Goal: Task Accomplishment & Management: Manage account settings

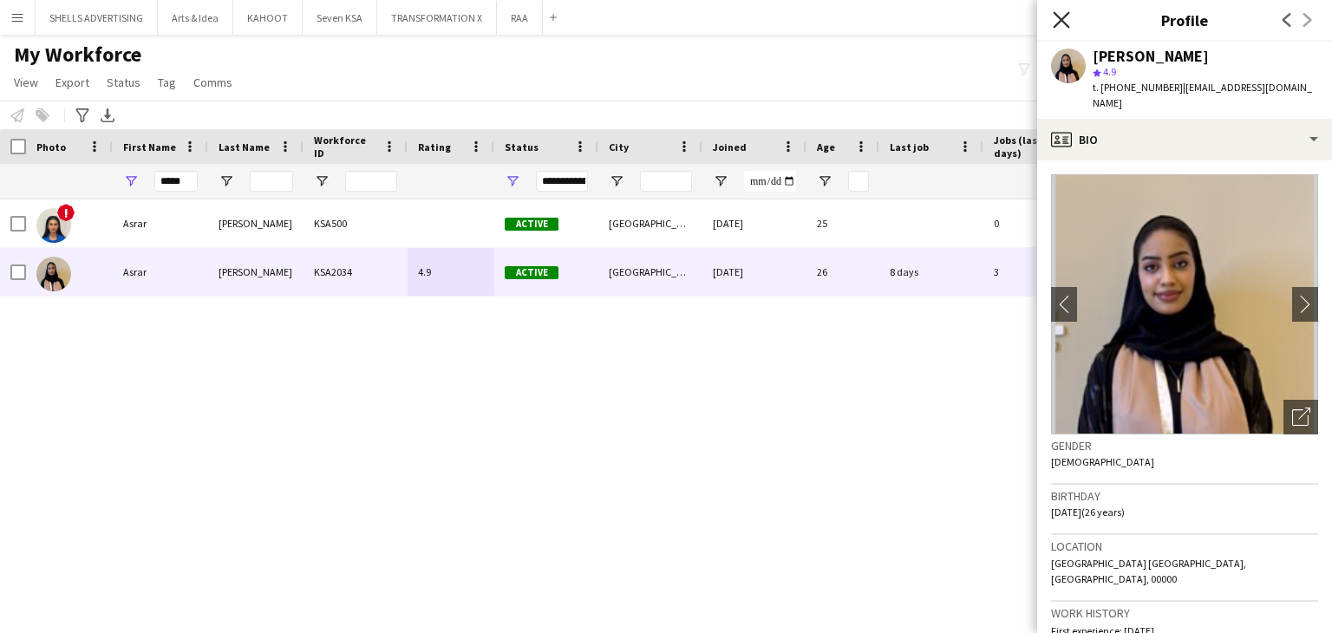
scroll to position [434, 0]
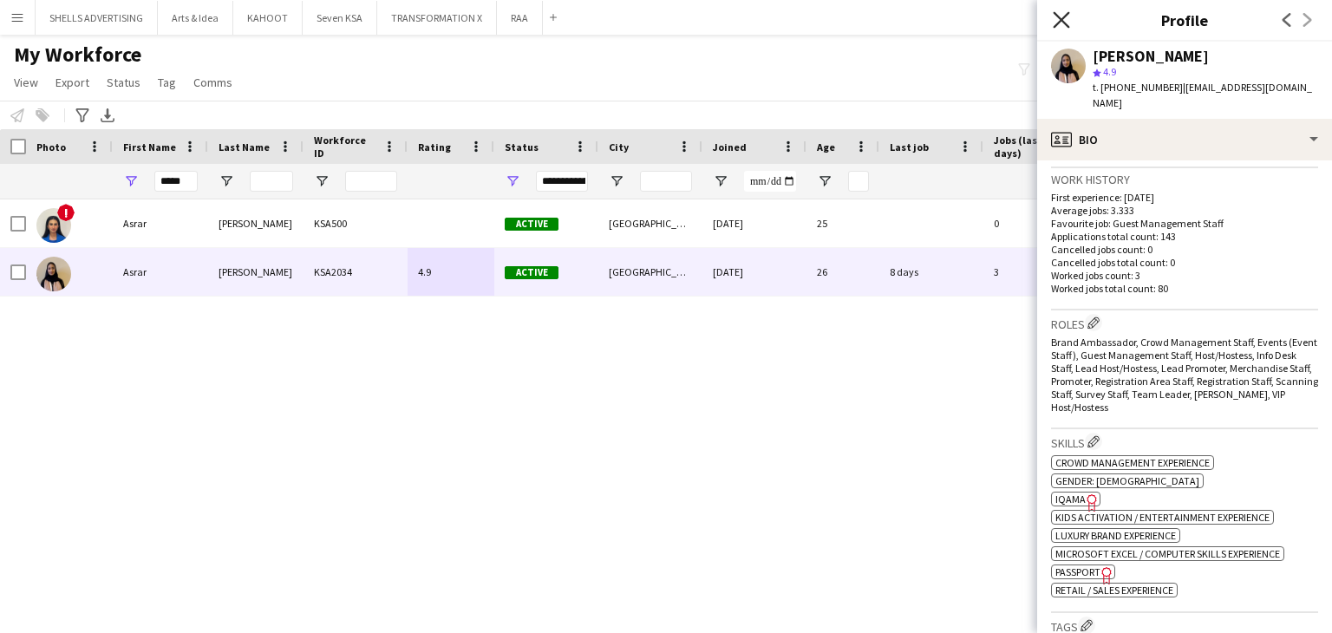
click at [1059, 16] on icon "Close pop-in" at bounding box center [1061, 19] width 16 height 16
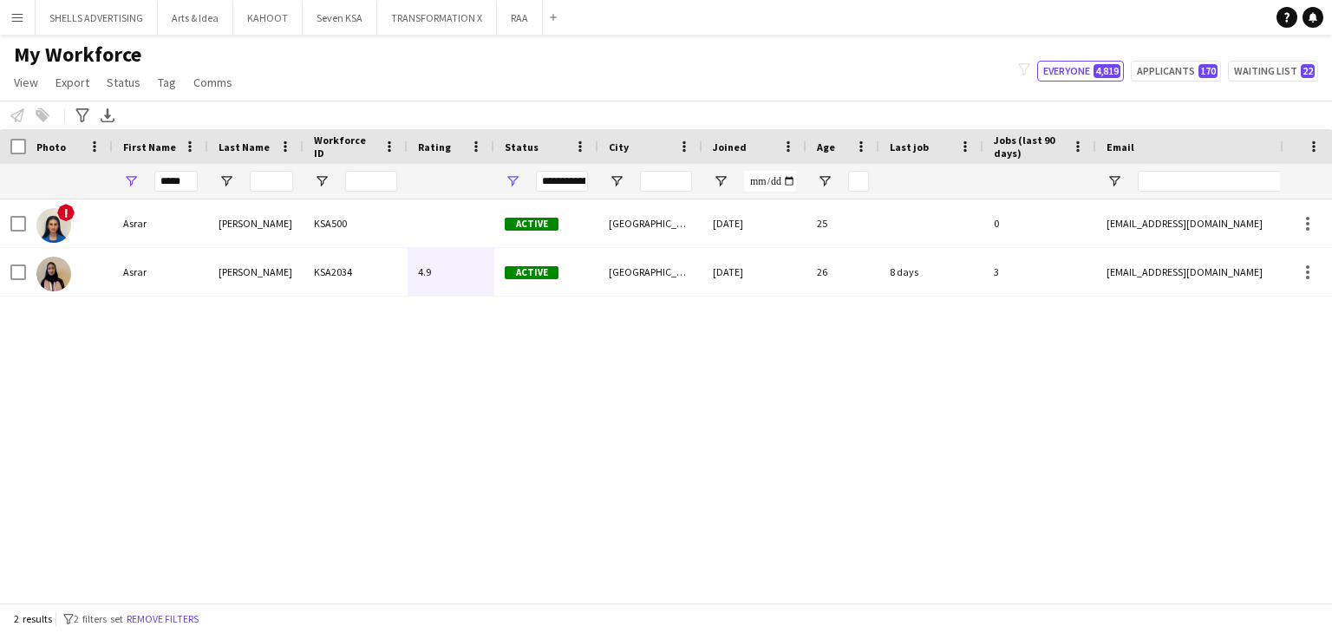
click at [164, 195] on div "*****" at bounding box center [175, 181] width 43 height 35
click at [173, 180] on input "*****" at bounding box center [175, 181] width 43 height 21
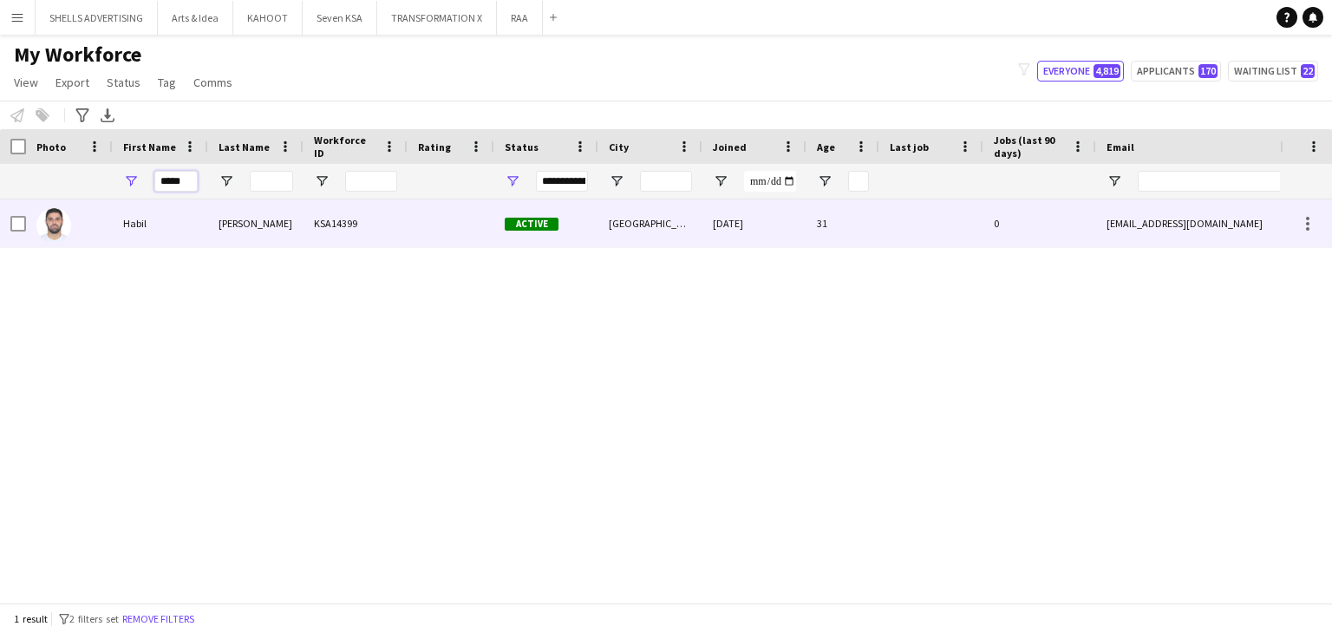
type input "*****"
click at [271, 226] on div "Guliyev" at bounding box center [255, 224] width 95 height 48
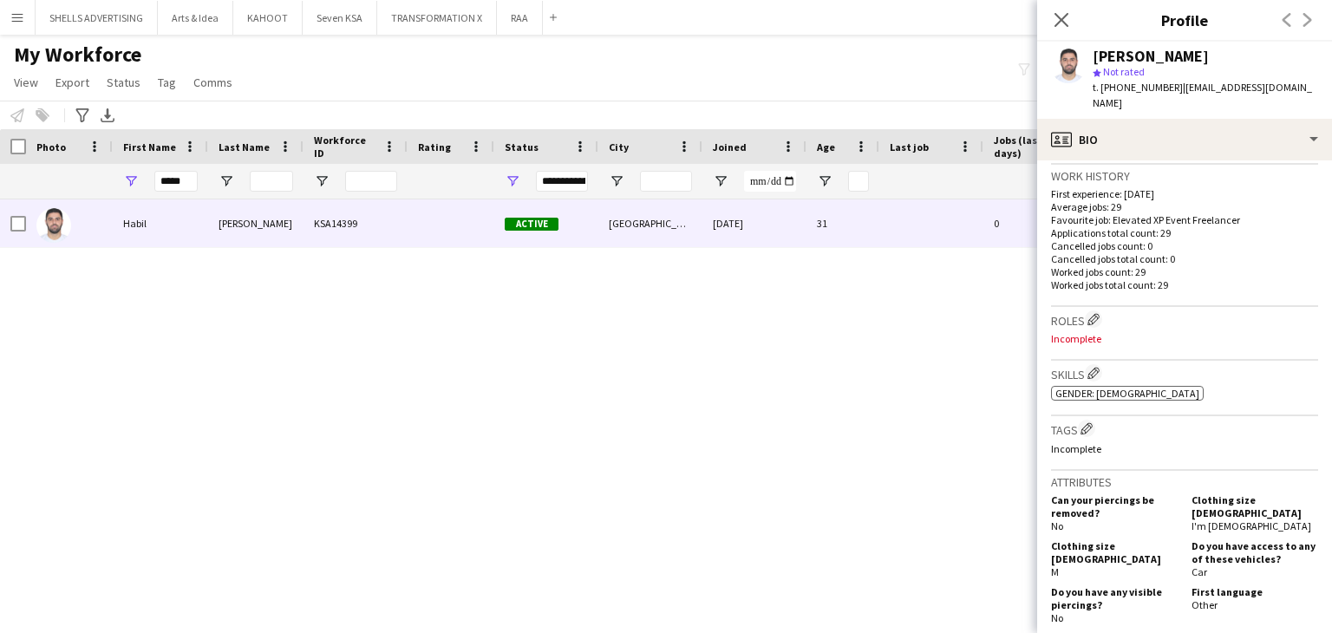
scroll to position [418, 0]
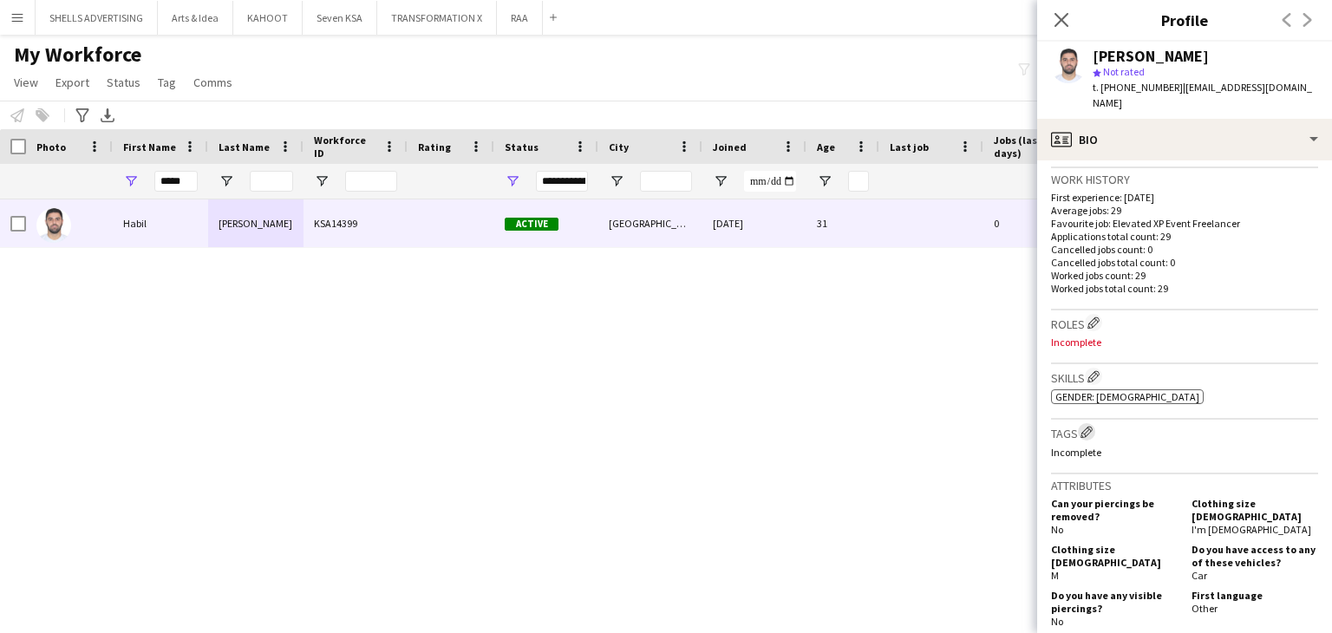
click at [1086, 426] on app-icon "Edit crew company tags" at bounding box center [1087, 432] width 12 height 12
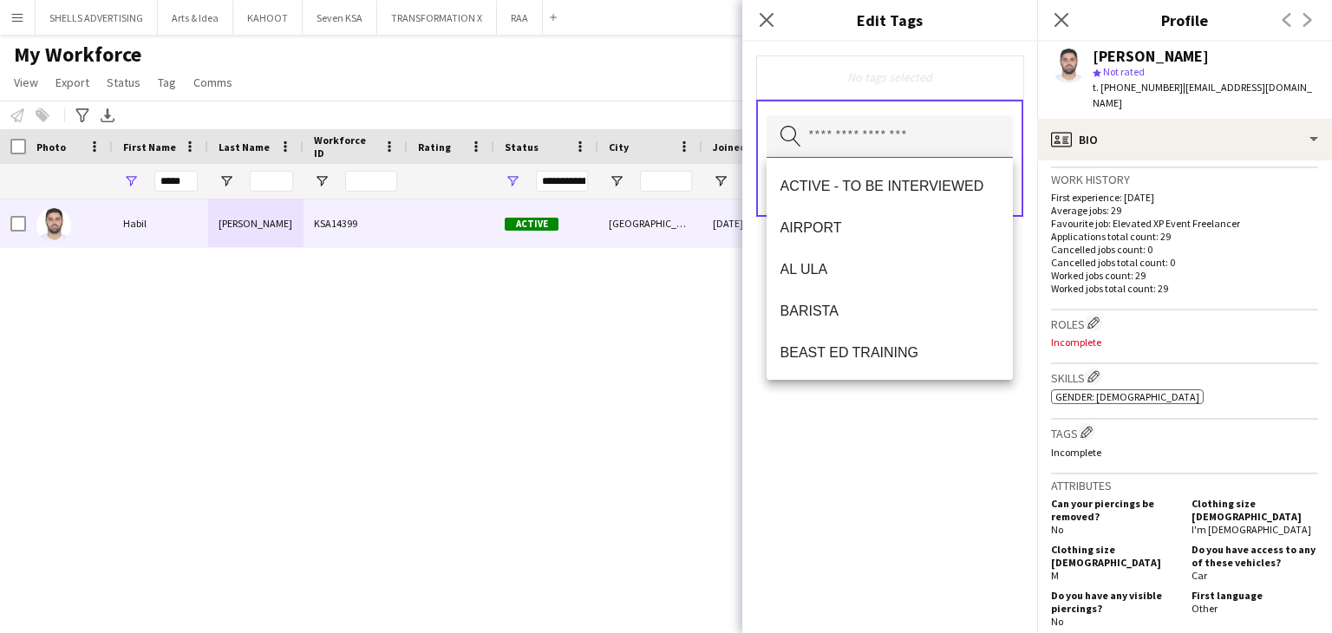
click at [867, 140] on input "text" at bounding box center [890, 136] width 246 height 43
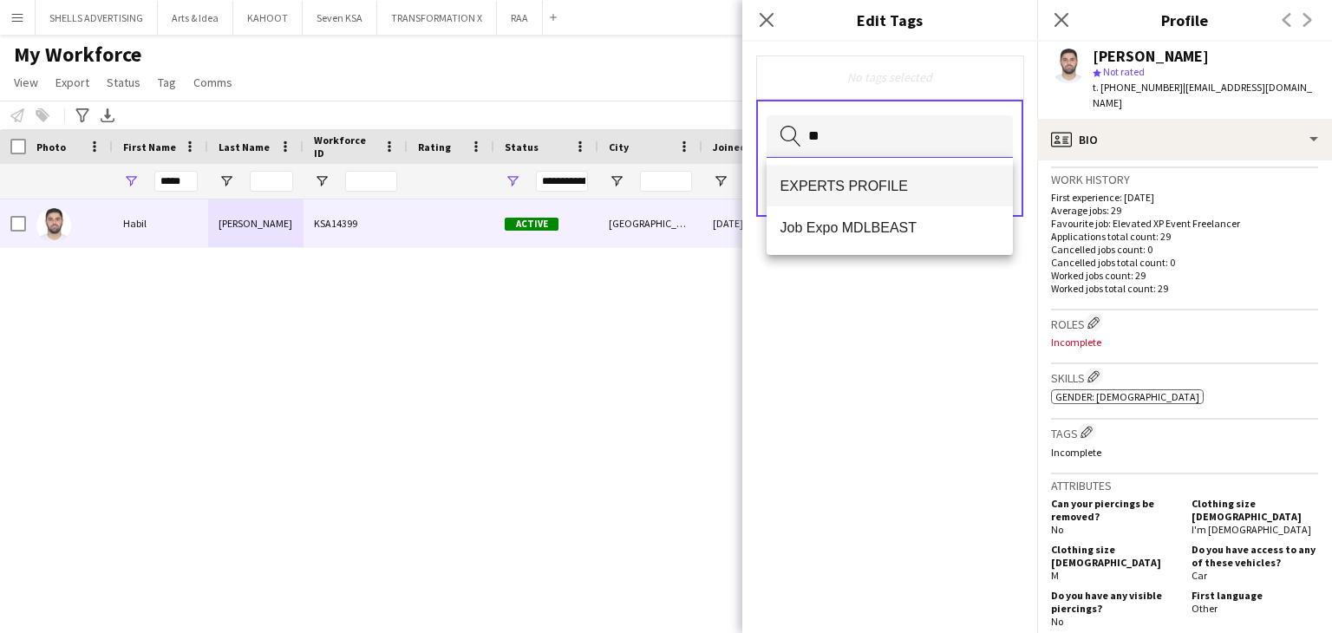
type input "**"
click at [866, 188] on span "EXPERTS PROFILE" at bounding box center [890, 186] width 219 height 16
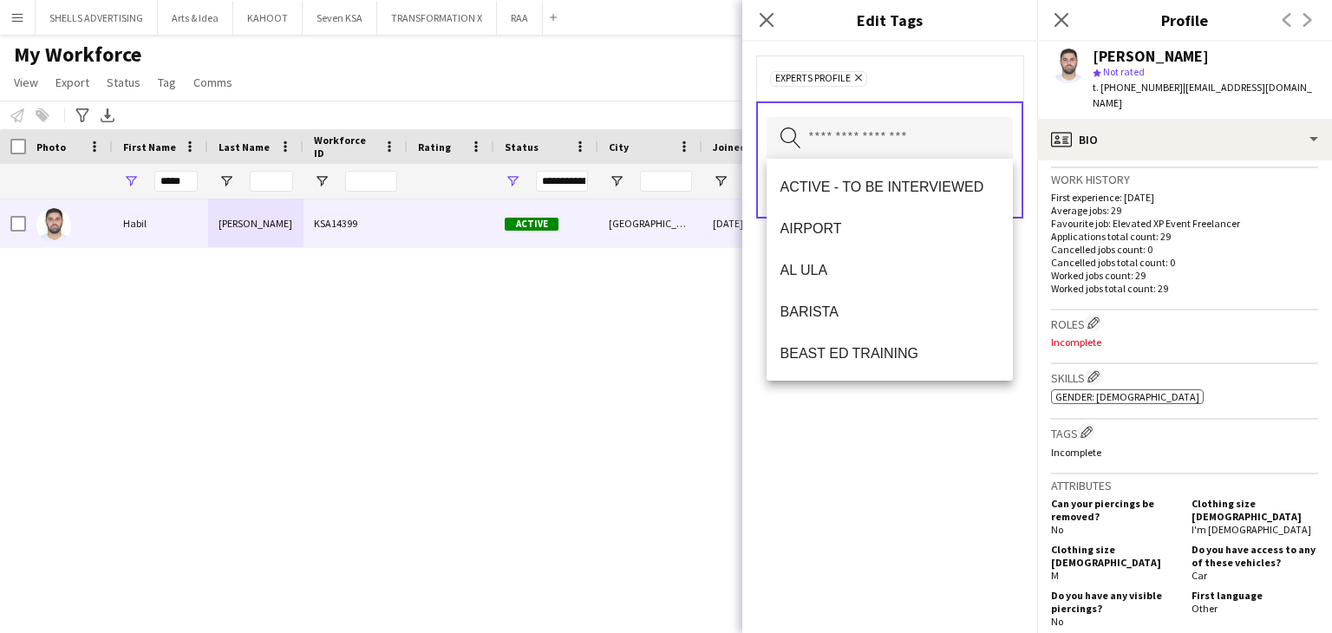
click at [853, 488] on div "EXPERTS PROFILE Remove Search by tag name Save" at bounding box center [890, 338] width 295 height 592
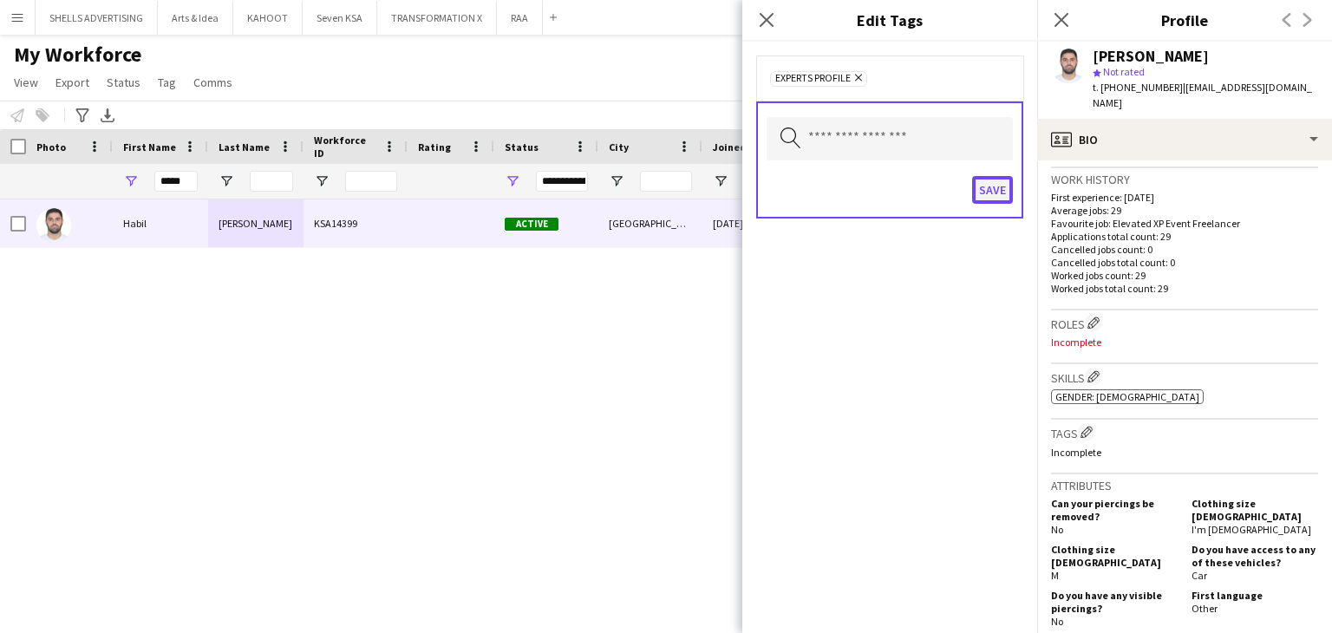
click at [991, 186] on button "Save" at bounding box center [992, 190] width 41 height 28
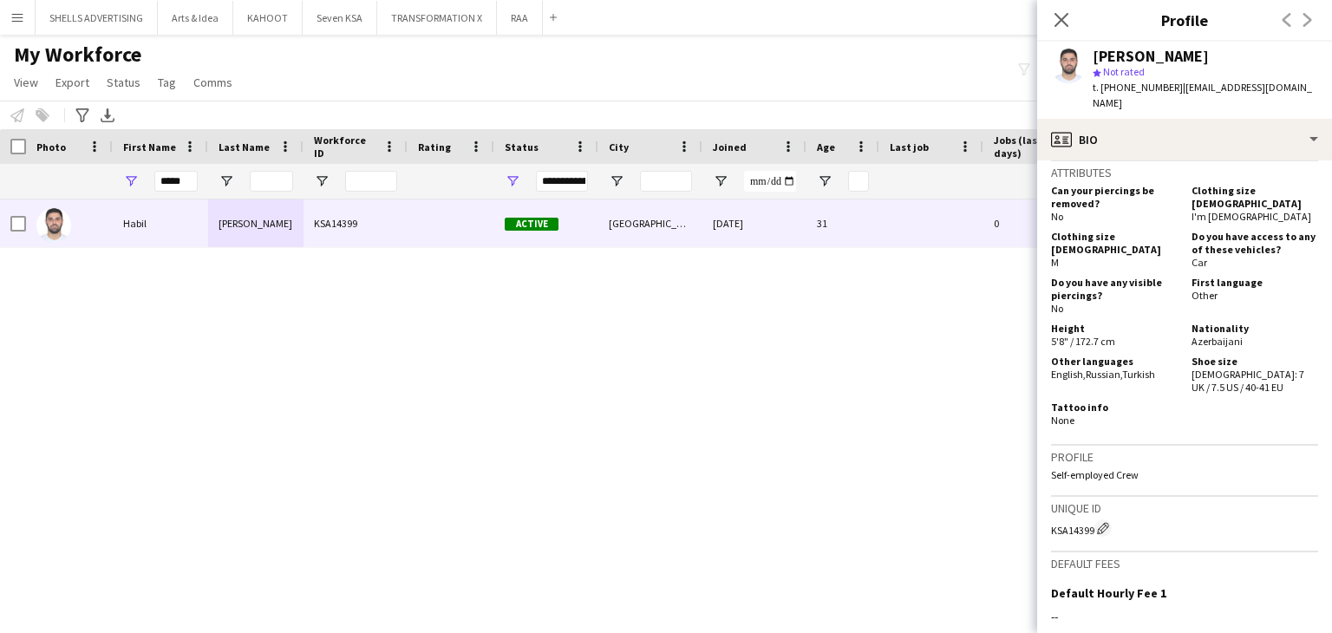
scroll to position [765, 0]
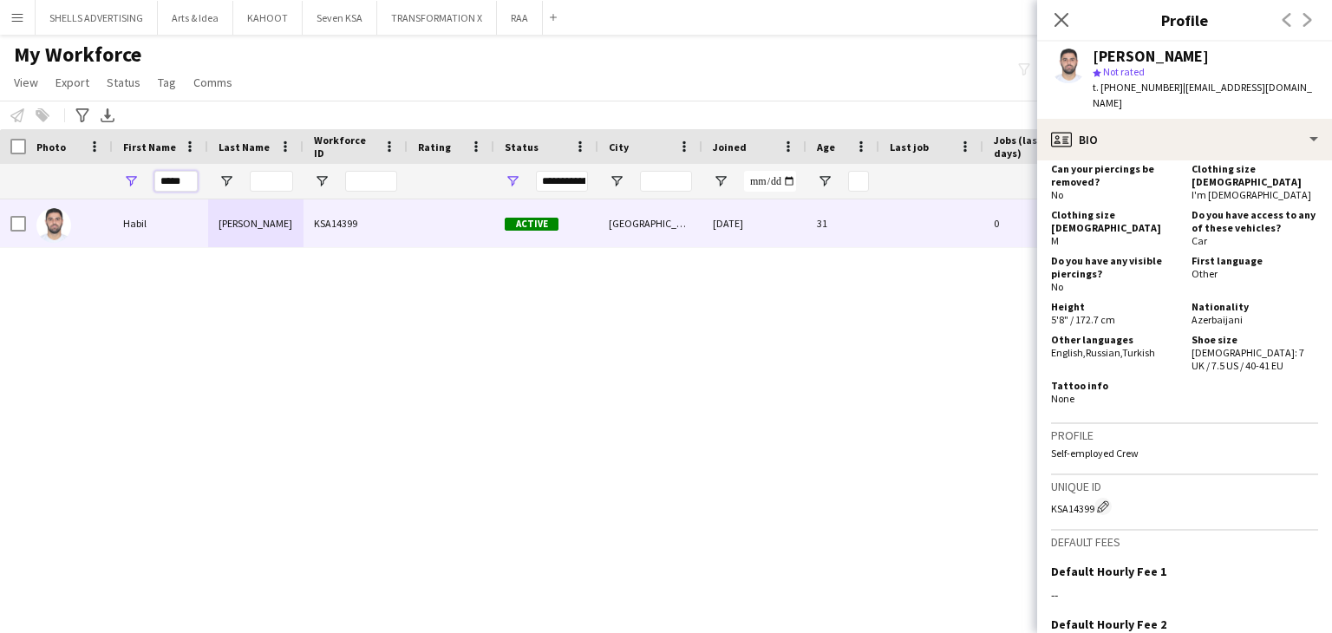
click at [177, 184] on input "*****" at bounding box center [175, 181] width 43 height 21
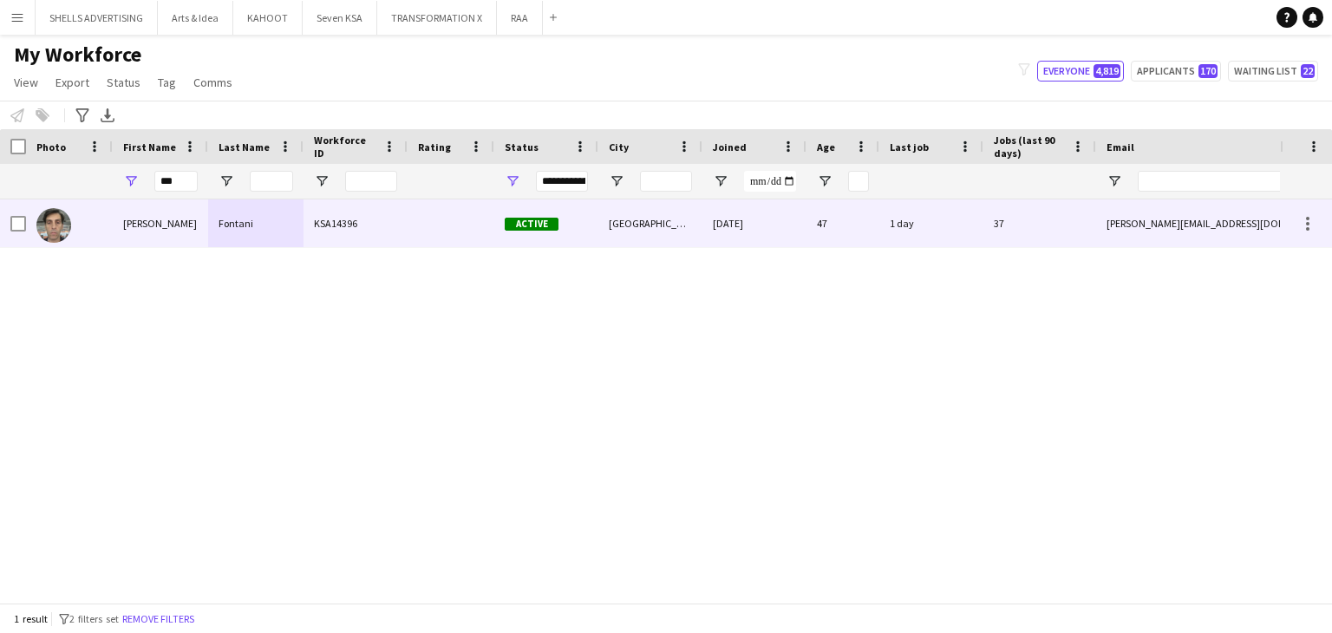
click at [215, 226] on div "Fontani" at bounding box center [255, 224] width 95 height 48
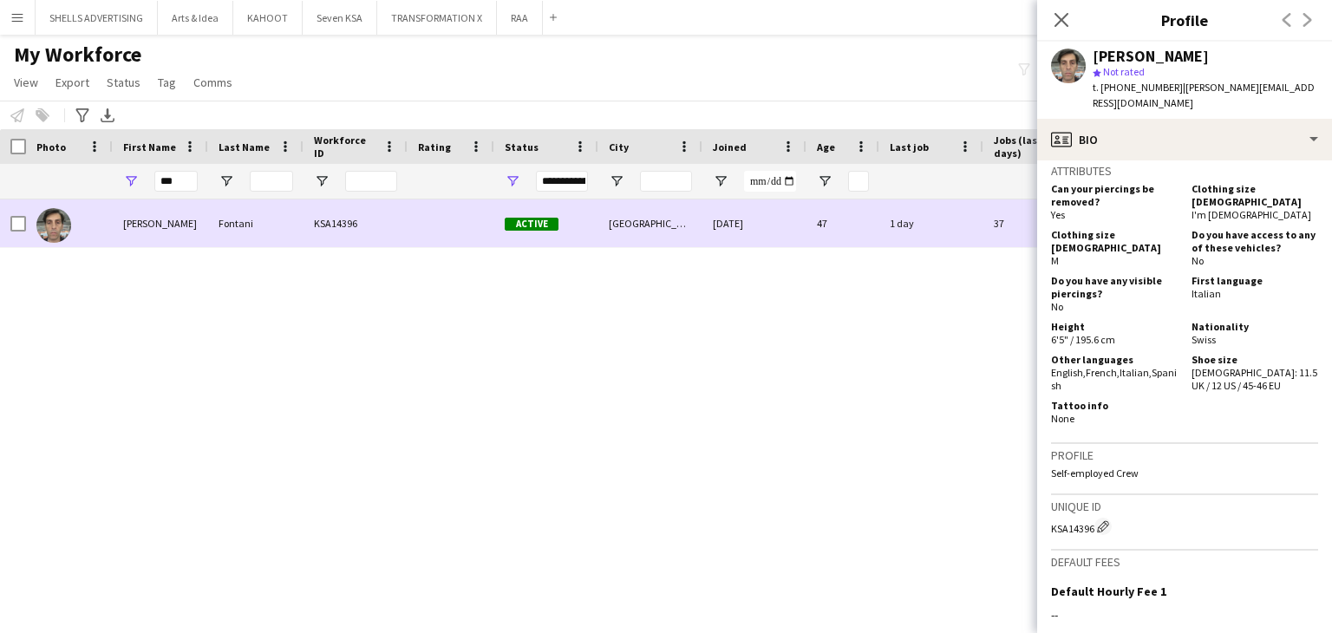
scroll to position [519, 0]
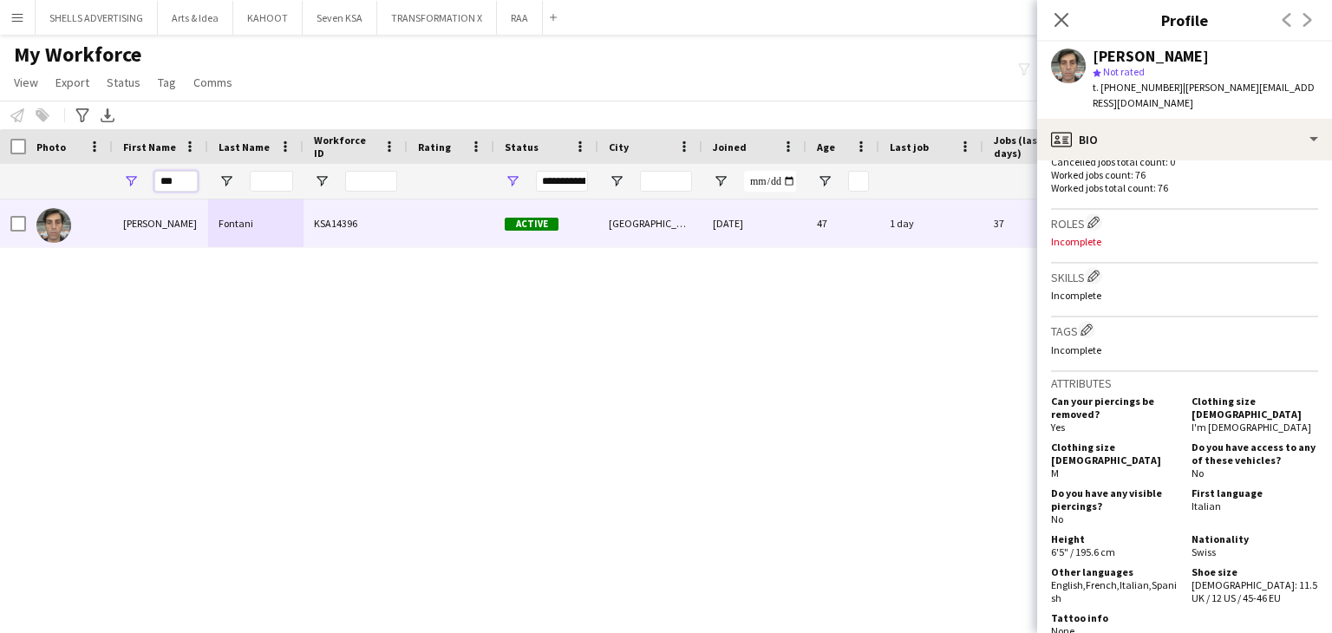
click at [166, 181] on input "***" at bounding box center [175, 181] width 43 height 21
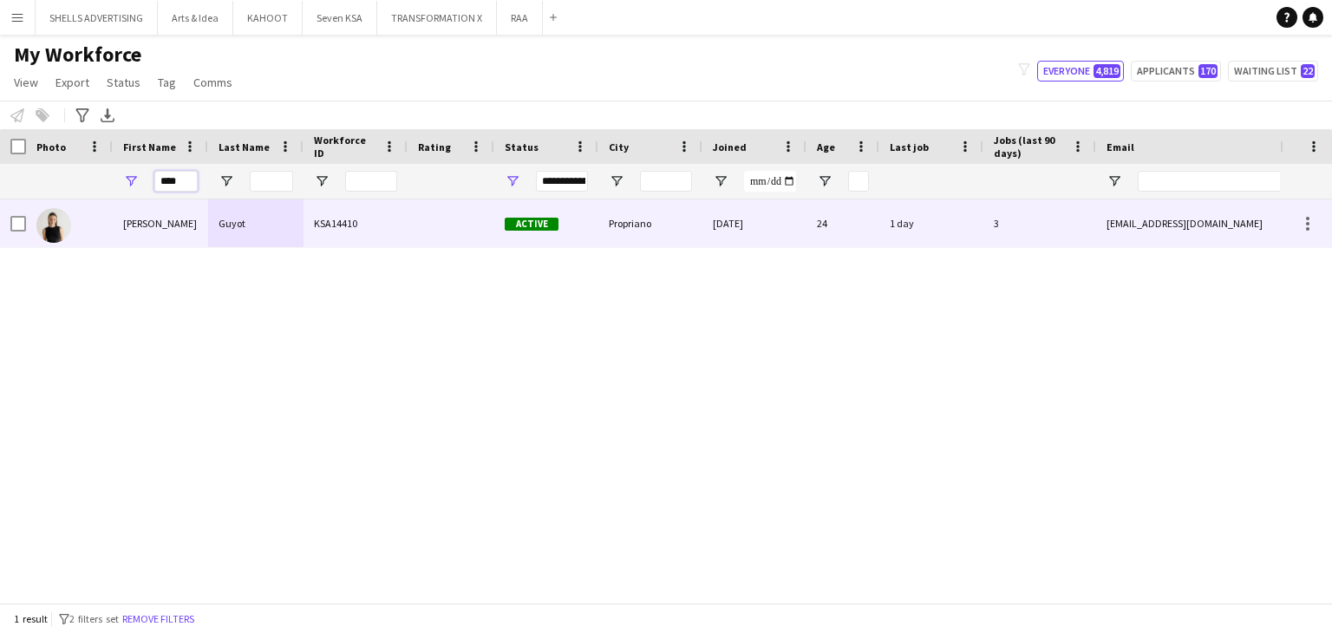
type input "****"
click at [242, 223] on div "Guyot" at bounding box center [255, 224] width 95 height 48
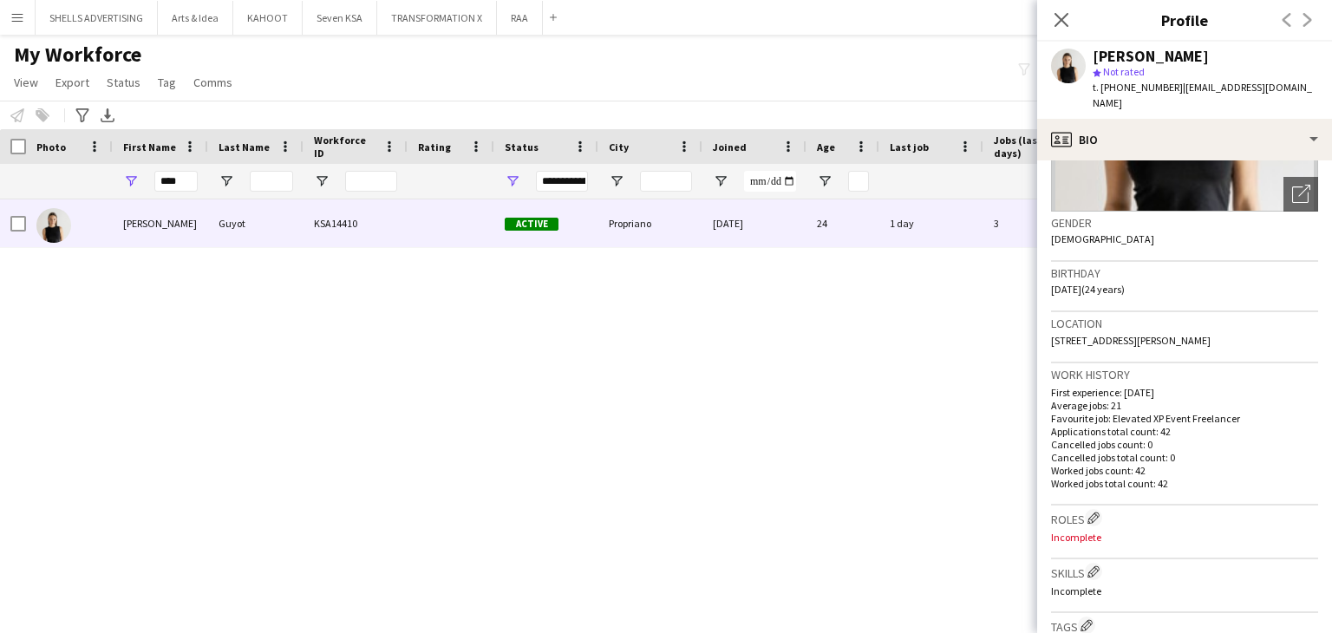
scroll to position [173, 0]
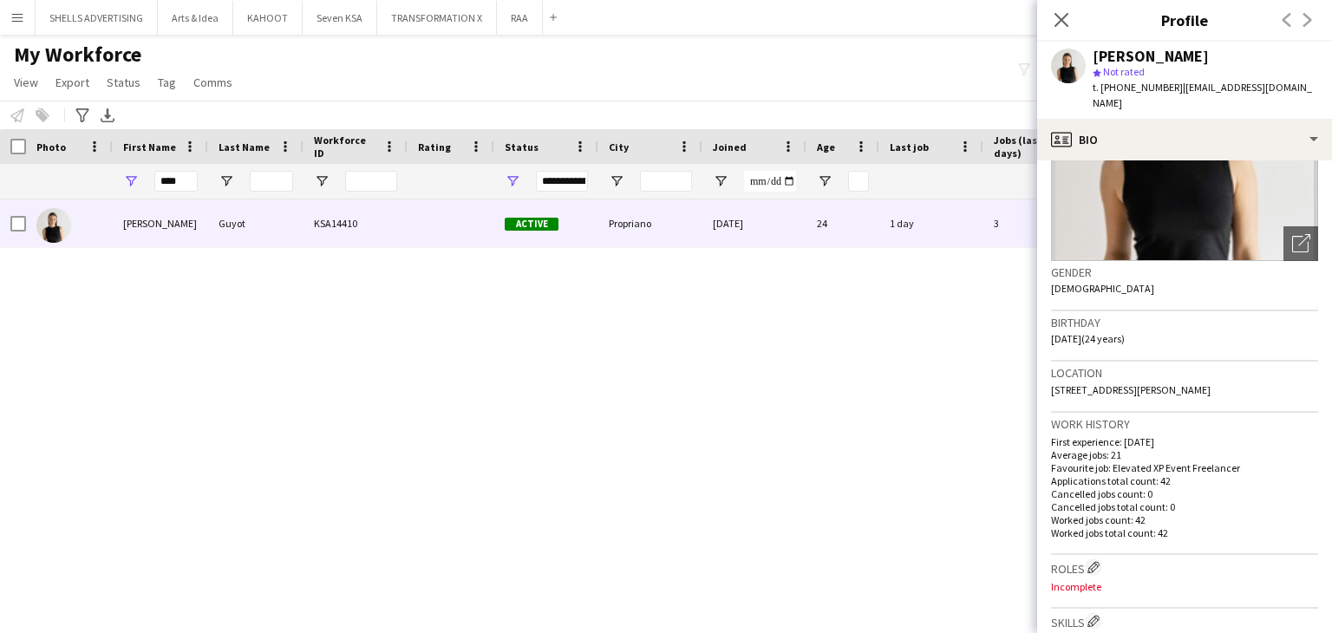
click at [7, 21] on button "Menu" at bounding box center [17, 17] width 35 height 35
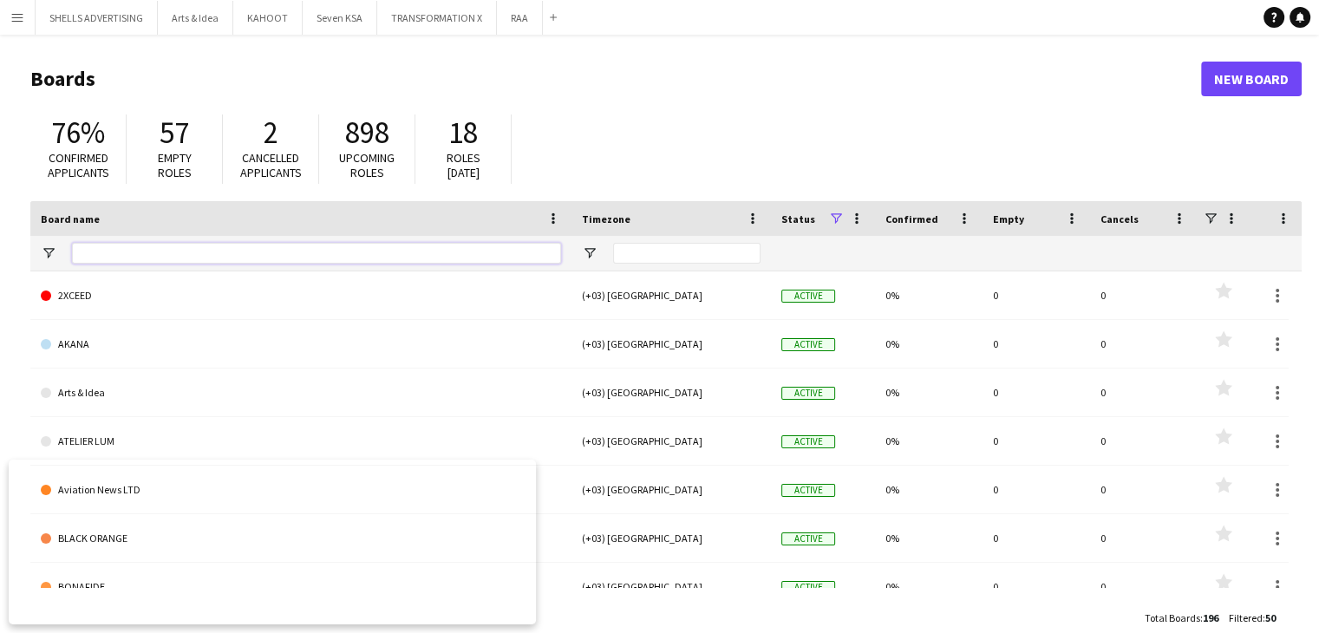
click at [224, 258] on input "Board name Filter Input" at bounding box center [316, 253] width 489 height 21
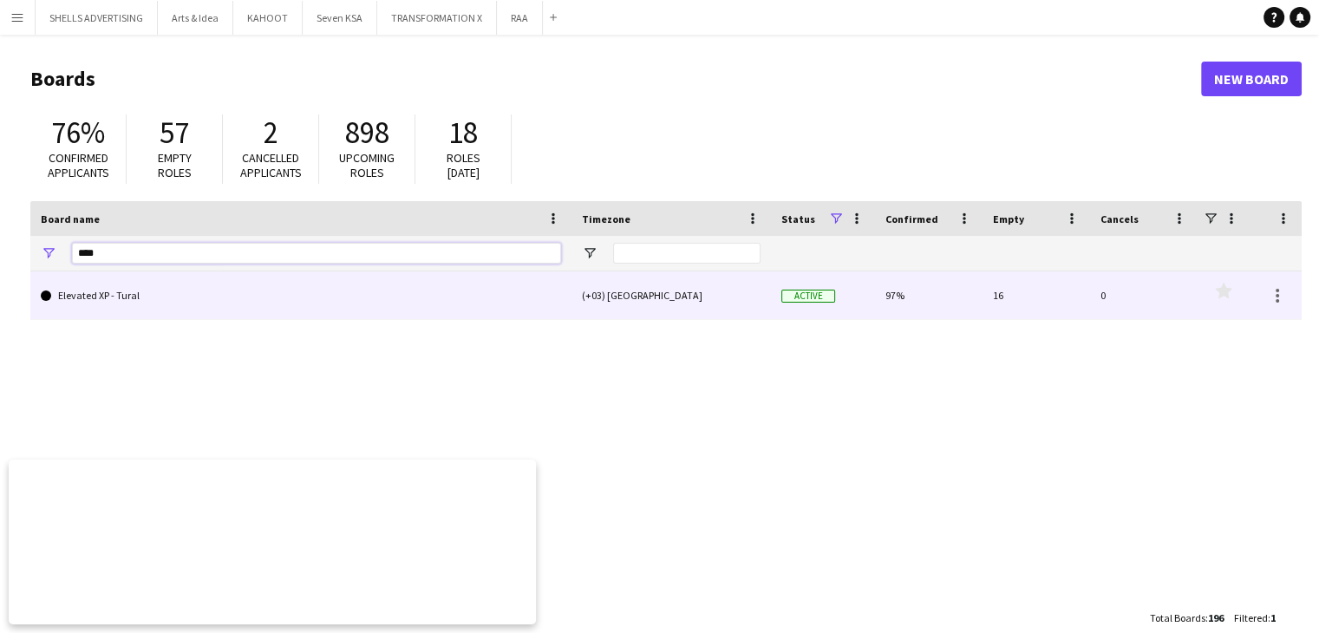
type input "****"
click at [219, 291] on link "Elevated XP - Tural" at bounding box center [301, 296] width 520 height 49
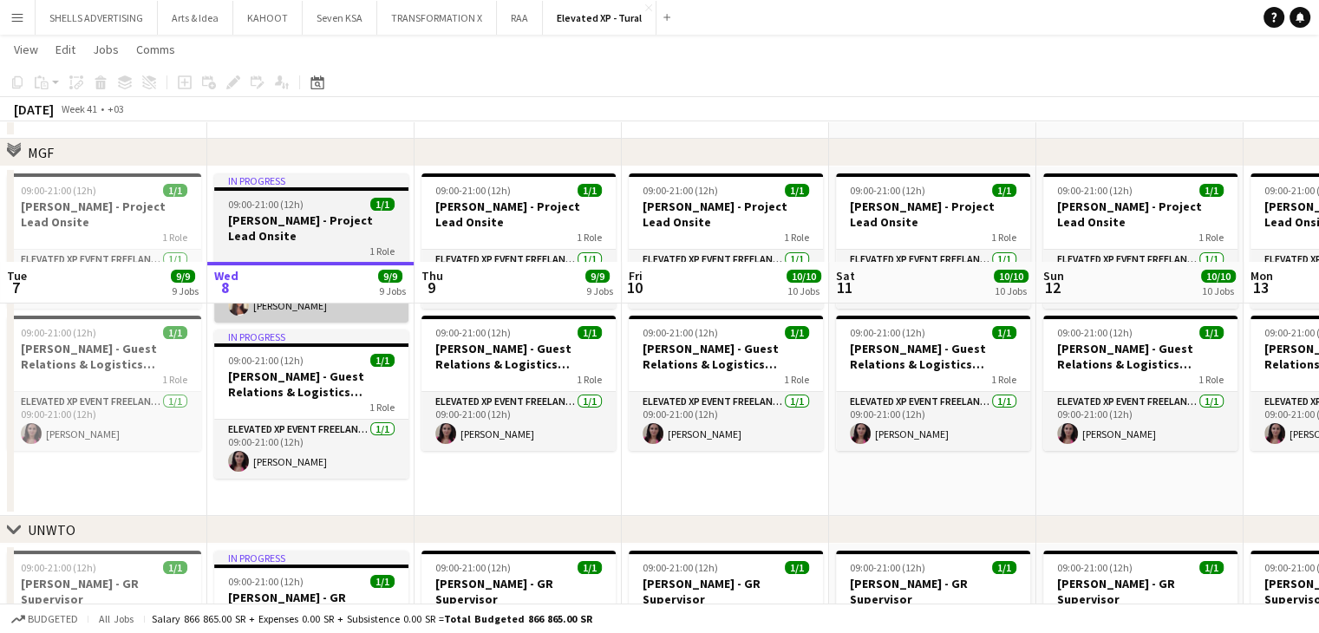
scroll to position [87, 0]
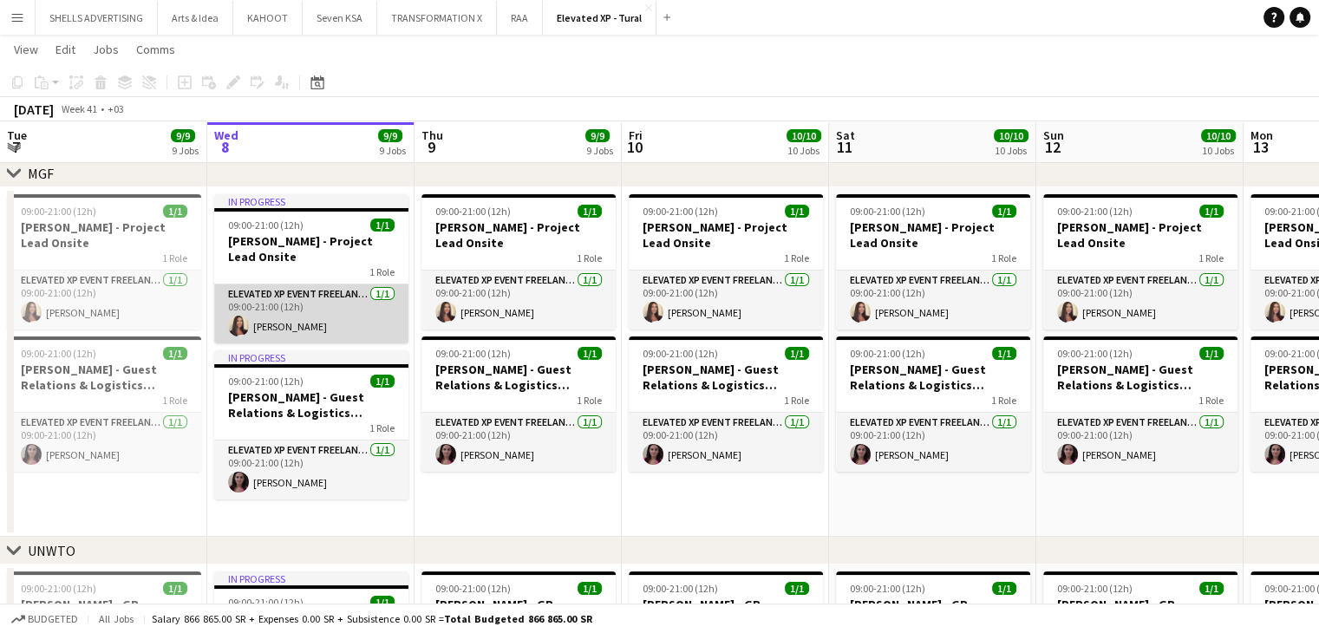
click at [261, 327] on app-card-role "Elevated XP Event Freelancer 1/1 09:00-21:00 (12h) Aysel Ahmadova" at bounding box center [311, 314] width 194 height 59
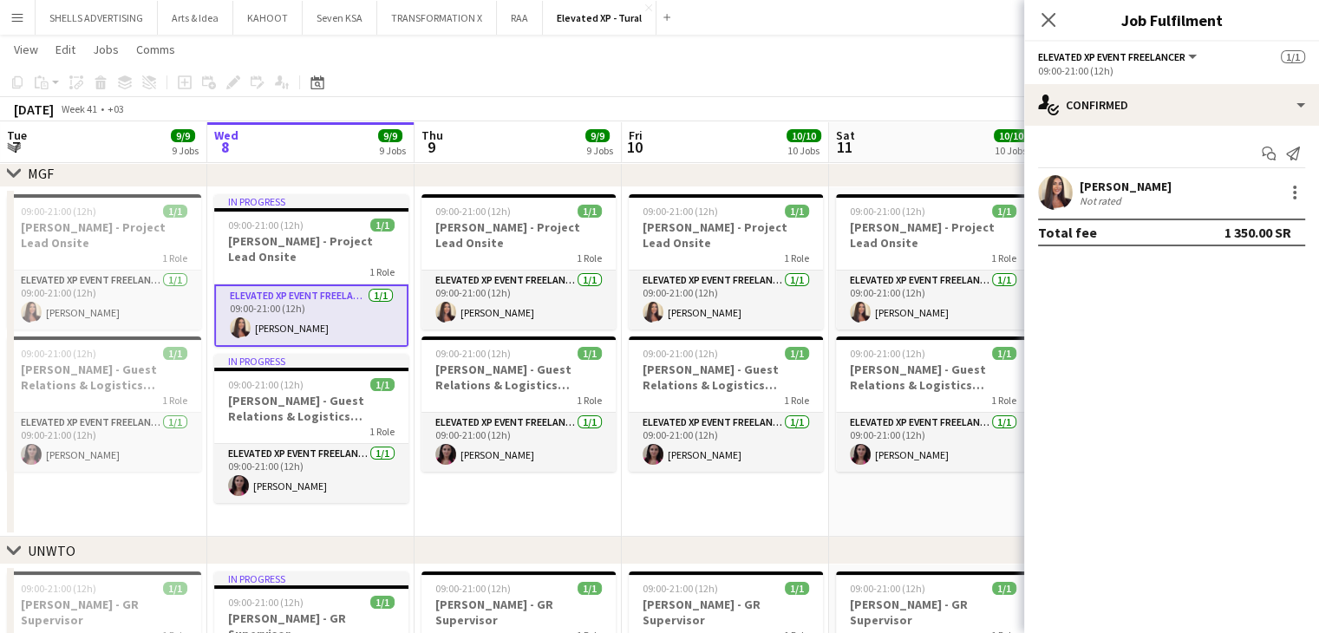
click at [1106, 185] on div "Aysel Ahmadova" at bounding box center [1126, 187] width 92 height 16
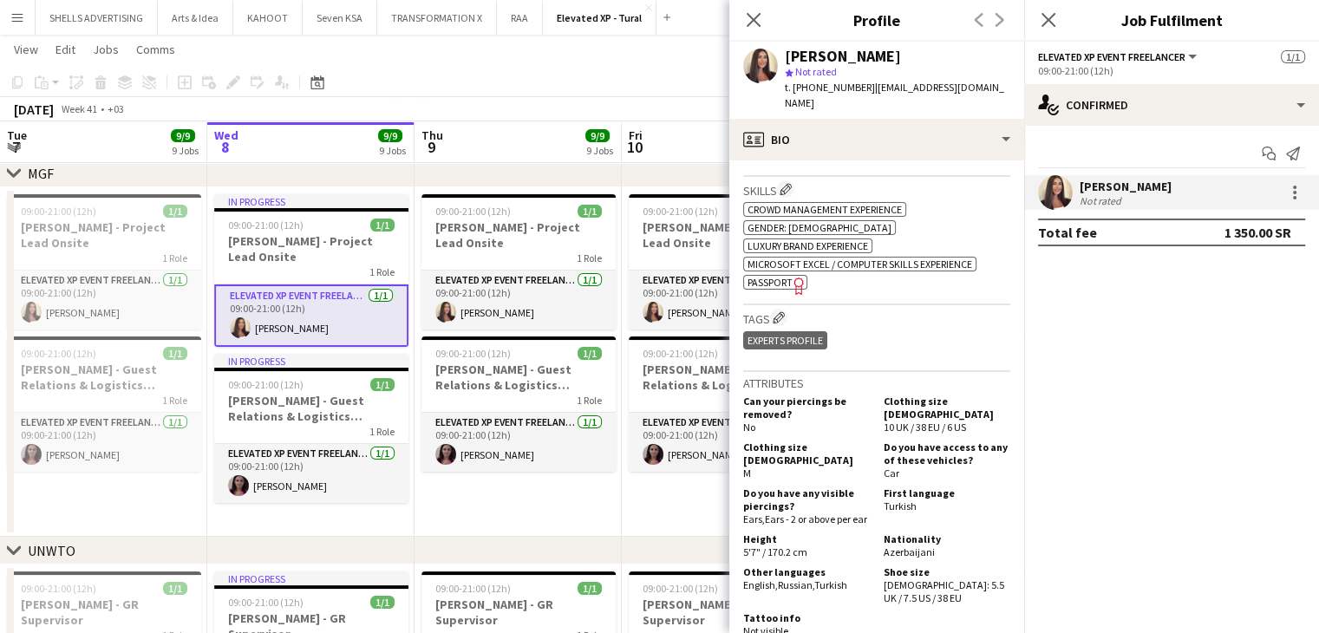
scroll to position [607, 0]
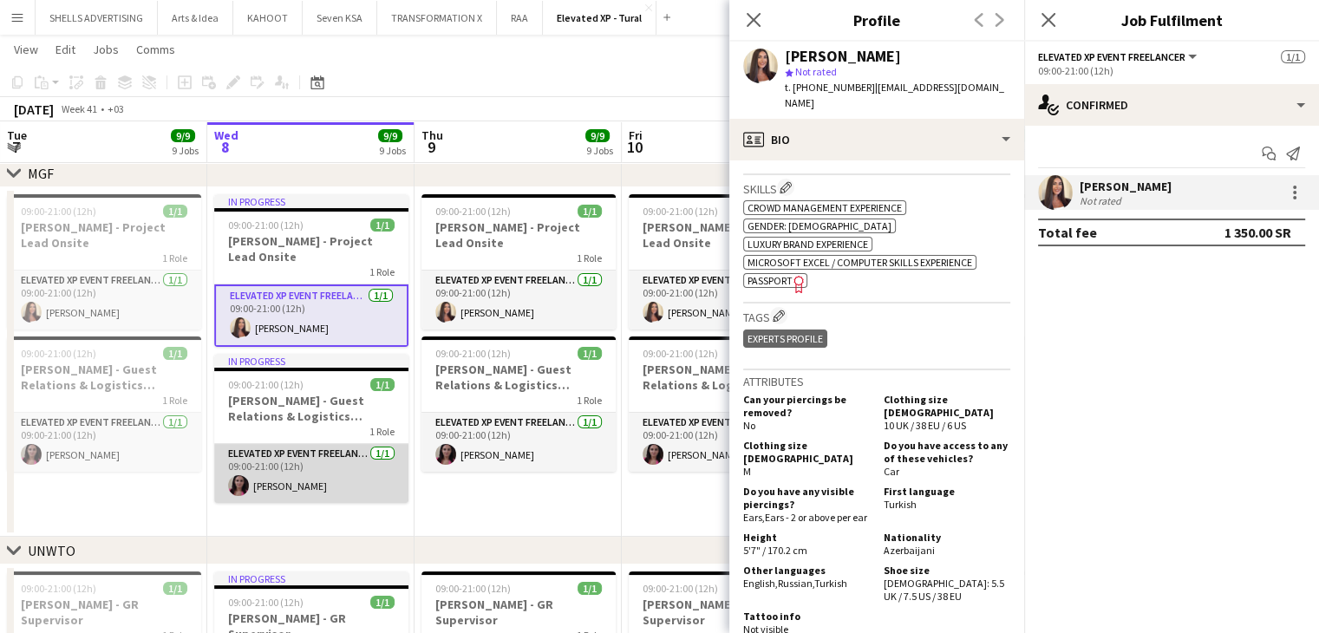
click at [285, 483] on app-card-role "Elevated XP Event Freelancer 1/1 09:00-21:00 (12h) Sevda Aliyeva" at bounding box center [311, 473] width 194 height 59
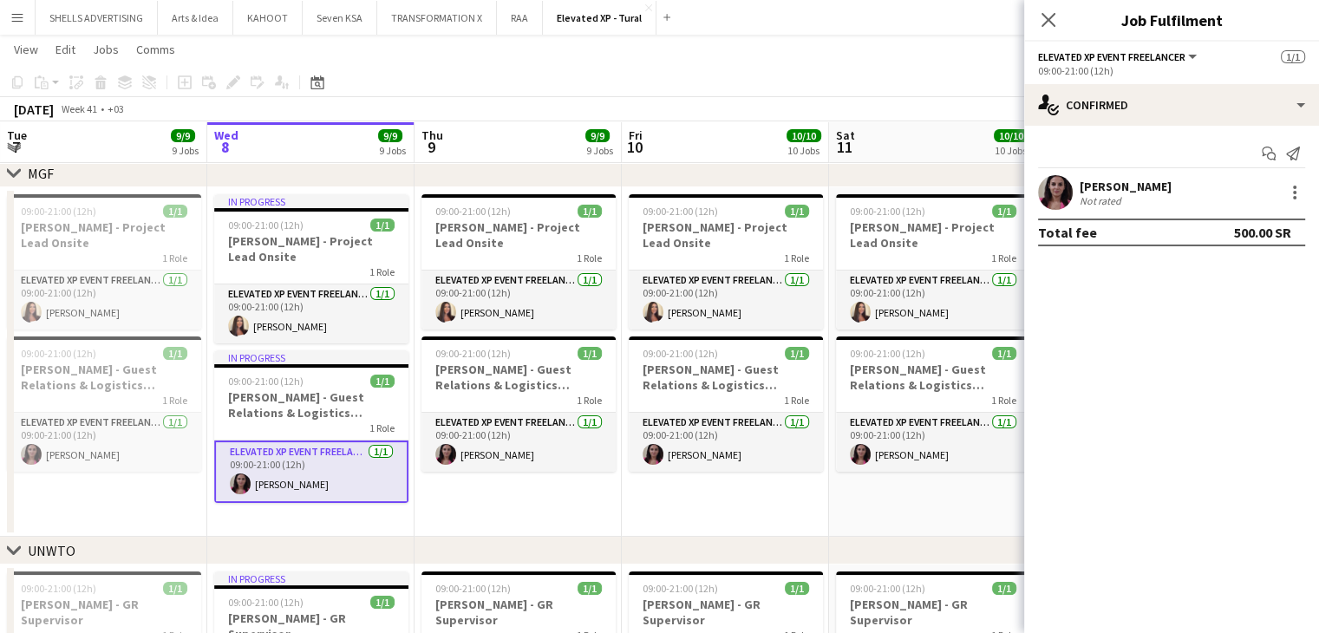
click at [291, 482] on app-card-role "Elevated XP Event Freelancer 1/1 09:00-21:00 (12h) Sevda Aliyeva" at bounding box center [311, 472] width 194 height 62
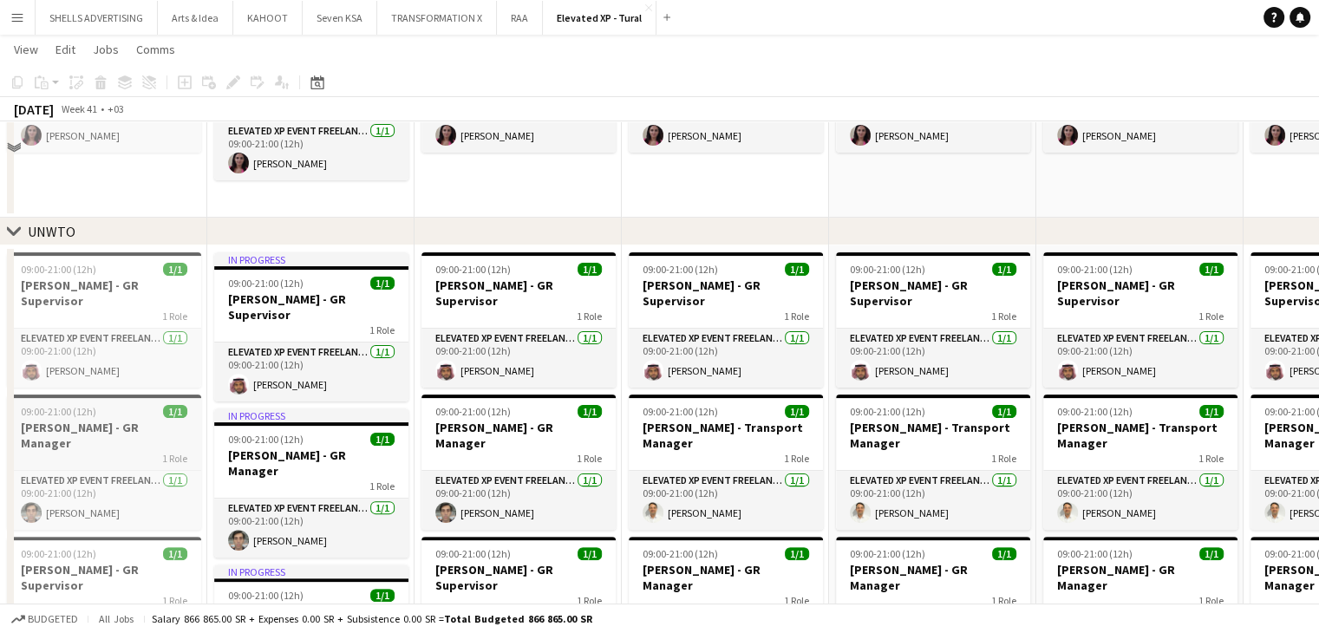
scroll to position [434, 0]
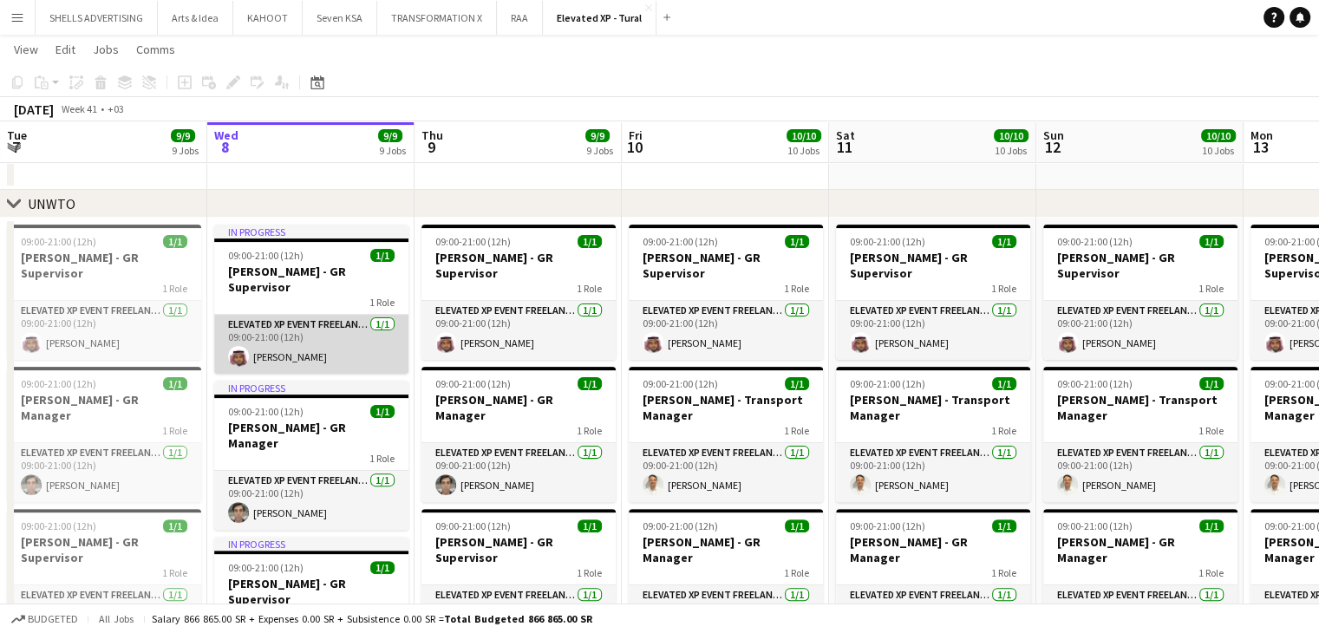
click at [272, 344] on app-card-role "Elevated XP Event Freelancer 1/1 09:00-21:00 (12h) Basim Aqeel" at bounding box center [311, 344] width 194 height 59
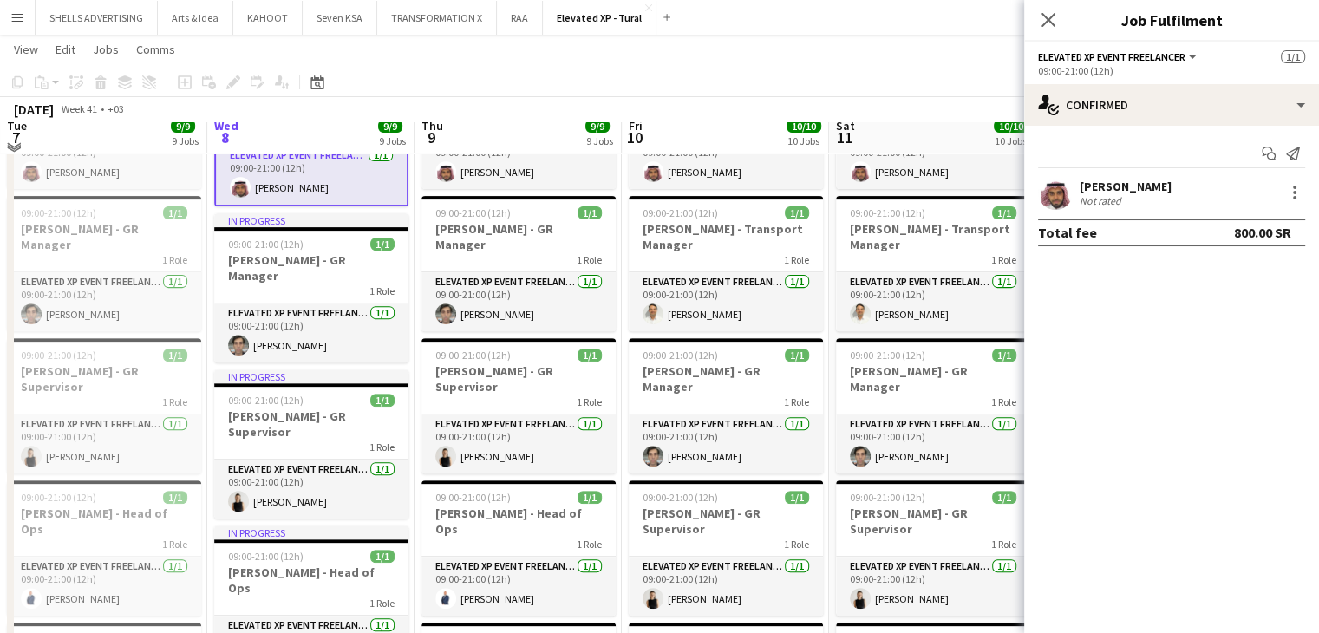
scroll to position [607, 0]
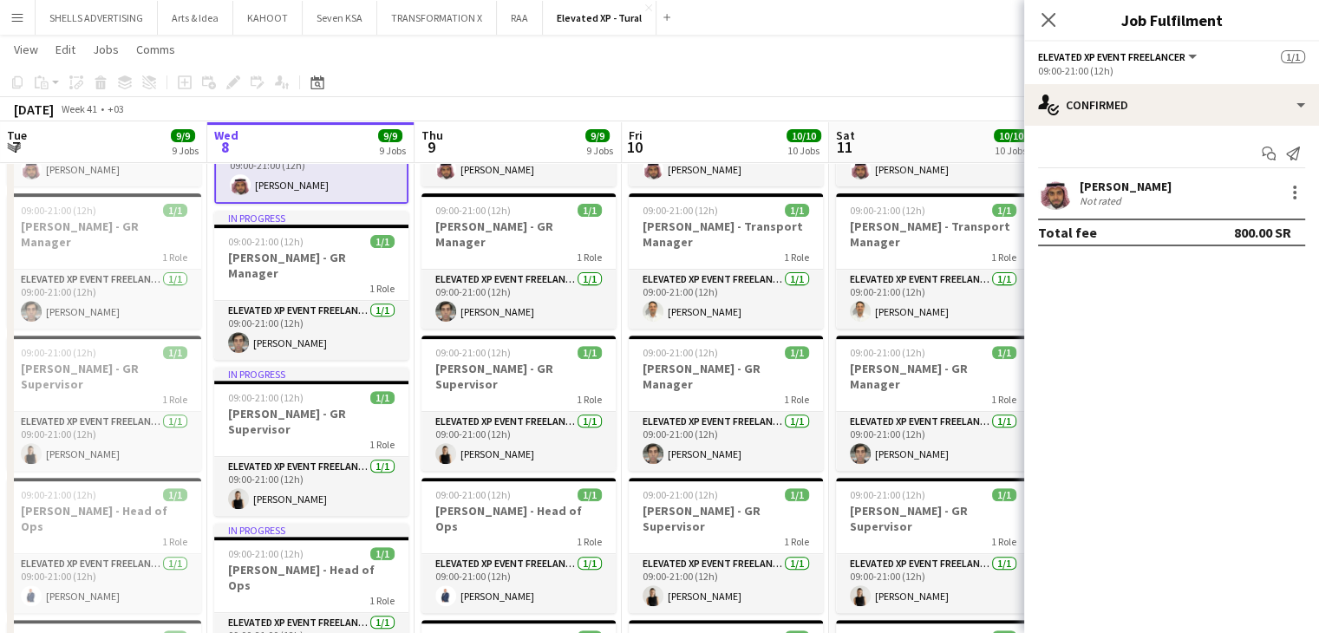
click at [1108, 188] on div "Basim Aqeel" at bounding box center [1126, 187] width 92 height 16
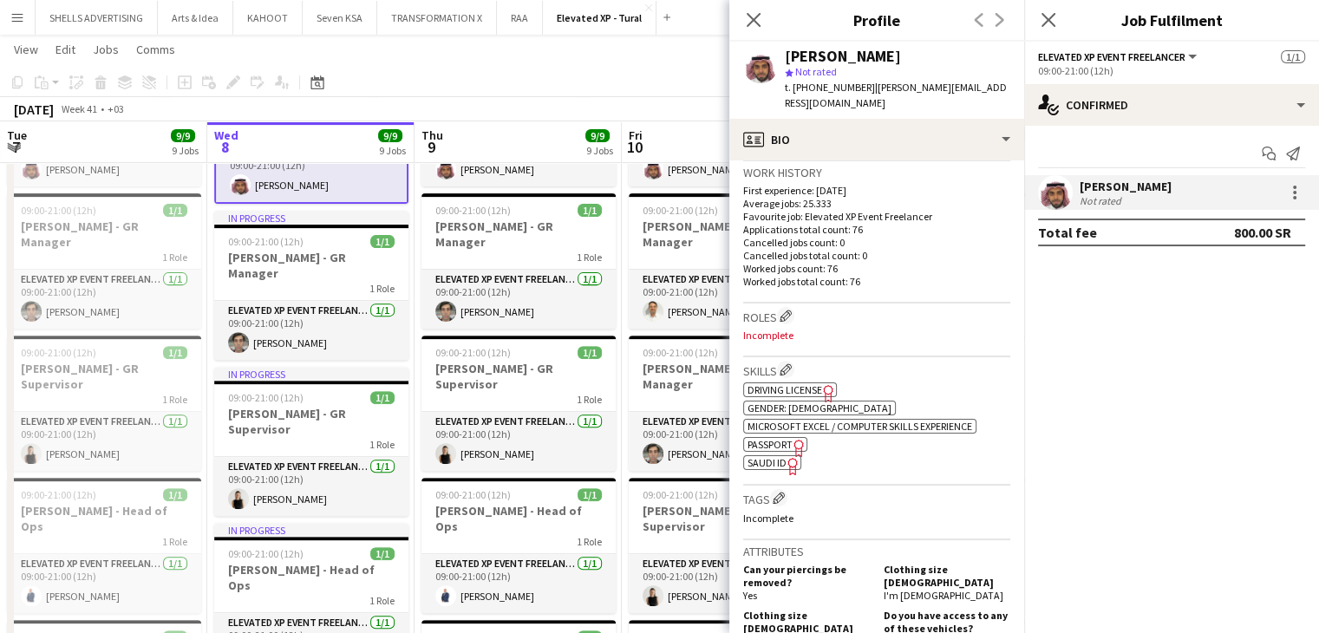
scroll to position [434, 0]
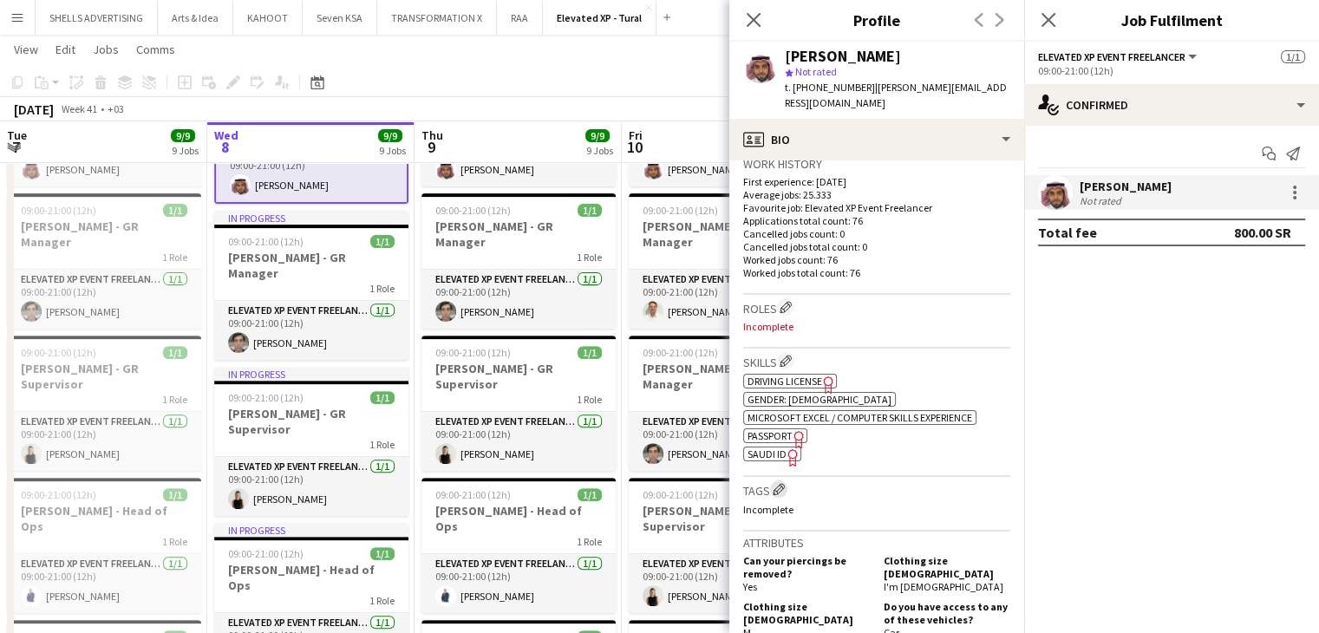
click at [781, 489] on app-icon "Edit crew company tags" at bounding box center [779, 489] width 12 height 12
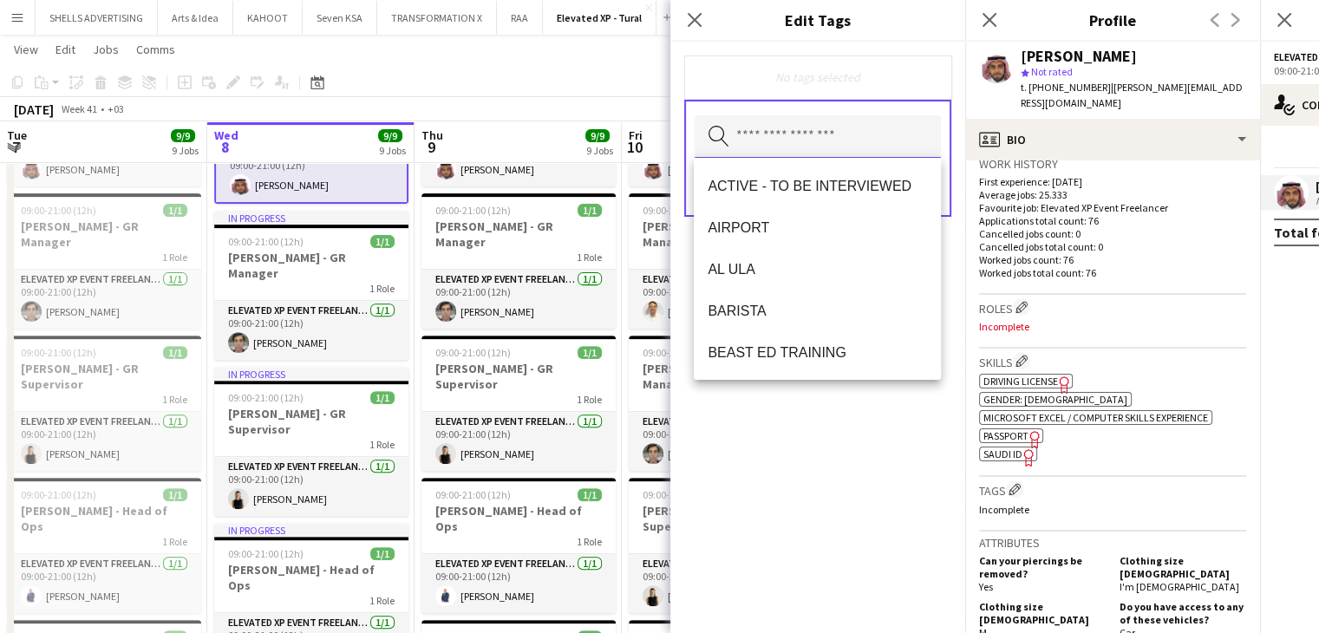
click at [786, 129] on input "text" at bounding box center [818, 136] width 246 height 43
type input "***"
click at [847, 586] on div "Job Expo MDLBEAST Remove Search by tag name Save" at bounding box center [818, 338] width 295 height 592
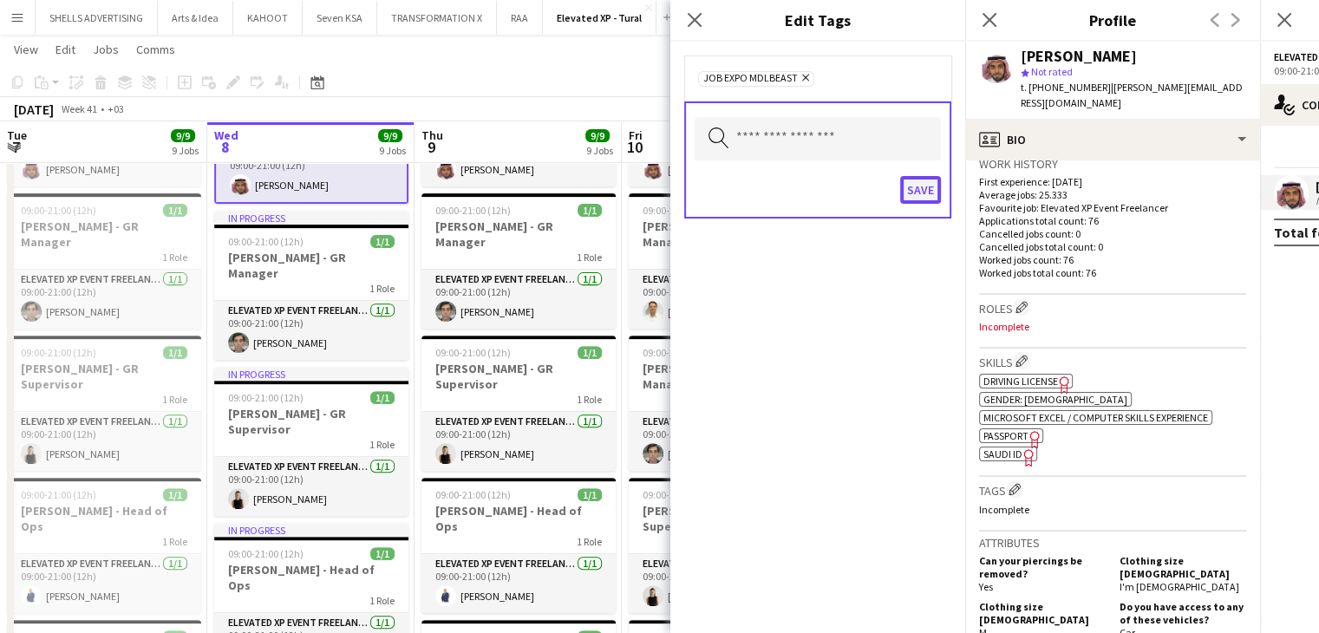
click at [916, 185] on button "Save" at bounding box center [920, 190] width 41 height 28
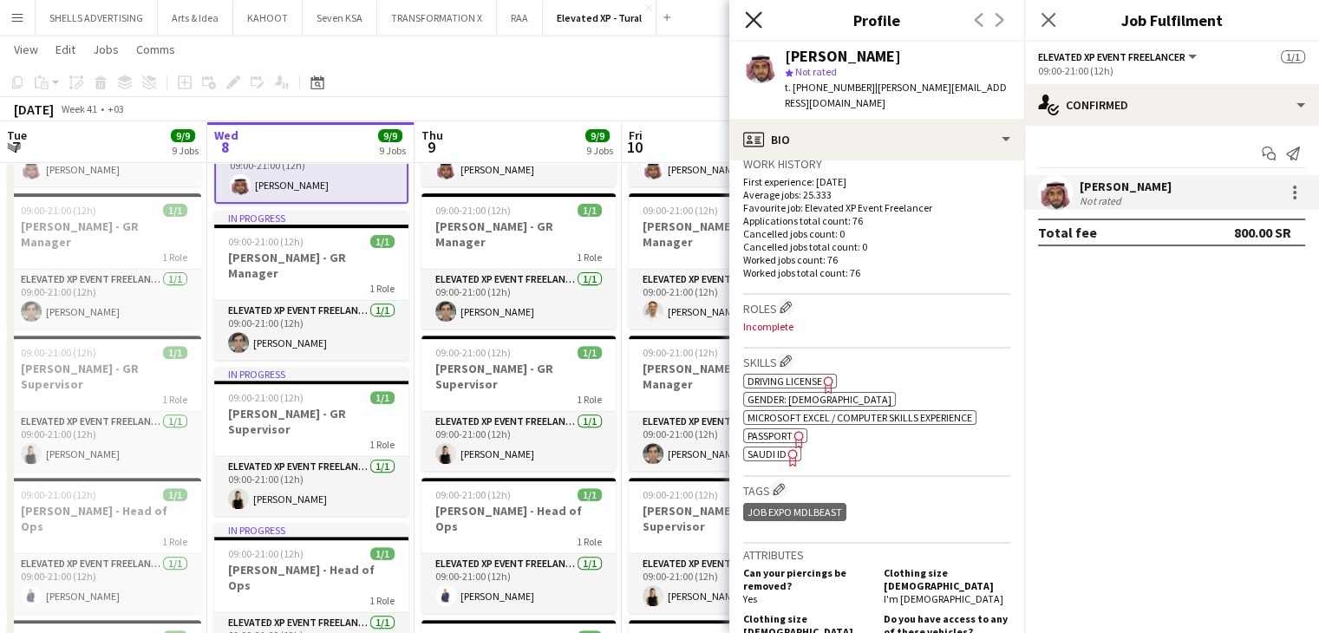
click at [759, 18] on icon "Close pop-in" at bounding box center [753, 19] width 16 height 16
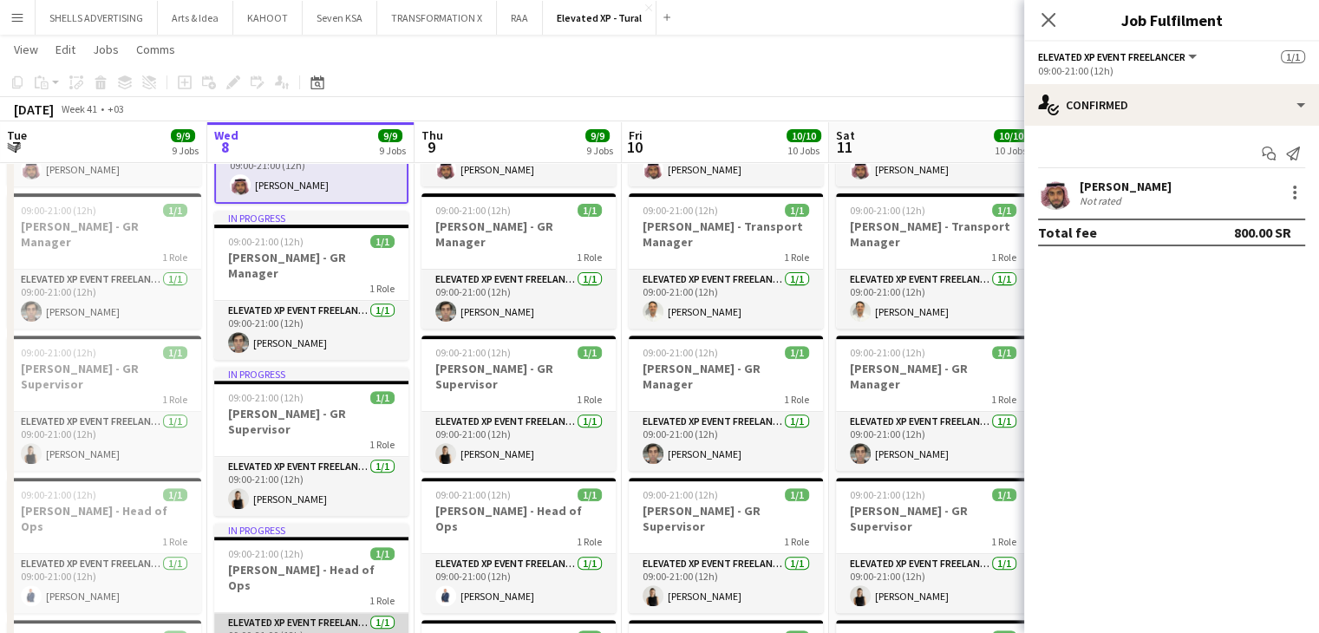
click at [281, 613] on app-card-role "Elevated XP Event Freelancer 1/1 09:00-21:00 (12h) Rodrigo Oliveira" at bounding box center [311, 642] width 194 height 59
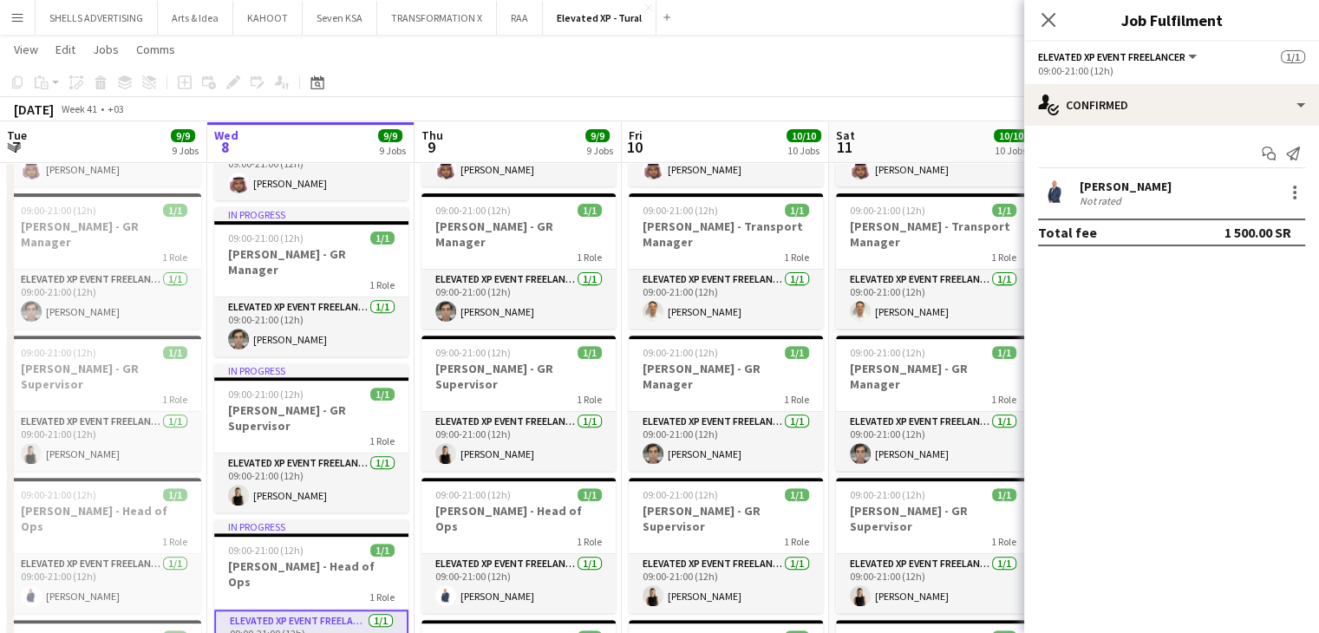
click at [1151, 186] on div "Rodrigo Oliveira" at bounding box center [1126, 187] width 92 height 16
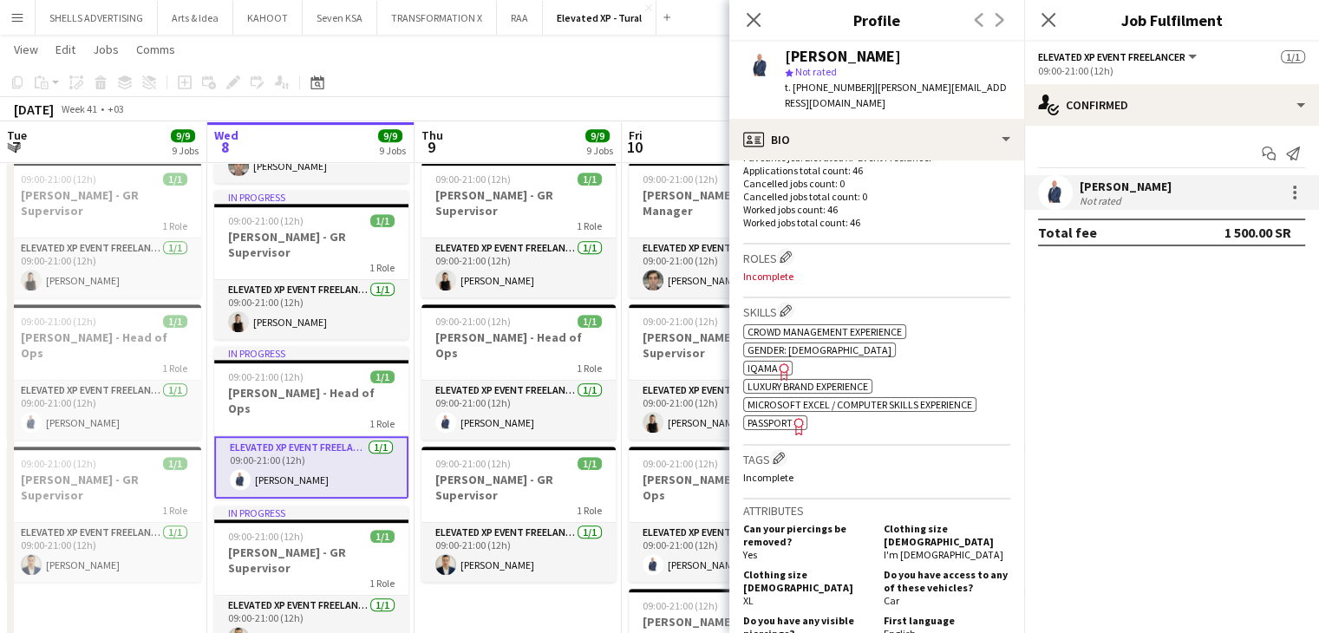
scroll to position [520, 0]
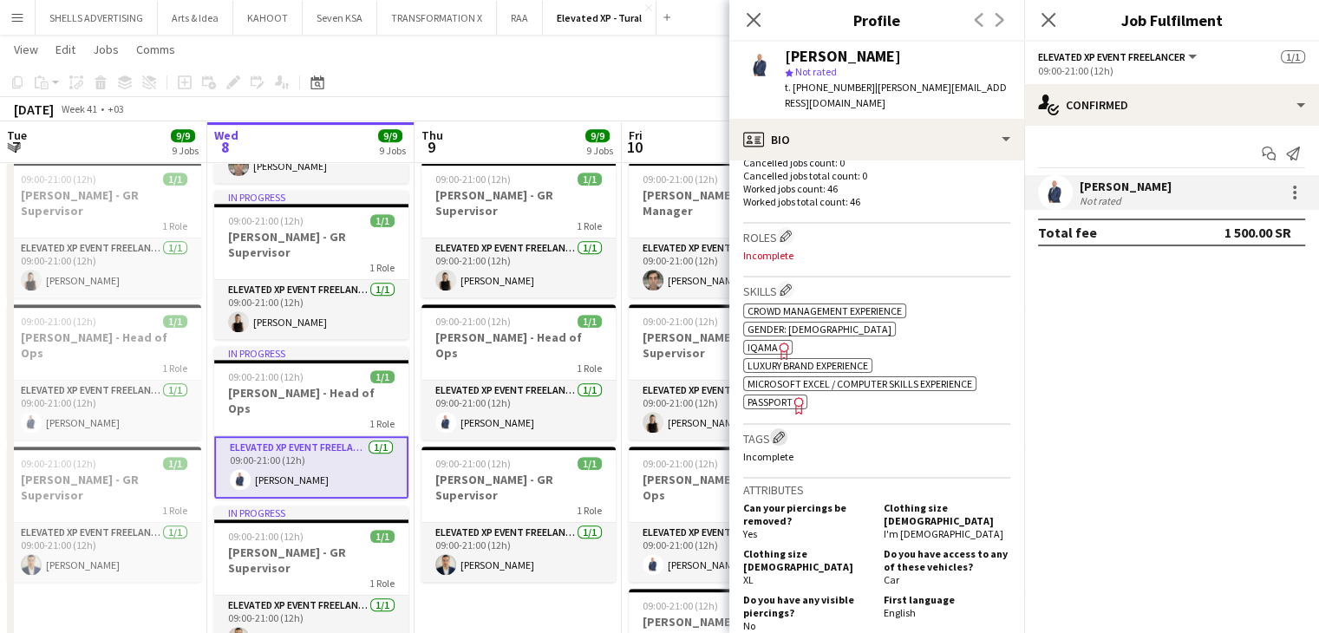
click at [780, 431] on app-icon "Edit crew company tags" at bounding box center [779, 437] width 12 height 12
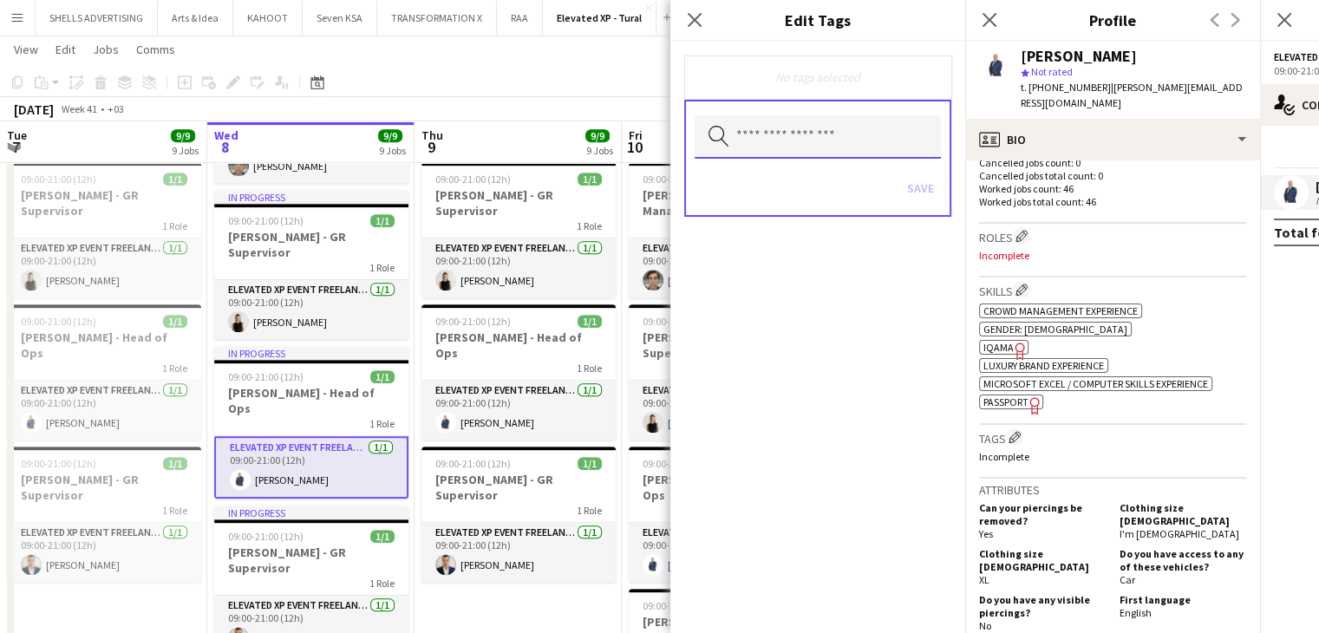
click at [761, 134] on input "text" at bounding box center [818, 136] width 246 height 43
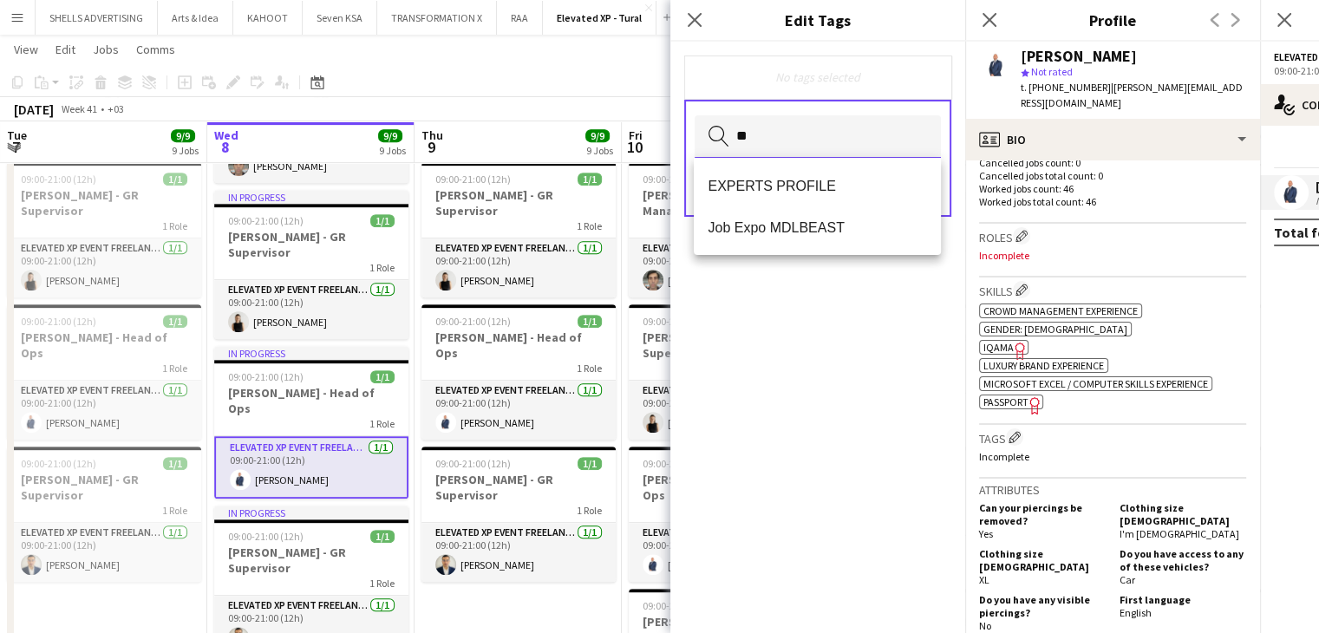
type input "***"
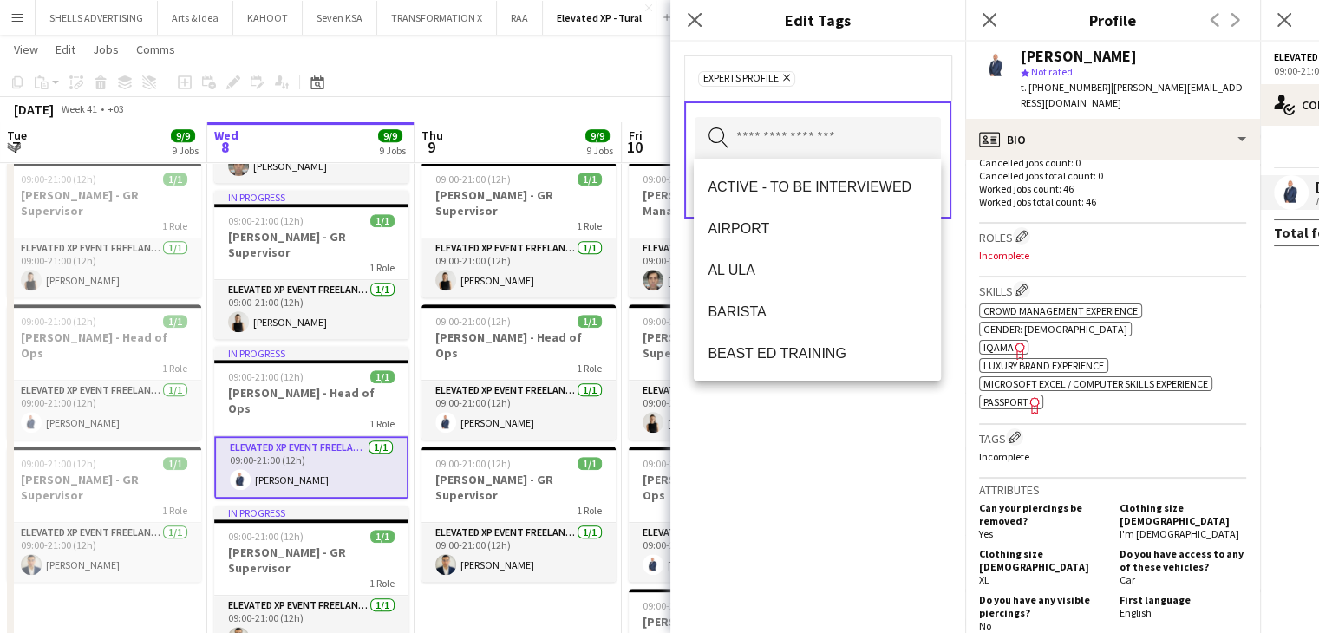
click at [883, 542] on div "EXPERTS PROFILE Remove Search by tag name Save" at bounding box center [818, 338] width 295 height 592
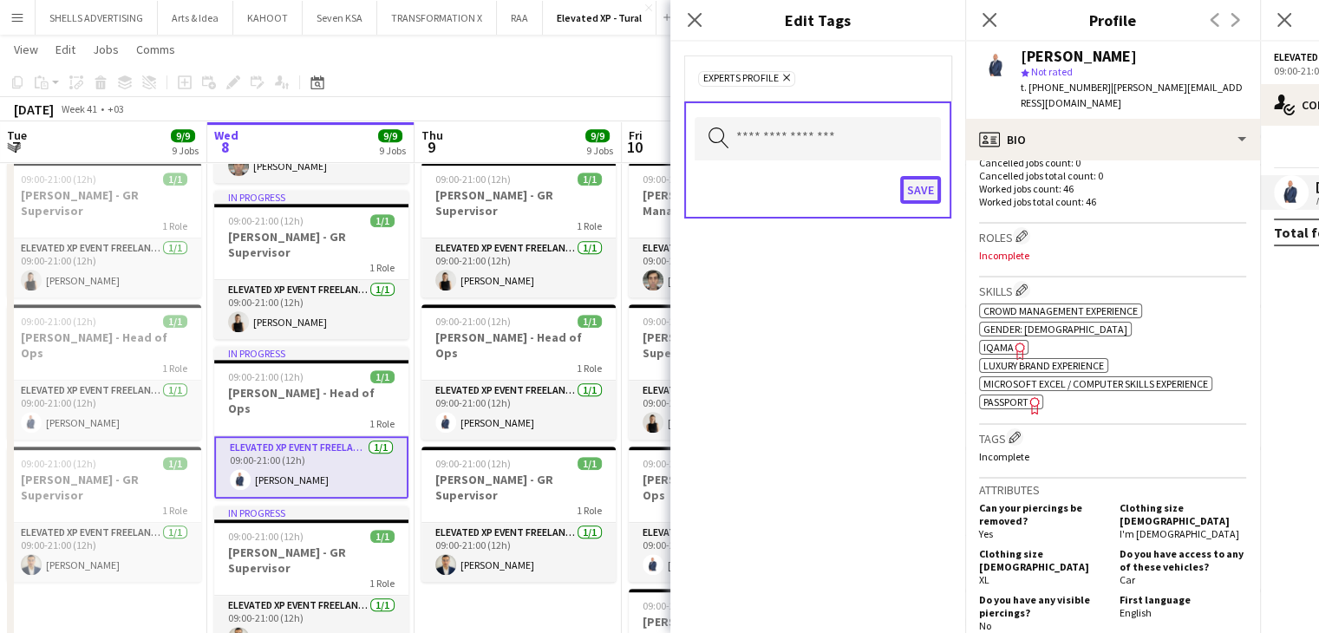
click at [920, 195] on button "Save" at bounding box center [920, 190] width 41 height 28
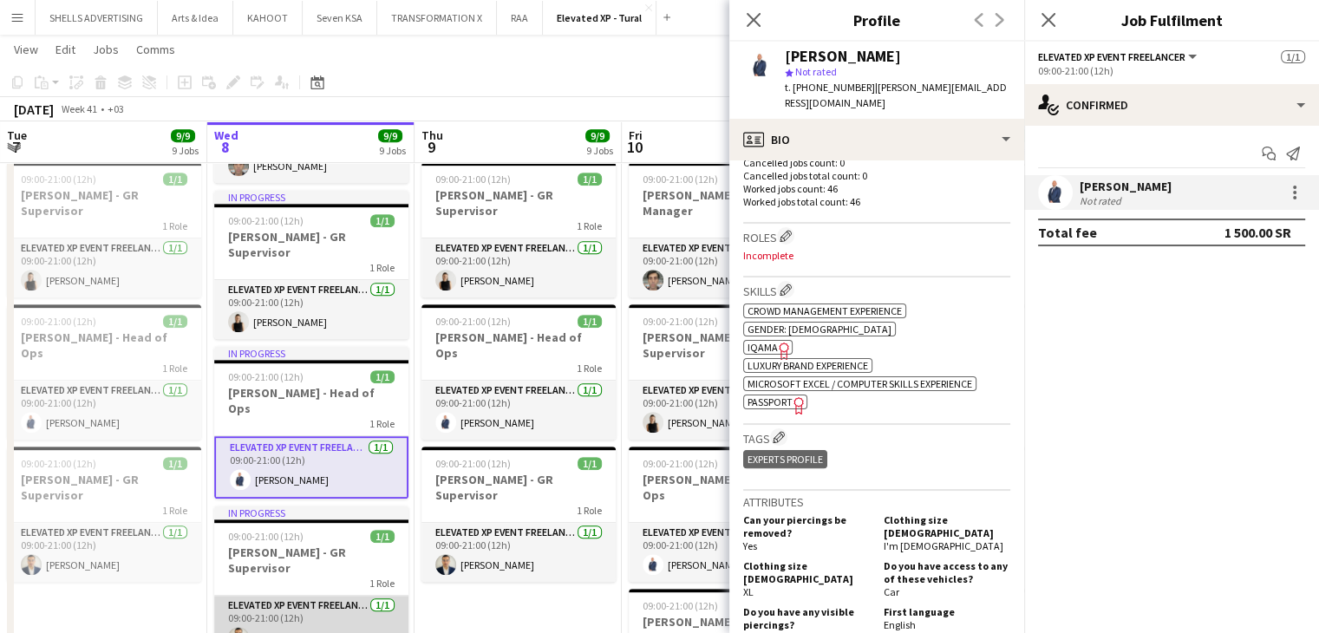
click at [319, 596] on app-card-role "Elevated XP Event Freelancer 1/1 09:00-21:00 (12h) Mohamed Youssef Khiari" at bounding box center [311, 625] width 194 height 59
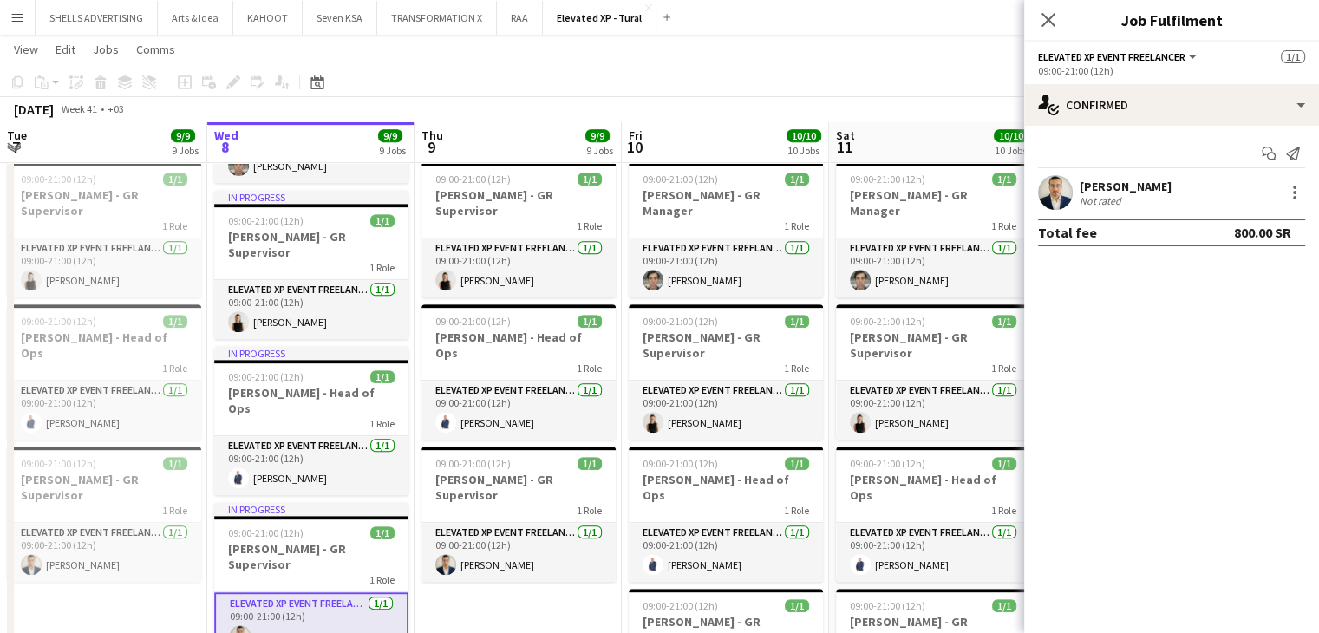
click at [1151, 194] on div "Not rated" at bounding box center [1126, 200] width 92 height 13
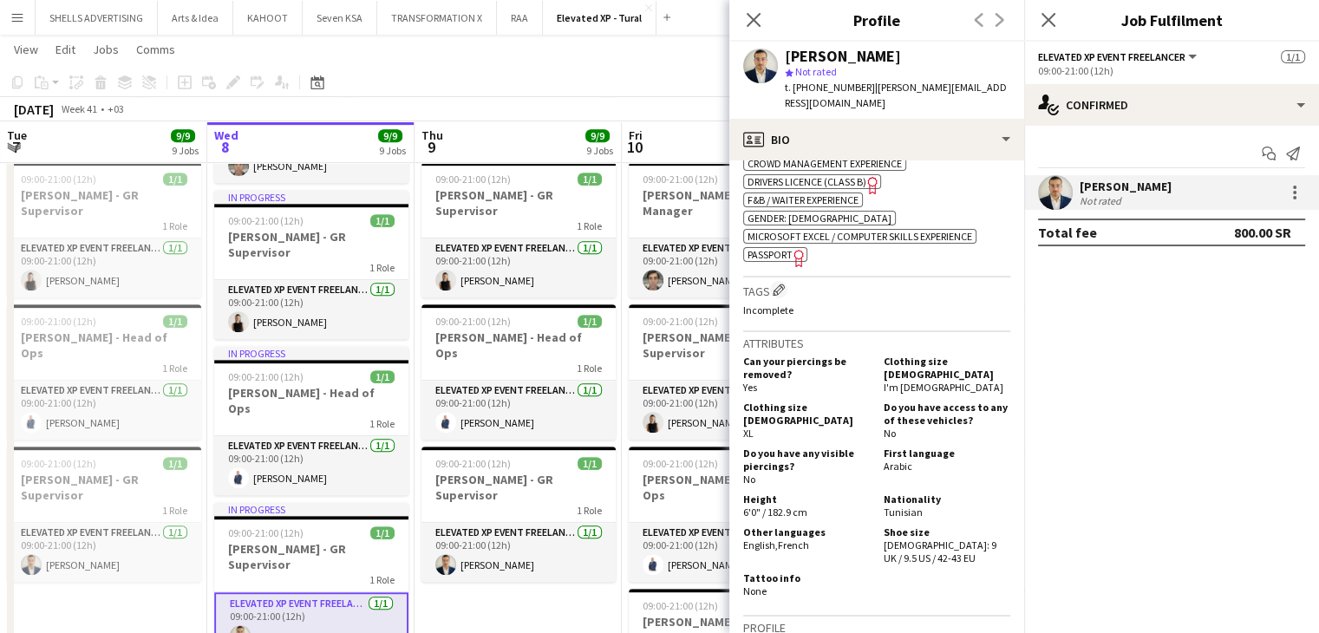
scroll to position [607, 0]
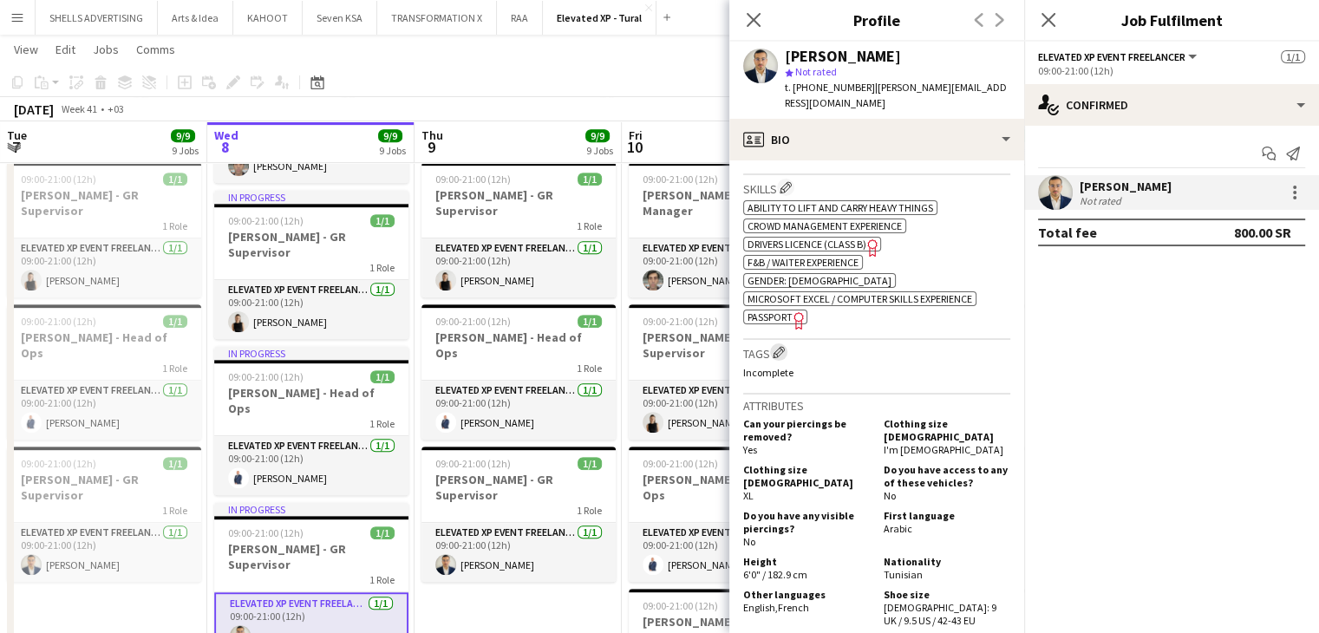
click at [784, 357] on app-icon "Edit crew company tags" at bounding box center [779, 352] width 12 height 12
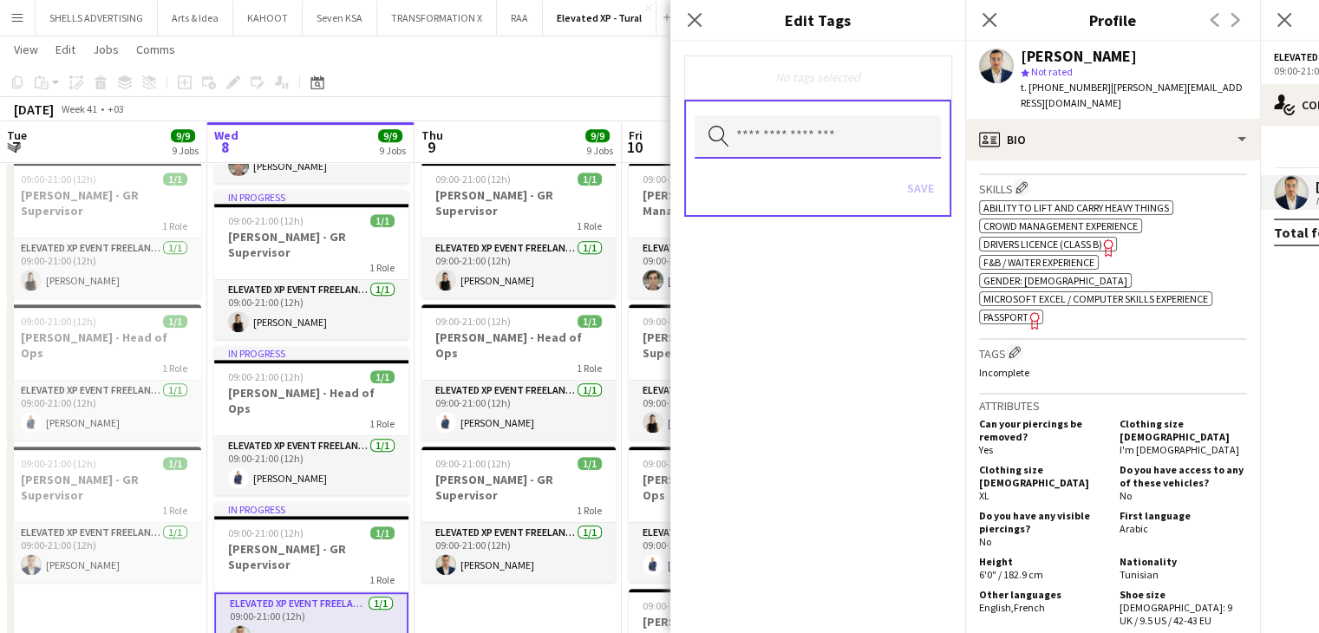
click at [788, 143] on input "text" at bounding box center [818, 136] width 246 height 43
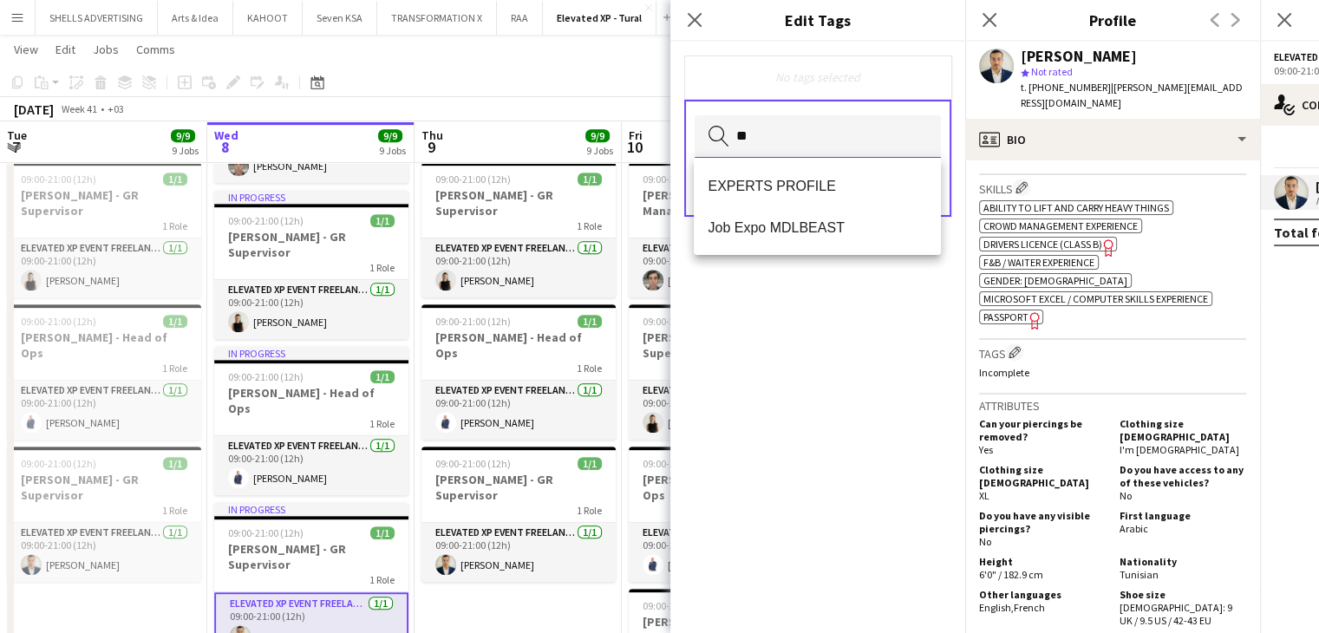
type input "***"
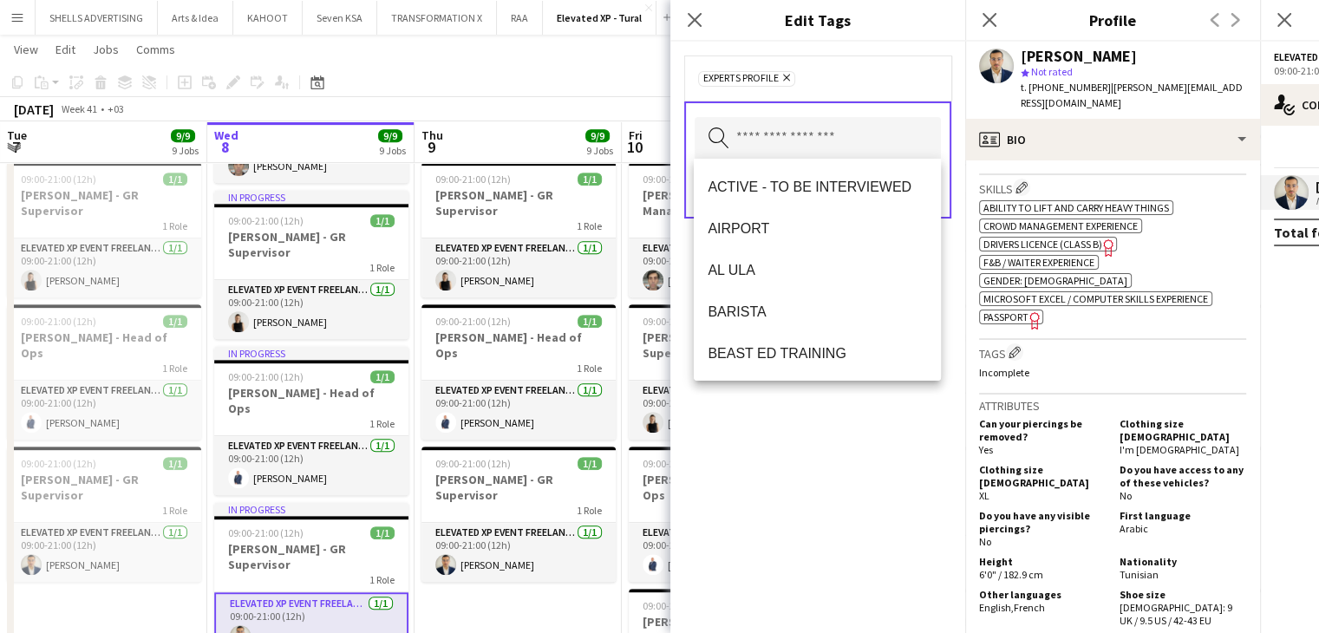
click at [838, 471] on div "EXPERTS PROFILE Remove Search by tag name Save" at bounding box center [818, 338] width 295 height 592
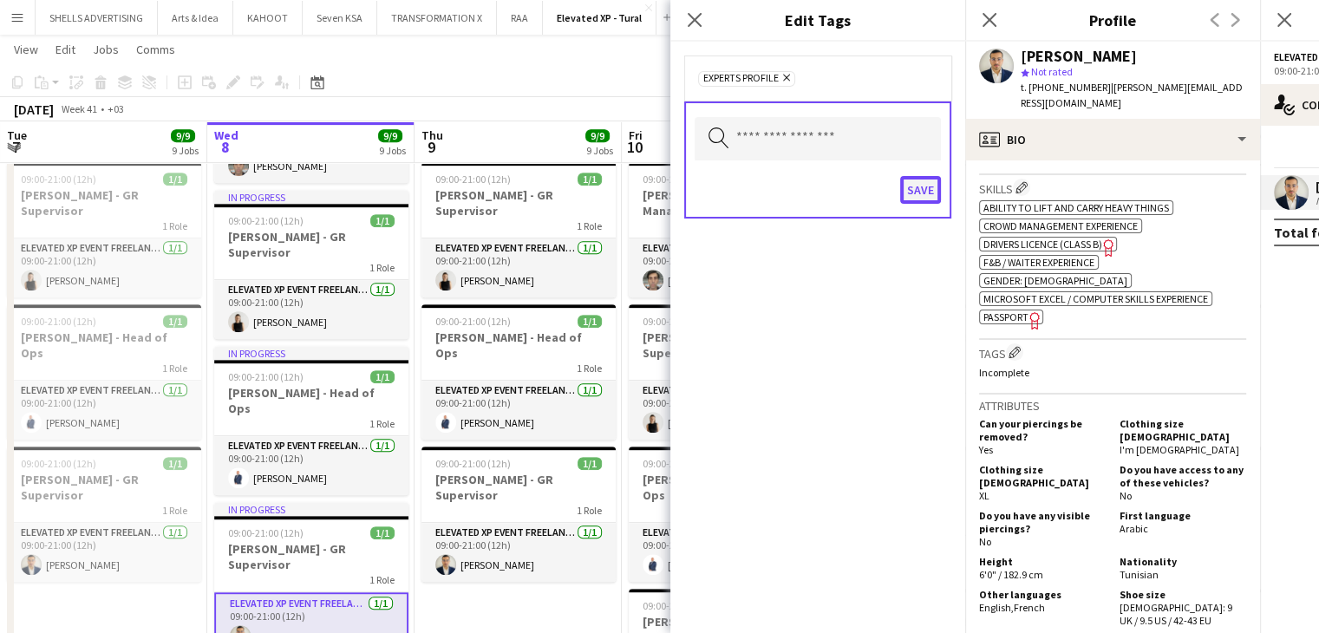
click at [914, 187] on button "Save" at bounding box center [920, 190] width 41 height 28
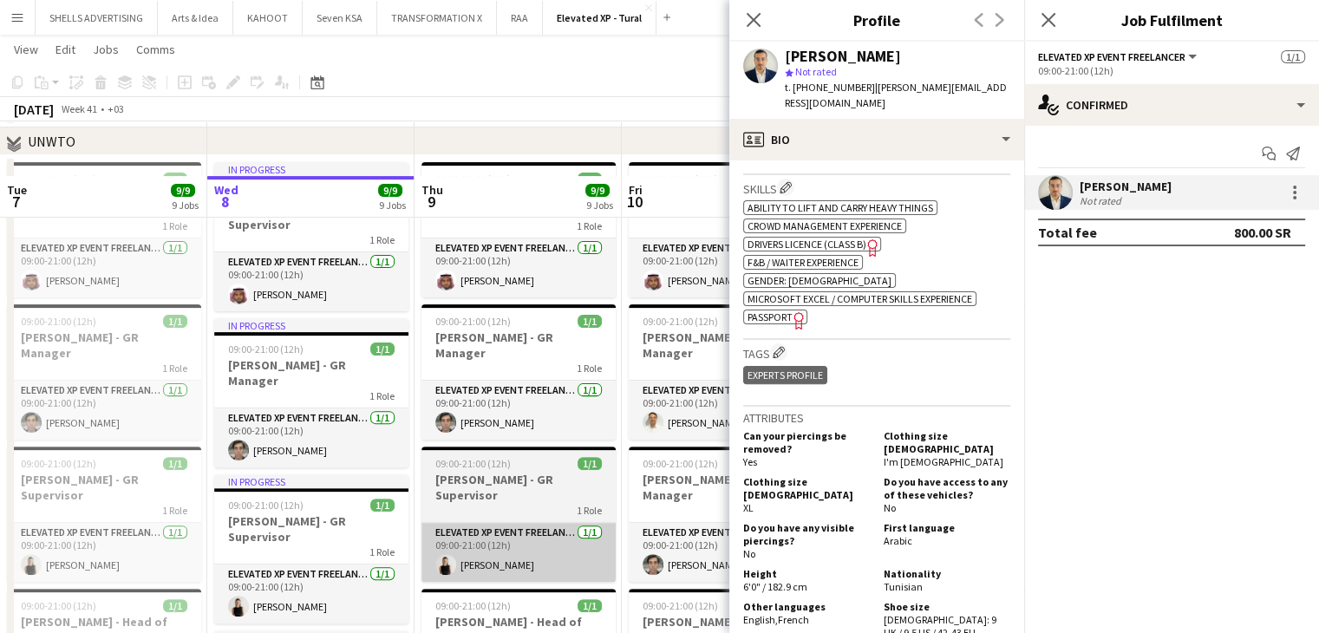
scroll to position [434, 0]
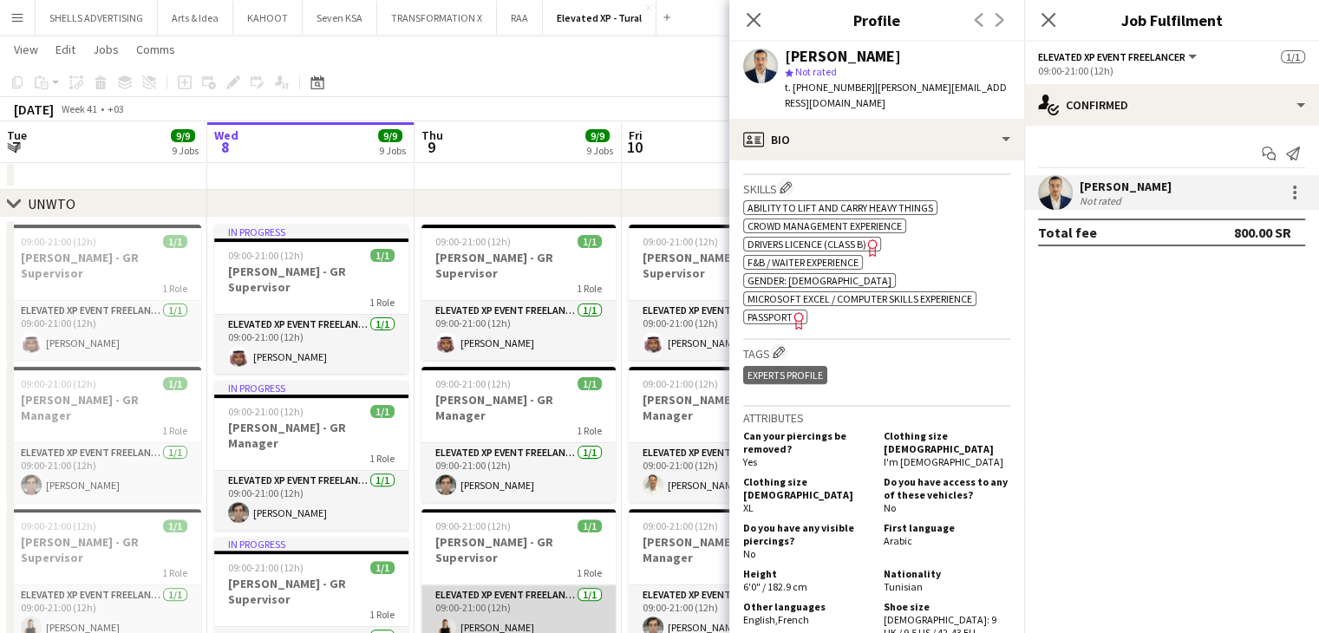
click at [493, 586] on app-card-role "Elevated XP Event Freelancer 1/1 09:00-21:00 (12h) Paola Guyot" at bounding box center [519, 615] width 194 height 59
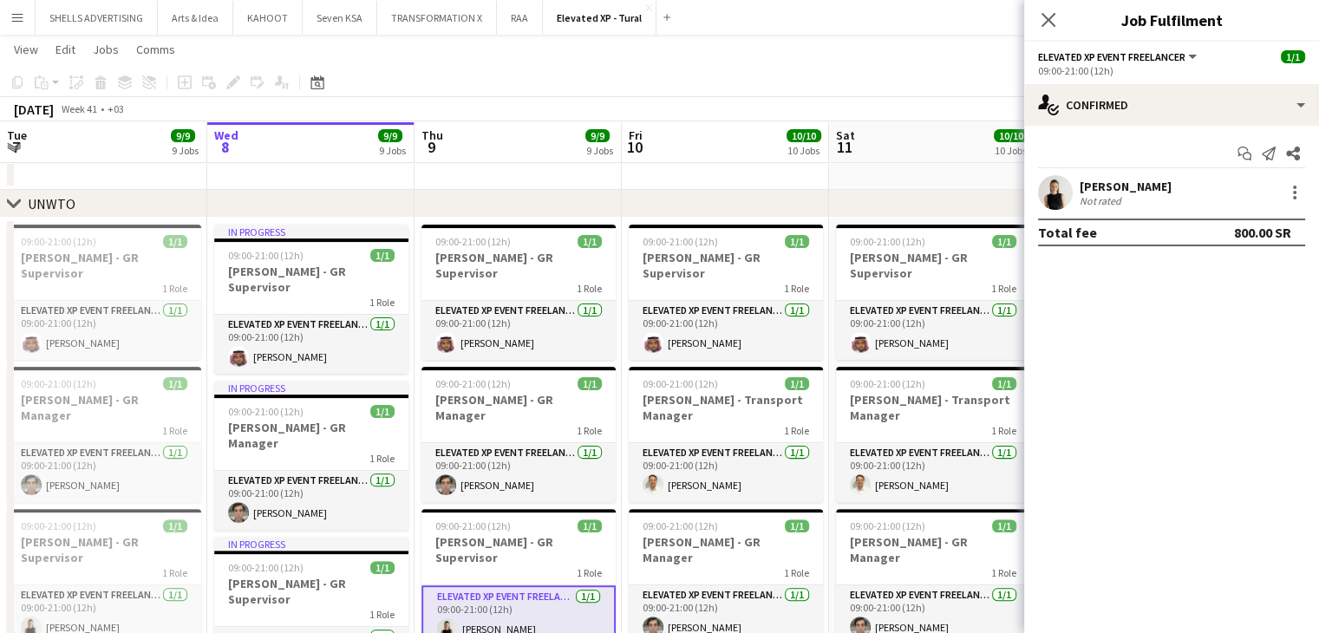
click at [1088, 186] on div "Paola Guyot" at bounding box center [1126, 187] width 92 height 16
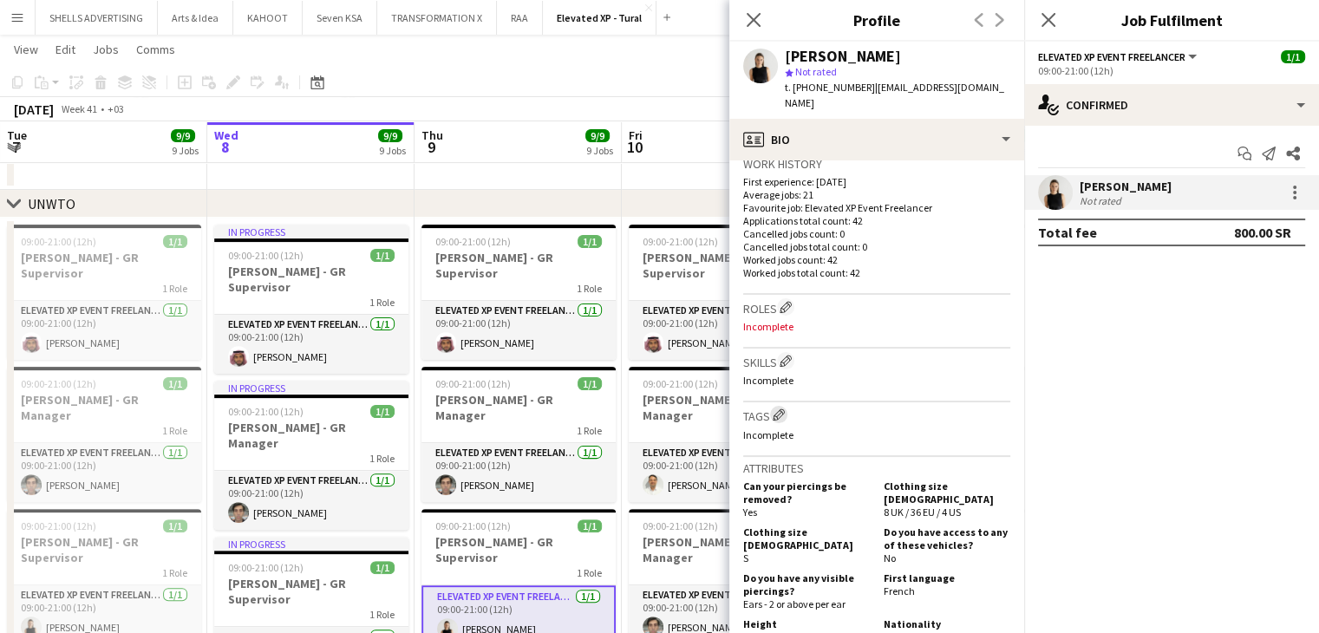
click at [776, 409] on app-icon "Edit crew company tags" at bounding box center [779, 415] width 12 height 12
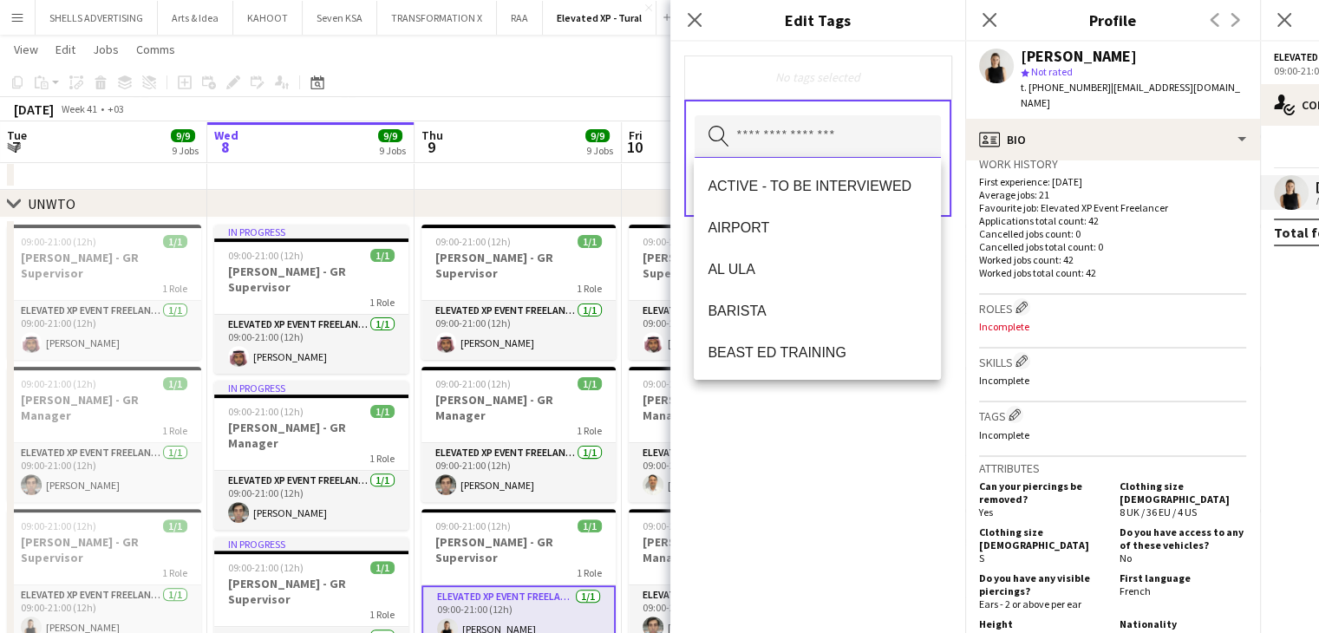
click at [803, 140] on input "text" at bounding box center [818, 136] width 246 height 43
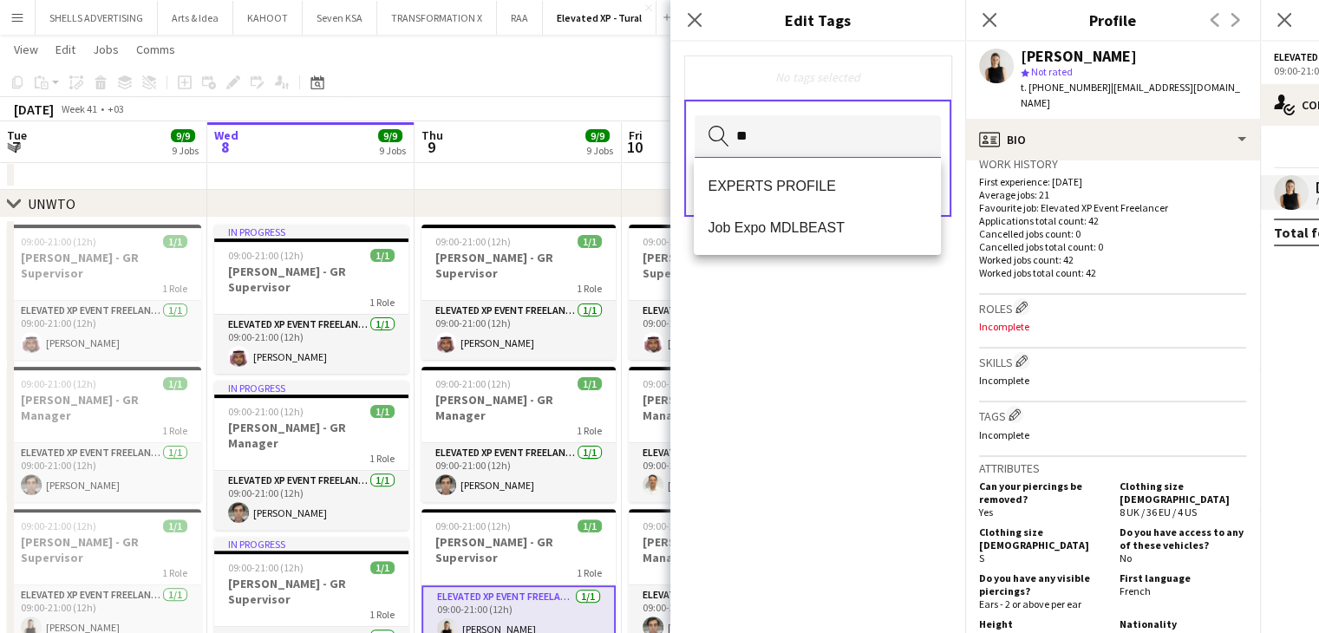
type input "***"
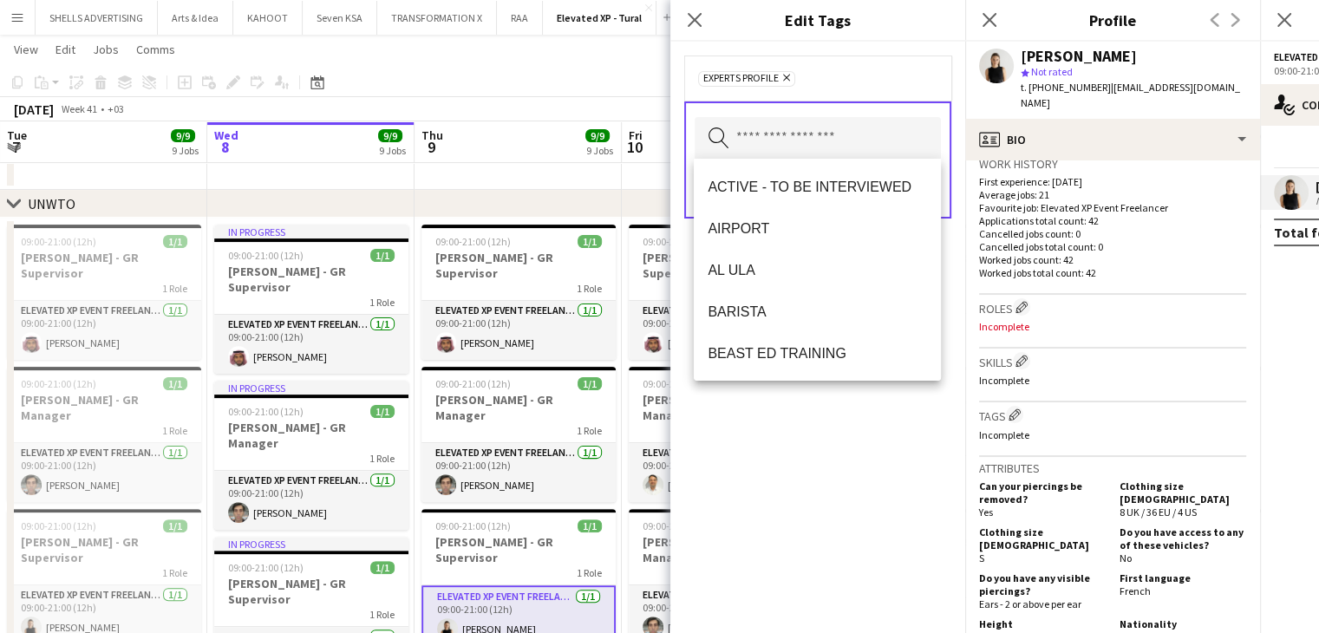
click at [895, 525] on div "EXPERTS PROFILE Remove Search by tag name Save" at bounding box center [818, 338] width 295 height 592
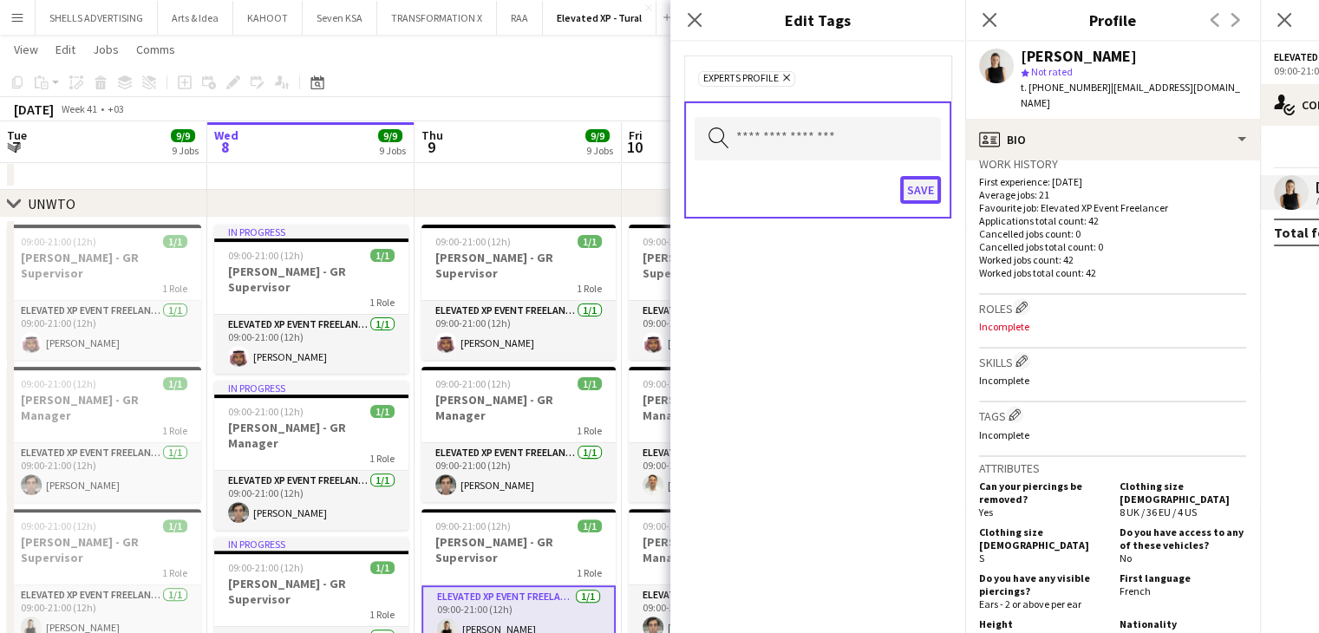
click at [917, 194] on button "Save" at bounding box center [920, 190] width 41 height 28
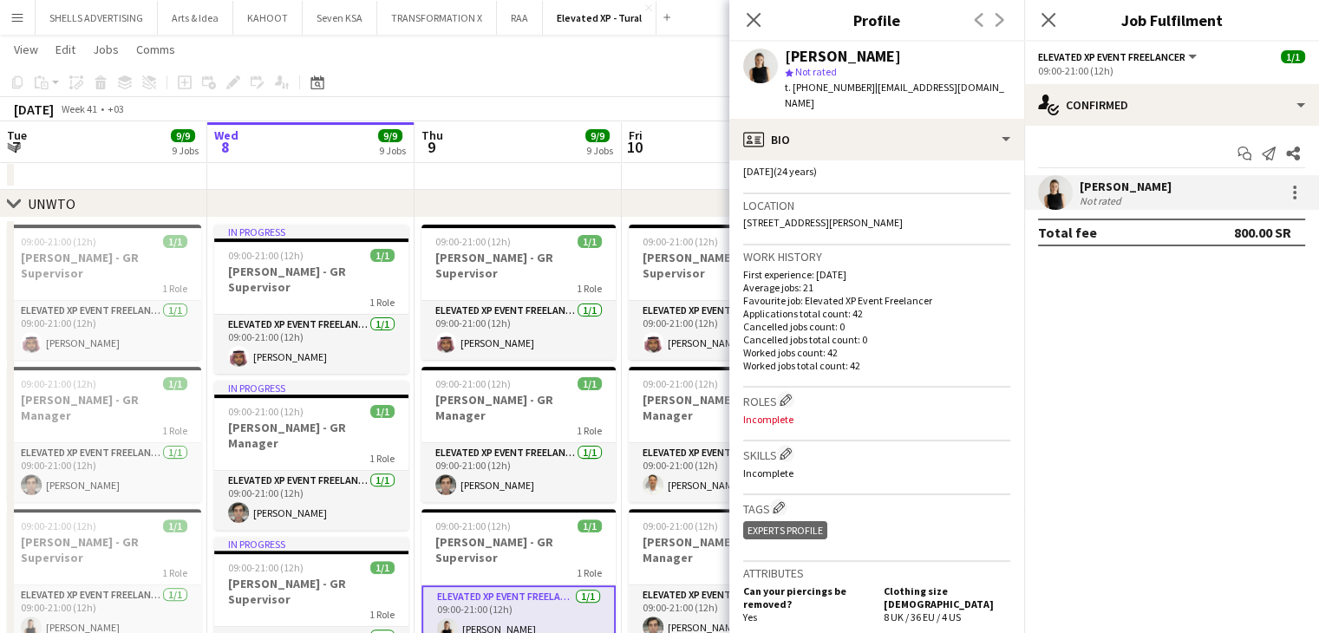
scroll to position [0, 0]
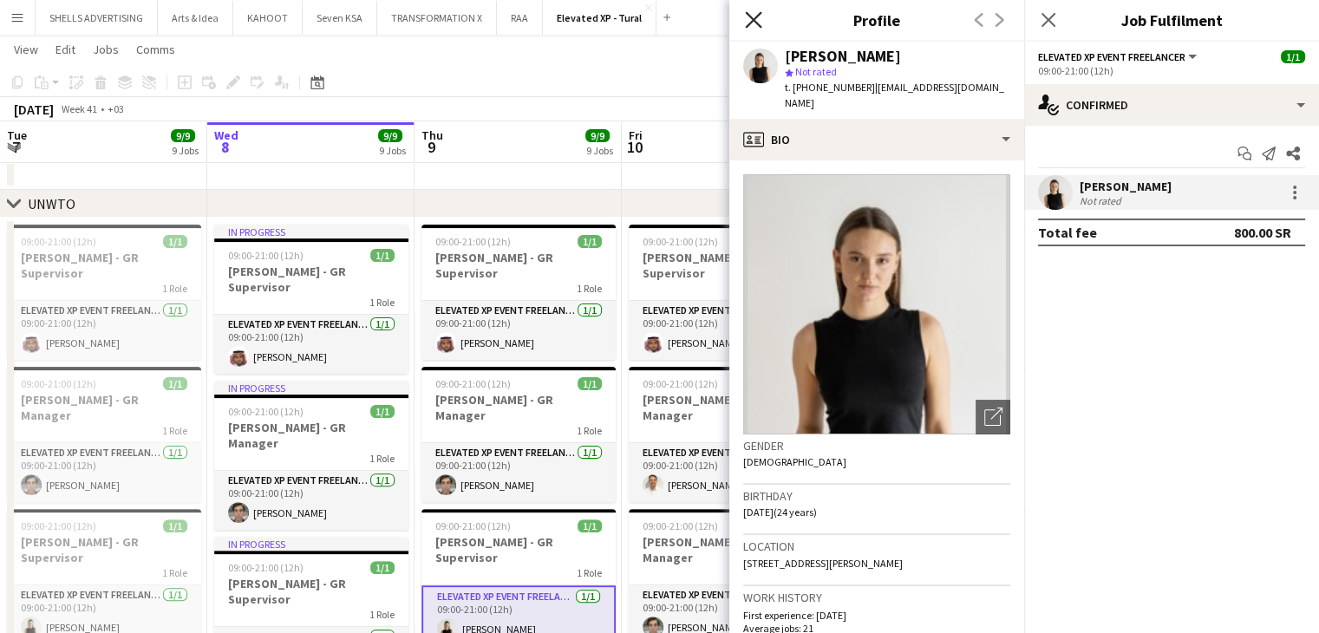
click at [752, 20] on icon at bounding box center [753, 19] width 16 height 16
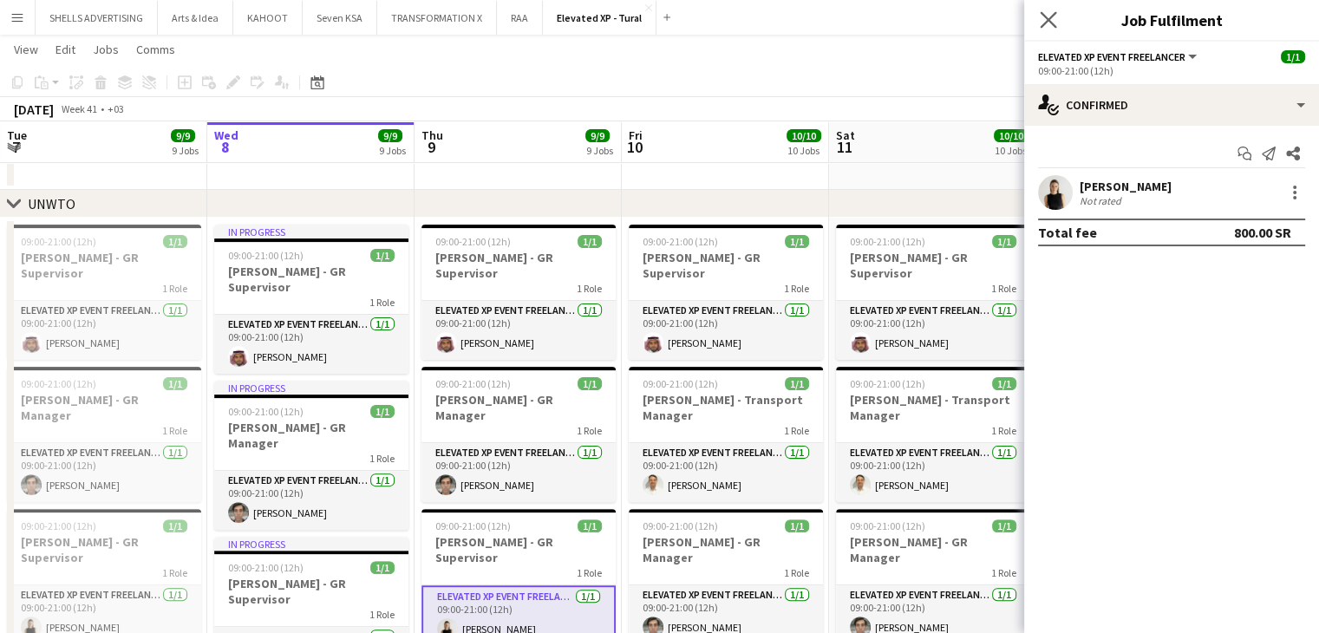
click at [1037, 23] on app-icon "Close pop-in" at bounding box center [1049, 20] width 25 height 25
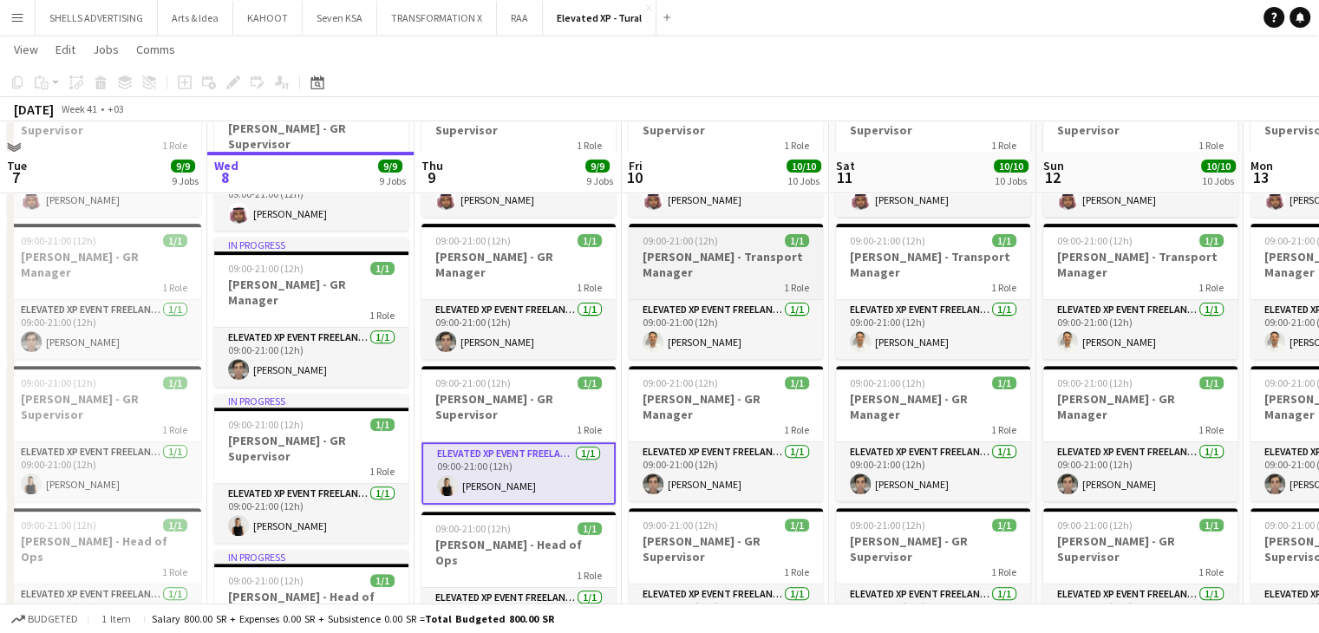
scroll to position [607, 0]
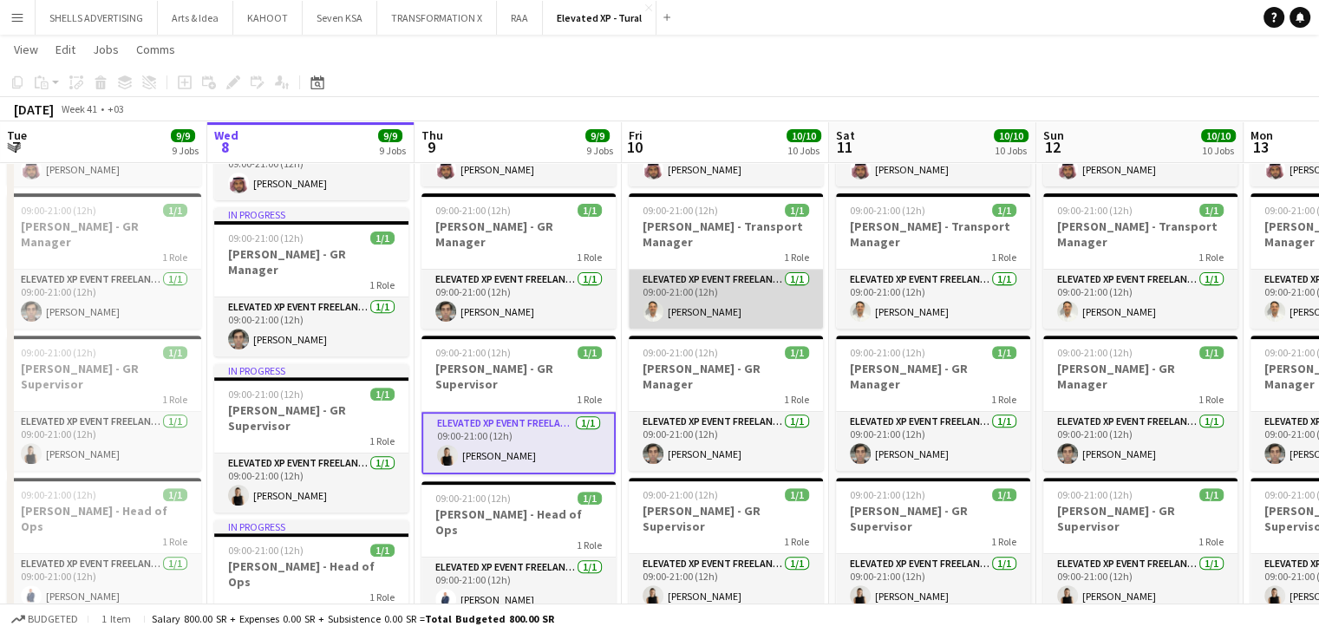
click at [707, 295] on app-card-role "Elevated XP Event Freelancer 1/1 09:00-21:00 (12h) Carlos Gainete" at bounding box center [726, 299] width 194 height 59
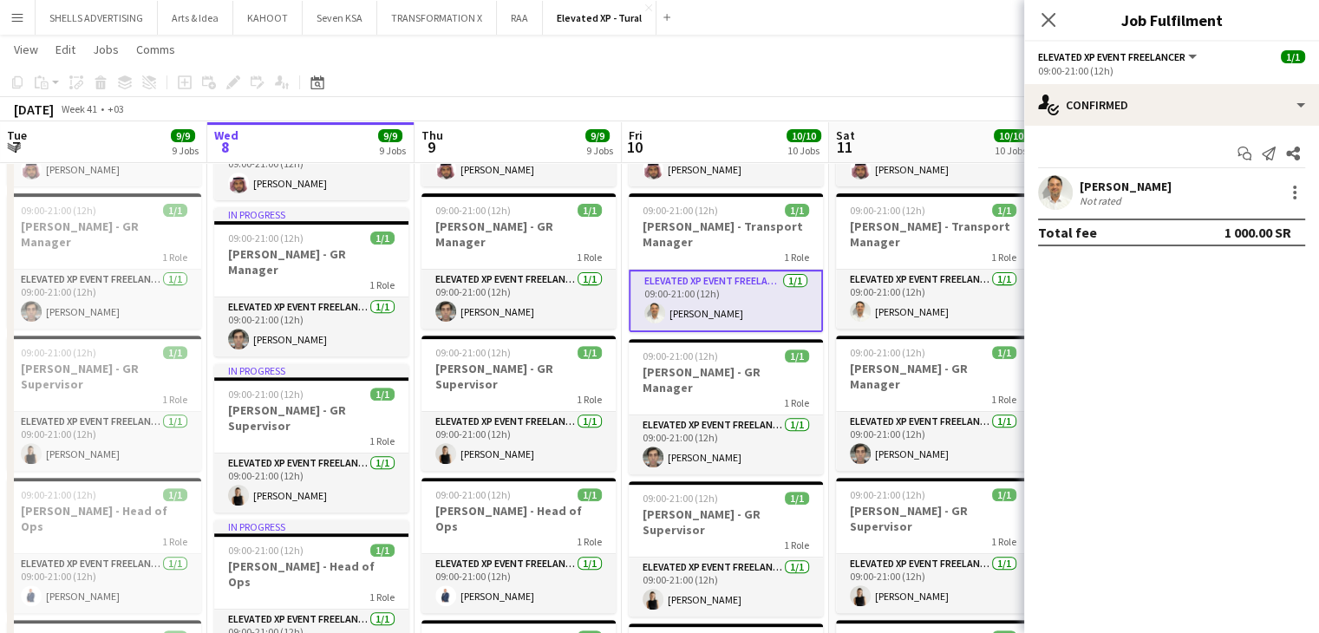
click at [1093, 175] on div "Carlos Gainete Not rated" at bounding box center [1171, 192] width 295 height 35
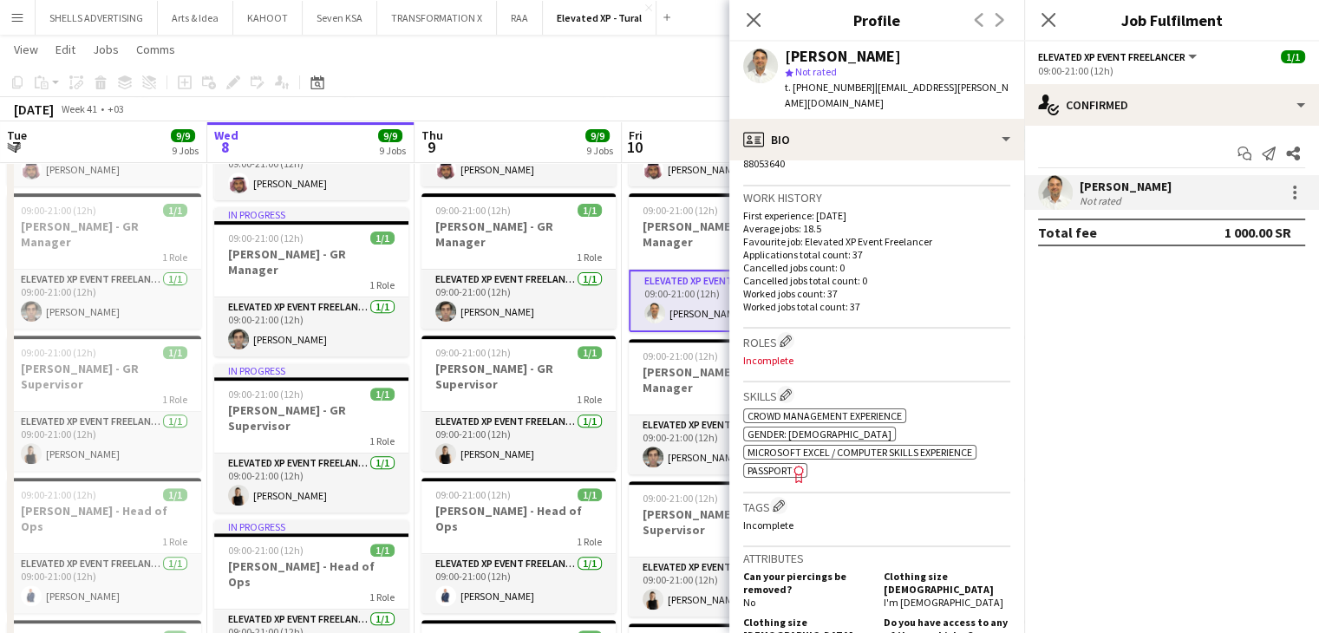
scroll to position [434, 0]
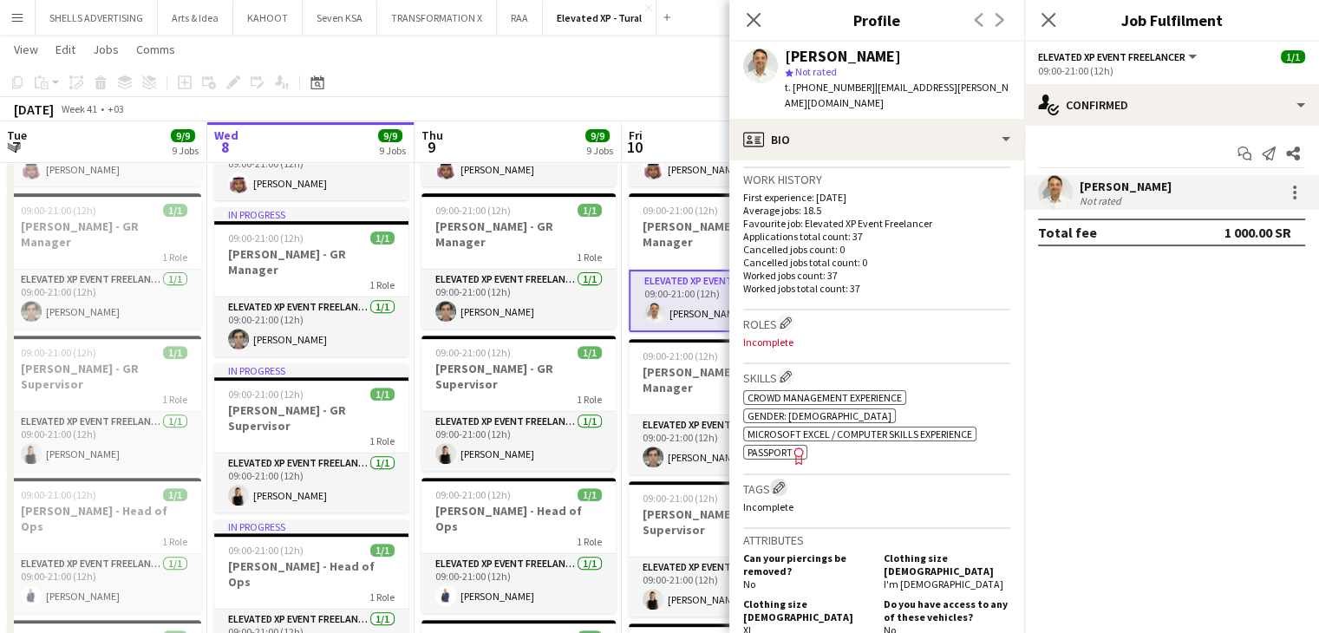
click at [785, 481] on app-icon "Edit crew company tags" at bounding box center [779, 487] width 12 height 12
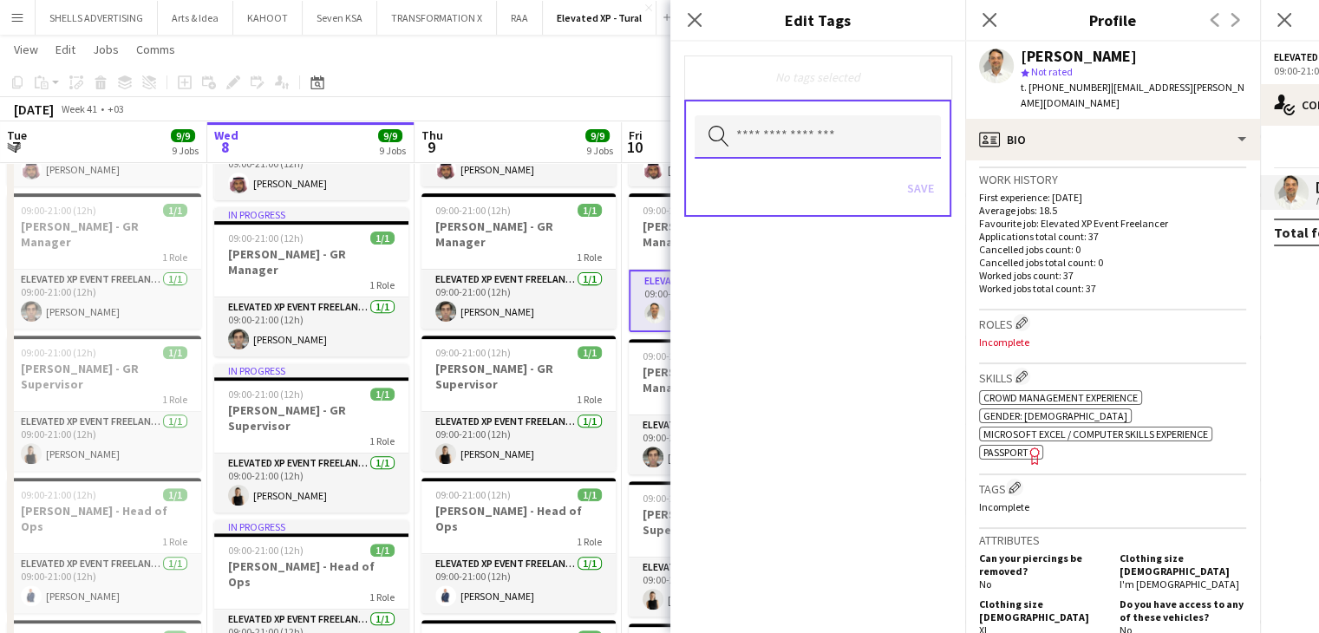
click at [761, 129] on input "text" at bounding box center [818, 136] width 246 height 43
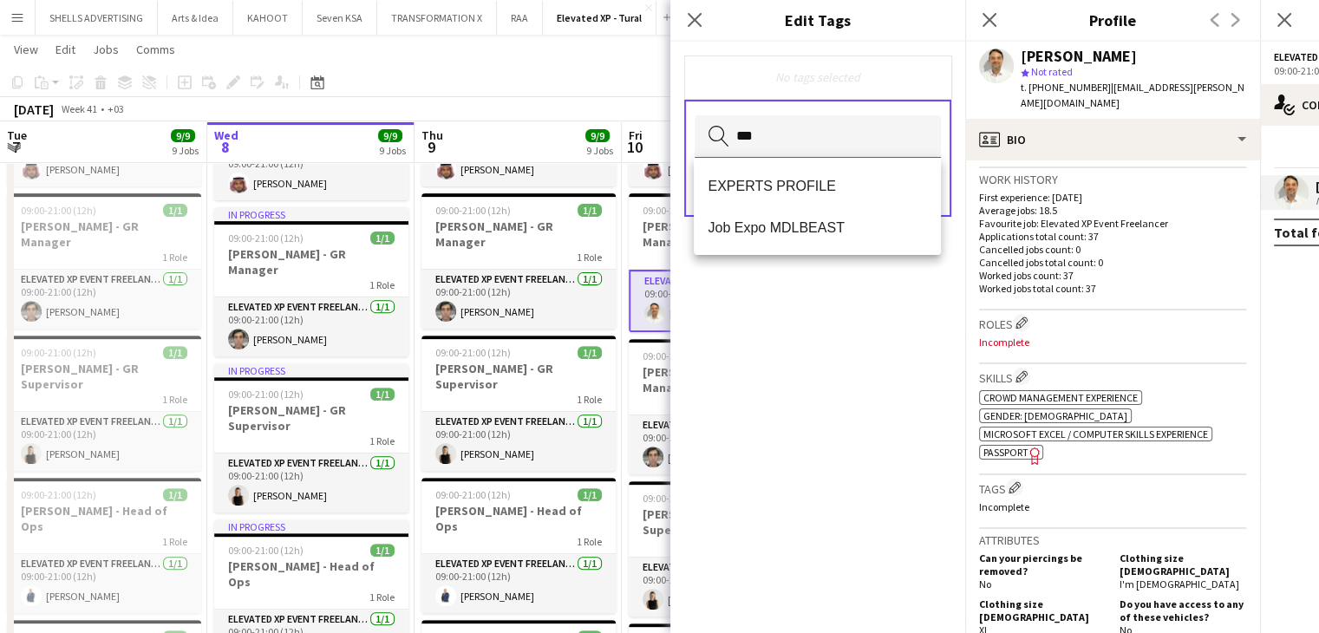
type input "****"
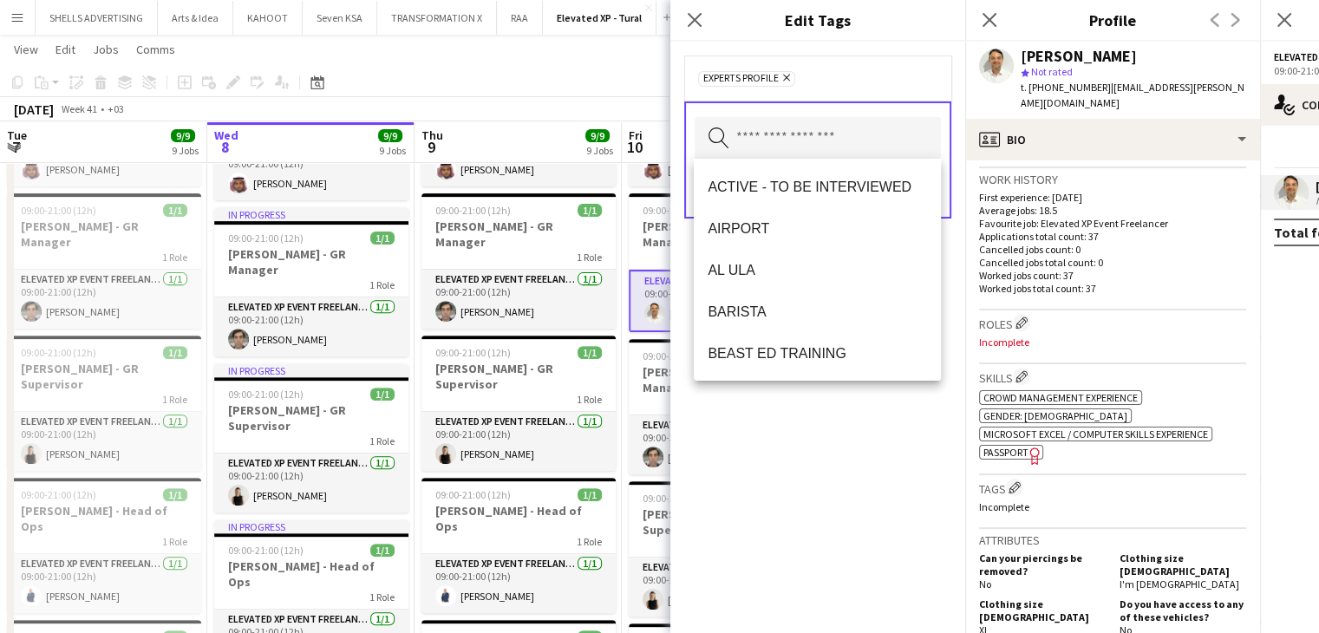
drag, startPoint x: 867, startPoint y: 531, endPoint x: 832, endPoint y: 542, distance: 37.3
click at [835, 538] on div "EXPERTS PROFILE Remove Search by tag name Save" at bounding box center [818, 338] width 295 height 592
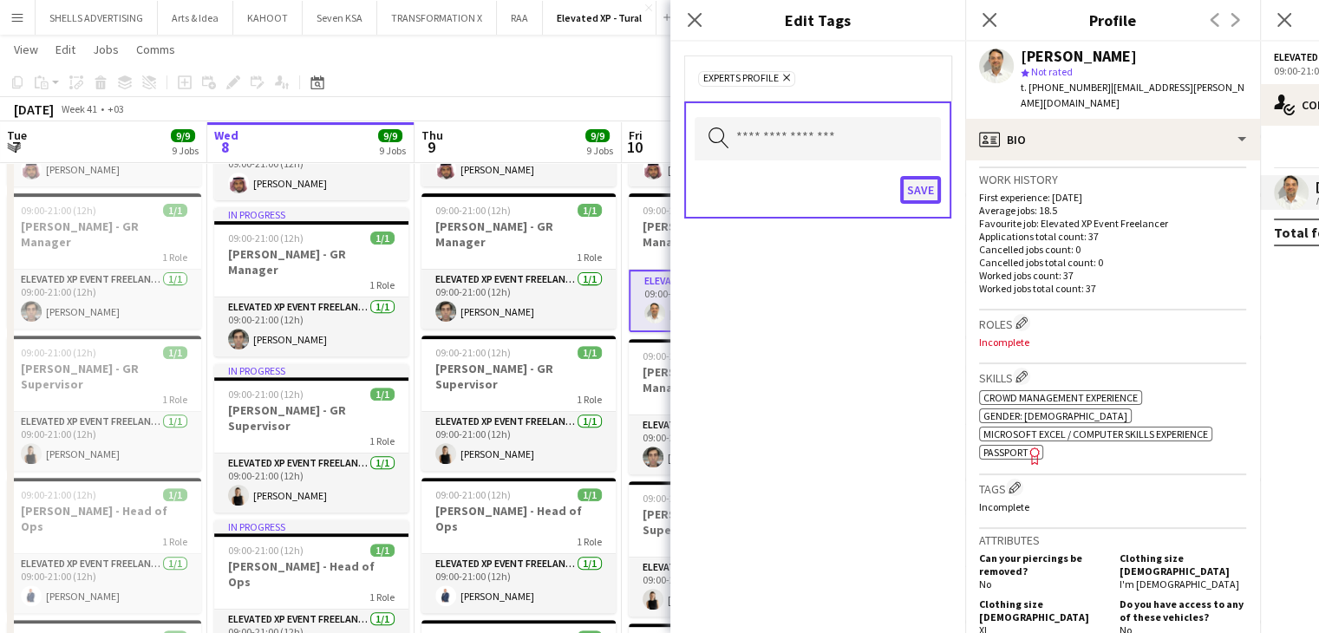
click at [909, 183] on button "Save" at bounding box center [920, 190] width 41 height 28
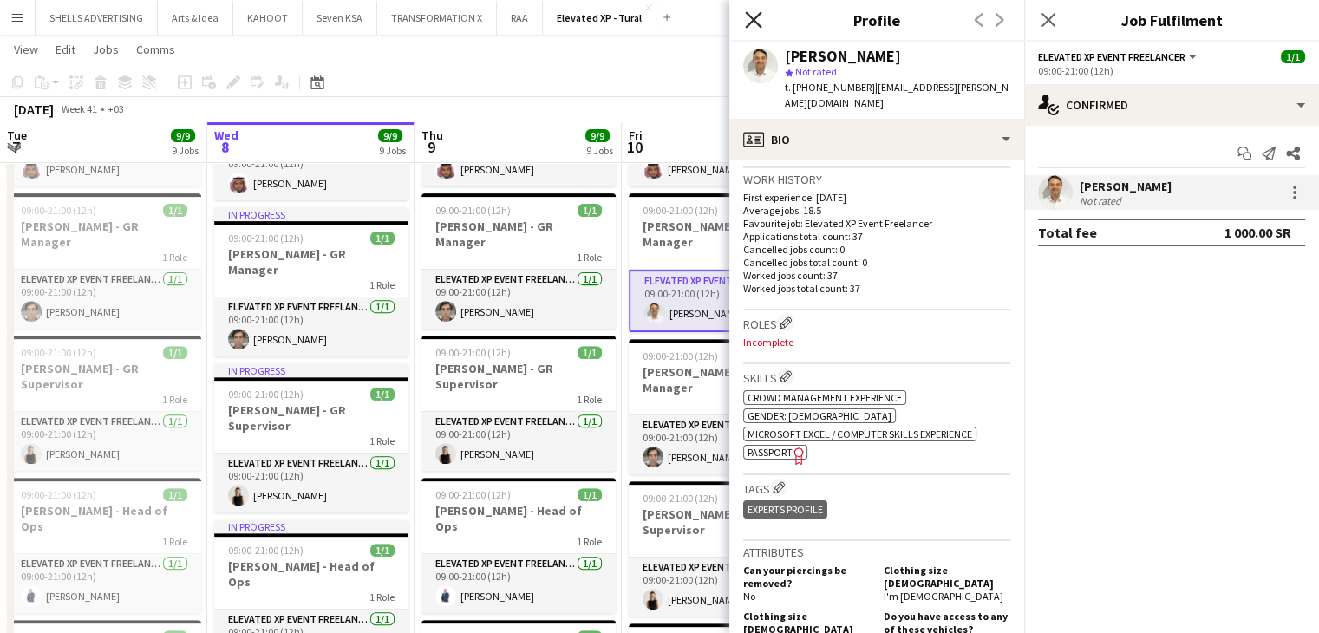
click at [753, 28] on icon "Close pop-in" at bounding box center [753, 19] width 16 height 16
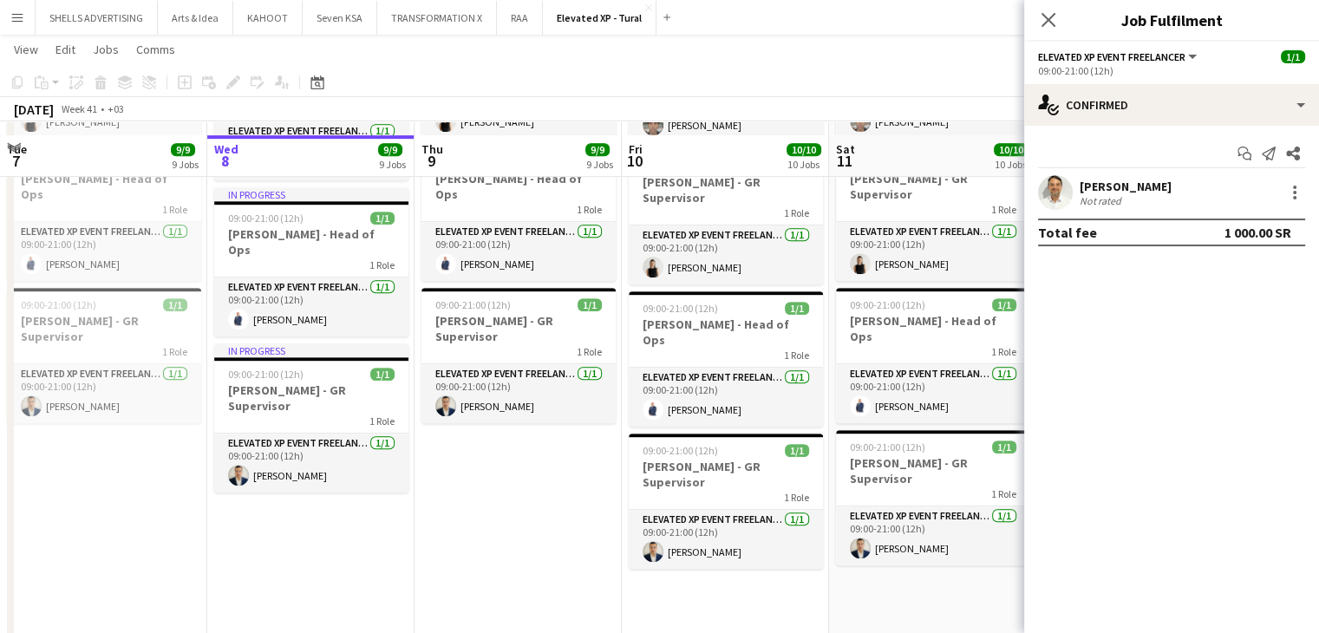
scroll to position [954, 0]
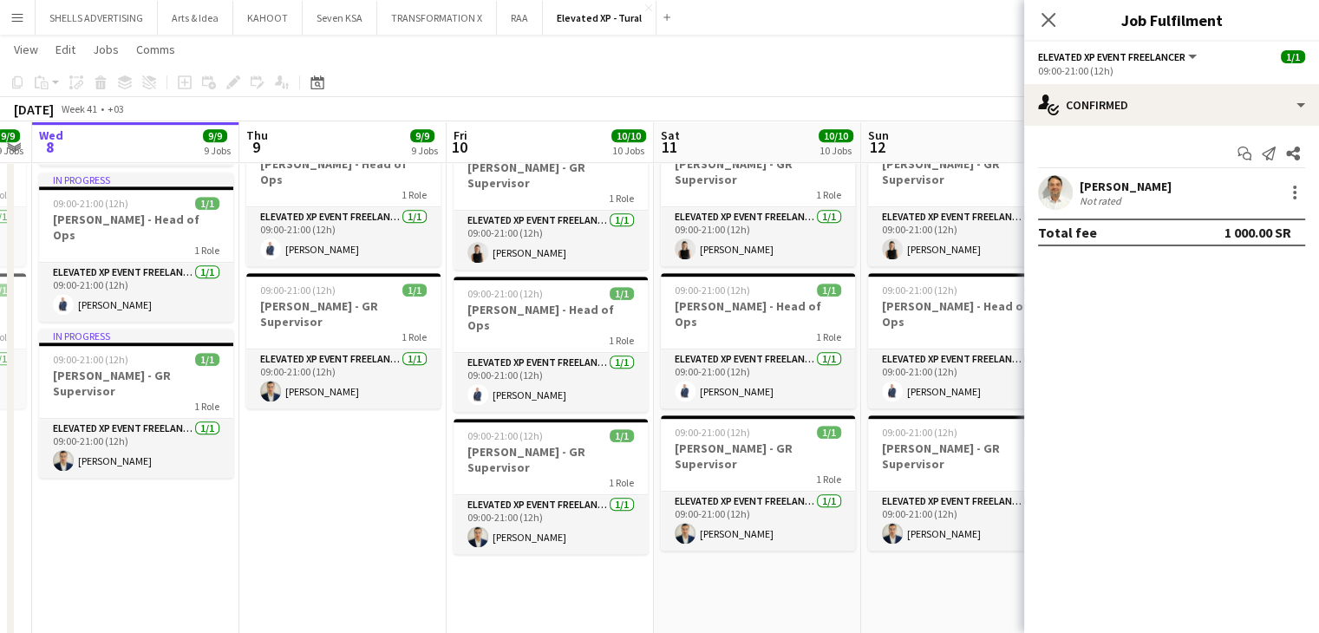
drag, startPoint x: 851, startPoint y: 519, endPoint x: 881, endPoint y: 517, distance: 30.4
click at [677, 511] on app-calendar-viewport "Sun 5 9/9 9 Jobs Mon 6 9/9 9 Jobs Tue 7 9/9 9 Jobs Wed 8 9/9 9 Jobs Thu 9 9/9 9…" at bounding box center [659, 432] width 1319 height 2638
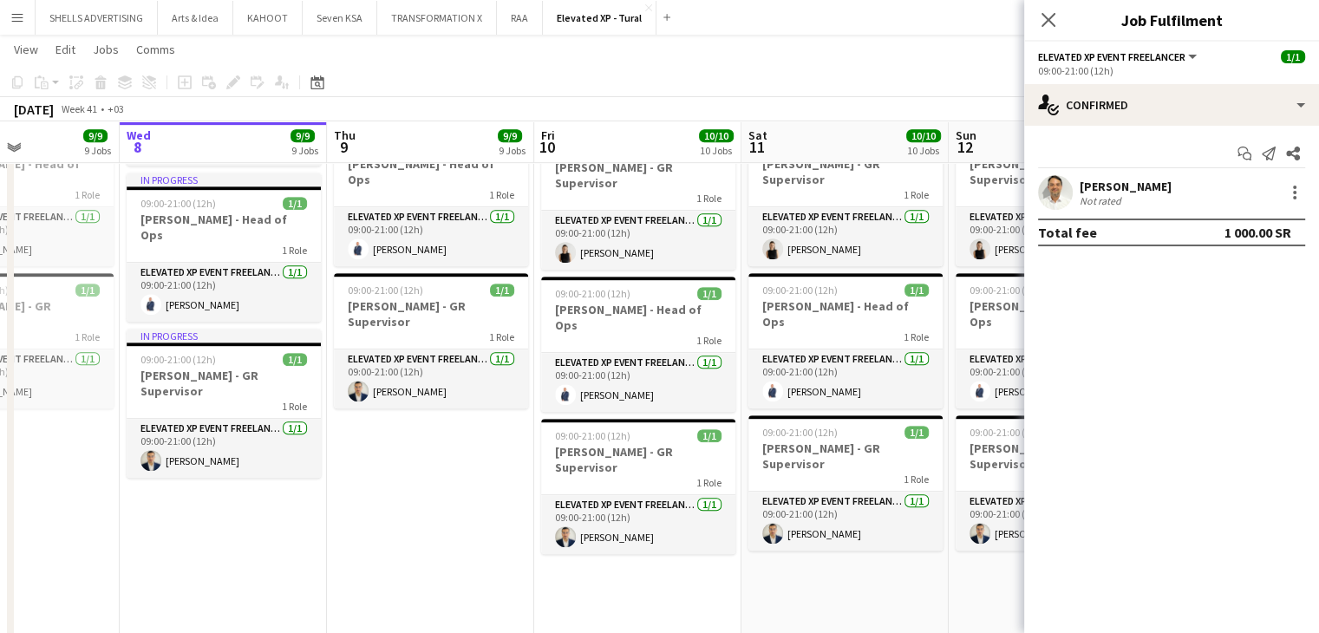
drag, startPoint x: 874, startPoint y: 521, endPoint x: 593, endPoint y: 558, distance: 282.6
click at [547, 547] on app-calendar-viewport "Sun 5 9/9 9 Jobs Mon 6 9/9 9 Jobs Tue 7 9/9 9 Jobs Wed 8 9/9 9 Jobs Thu 9 9/9 9…" at bounding box center [659, 432] width 1319 height 2638
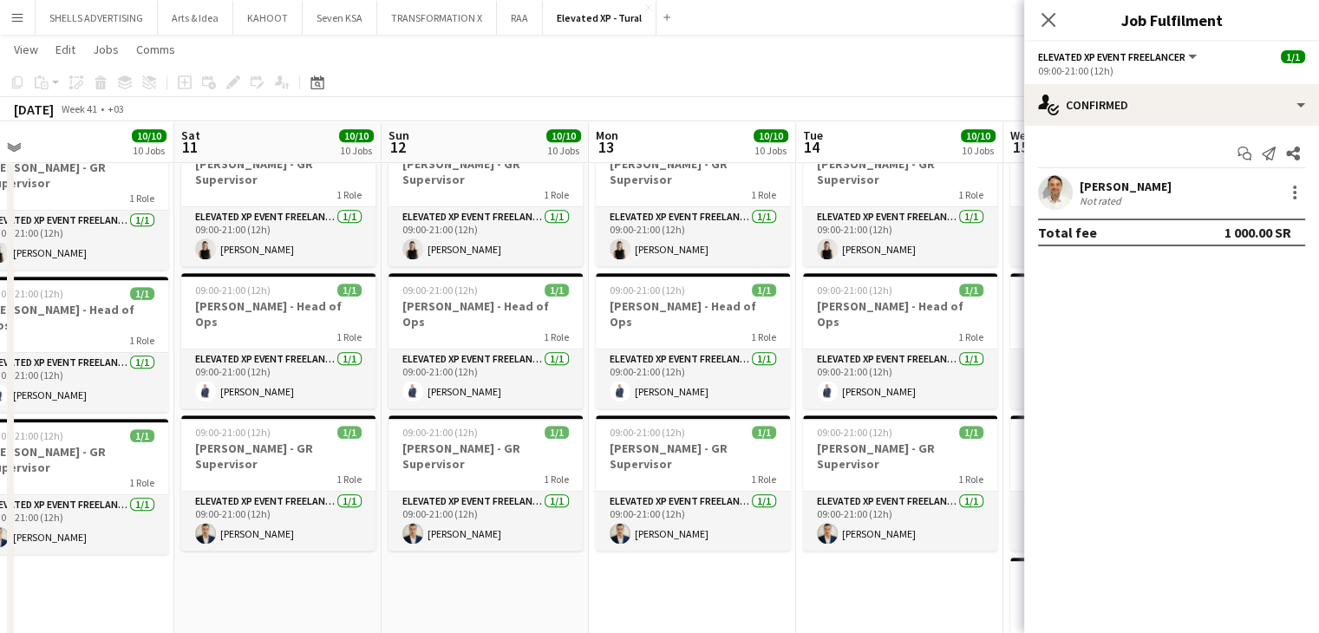
scroll to position [0, 688]
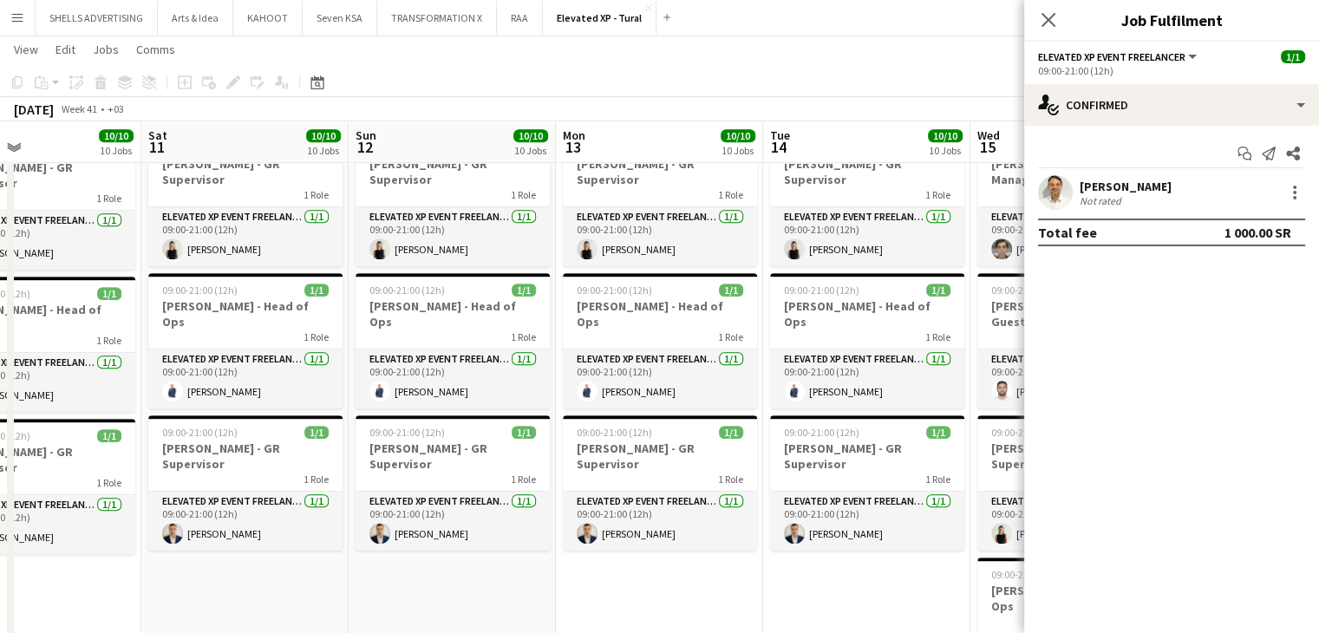
drag, startPoint x: 728, startPoint y: 571, endPoint x: 543, endPoint y: 566, distance: 184.8
click at [543, 566] on app-calendar-viewport "Tue 7 9/9 9 Jobs Wed 8 9/9 9 Jobs Thu 9 9/9 9 Jobs Fri 10 10/10 10 Jobs Sat 11 …" at bounding box center [659, 503] width 1319 height 2781
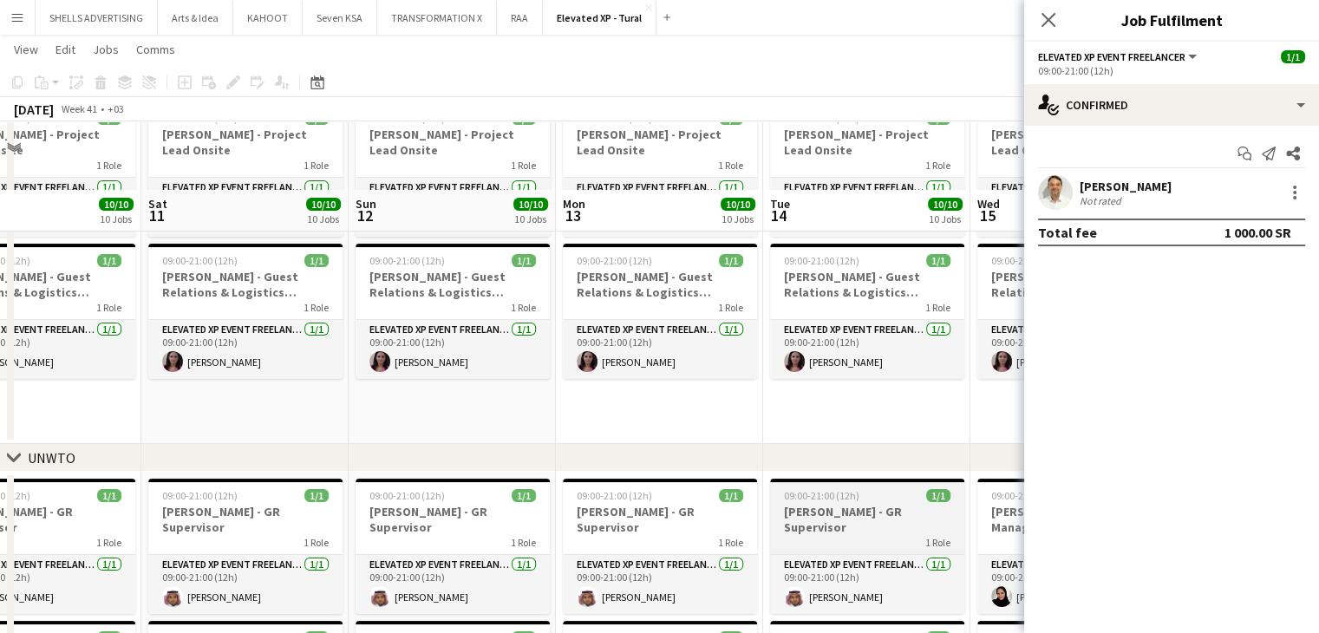
scroll to position [173, 0]
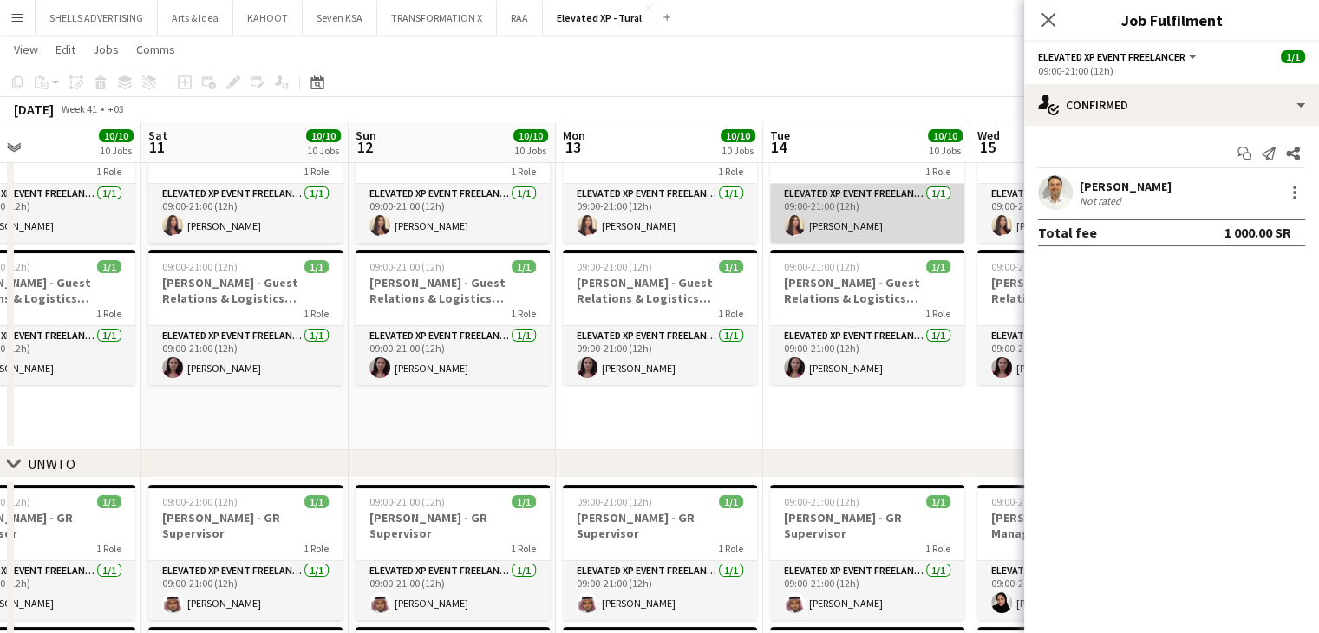
click at [854, 224] on app-card-role "Elevated XP Event Freelancer 1/1 09:00-21:00 (12h) Aysel Ahmadova" at bounding box center [867, 213] width 194 height 59
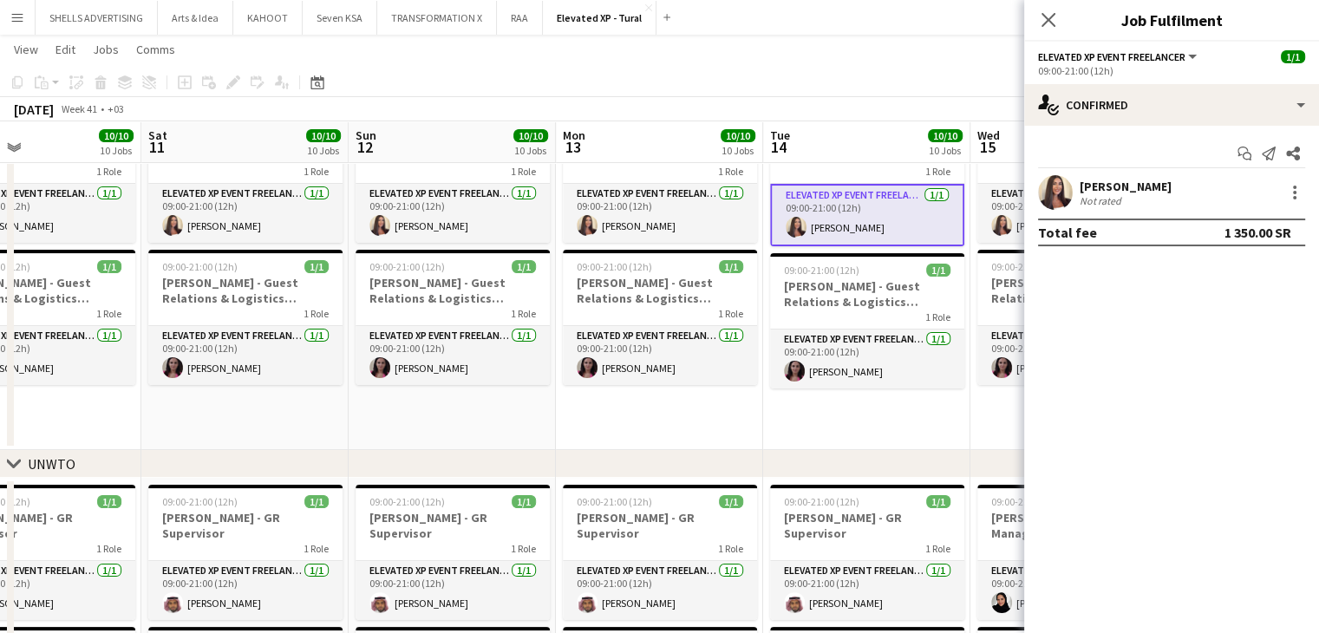
click at [1090, 188] on div "Aysel Ahmadova" at bounding box center [1126, 187] width 92 height 16
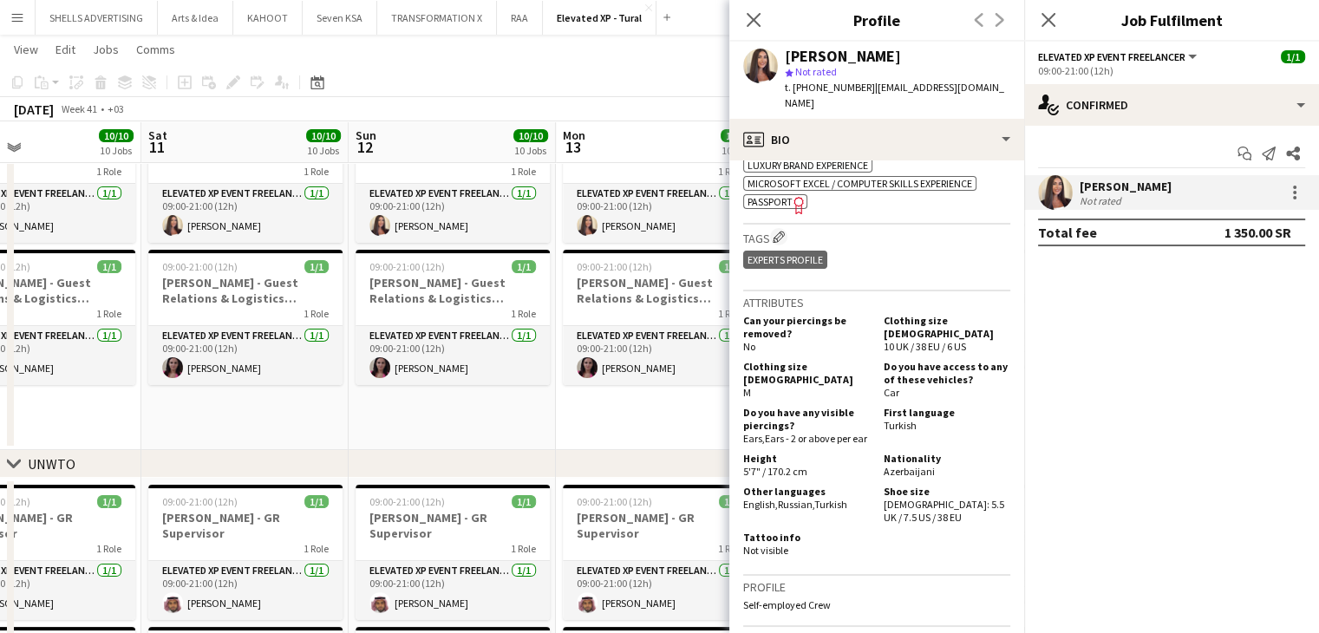
scroll to position [694, 0]
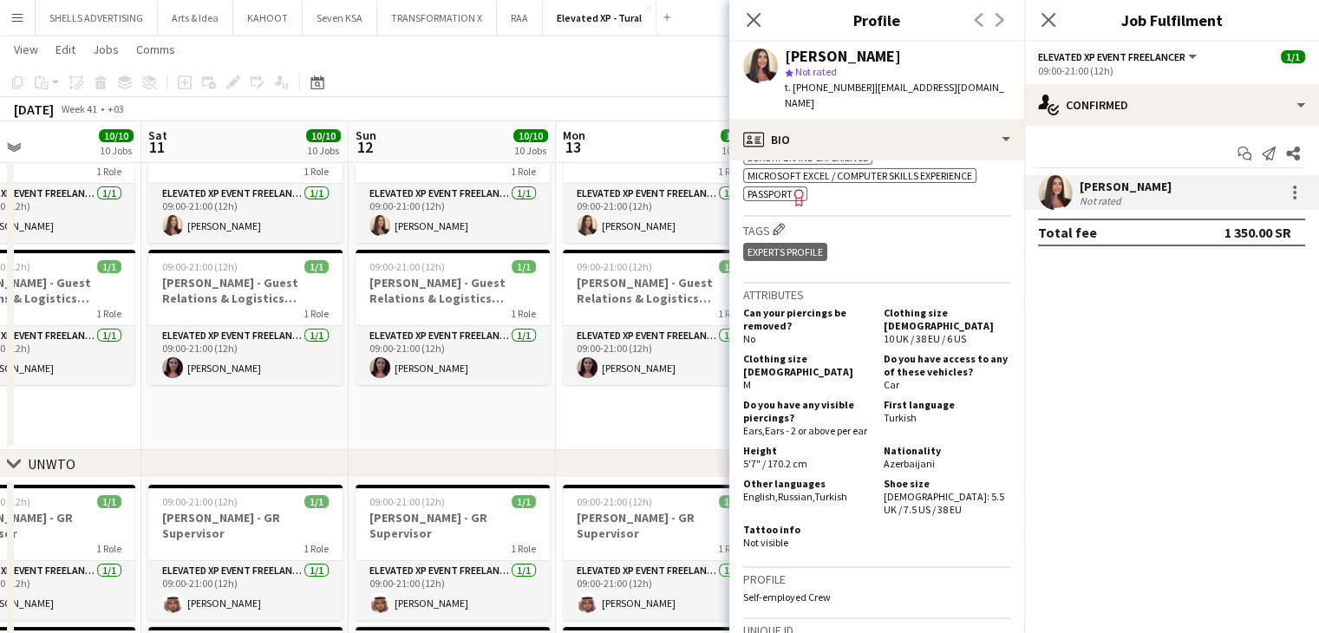
click at [629, 105] on div "October 2025 Week 41 • +03" at bounding box center [659, 109] width 1319 height 24
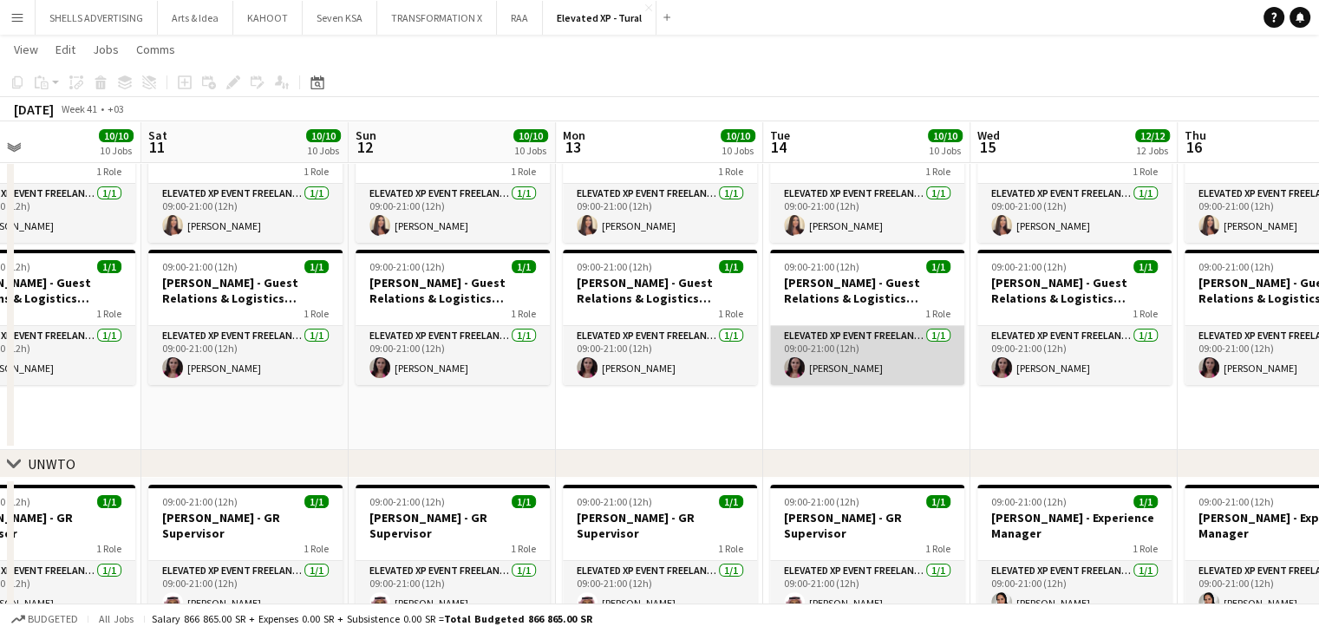
click at [850, 363] on app-card-role "Elevated XP Event Freelancer 1/1 09:00-21:00 (12h) Sevda Aliyeva" at bounding box center [867, 355] width 194 height 59
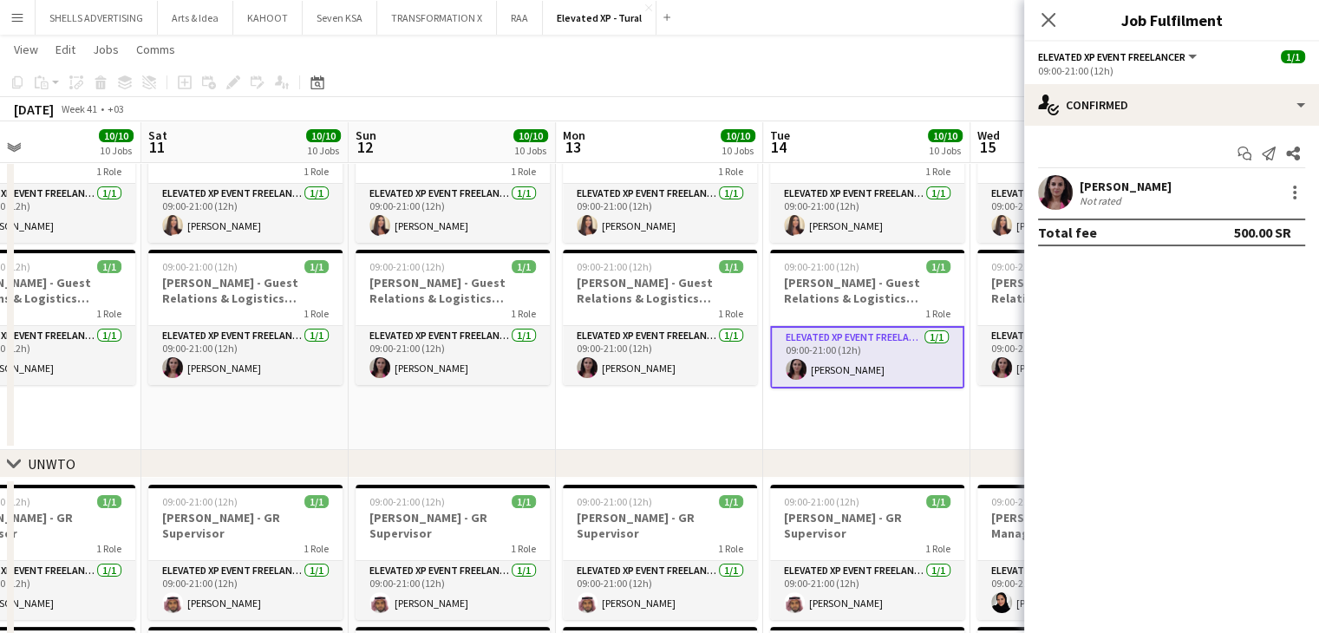
click at [1114, 186] on div "Sevda Aliyeva" at bounding box center [1126, 187] width 92 height 16
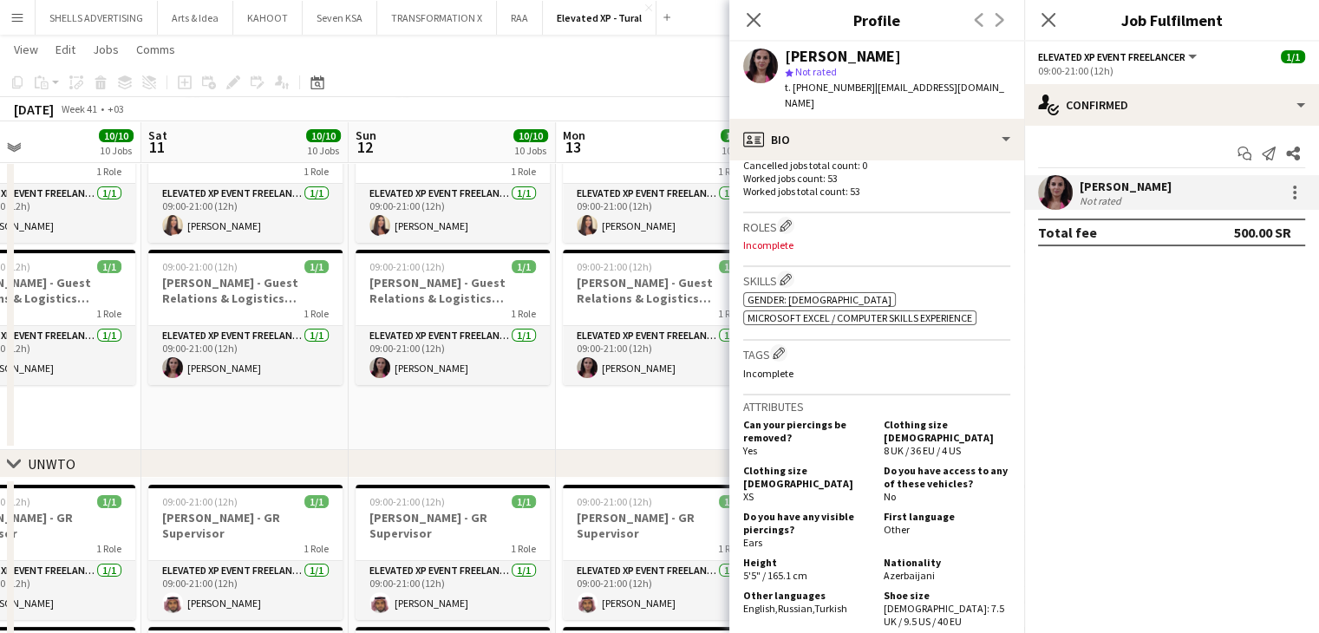
scroll to position [520, 0]
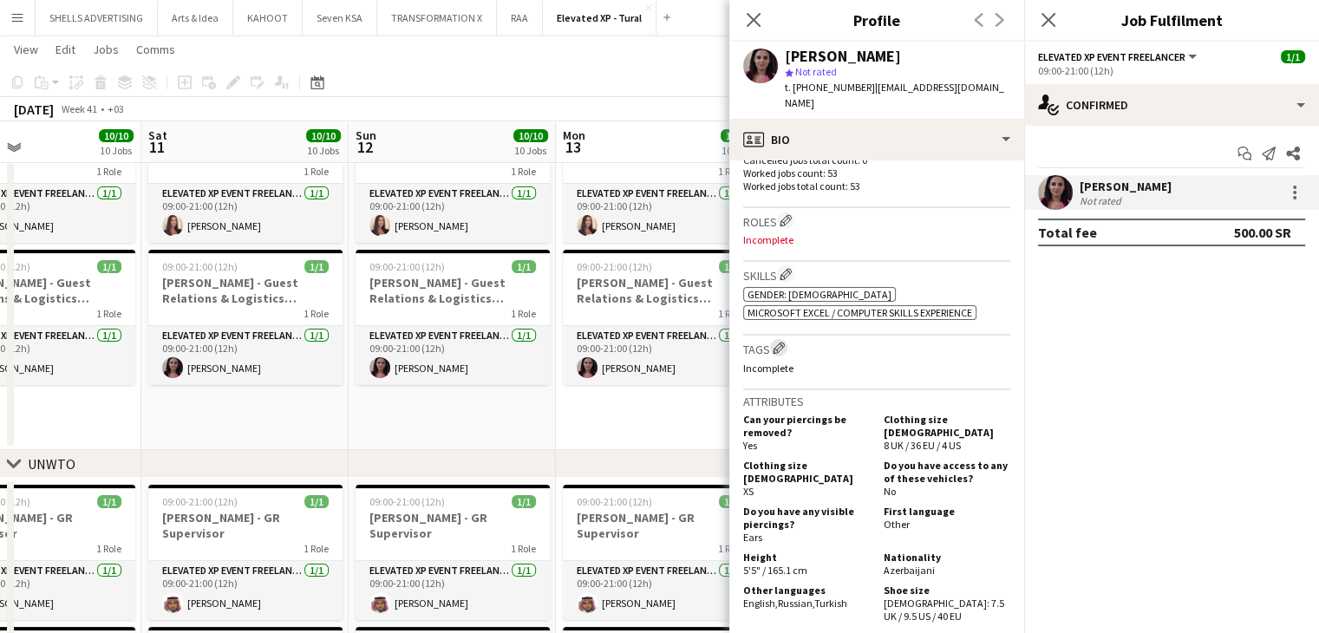
click at [782, 347] on app-icon "Edit crew company tags" at bounding box center [779, 348] width 12 height 12
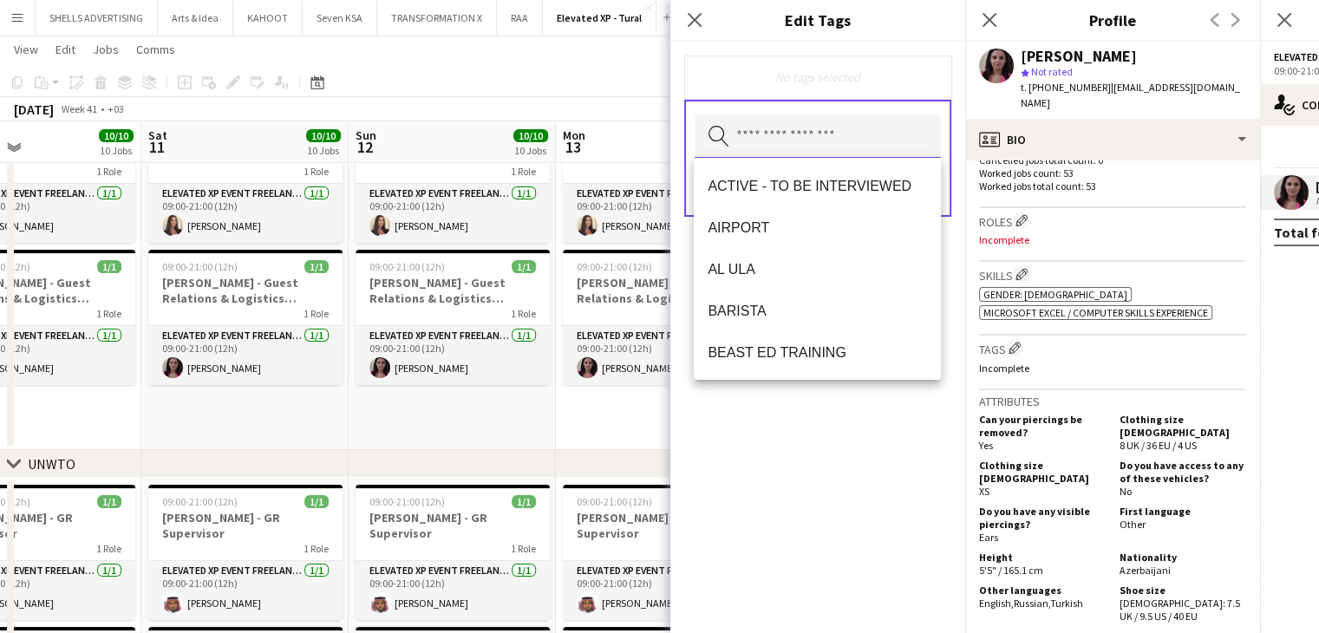
click at [794, 150] on input "text" at bounding box center [818, 136] width 246 height 43
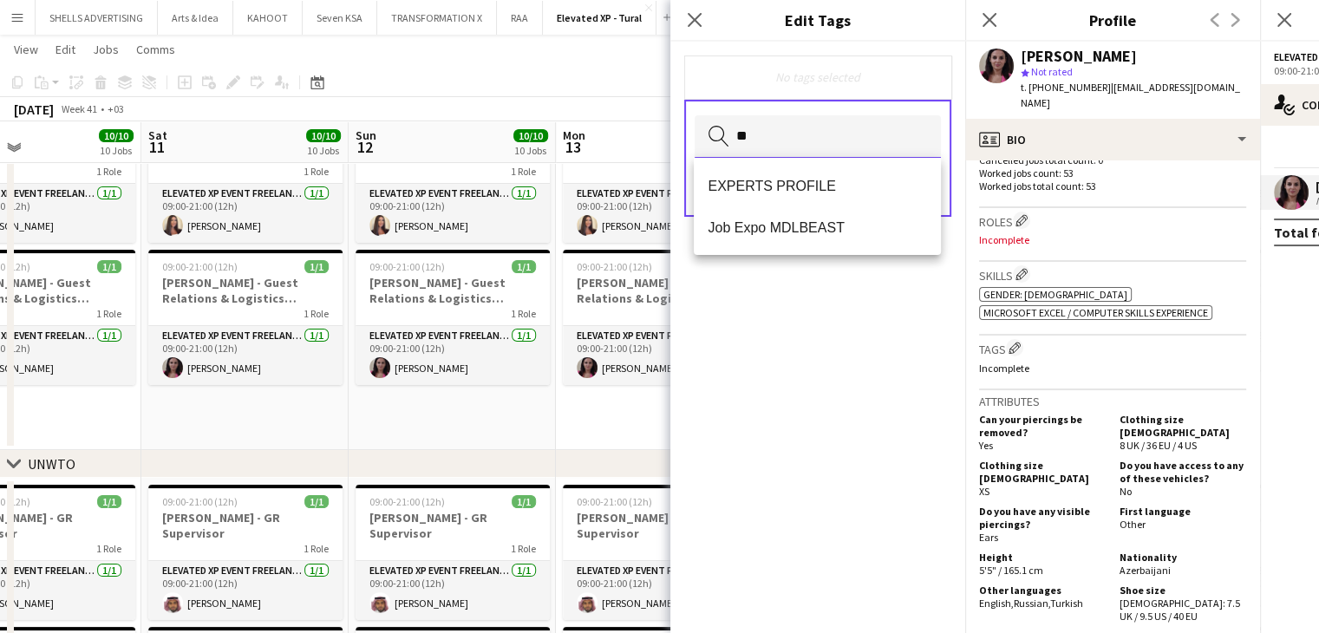
type input "***"
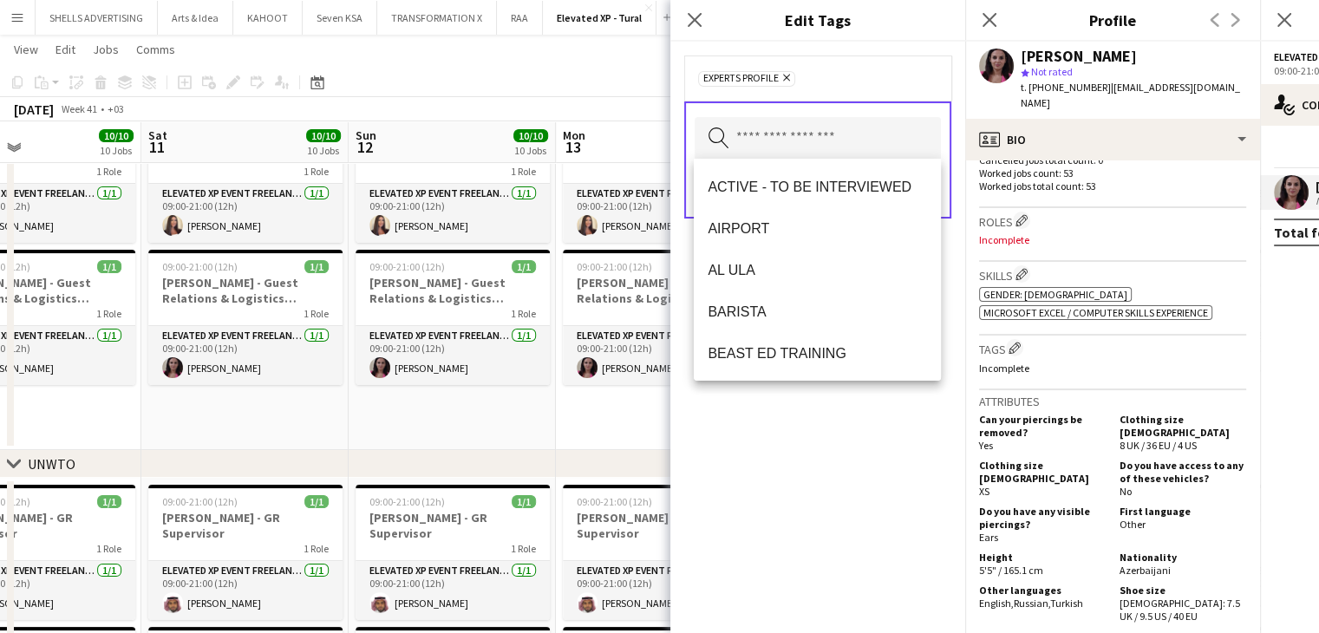
click at [828, 503] on div "EXPERTS PROFILE Remove Search by tag name Save" at bounding box center [818, 338] width 295 height 592
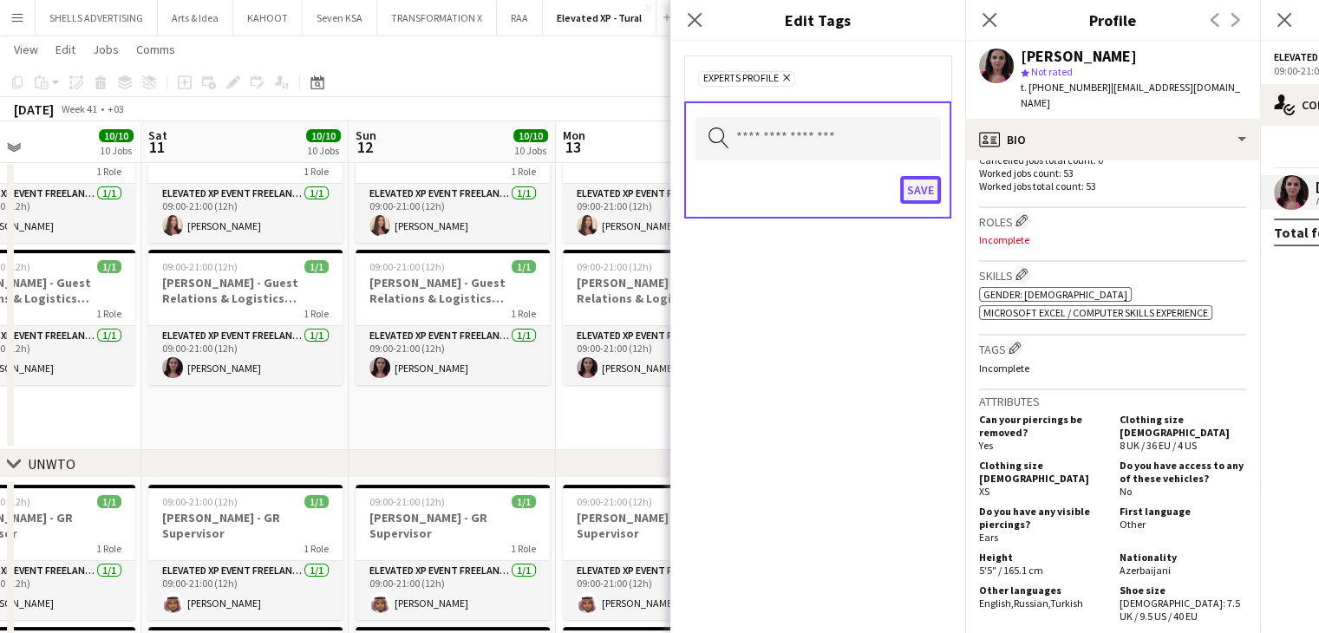
click at [930, 187] on button "Save" at bounding box center [920, 190] width 41 height 28
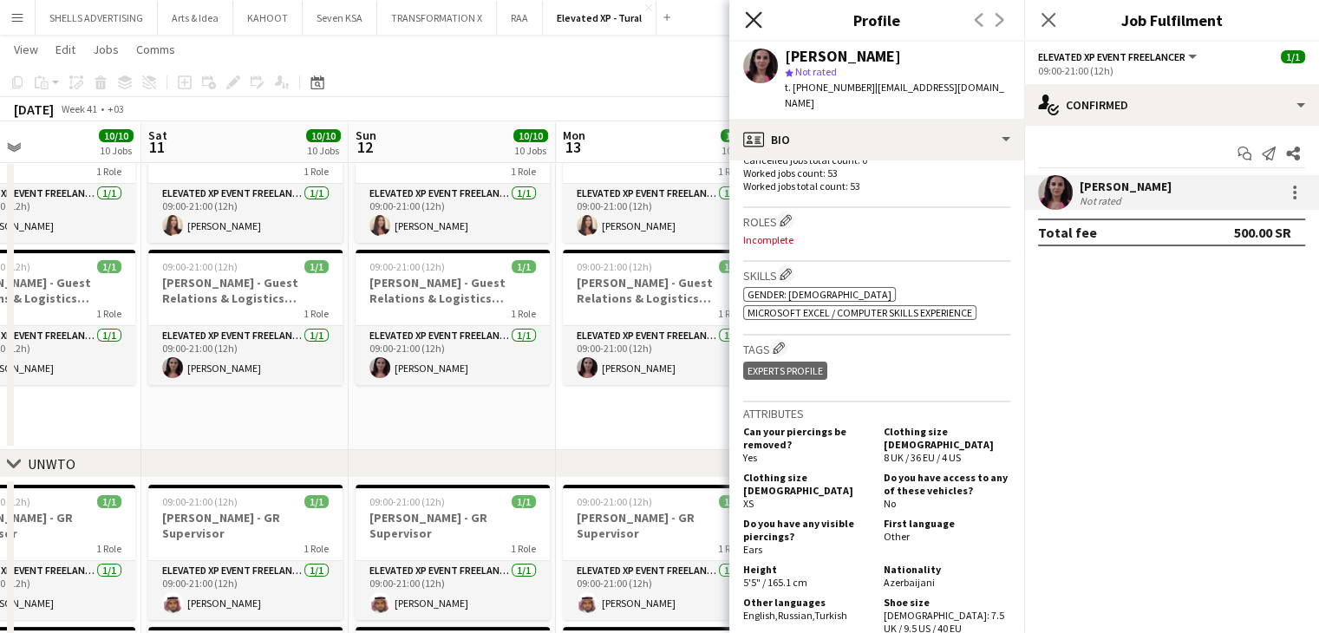
click at [760, 22] on icon "Close pop-in" at bounding box center [753, 19] width 16 height 16
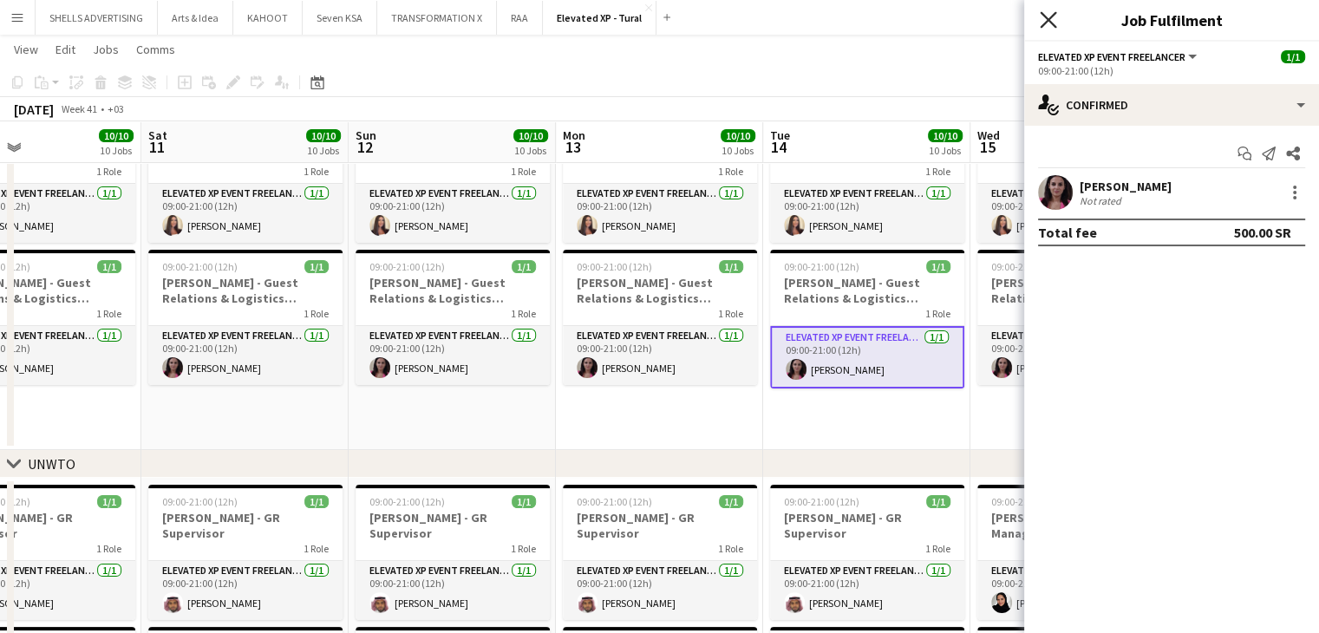
click at [1044, 18] on icon "Close pop-in" at bounding box center [1048, 19] width 16 height 16
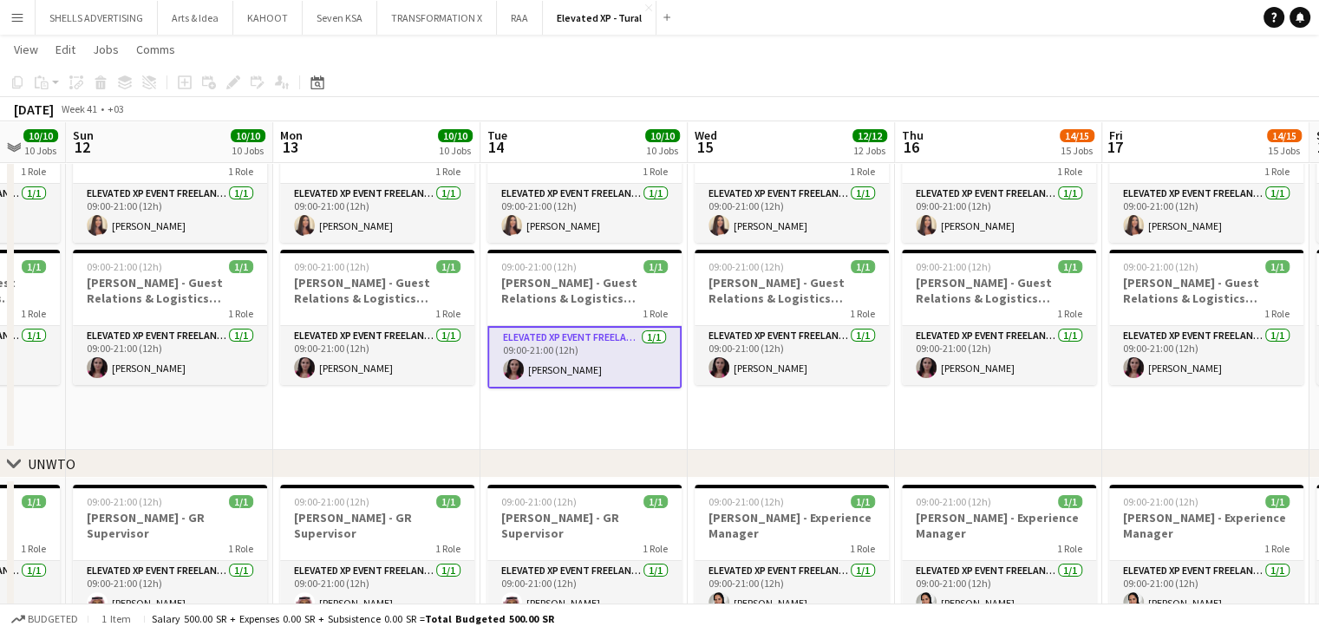
scroll to position [0, 756]
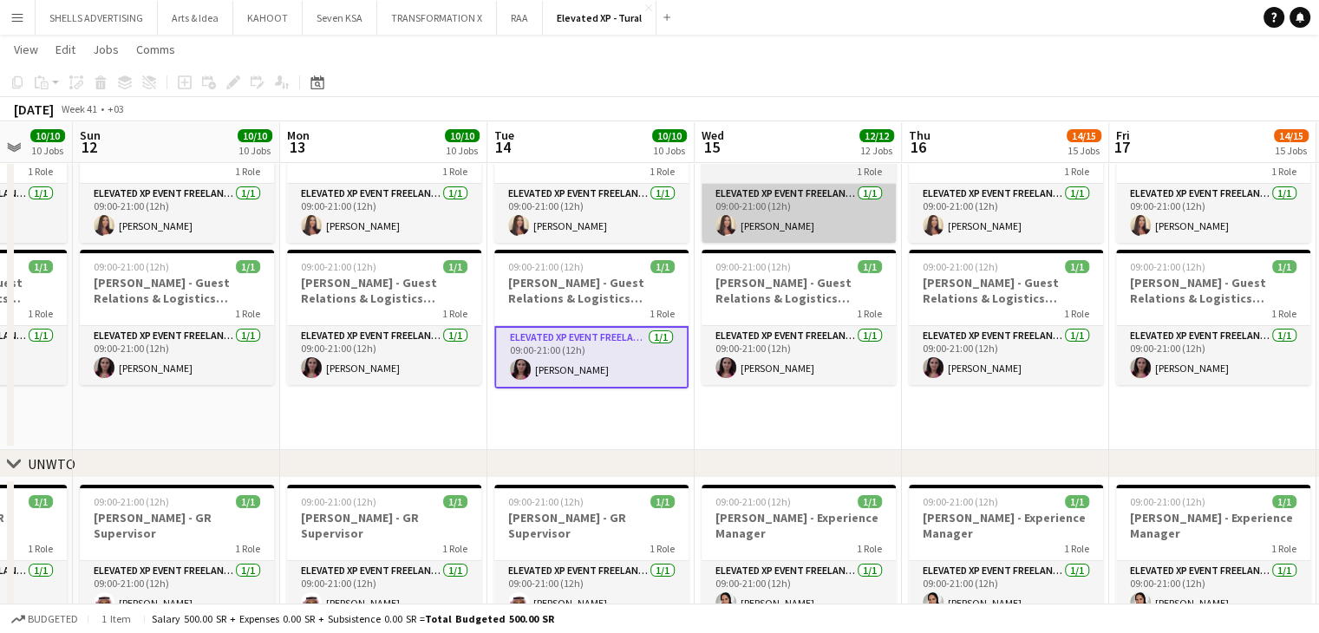
drag, startPoint x: 1064, startPoint y: 136, endPoint x: 835, endPoint y: 223, distance: 245.7
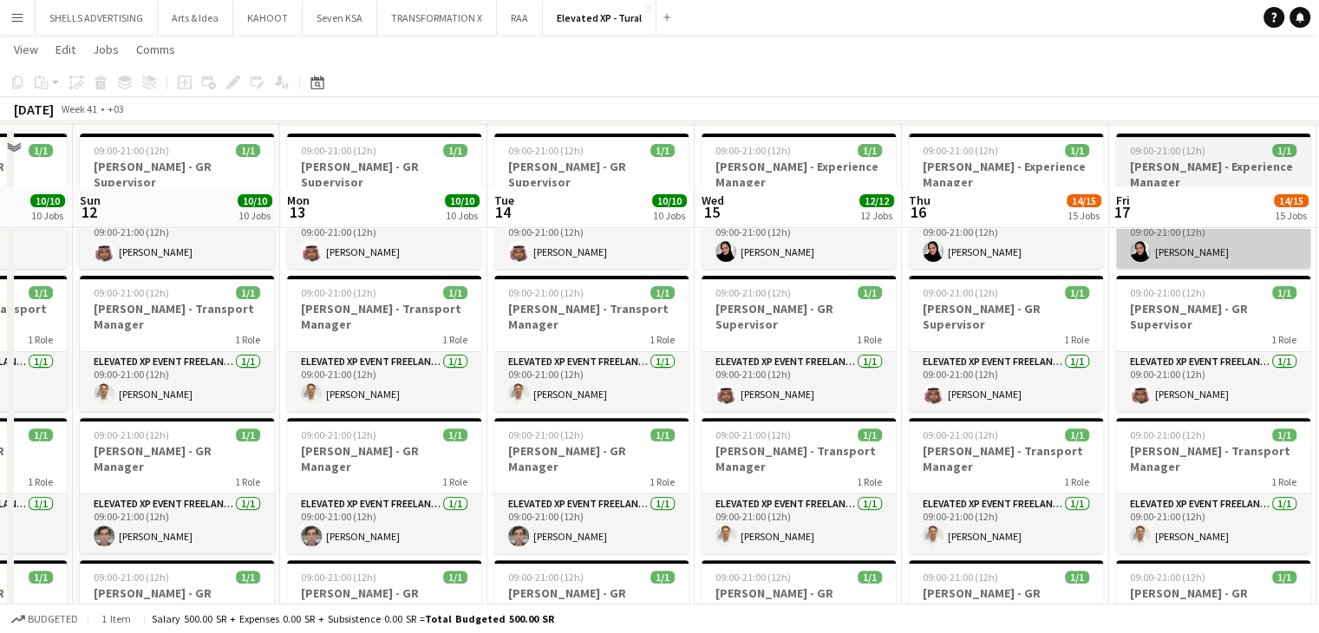
scroll to position [520, 0]
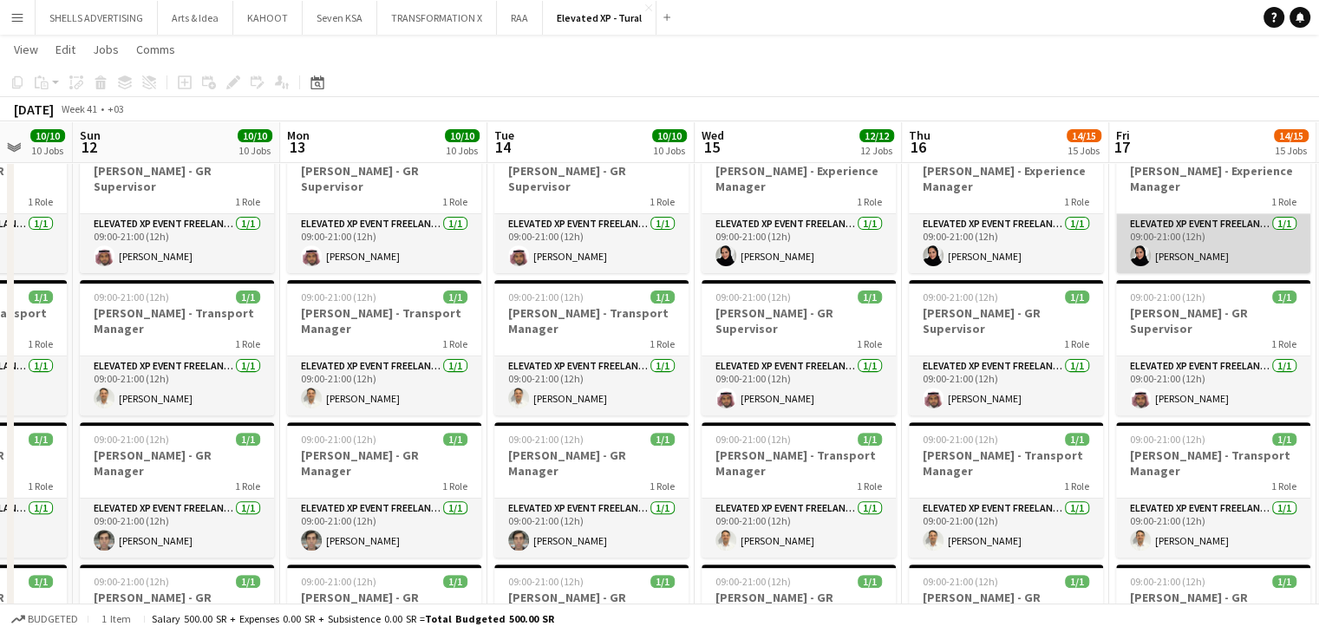
click at [1214, 260] on app-card-role "Elevated XP Event Freelancer 1/1 09:00-21:00 (12h) Abeer Alrasheed" at bounding box center [1213, 243] width 194 height 59
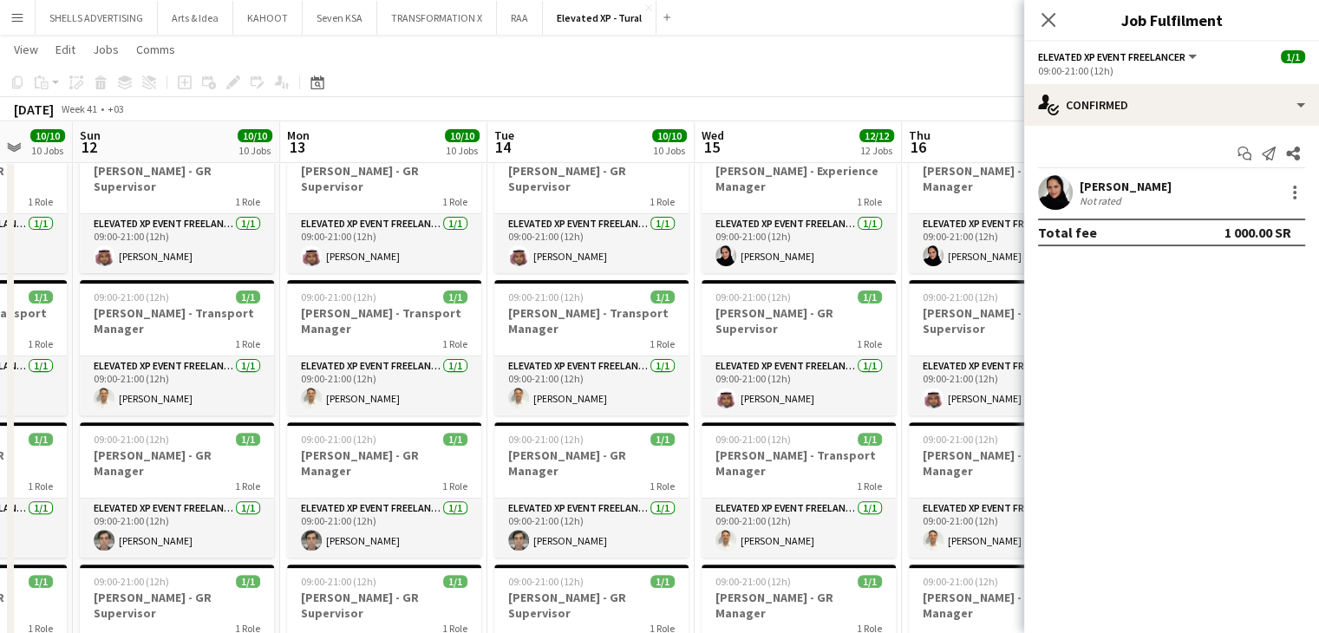
click at [1111, 184] on div "Abeer Alrasheed" at bounding box center [1126, 187] width 92 height 16
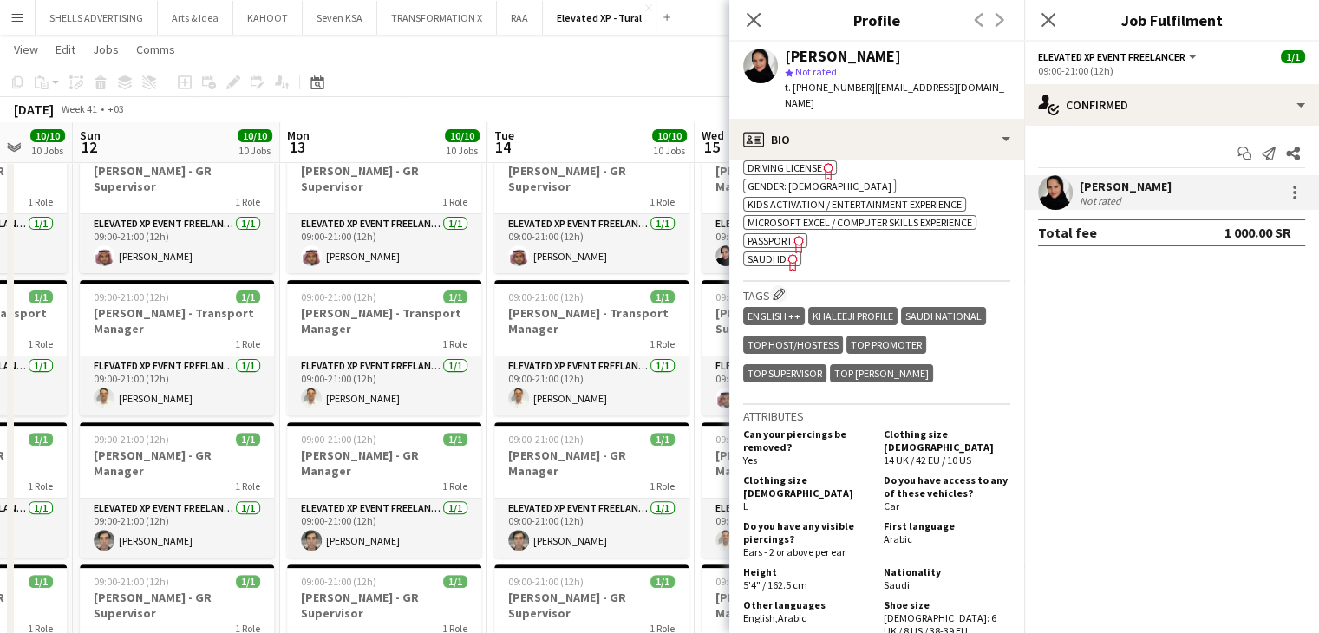
scroll to position [694, 0]
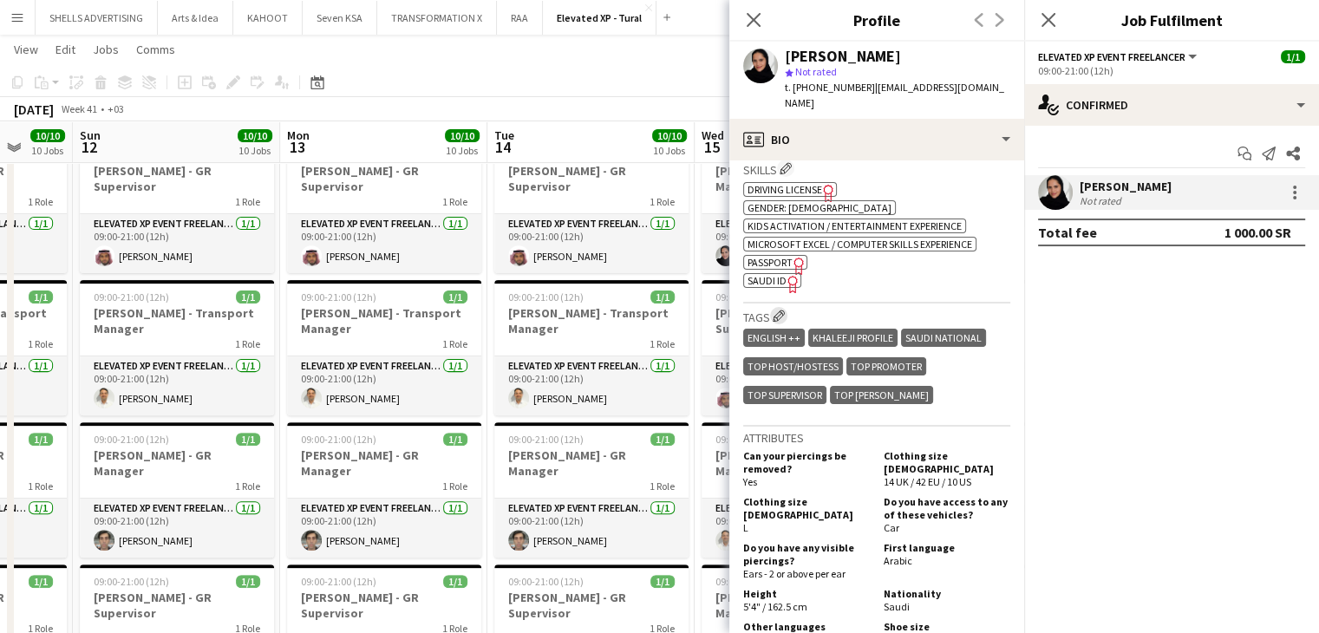
click at [784, 310] on app-icon "Edit crew company tags" at bounding box center [779, 316] width 12 height 12
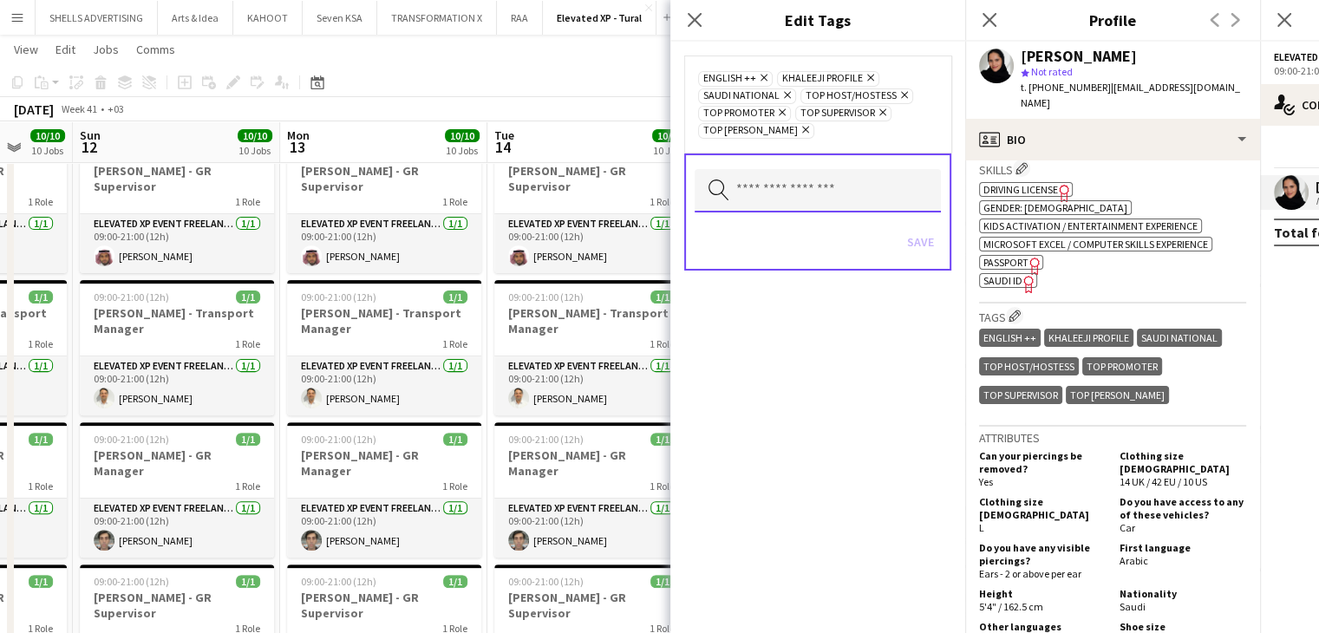
click at [790, 206] on input "text" at bounding box center [818, 190] width 246 height 43
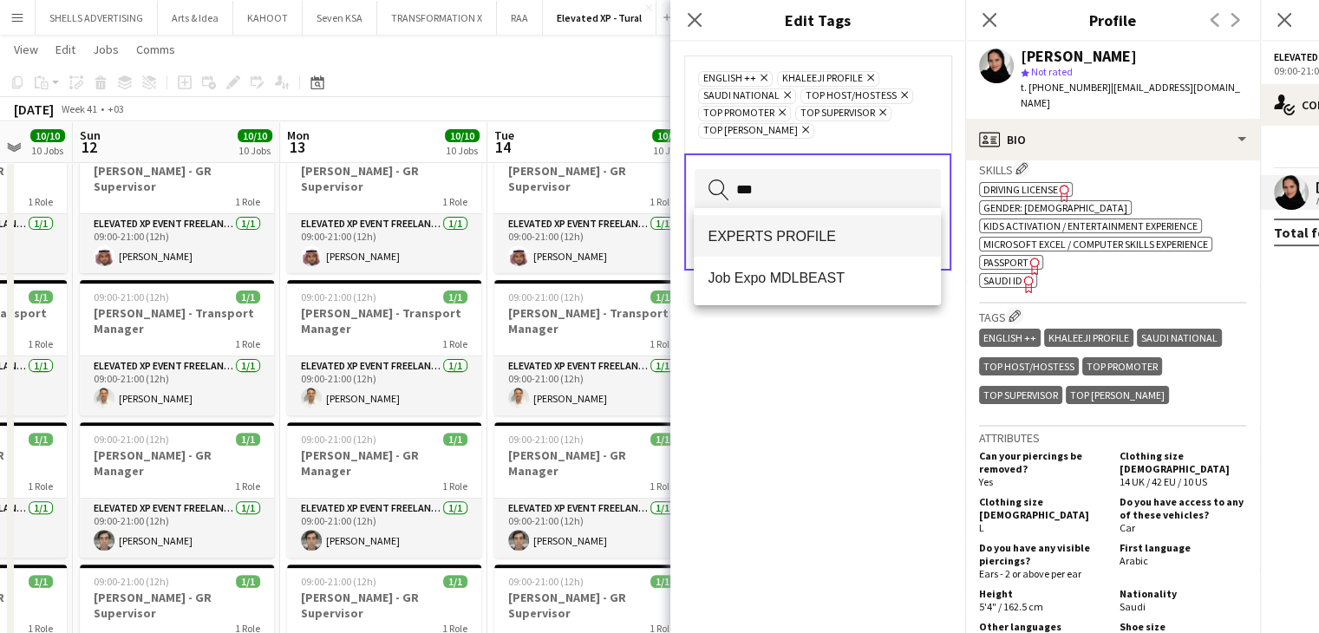
type input "***"
click at [805, 230] on span "EXPERTS PROFILE" at bounding box center [817, 236] width 219 height 16
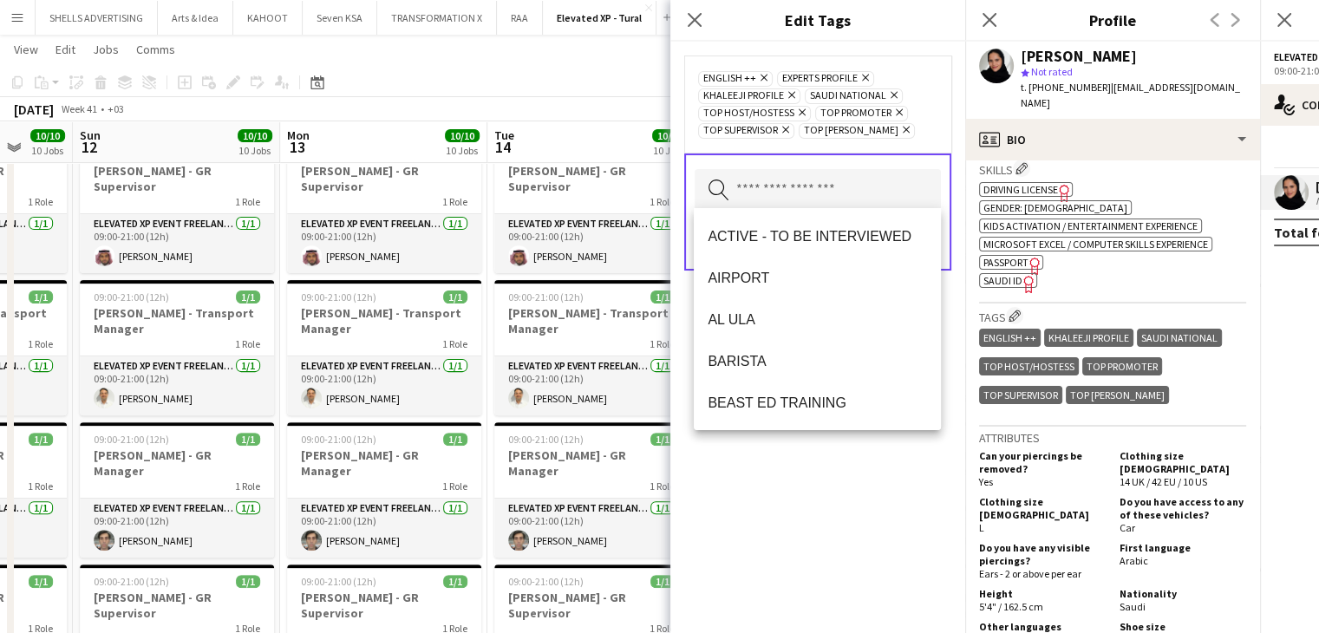
click at [776, 573] on div "ENGLISH ++ Remove EXPERTS PROFILE Remove KHALEEJI PROFILE Remove SAUDI NATIONAL…" at bounding box center [818, 338] width 295 height 592
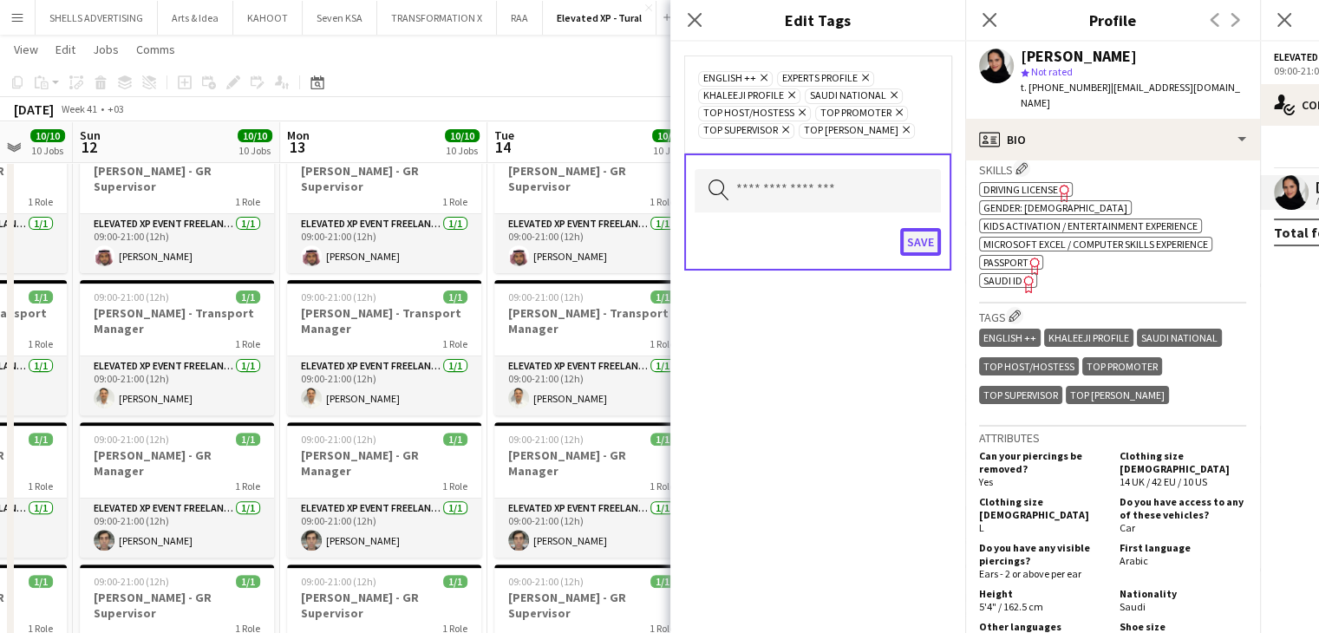
click at [931, 245] on button "Save" at bounding box center [920, 242] width 41 height 28
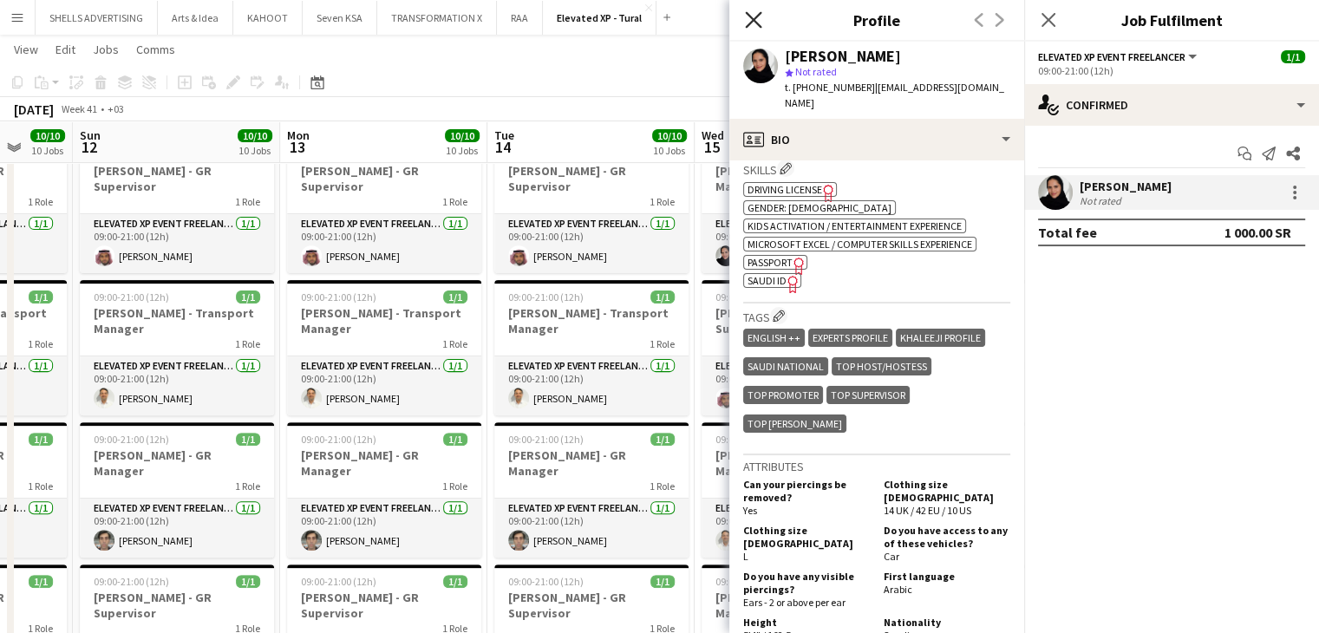
click at [746, 13] on icon at bounding box center [753, 19] width 16 height 16
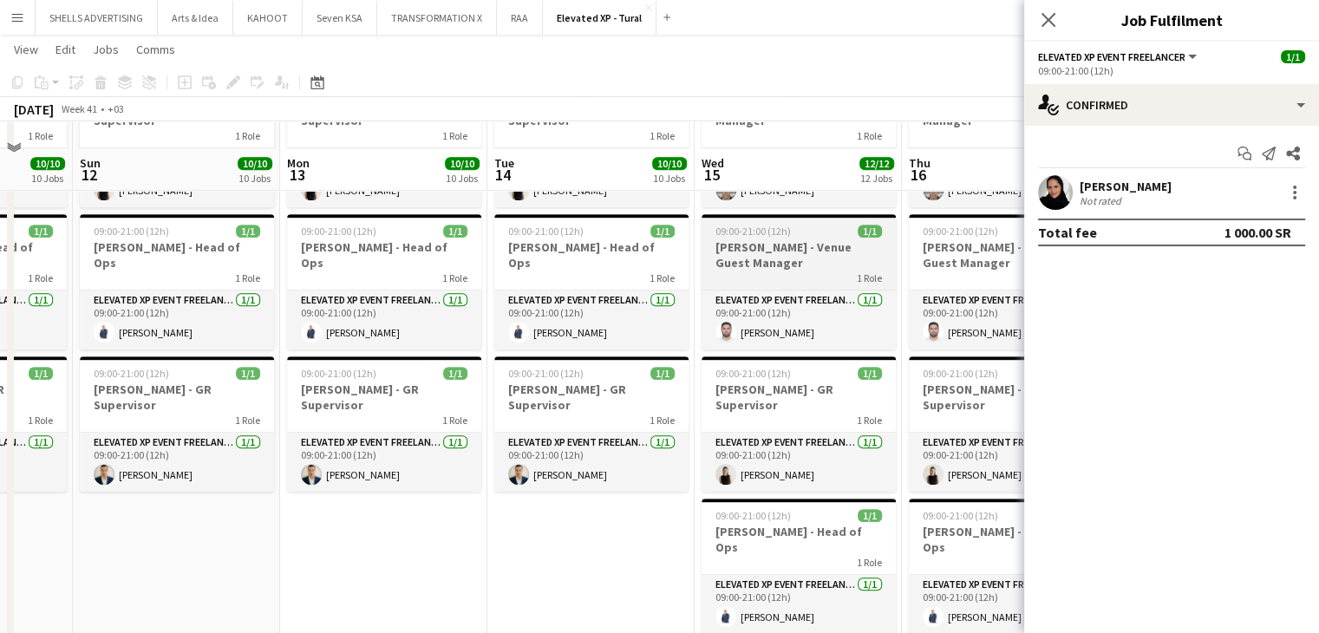
scroll to position [1041, 0]
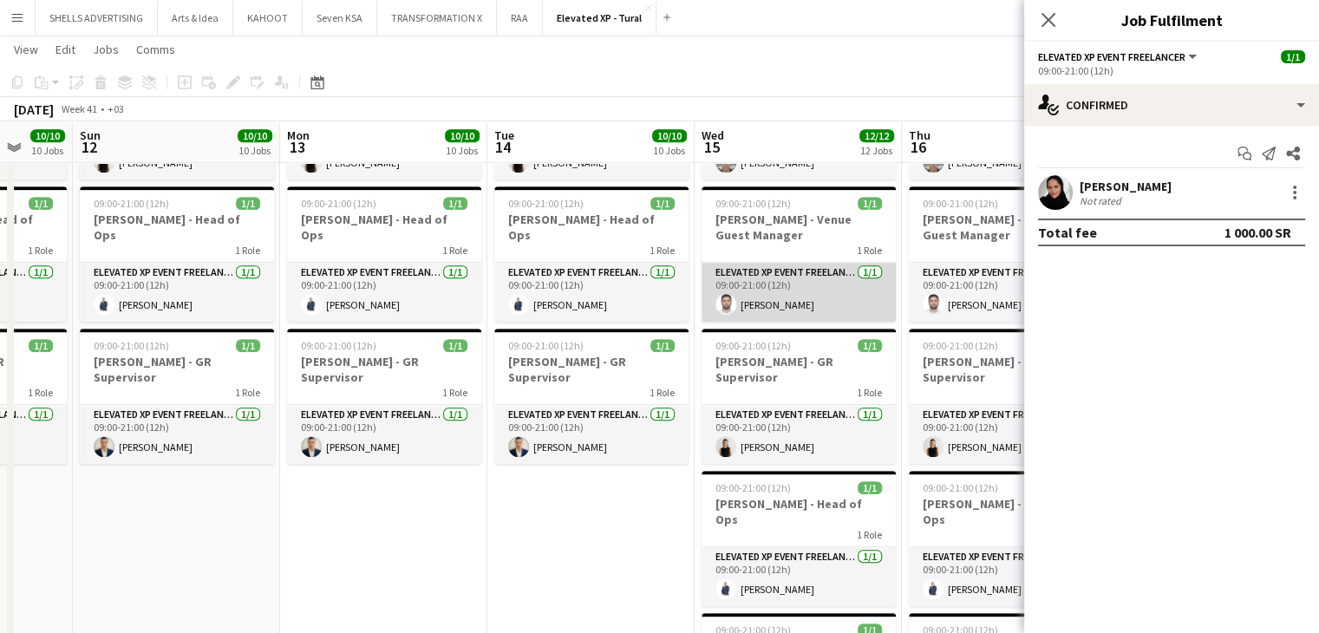
click at [763, 272] on app-card-role "Elevated XP Event Freelancer 1/1 09:00-21:00 (12h) Habil Guliyev" at bounding box center [799, 292] width 194 height 59
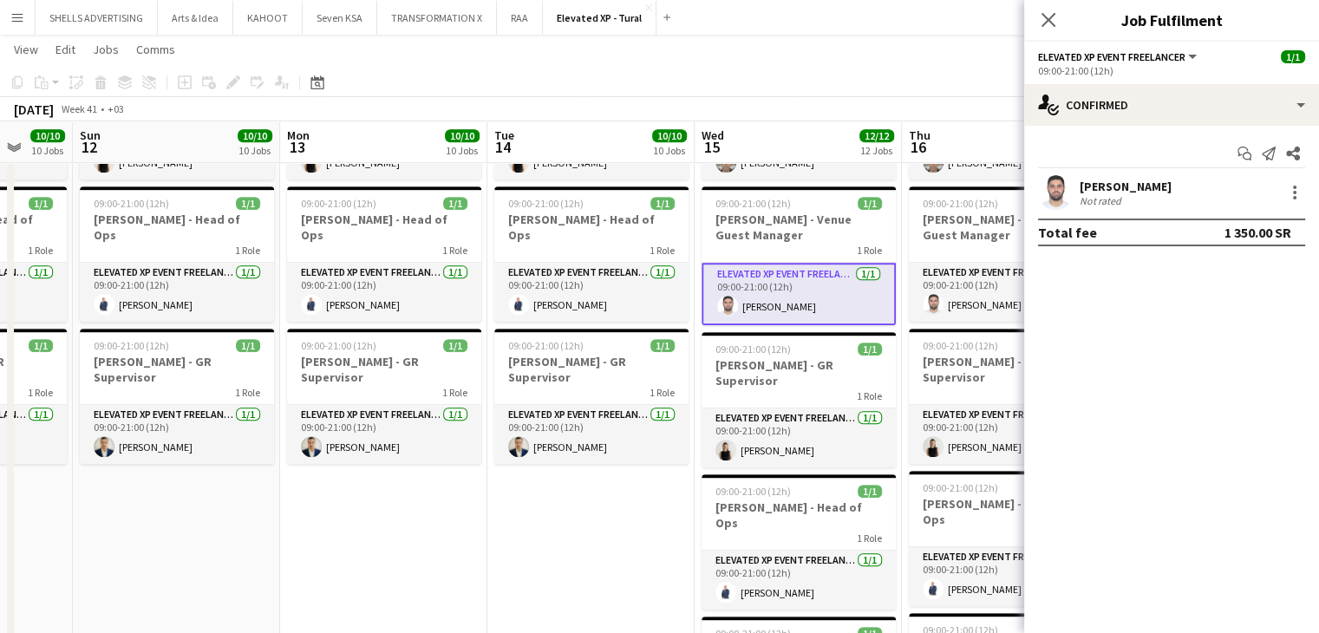
click at [1130, 184] on div "Habil Guliyev" at bounding box center [1126, 187] width 92 height 16
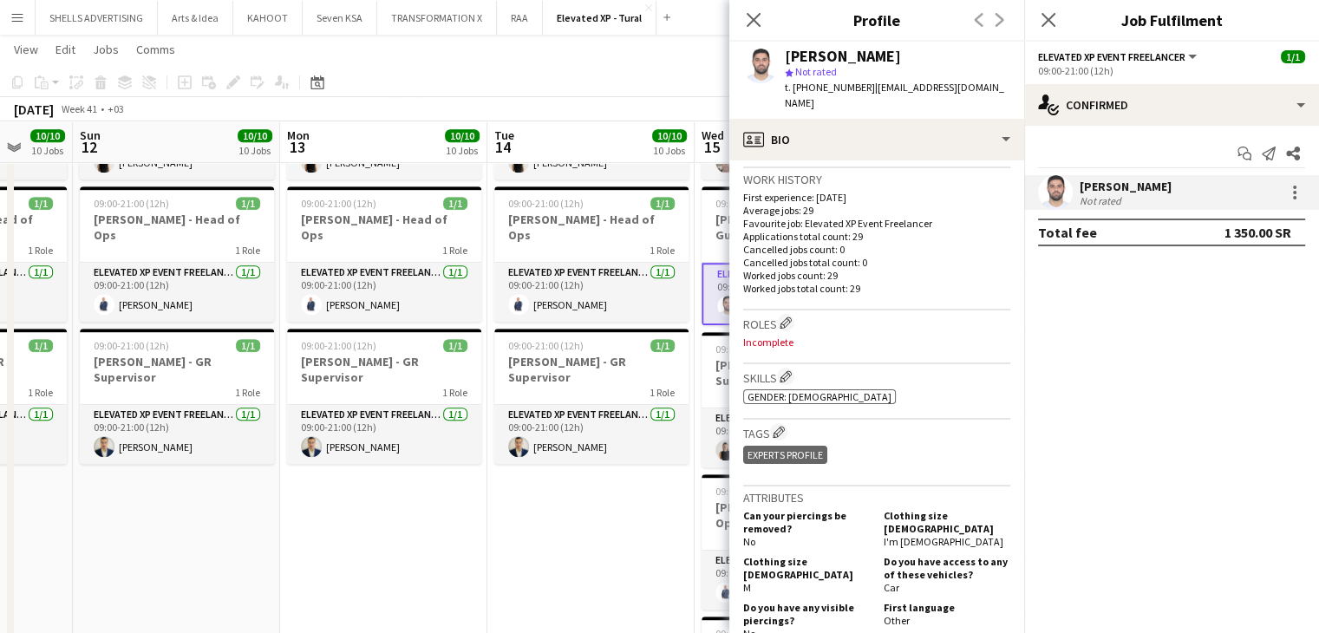
scroll to position [434, 0]
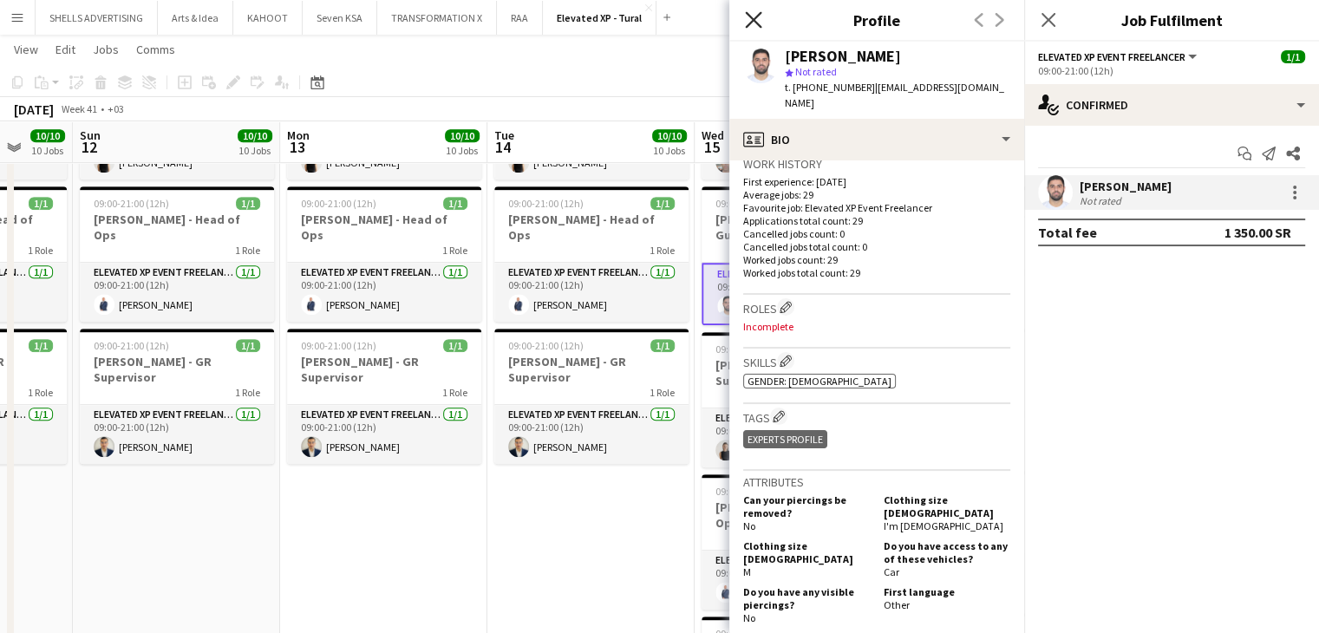
click at [753, 22] on icon "Close pop-in" at bounding box center [753, 19] width 16 height 16
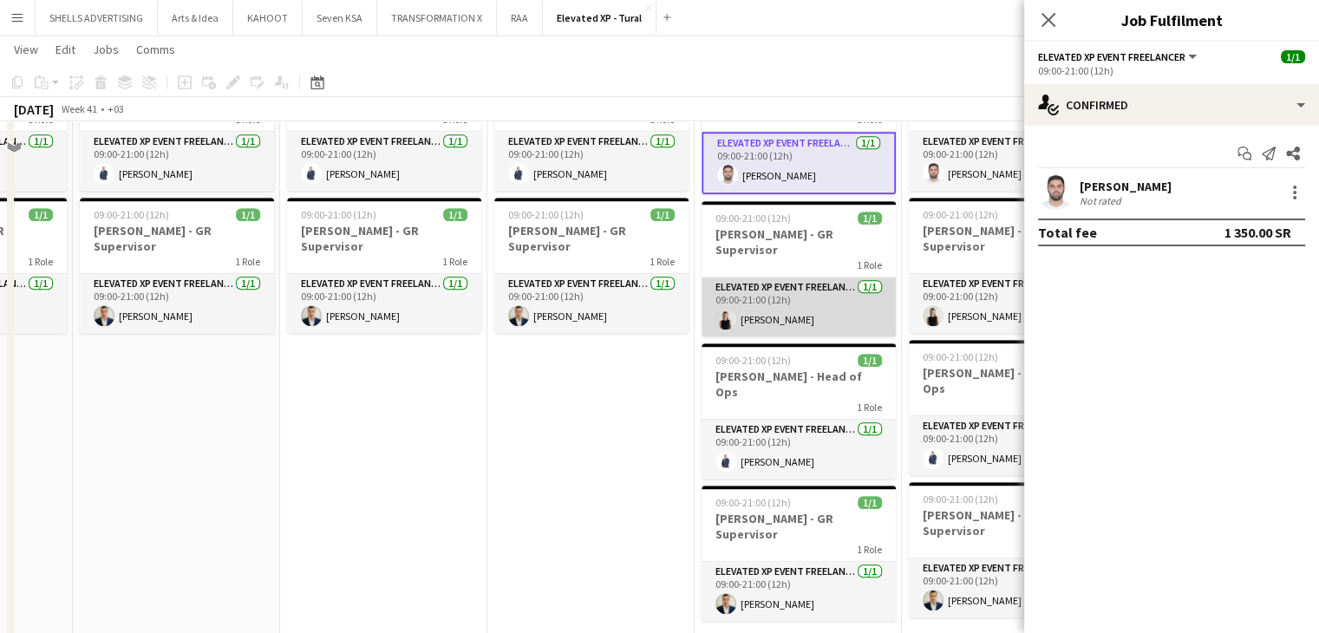
scroll to position [1214, 0]
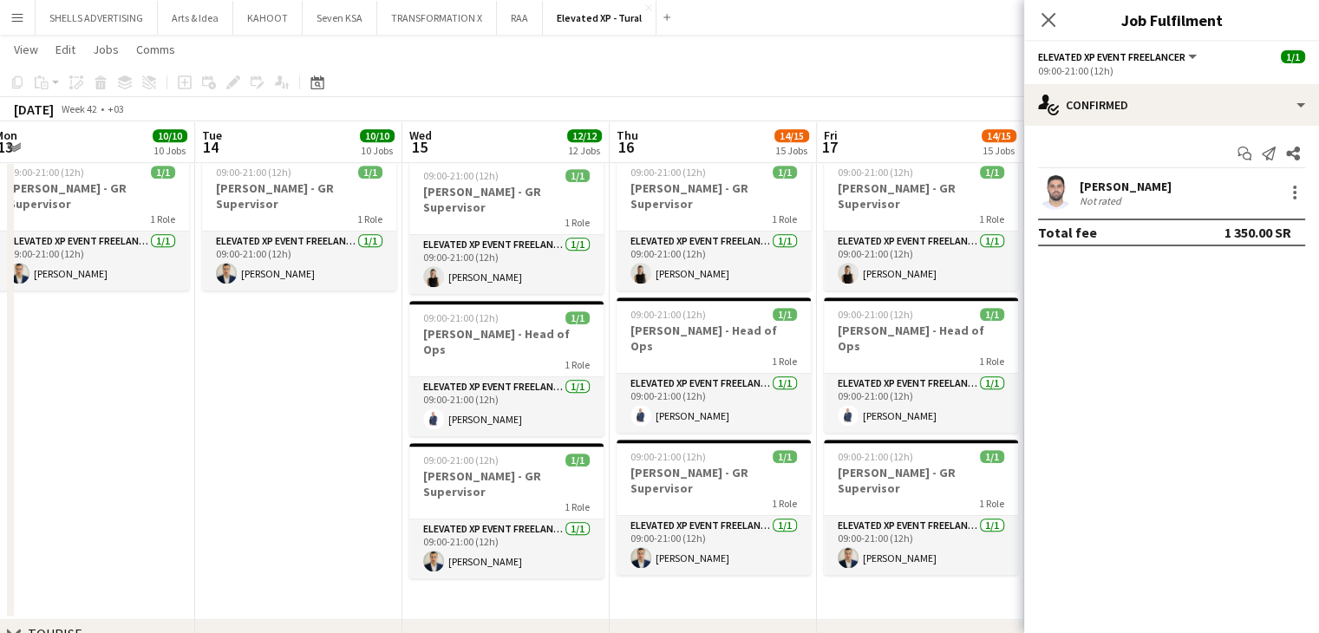
drag, startPoint x: 789, startPoint y: 591, endPoint x: 642, endPoint y: 524, distance: 161.9
click at [501, 582] on app-calendar-viewport "Fri 10 10/10 10 Jobs Sat 11 10/10 10 Jobs Sun 12 10/10 10 Jobs Mon 13 10/10 10 …" at bounding box center [659, 243] width 1319 height 2781
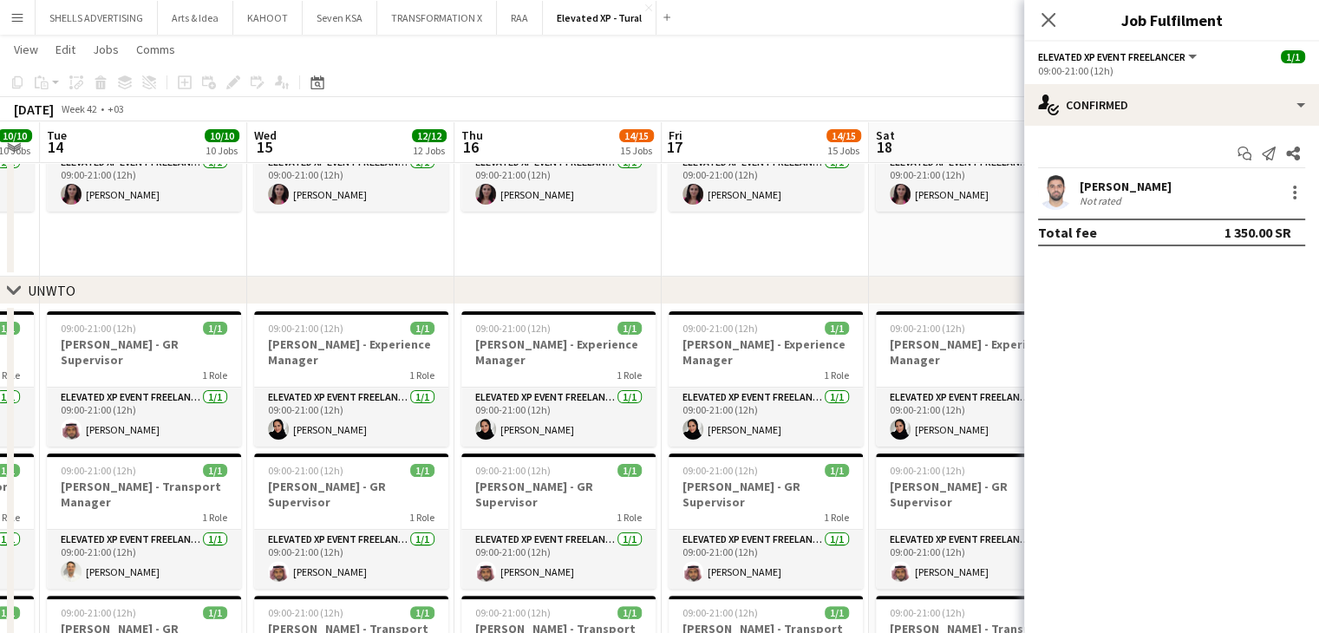
scroll to position [0, 792]
drag, startPoint x: 906, startPoint y: 237, endPoint x: 747, endPoint y: 241, distance: 158.8
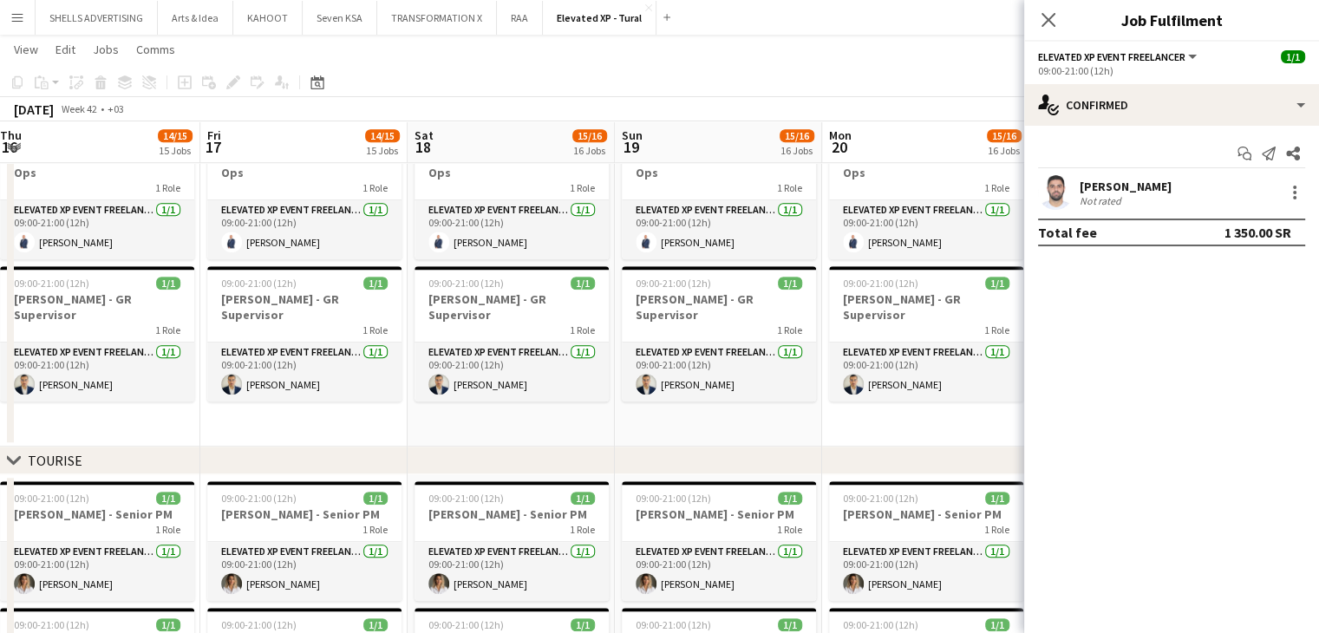
scroll to position [0, 598]
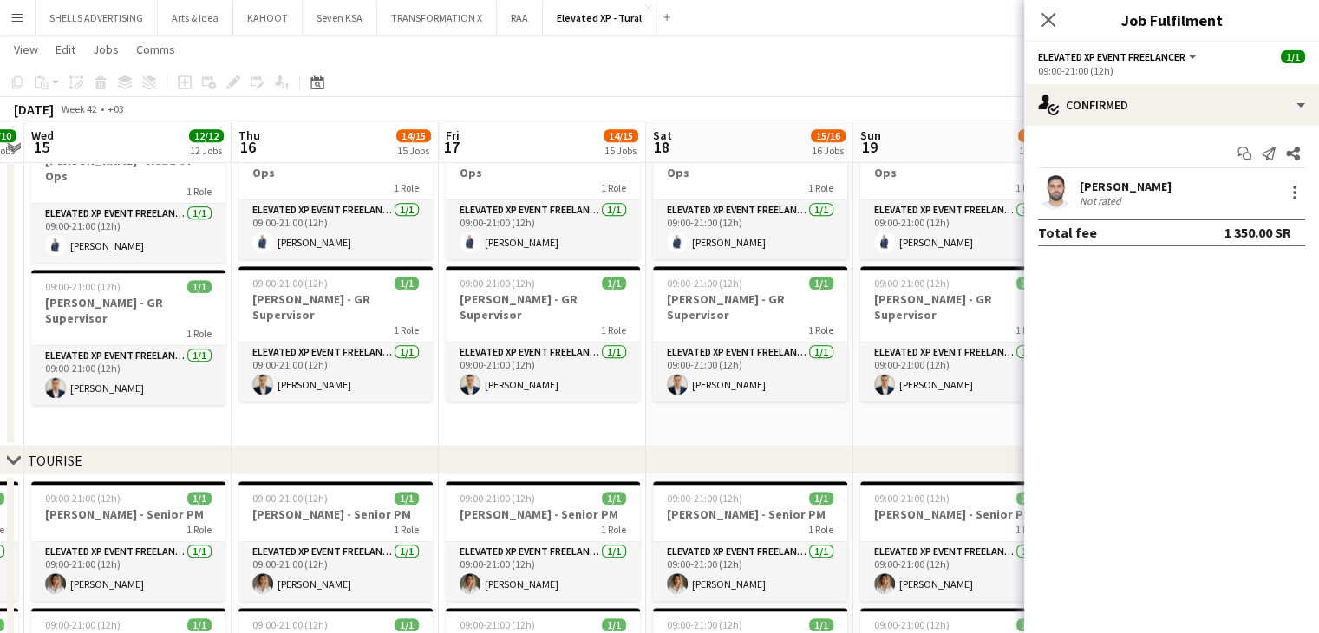
drag, startPoint x: 810, startPoint y: 411, endPoint x: 602, endPoint y: 415, distance: 208.2
click at [590, 412] on app-calendar-viewport "Sun 12 10/10 10 Jobs Mon 13 10/10 10 Jobs Tue 14 10/10 10 Jobs Wed 15 12/12 12 …" at bounding box center [659, 70] width 1319 height 2781
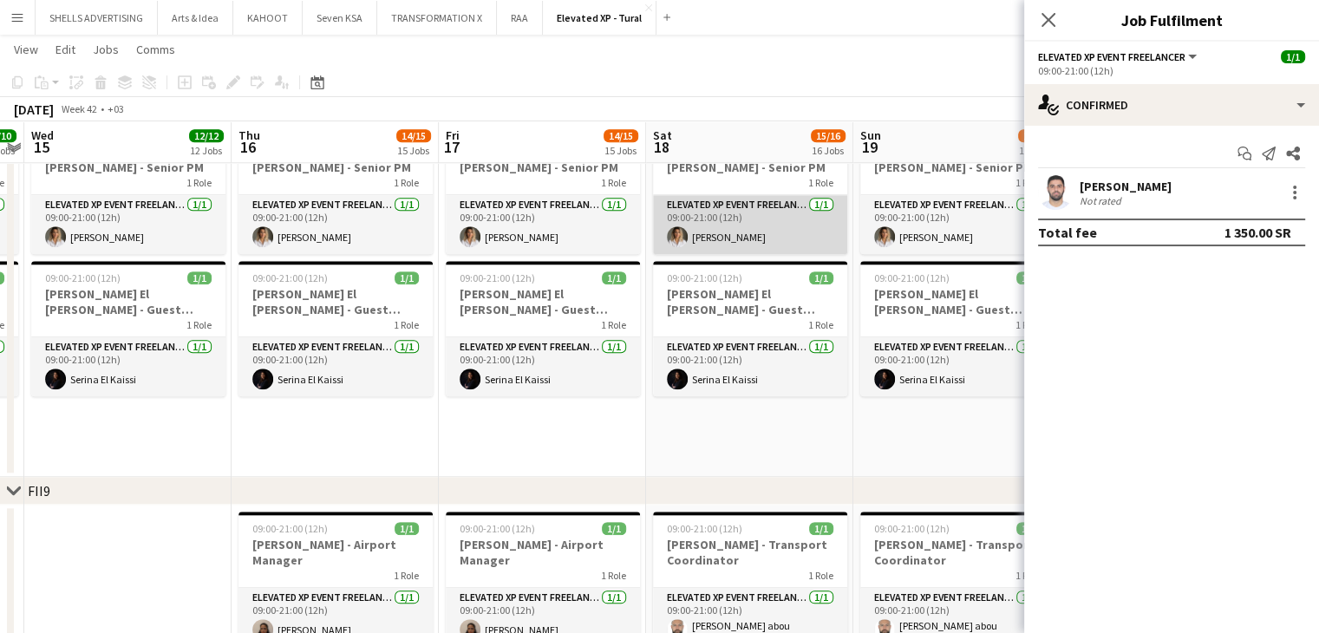
scroll to position [0, 599]
click at [751, 233] on app-card-role "Elevated XP Event Freelancer 1/1 09:00-21:00 (12h) Diana Fazlitdinova" at bounding box center [749, 224] width 194 height 59
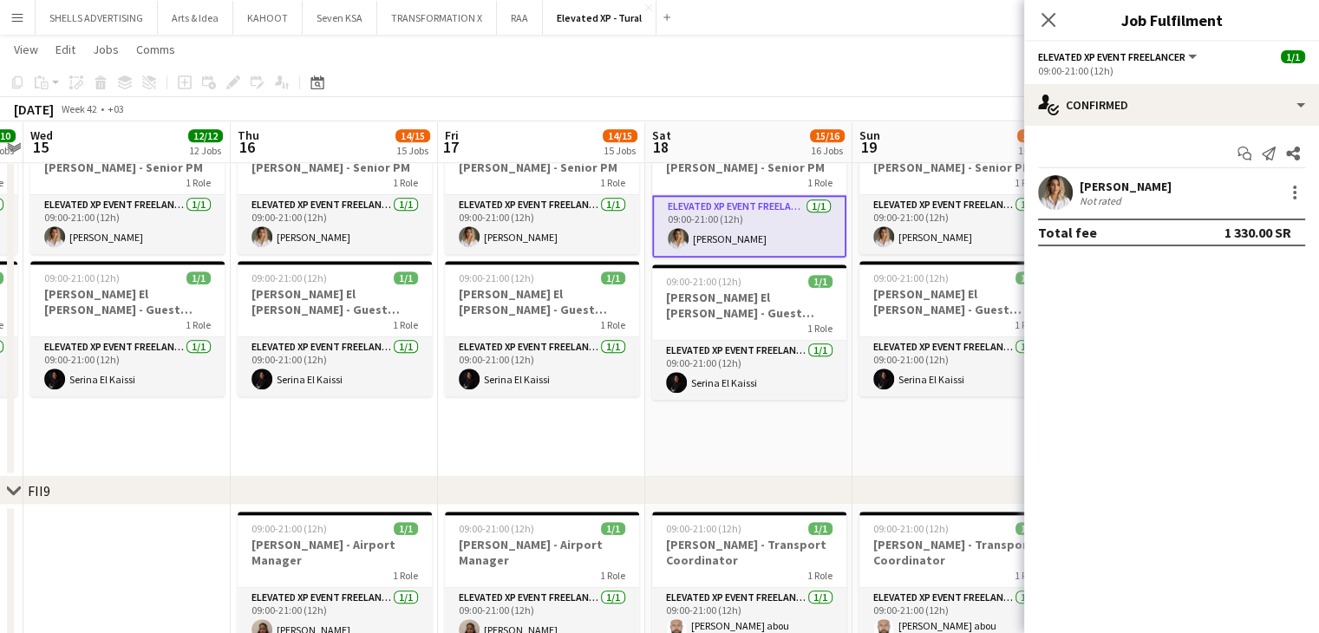
click at [1107, 179] on div "Diana Fazlitdinova" at bounding box center [1126, 187] width 92 height 16
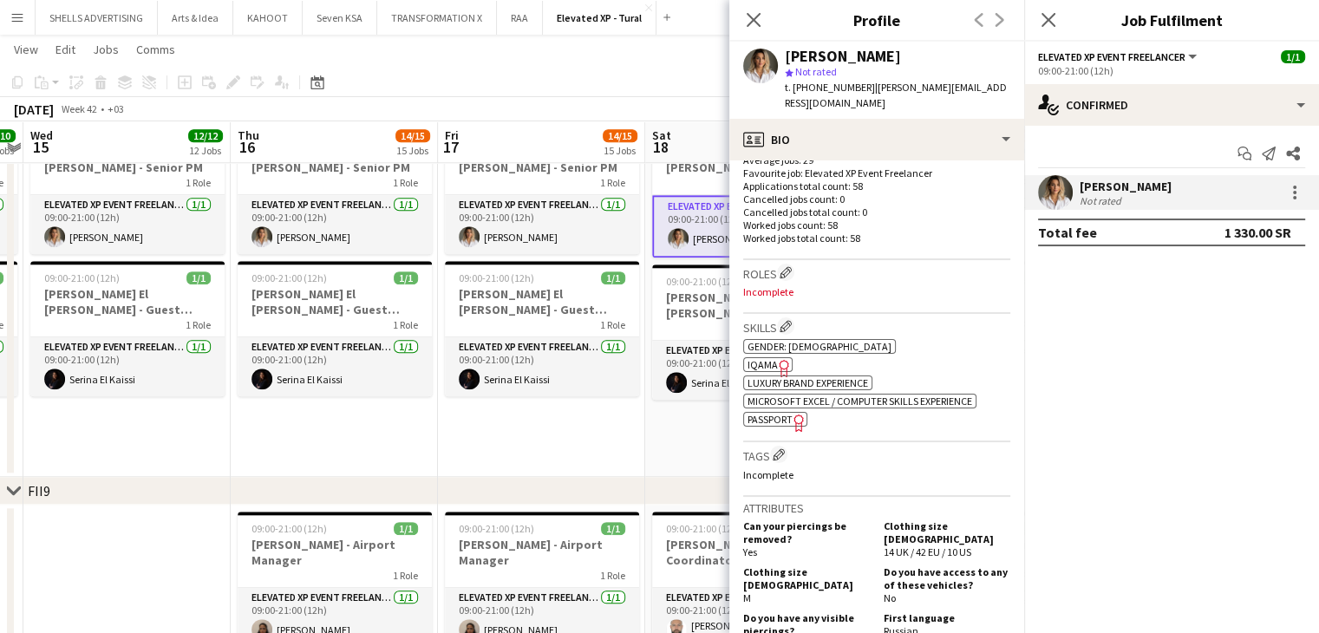
scroll to position [520, 0]
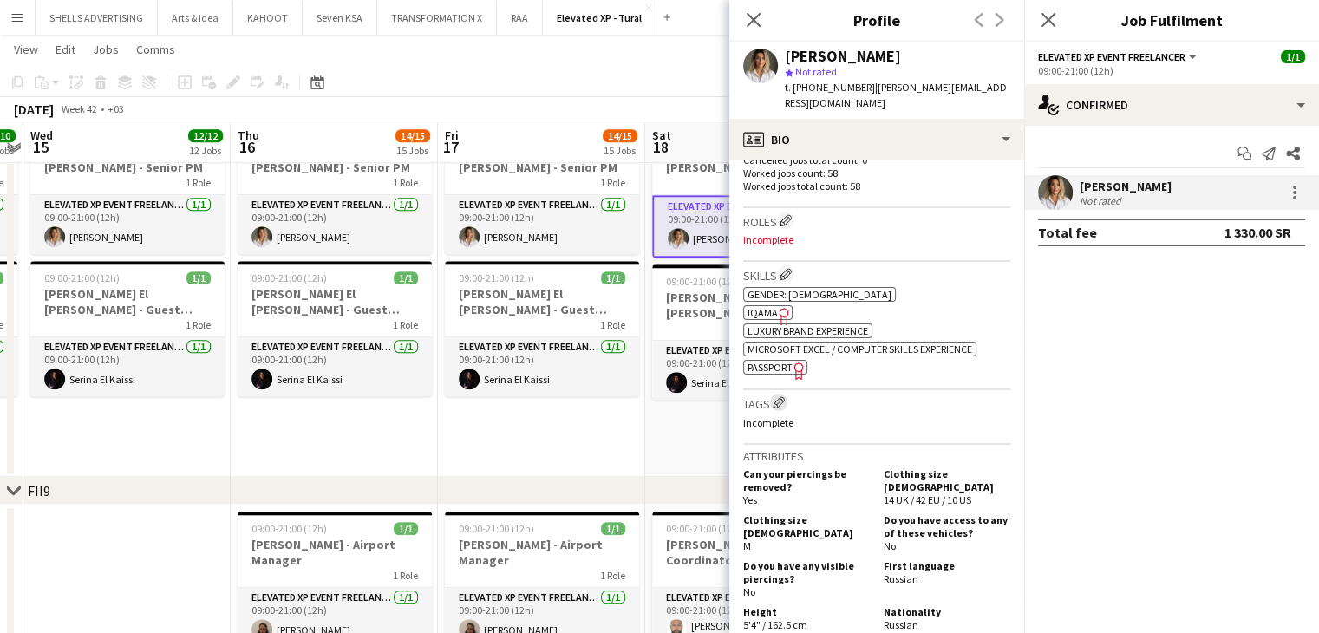
click at [778, 396] on app-icon "Edit crew company tags" at bounding box center [779, 402] width 12 height 12
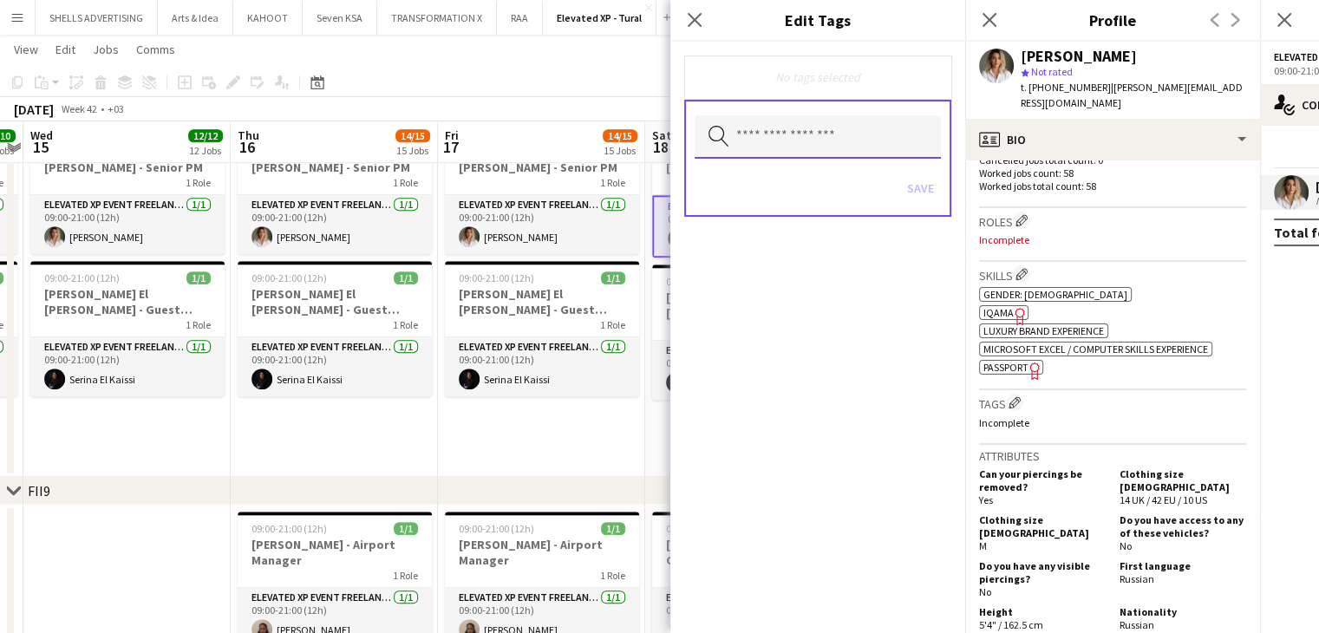
click at [827, 125] on input "text" at bounding box center [818, 136] width 246 height 43
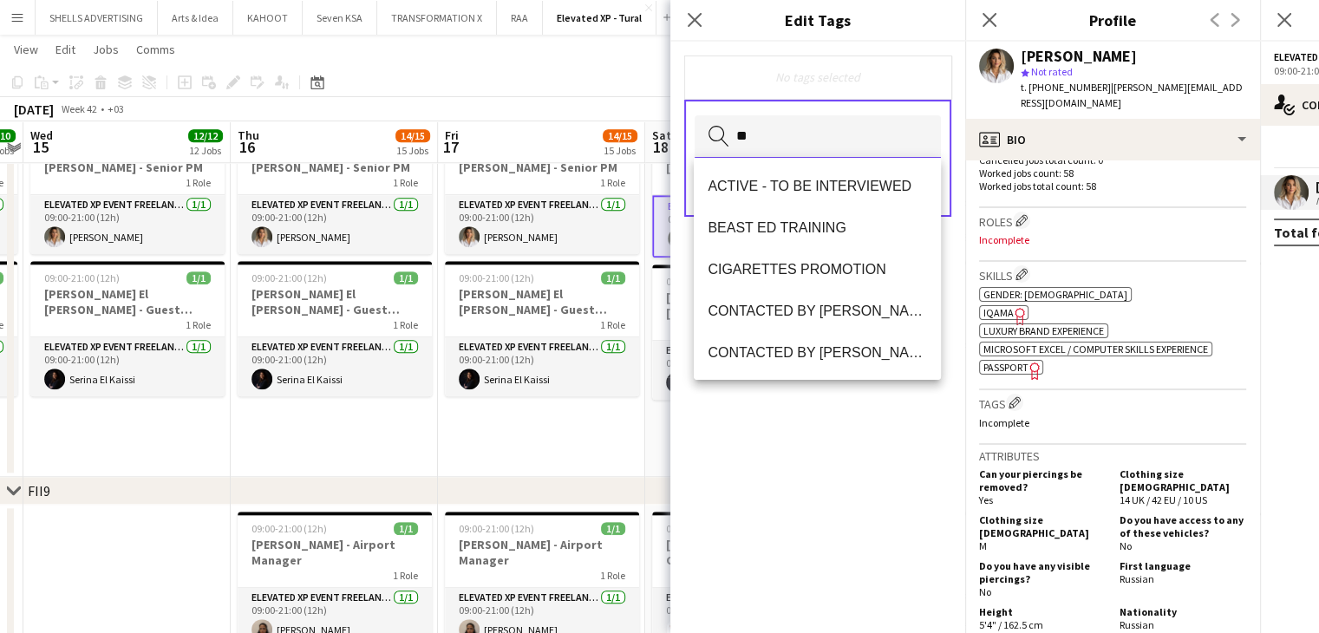
type input "***"
drag, startPoint x: 852, startPoint y: 468, endPoint x: 847, endPoint y: 379, distance: 88.6
click at [850, 468] on div "EXPERTS PROFILE Remove Search by tag name Save" at bounding box center [818, 338] width 295 height 592
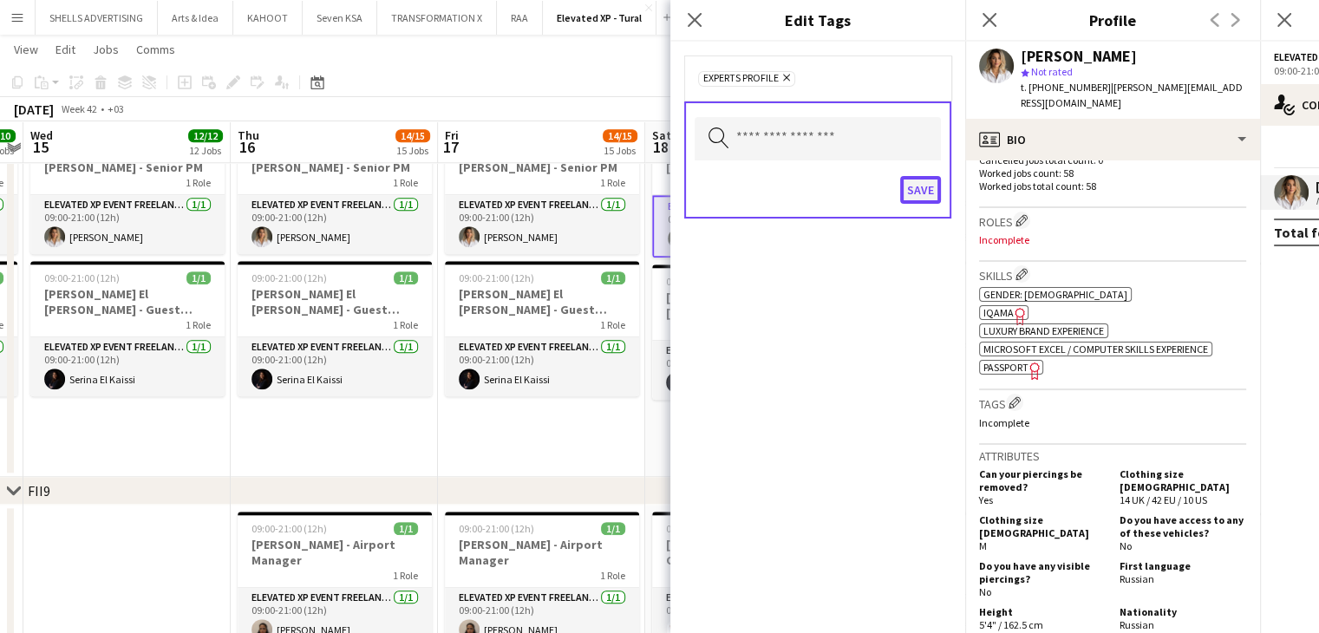
click at [913, 187] on button "Save" at bounding box center [920, 190] width 41 height 28
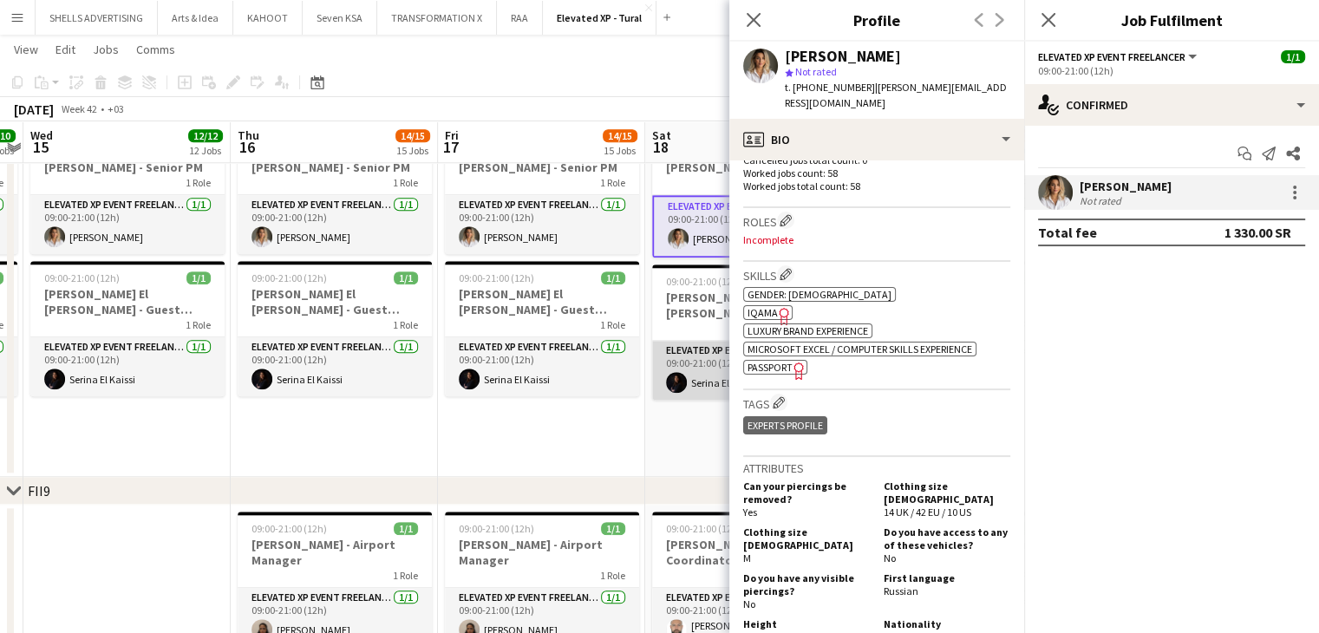
click at [691, 374] on app-card-role "Elevated XP Event Freelancer 1/1 09:00-21:00 (12h) Serina El Kaissi" at bounding box center [749, 370] width 194 height 59
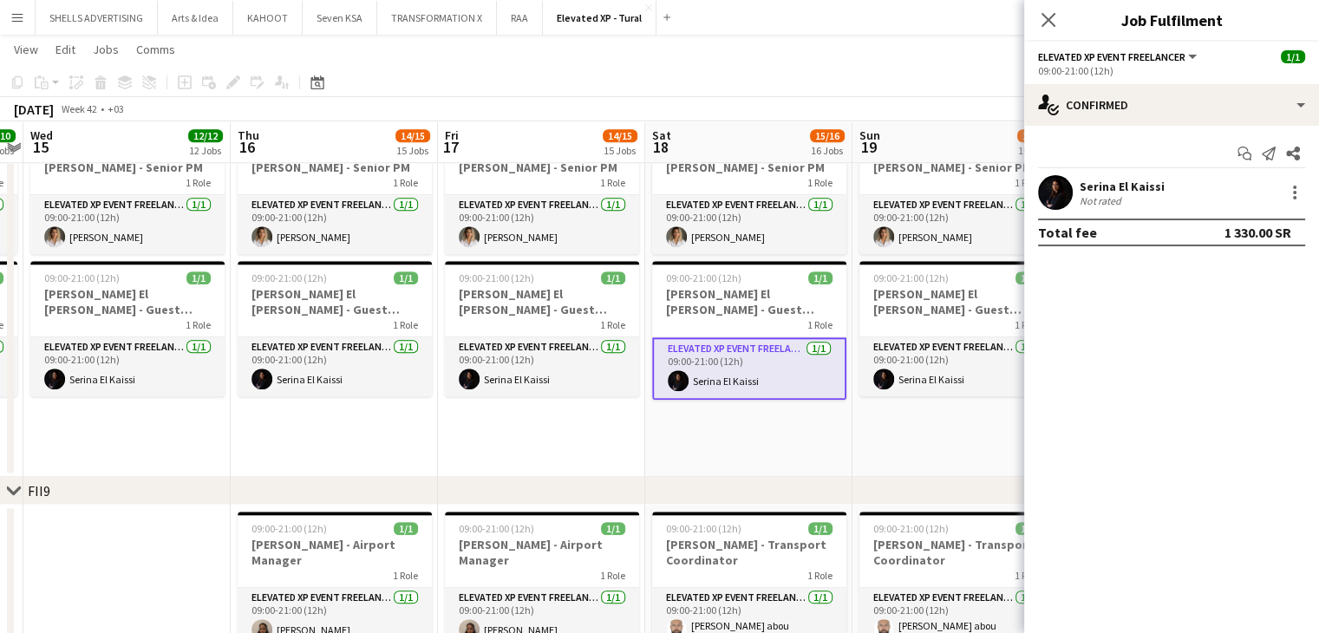
click at [1127, 180] on div "Serina El Kaissi" at bounding box center [1122, 187] width 85 height 16
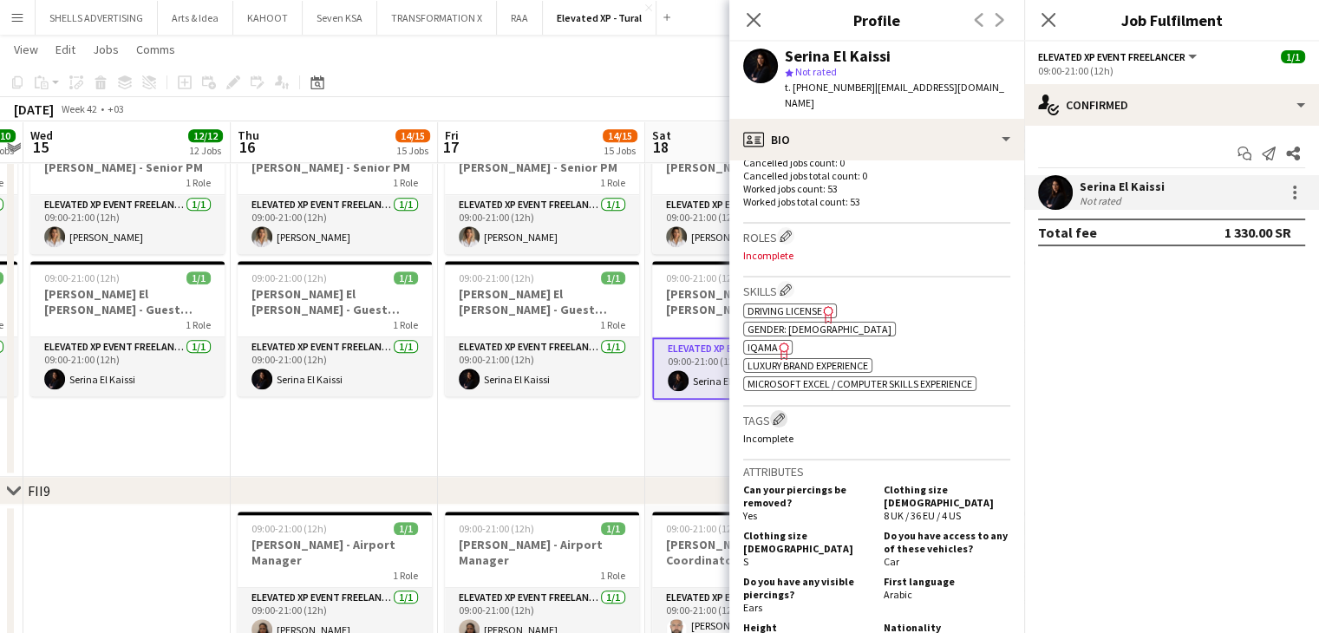
click at [782, 417] on app-icon "Edit crew company tags" at bounding box center [779, 419] width 12 height 12
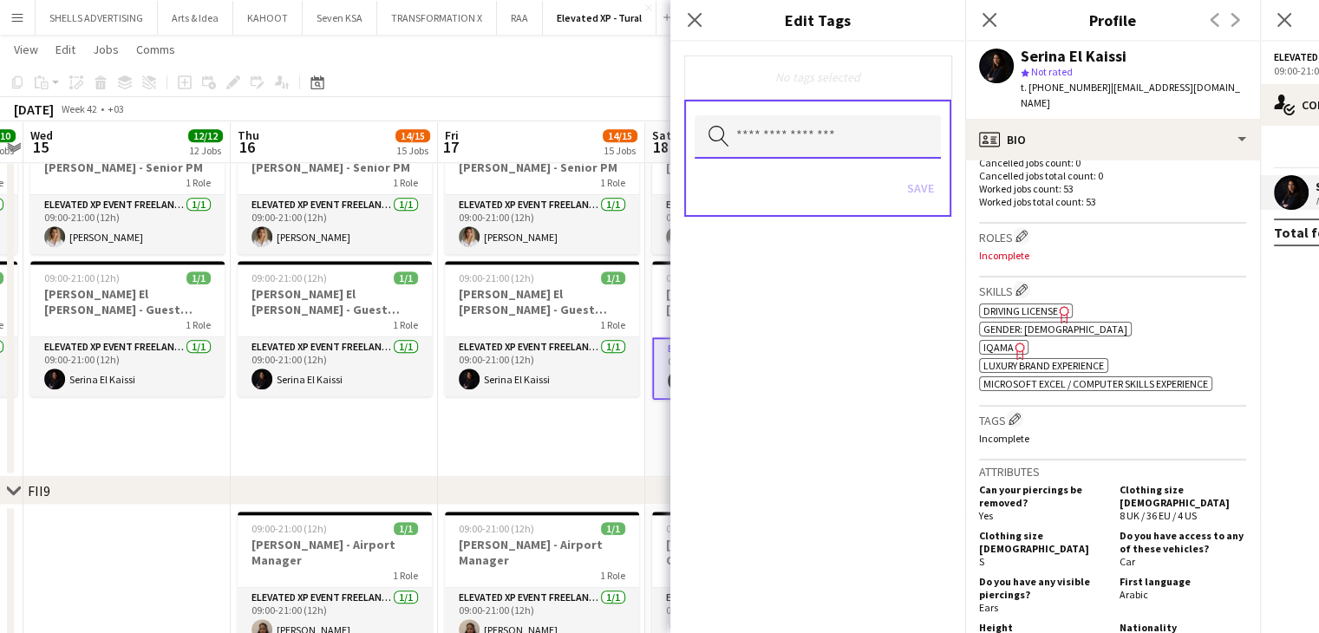
click at [847, 149] on input "text" at bounding box center [818, 136] width 246 height 43
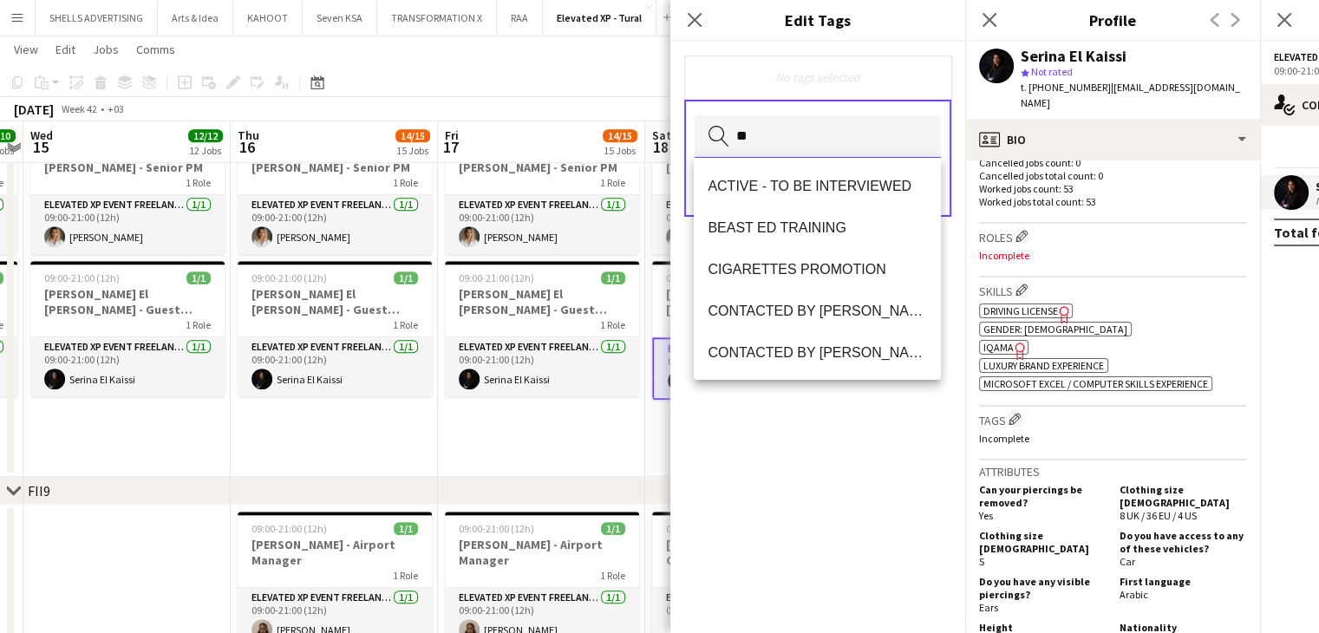
type input "***"
click at [831, 443] on div "EXPERTS PROFILE Remove Search by tag name Save" at bounding box center [818, 338] width 295 height 592
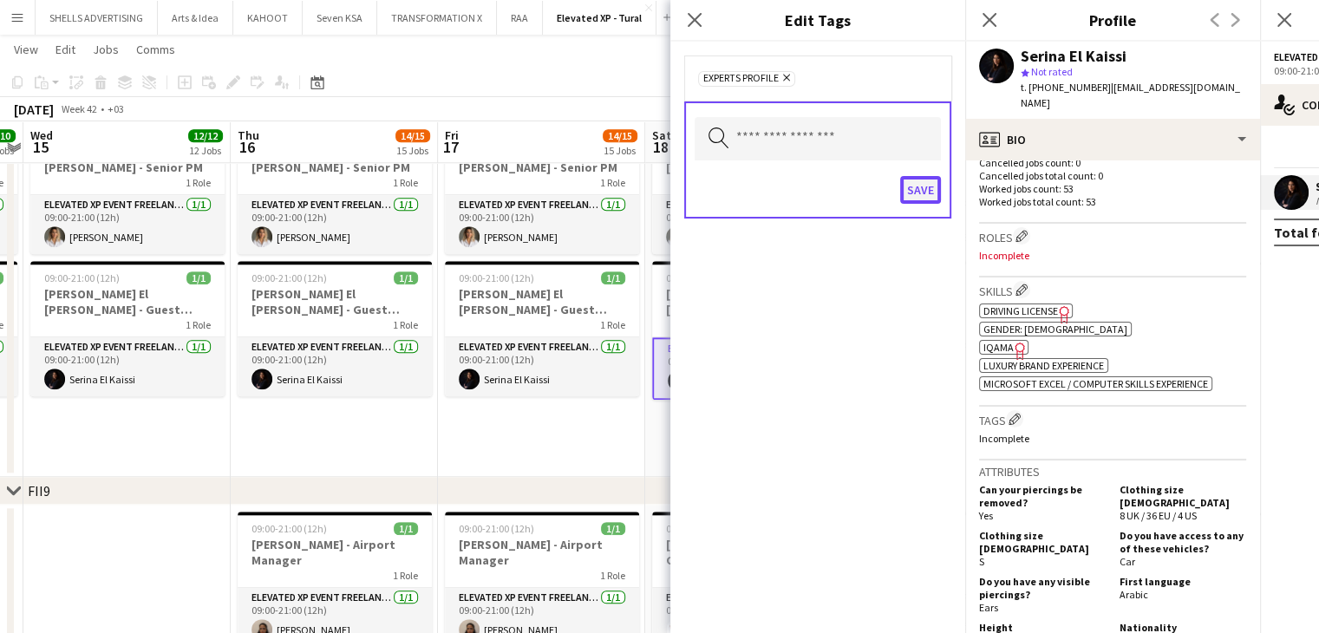
click at [908, 190] on button "Save" at bounding box center [920, 190] width 41 height 28
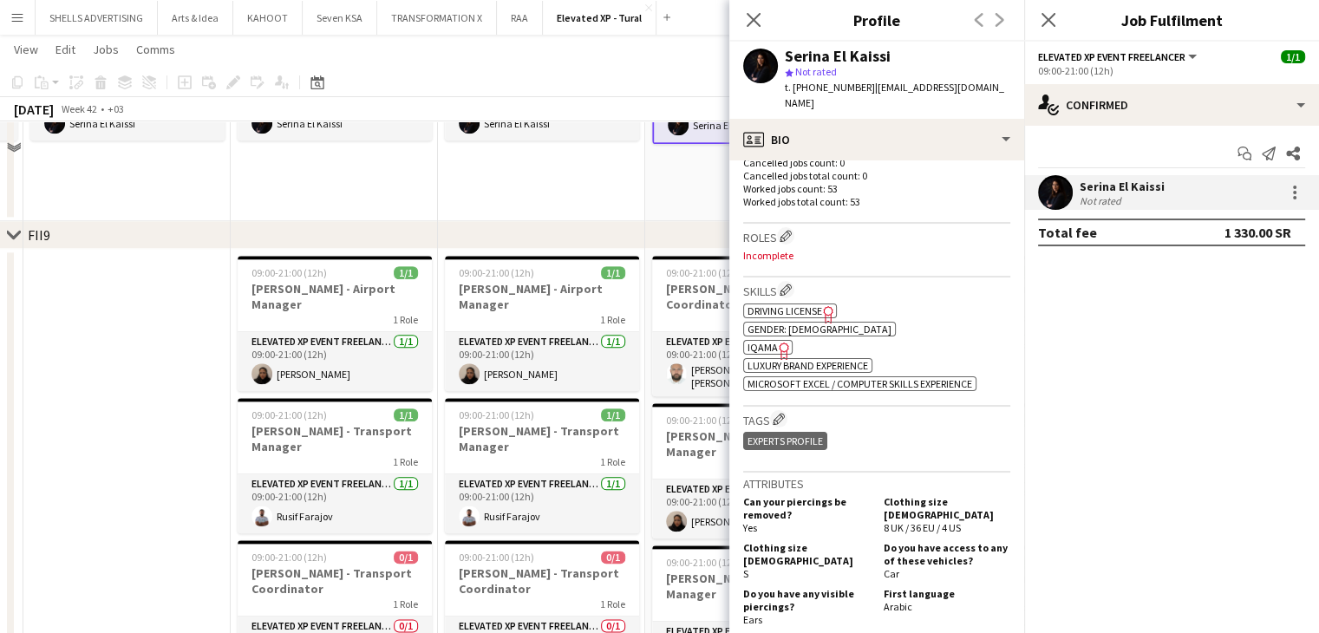
scroll to position [1995, 0]
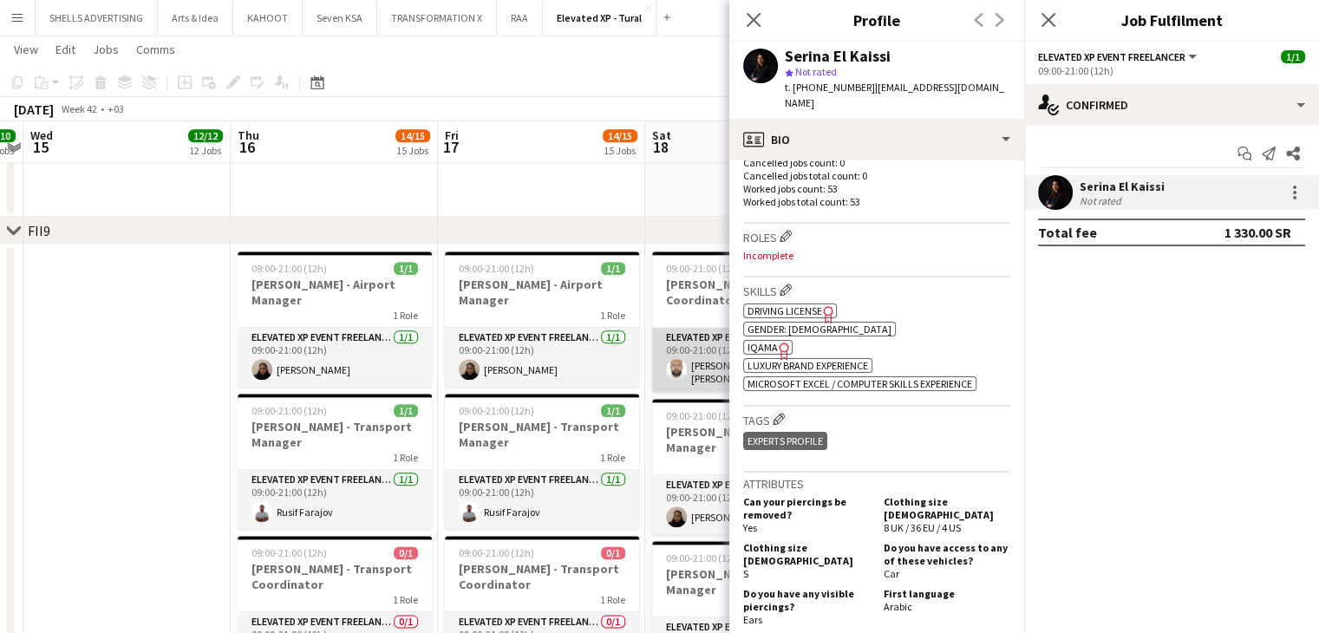
click at [697, 376] on app-card-role "Elevated XP Event Freelancer 1/1 09:00-21:00 (12h) mahmoud abou samra" at bounding box center [749, 360] width 194 height 64
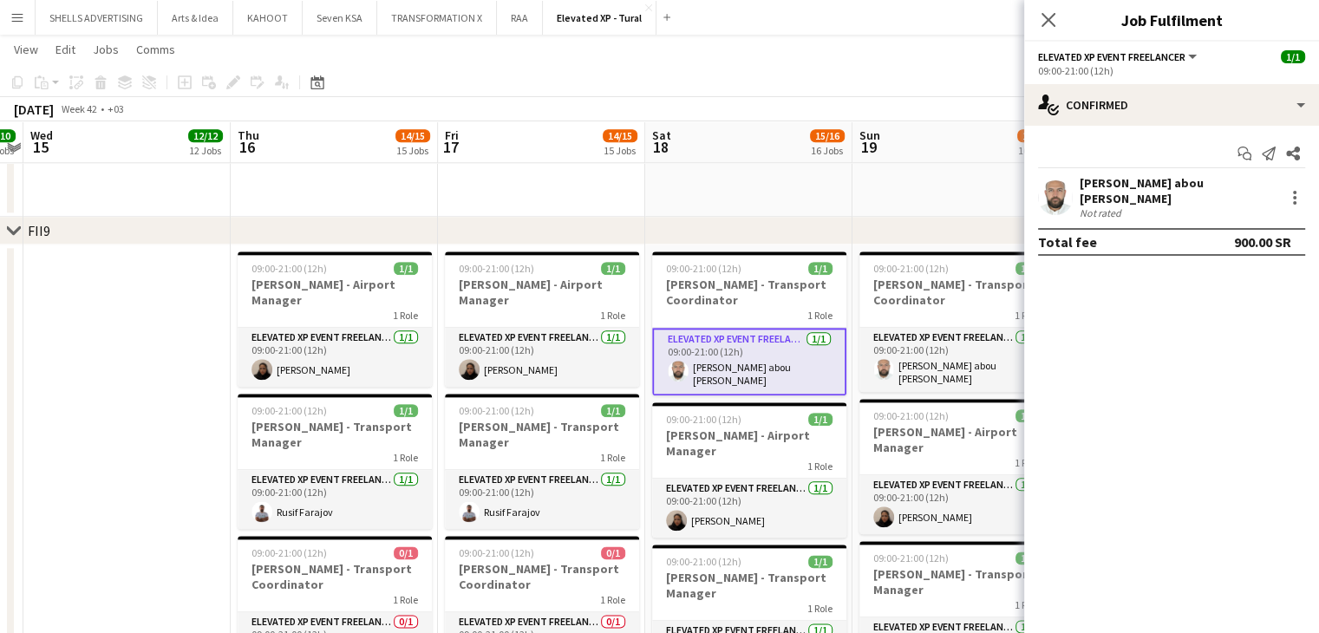
click at [1107, 189] on div "mahmoud abou samra" at bounding box center [1179, 190] width 198 height 31
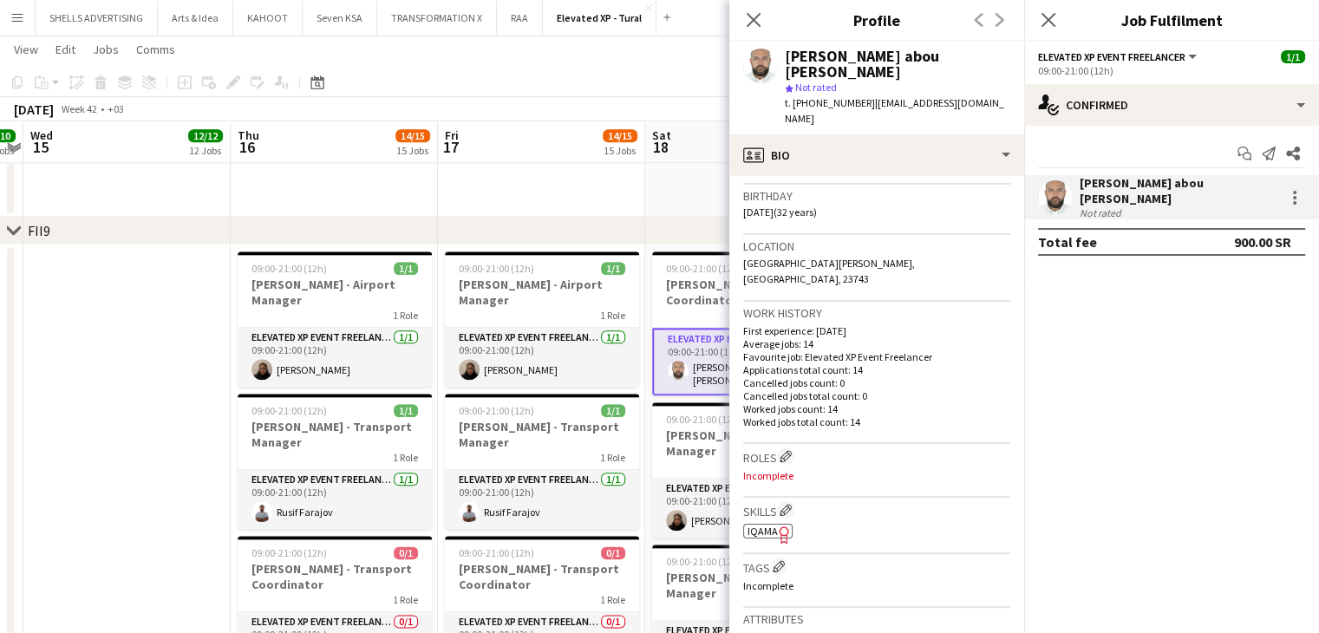
scroll to position [434, 0]
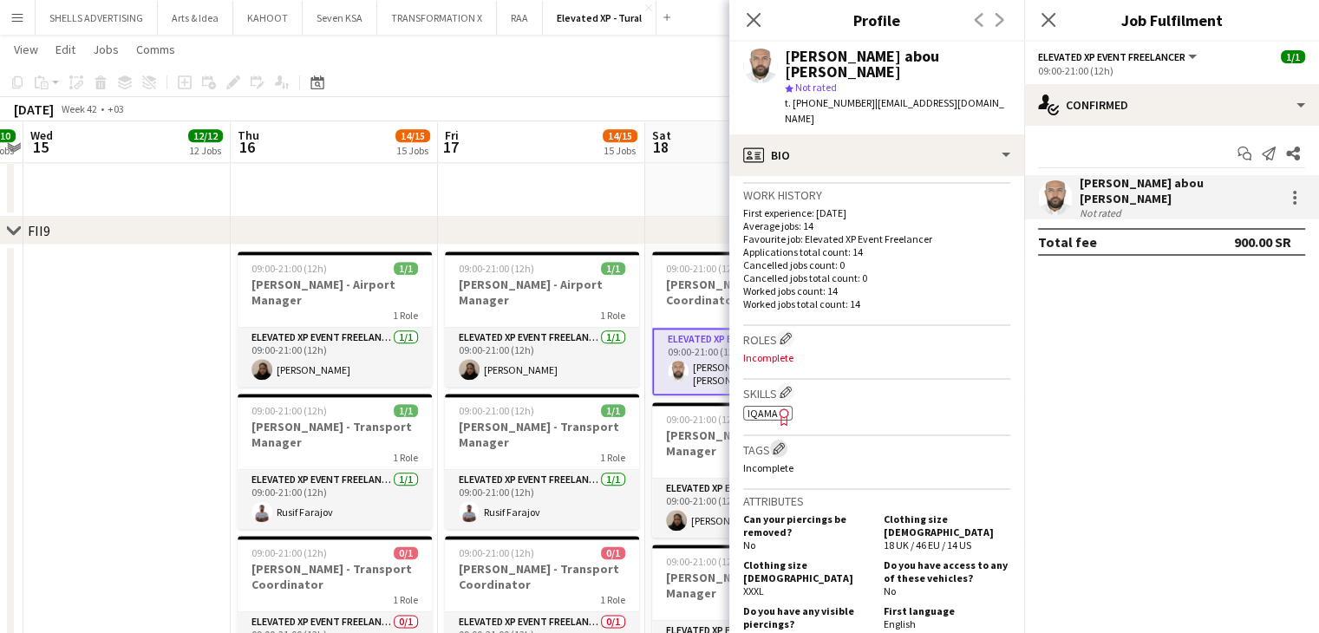
click at [780, 442] on app-icon "Edit crew company tags" at bounding box center [779, 448] width 12 height 12
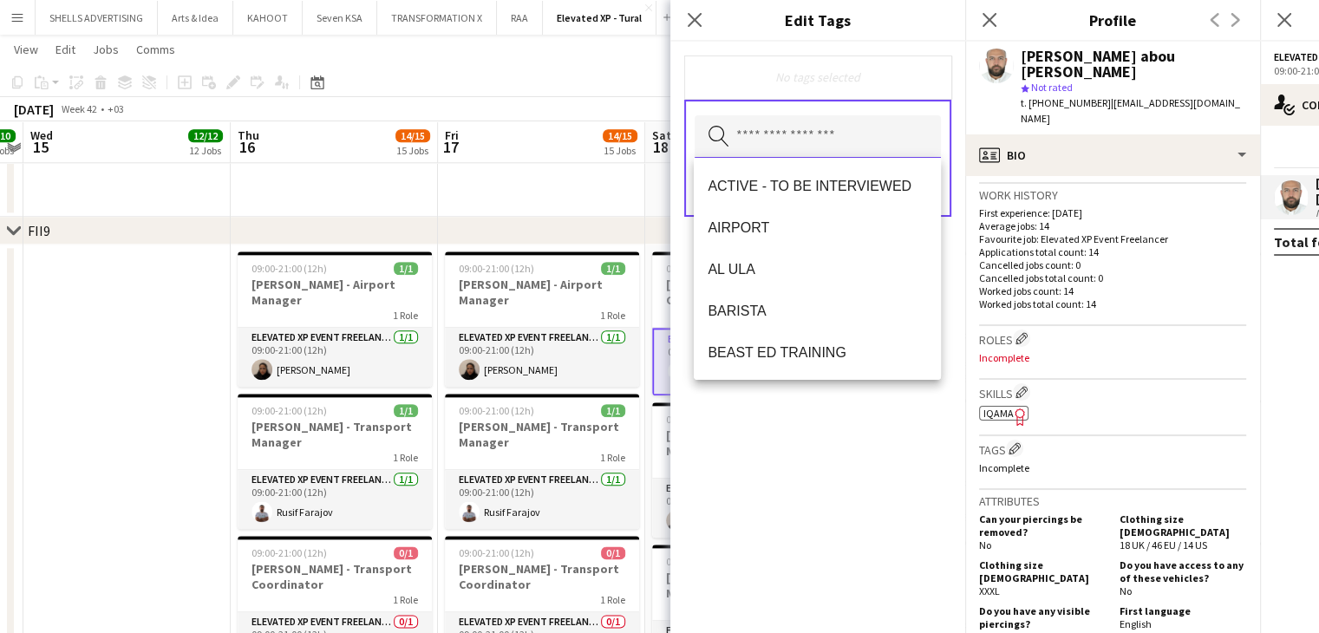
click at [793, 134] on input "text" at bounding box center [818, 136] width 246 height 43
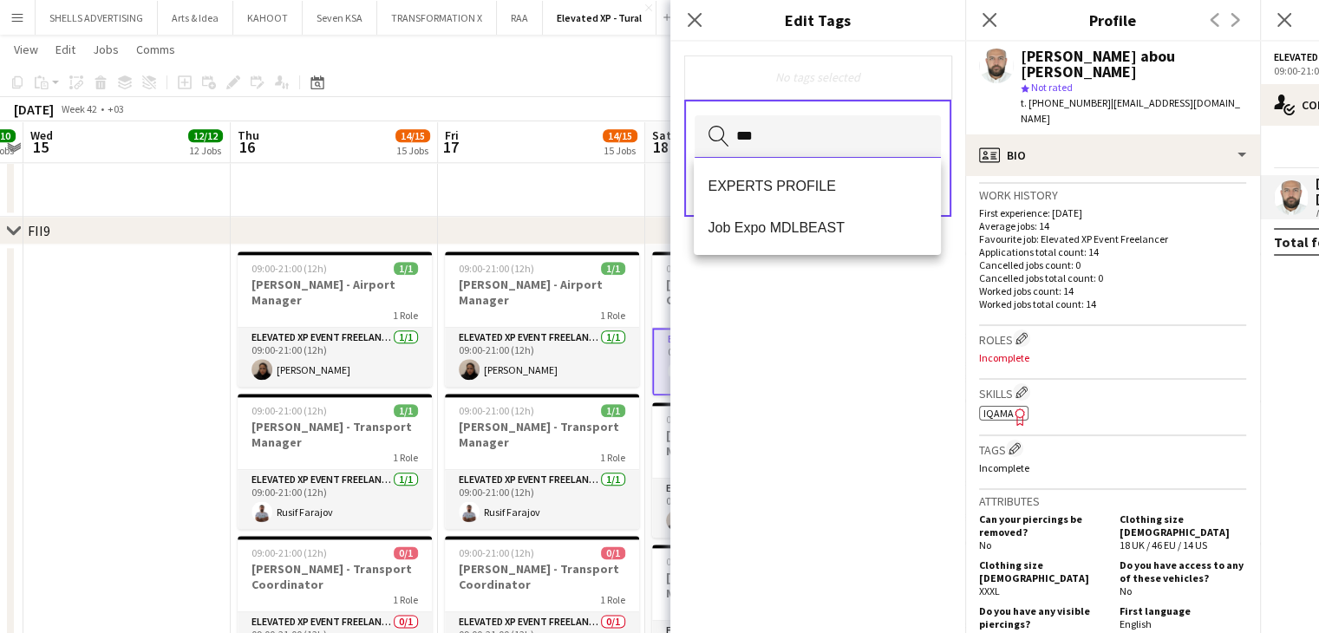
type input "****"
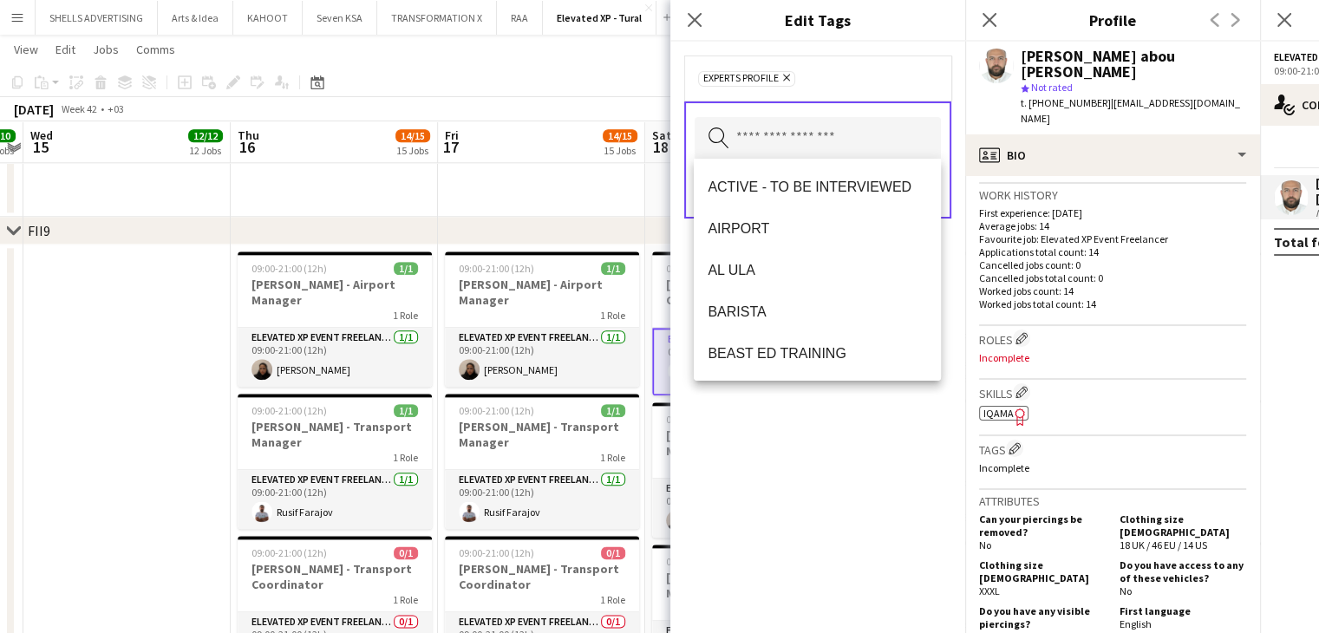
click at [805, 466] on div "EXPERTS PROFILE Remove Search by tag name Save" at bounding box center [818, 338] width 295 height 592
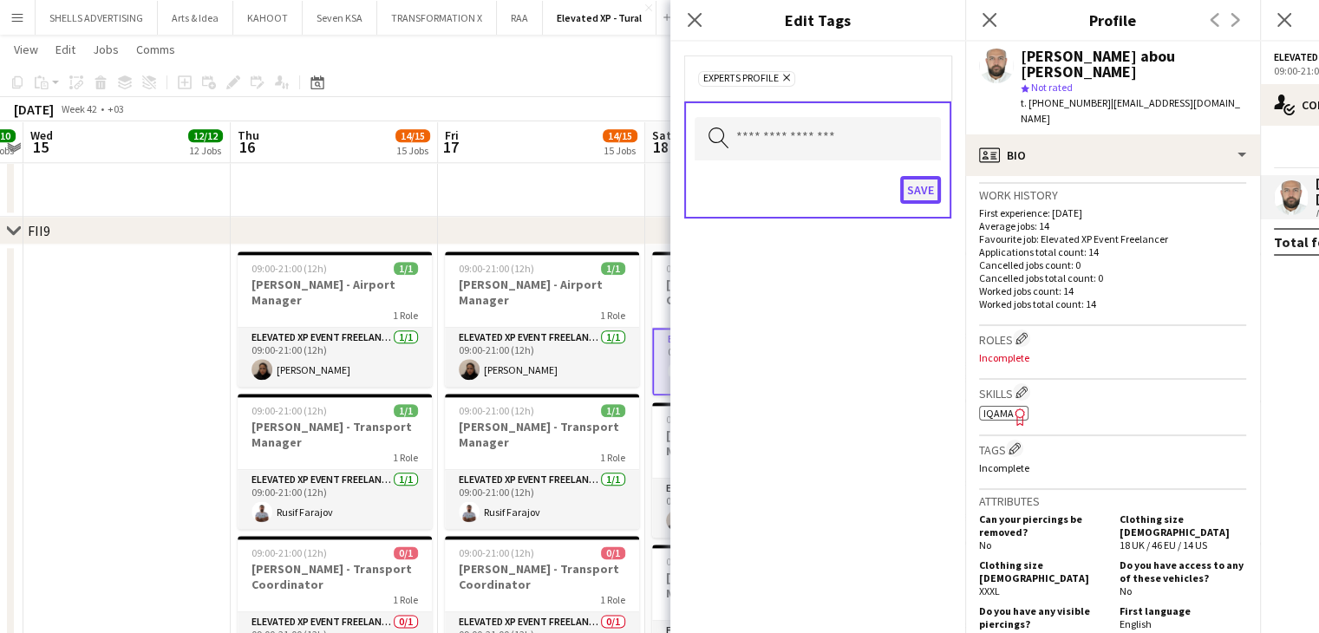
click at [926, 185] on button "Save" at bounding box center [920, 190] width 41 height 28
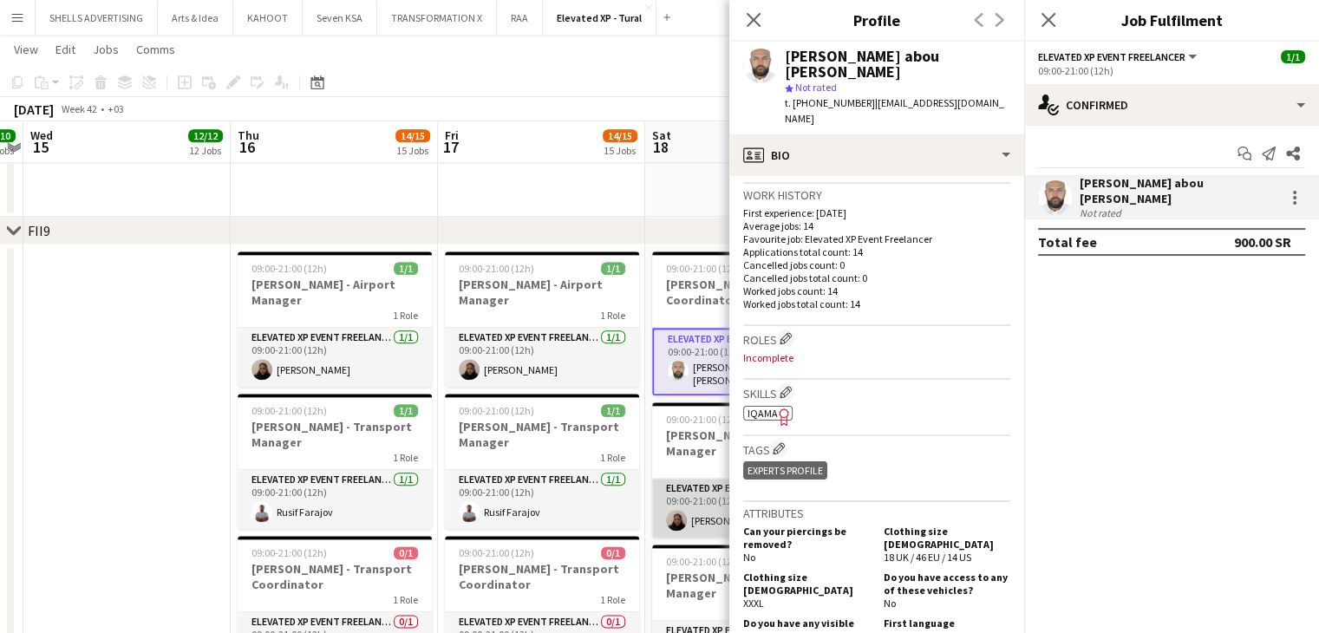
click at [698, 519] on app-card-role "Elevated XP Event Freelancer 1/1 09:00-21:00 (12h) Ghadi Saqr" at bounding box center [749, 508] width 194 height 59
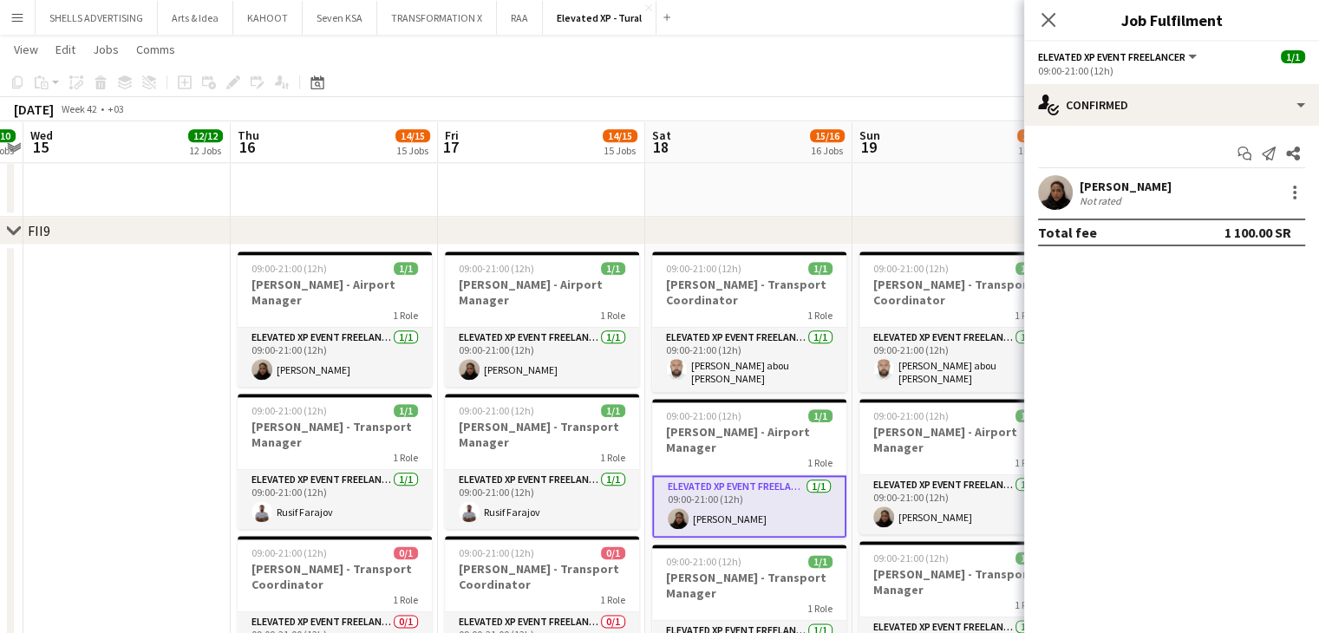
click at [1097, 184] on div "Ghadi Saqr" at bounding box center [1126, 187] width 92 height 16
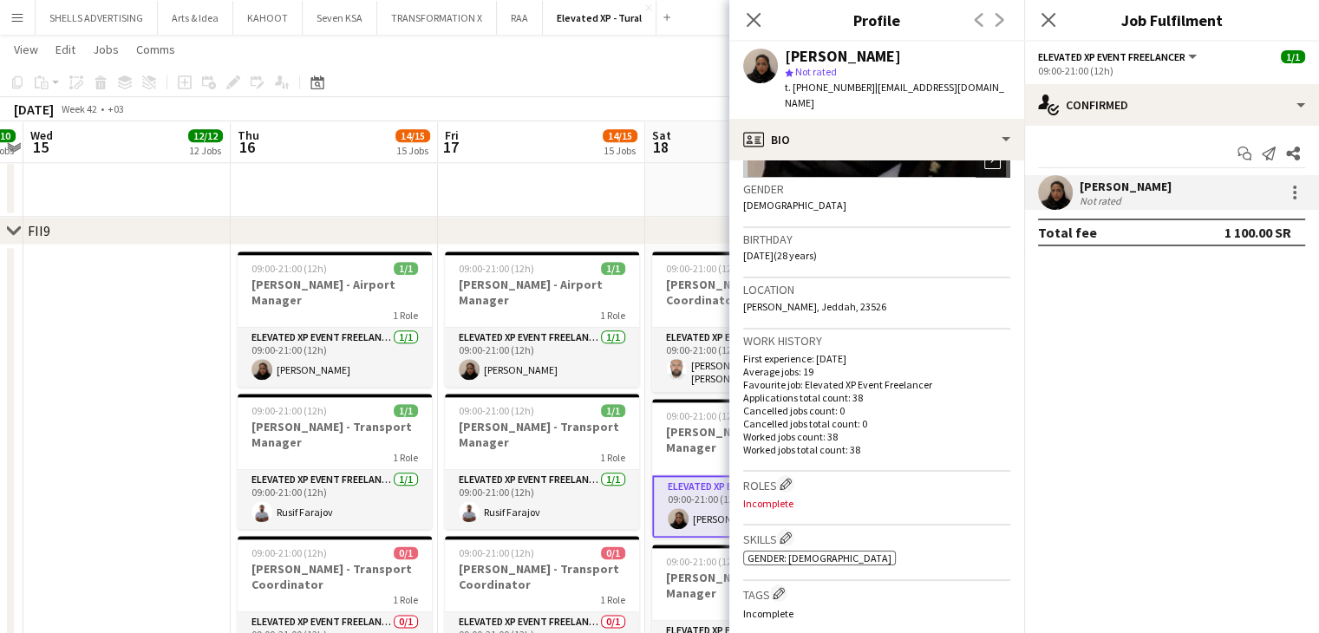
scroll to position [0, 0]
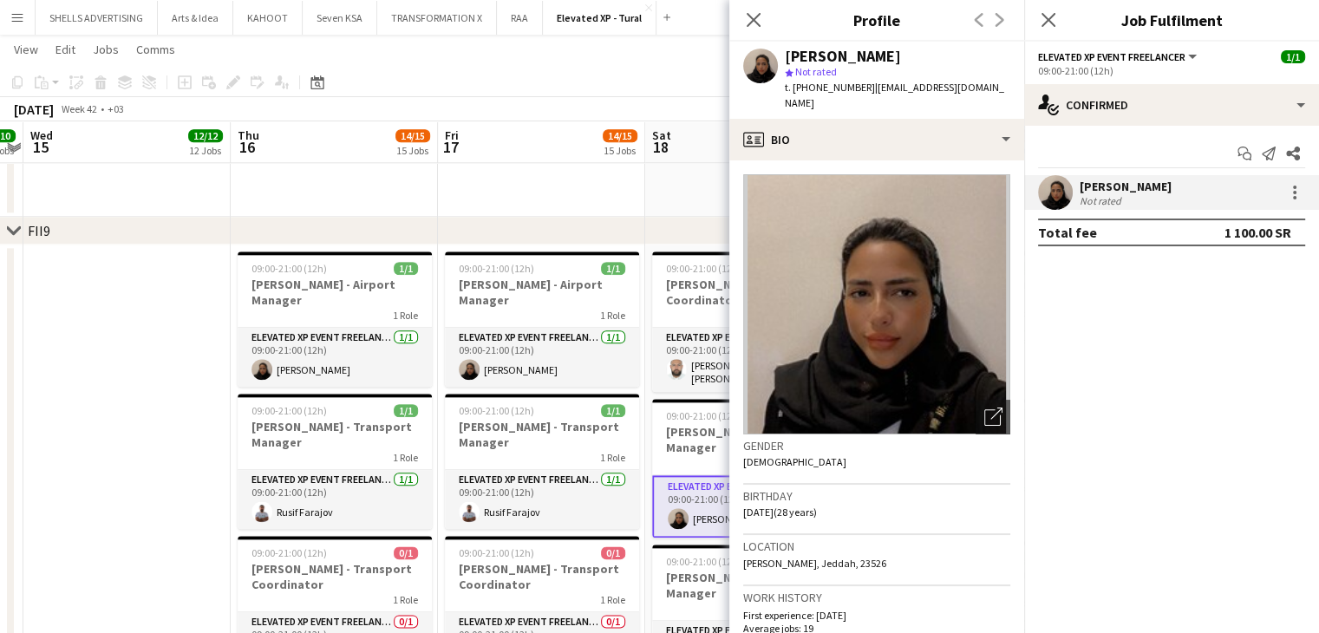
click at [825, 98] on div "Ghadi Saqr star Not rated t. +966556667498 | ghadisaqr@gmail.com" at bounding box center [877, 80] width 295 height 77
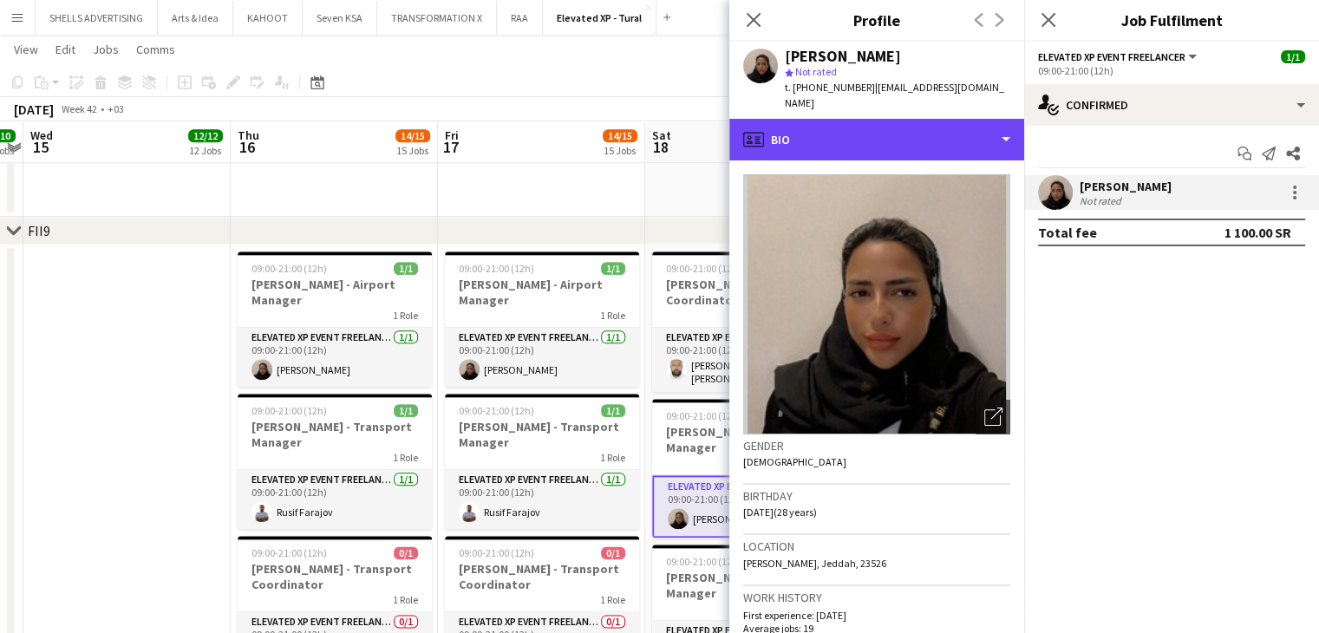
click at [826, 119] on div "profile Bio" at bounding box center [877, 140] width 295 height 42
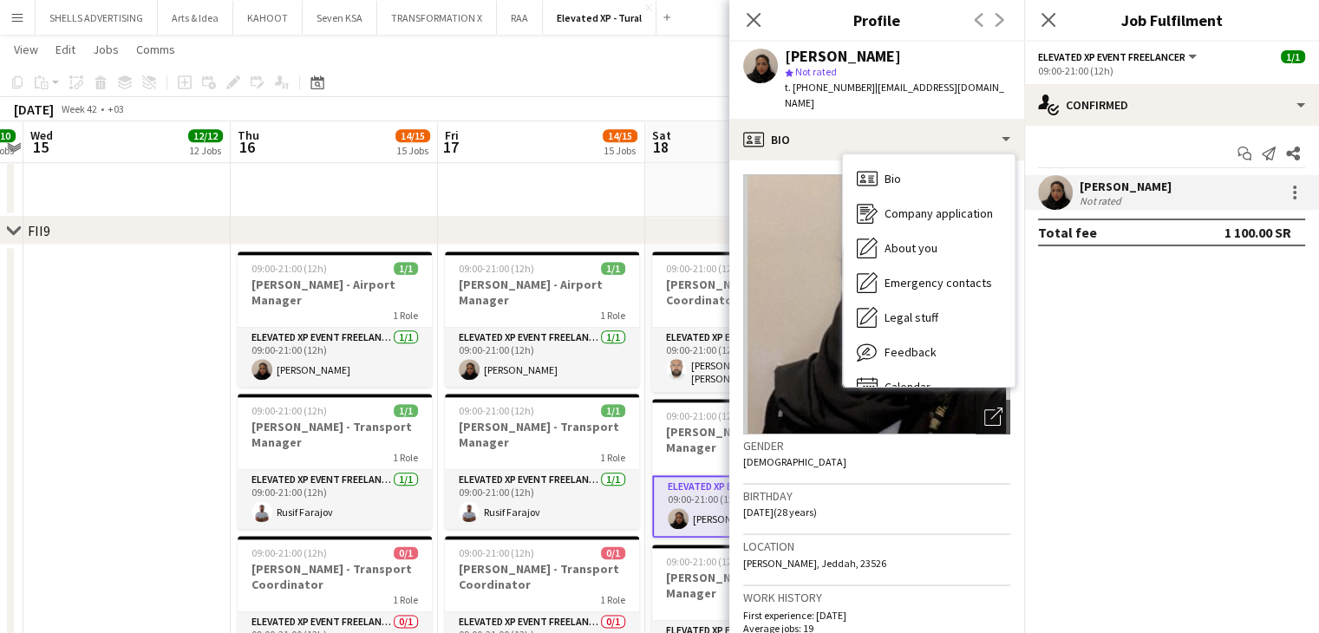
click at [933, 54] on div "Ghadi Saqr" at bounding box center [898, 57] width 226 height 16
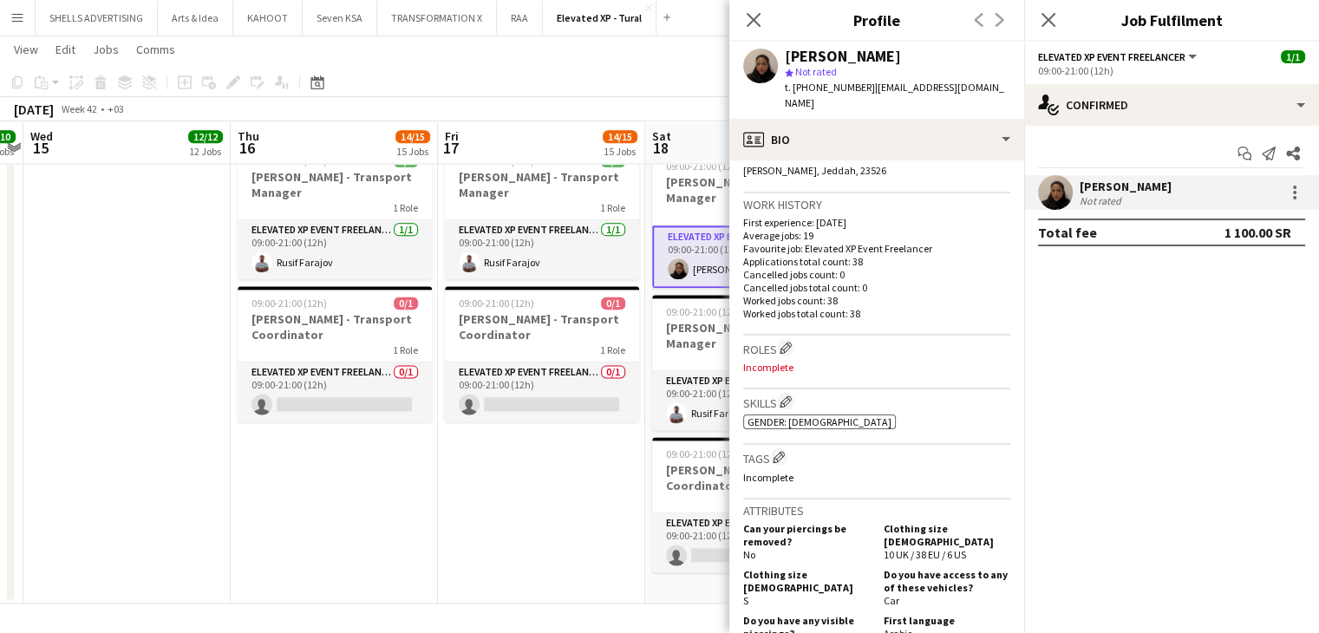
scroll to position [520, 0]
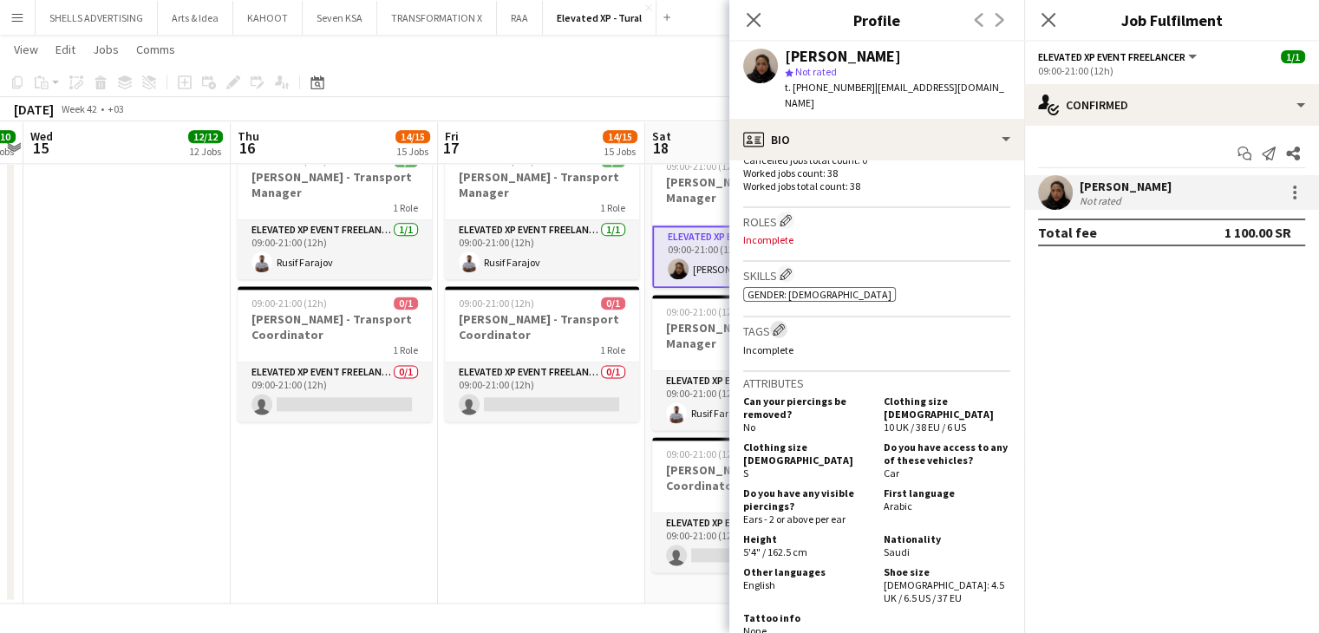
click at [778, 324] on app-icon "Edit crew company tags" at bounding box center [779, 330] width 12 height 12
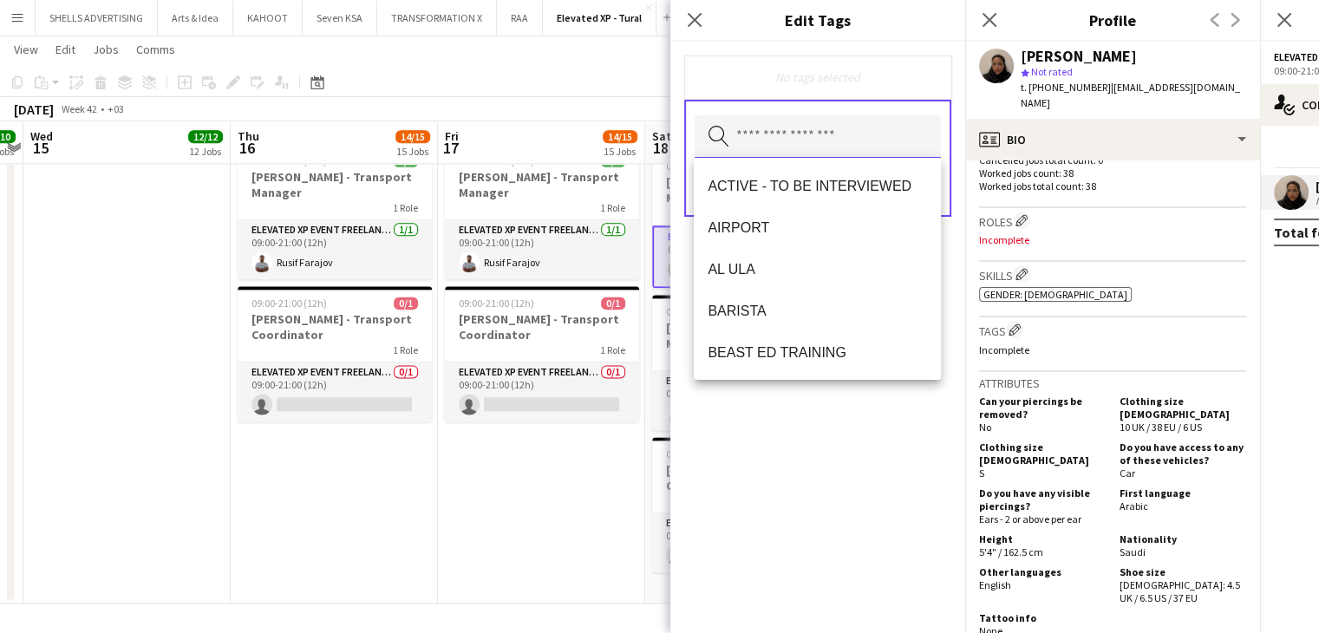
click at [814, 141] on input "text" at bounding box center [818, 136] width 246 height 43
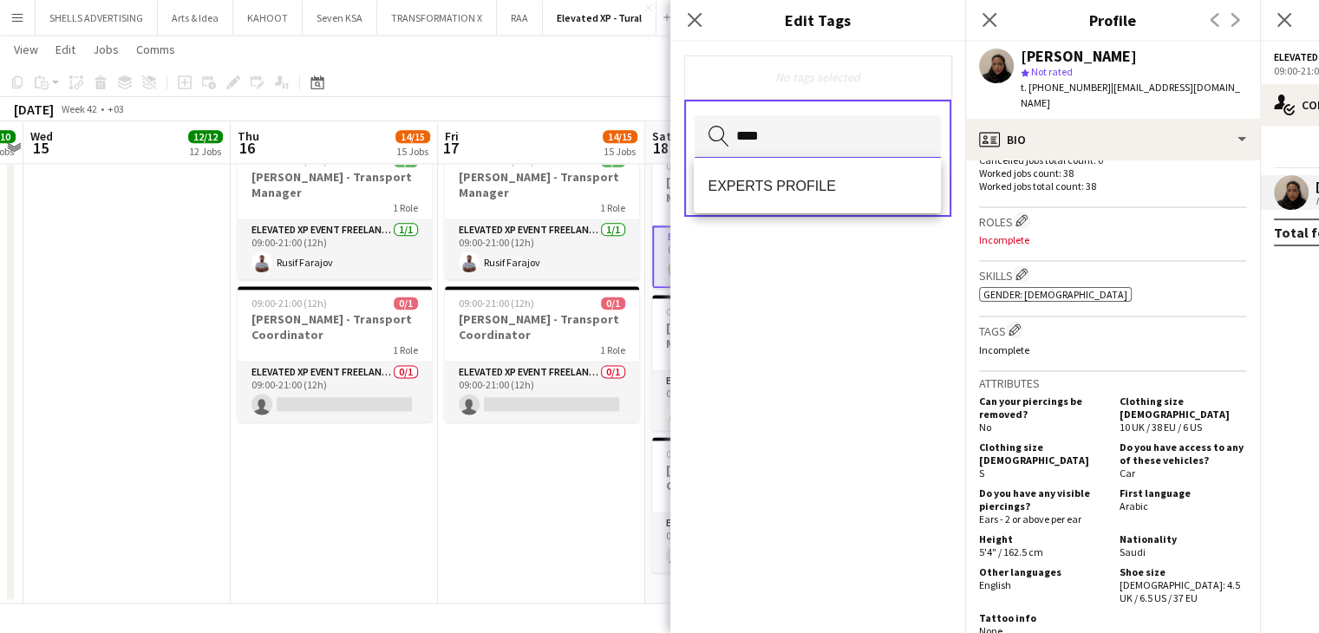
type input "*****"
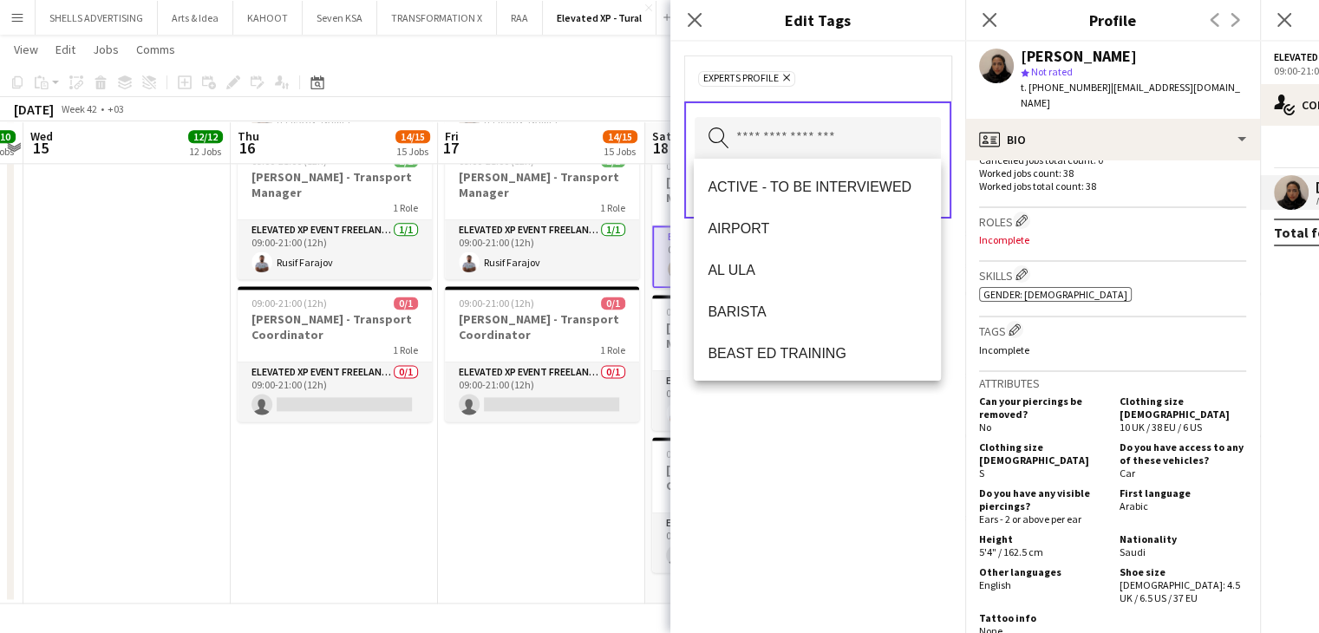
click at [769, 493] on div "EXPERTS PROFILE Remove Search by tag name Save" at bounding box center [818, 338] width 295 height 592
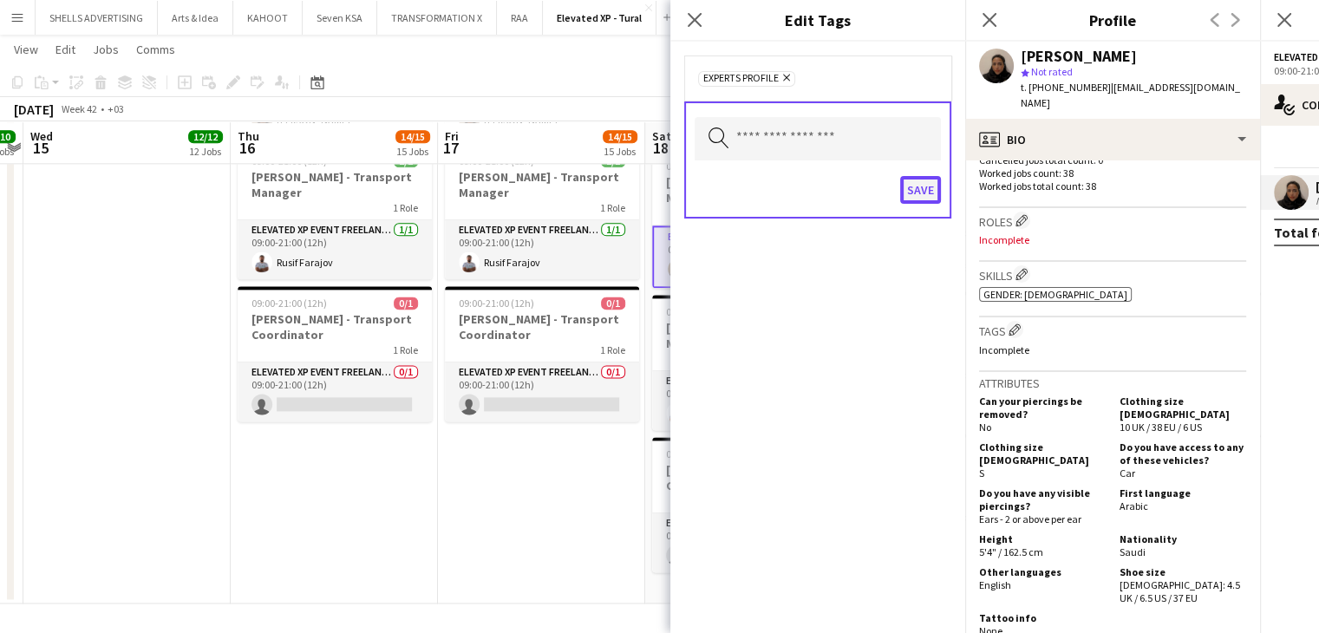
click at [926, 181] on button "Save" at bounding box center [920, 190] width 41 height 28
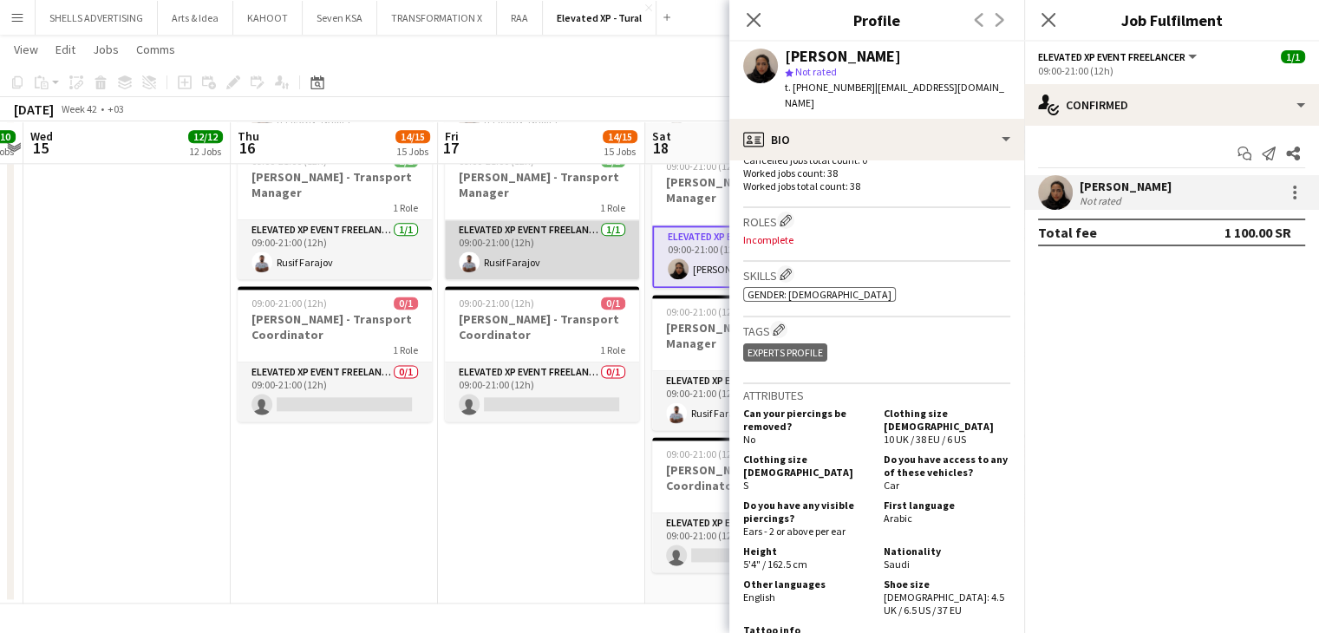
click at [499, 263] on app-card-role "Elevated XP Event Freelancer 1/1 09:00-21:00 (12h) Rusif Farajov" at bounding box center [542, 249] width 194 height 59
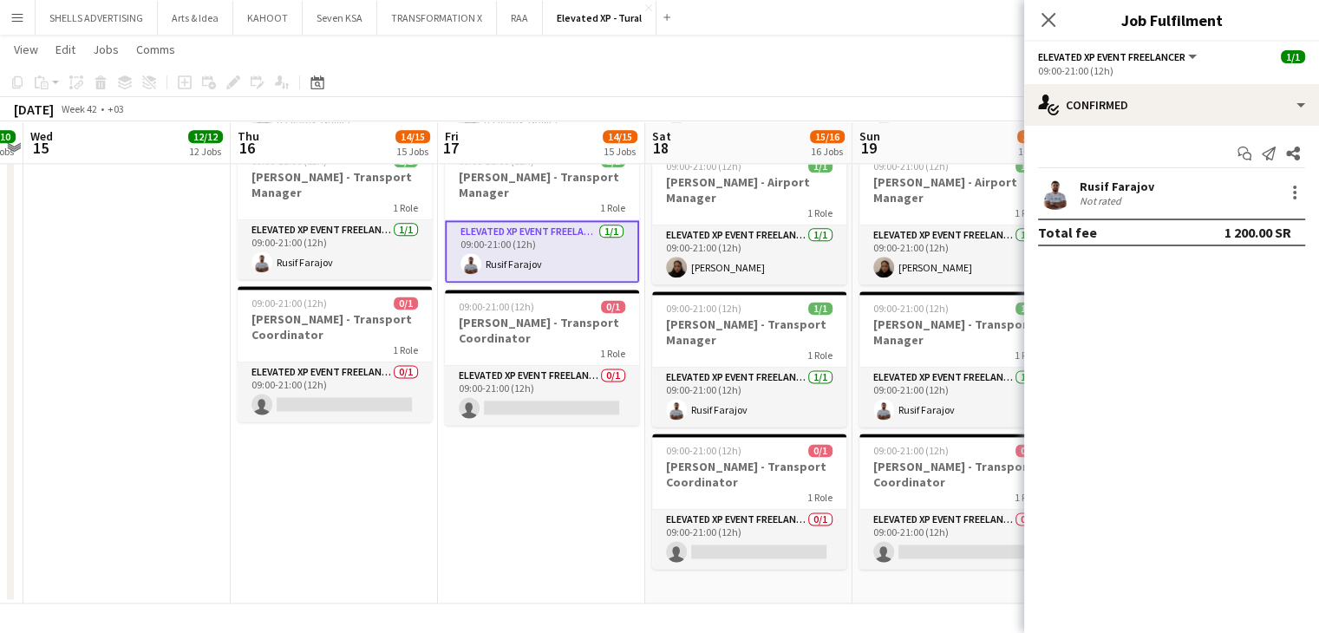
click at [1121, 179] on div "Rusif Farajov" at bounding box center [1117, 187] width 75 height 16
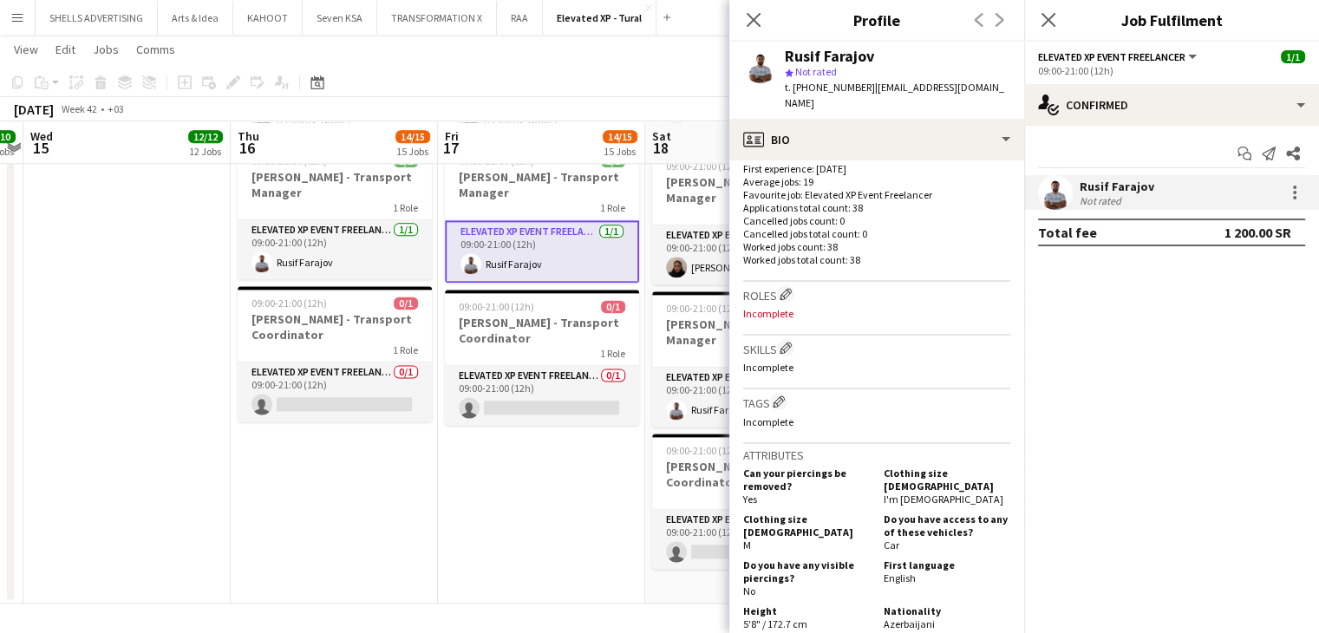
scroll to position [416, 0]
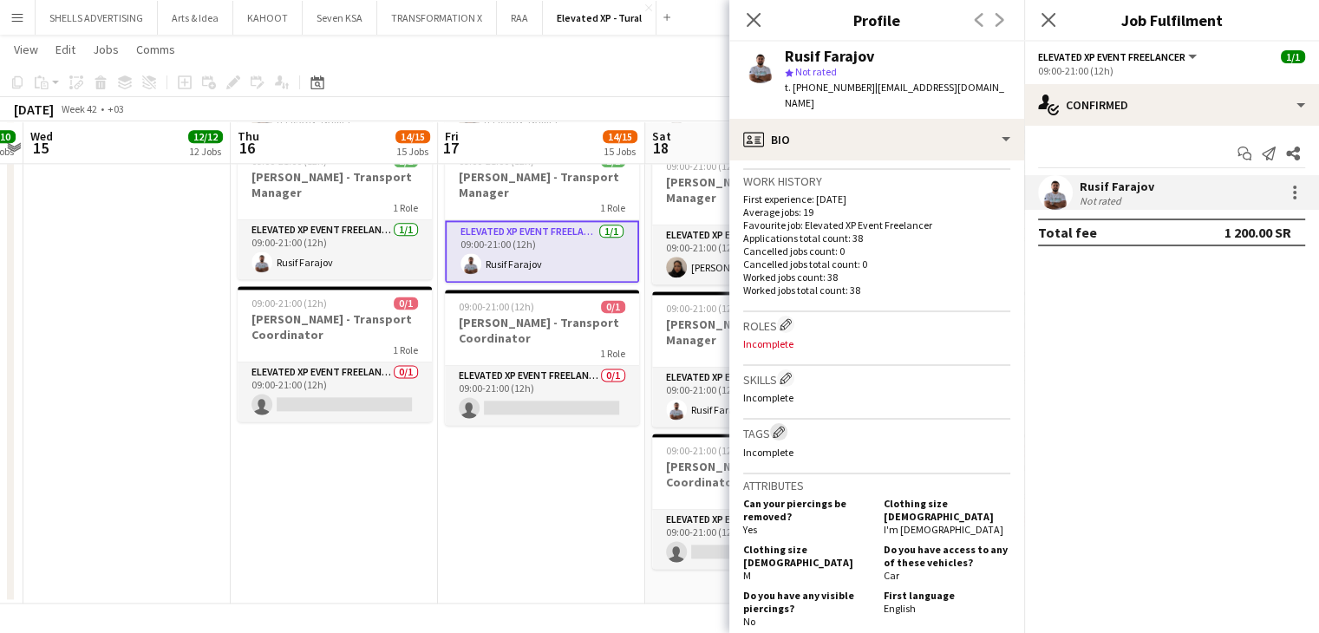
click at [782, 426] on app-icon "Edit crew company tags" at bounding box center [779, 432] width 12 height 12
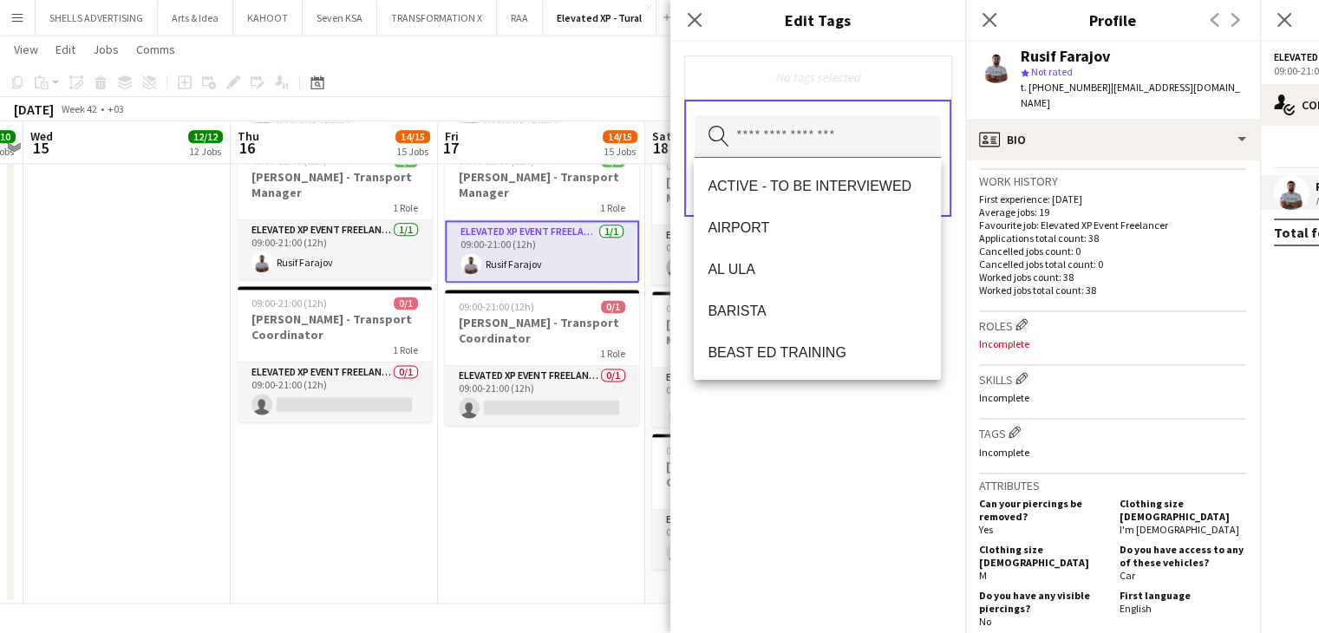
click at [805, 125] on input "text" at bounding box center [818, 136] width 246 height 43
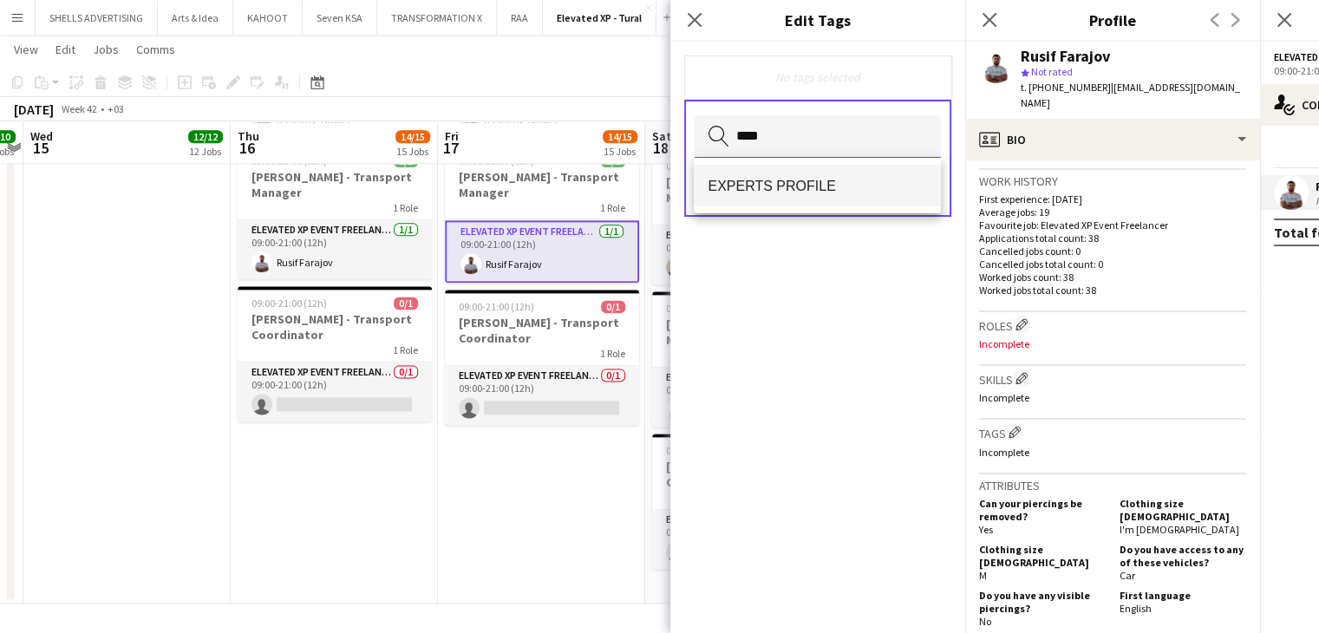
type input "****"
click at [814, 189] on span "EXPERTS PROFILE" at bounding box center [817, 186] width 219 height 16
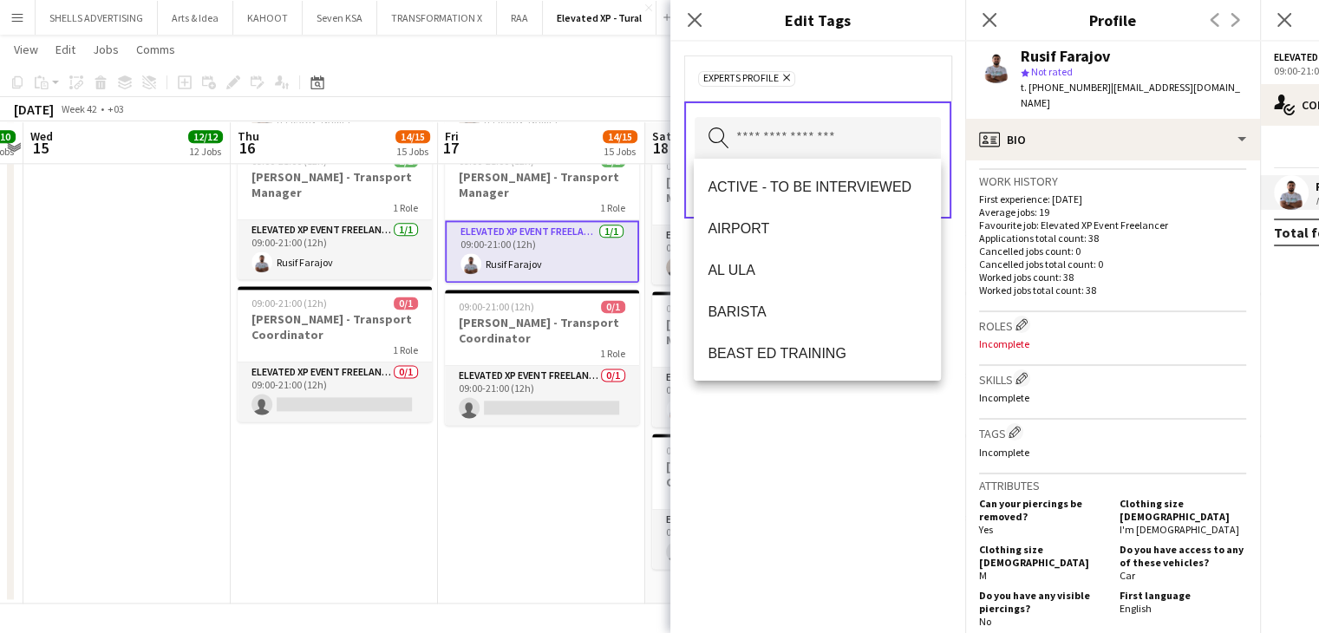
click at [819, 484] on div "EXPERTS PROFILE Remove Search by tag name Save" at bounding box center [818, 338] width 295 height 592
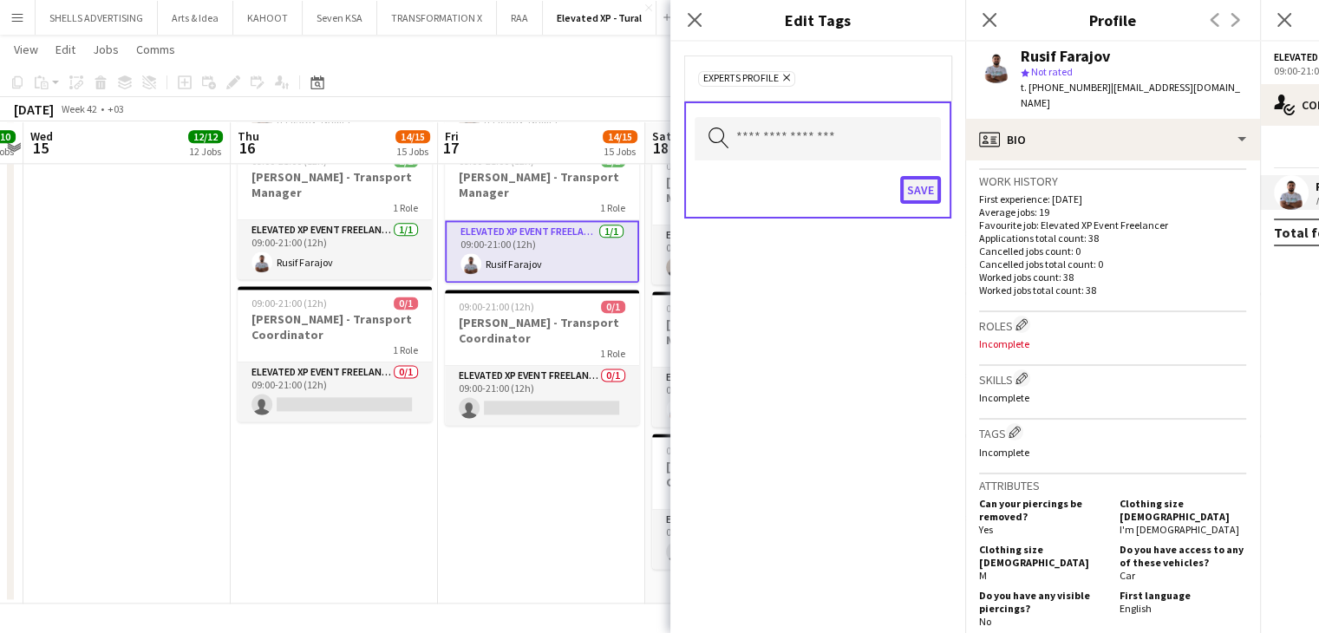
click at [913, 192] on button "Save" at bounding box center [920, 190] width 41 height 28
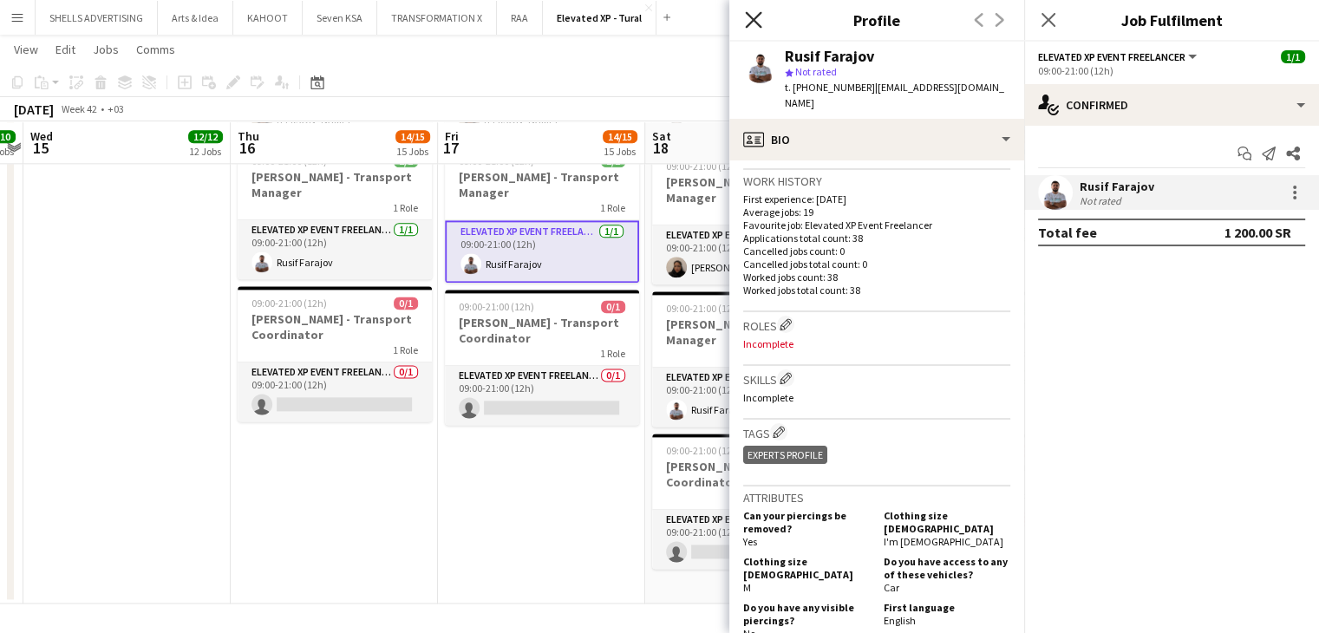
click at [760, 24] on icon "Close pop-in" at bounding box center [753, 19] width 16 height 16
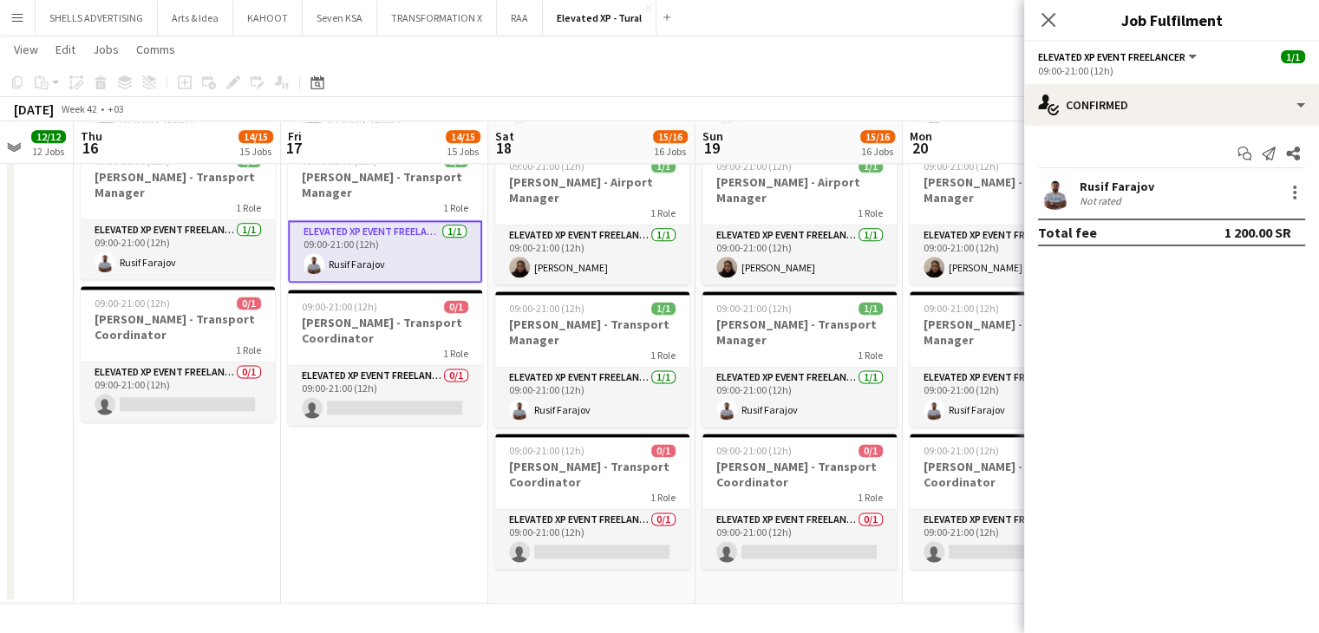
scroll to position [0, 794]
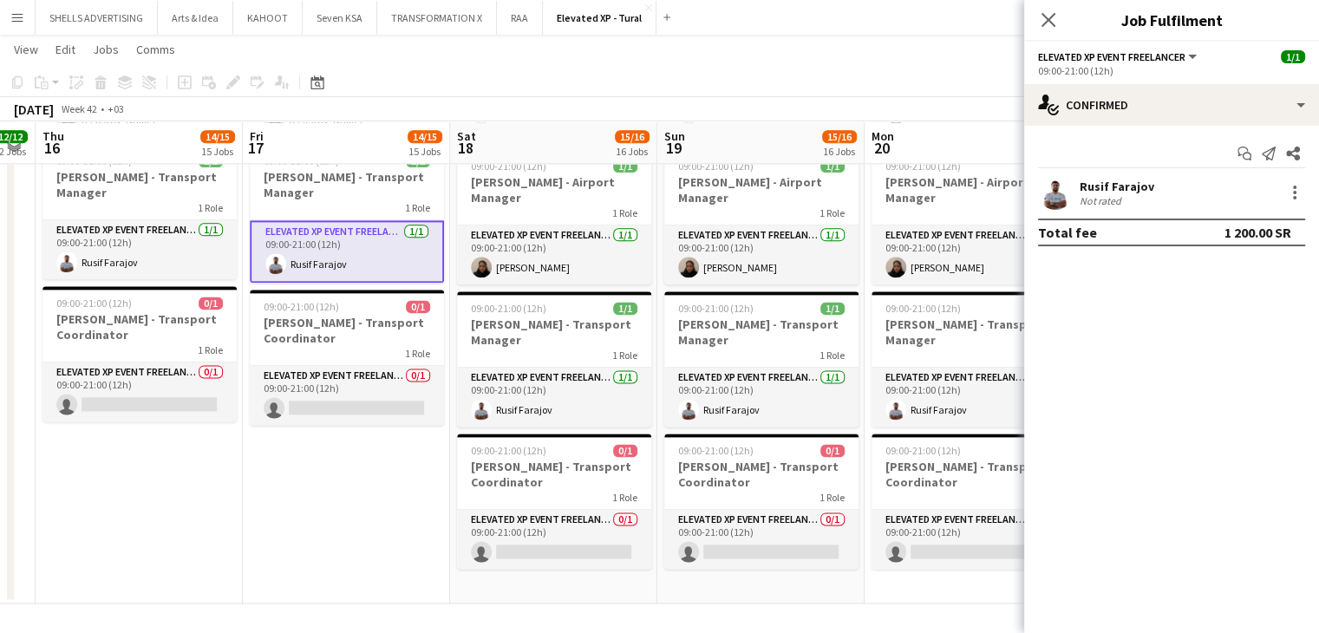
drag, startPoint x: 582, startPoint y: 504, endPoint x: 389, endPoint y: 480, distance: 195.0
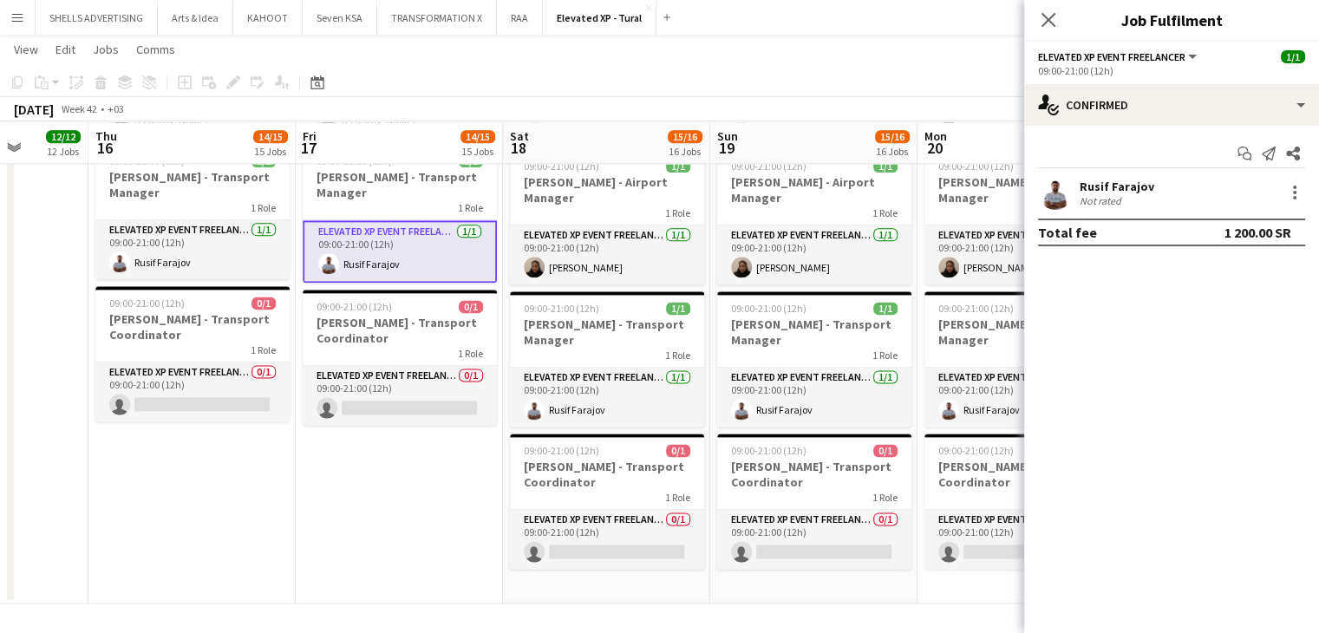
drag, startPoint x: 353, startPoint y: 482, endPoint x: 394, endPoint y: 470, distance: 42.5
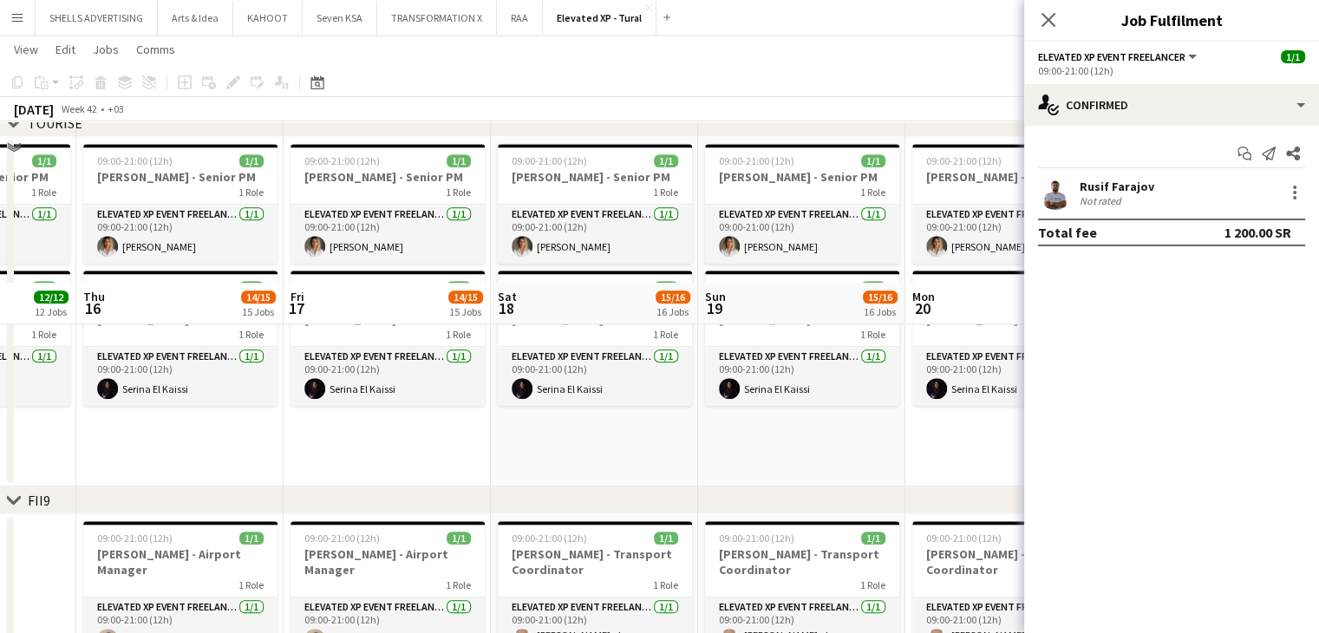
scroll to position [1725, 0]
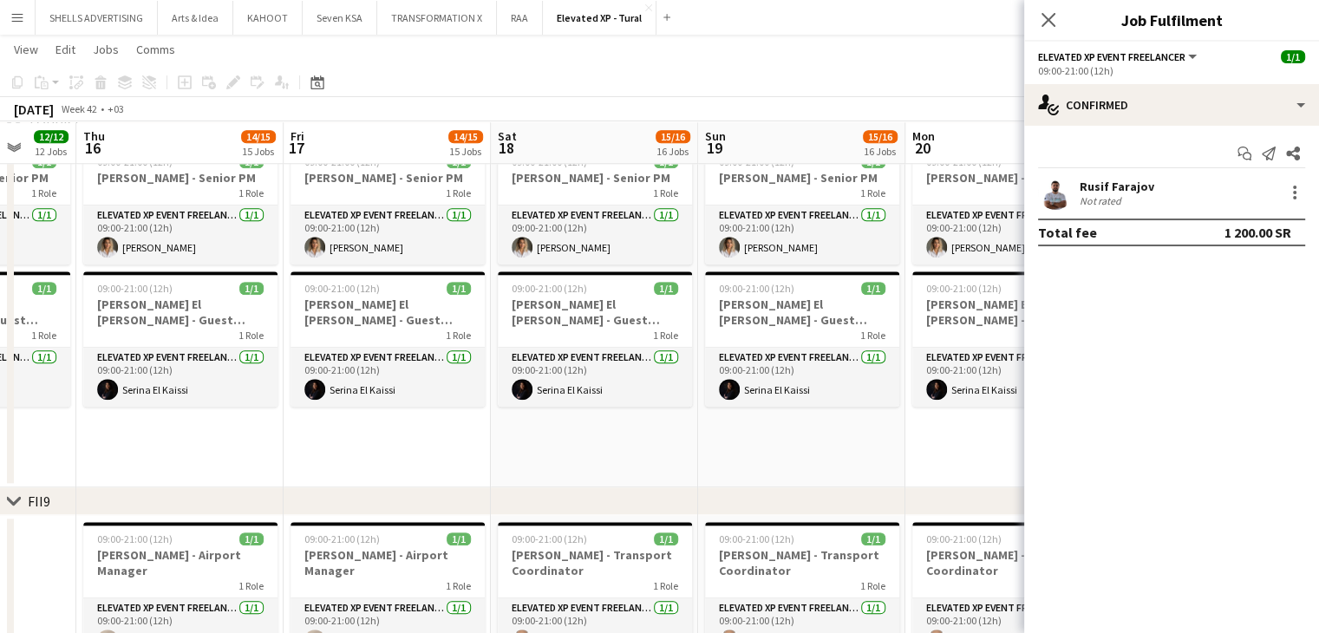
drag, startPoint x: 652, startPoint y: 487, endPoint x: 417, endPoint y: 452, distance: 237.6
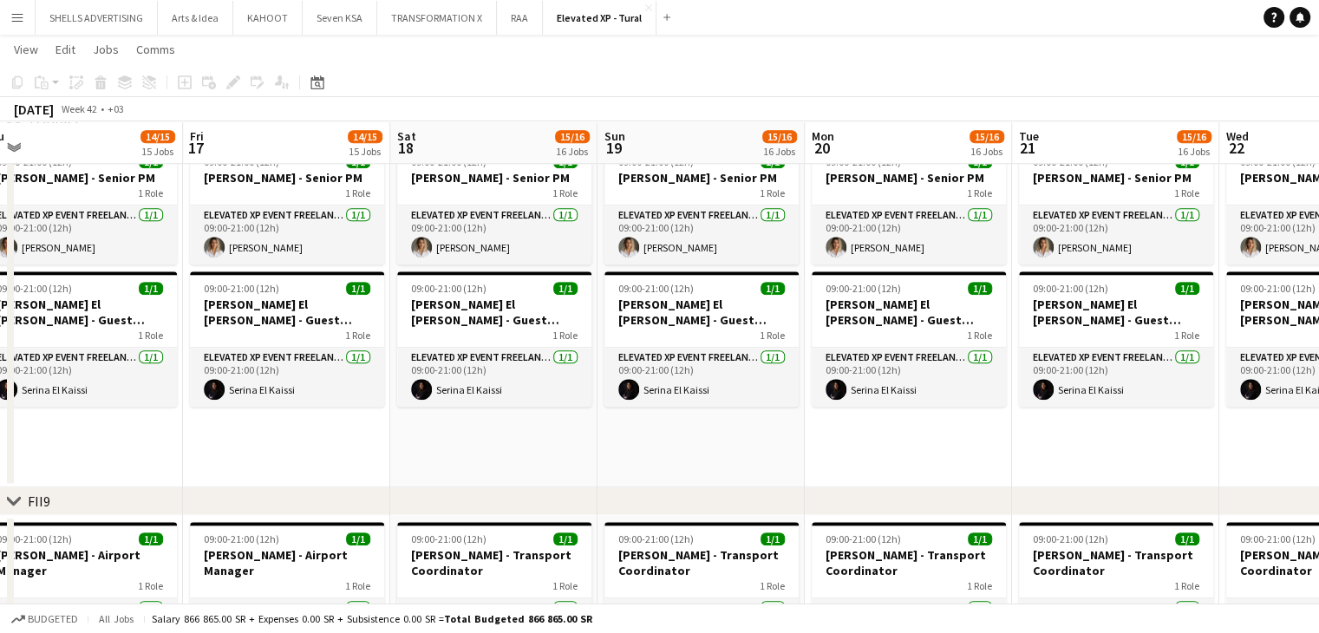
scroll to position [0, 610]
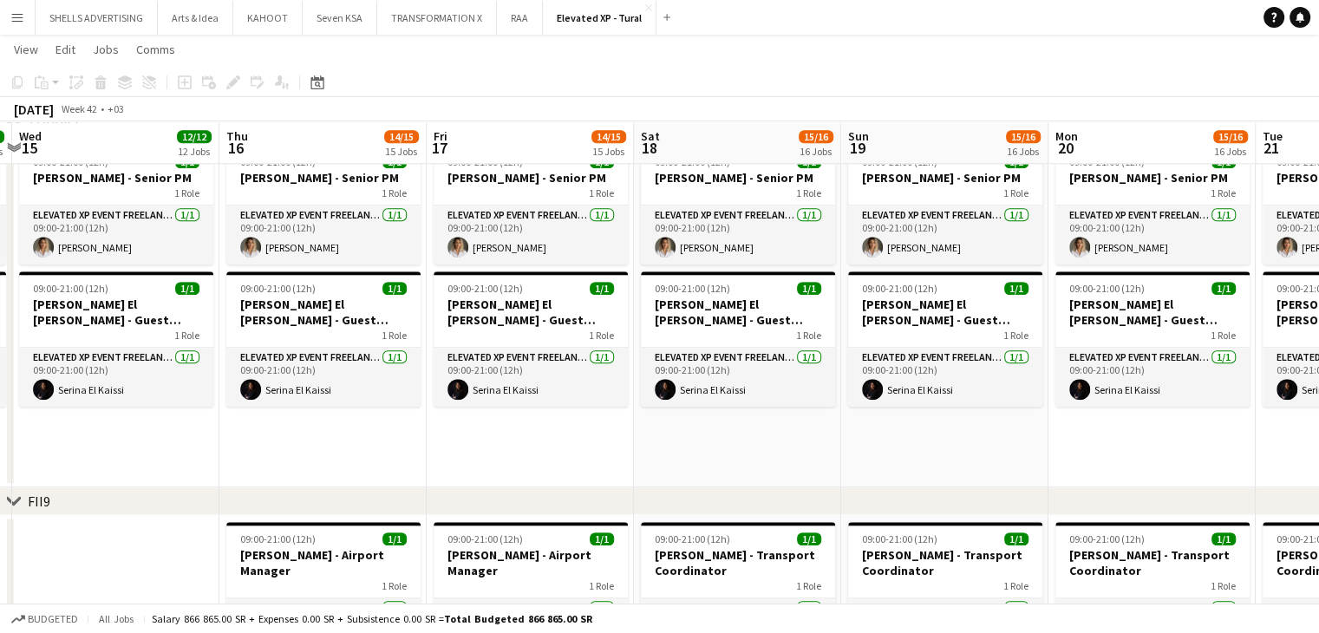
drag, startPoint x: 661, startPoint y: 443, endPoint x: 419, endPoint y: 448, distance: 242.1
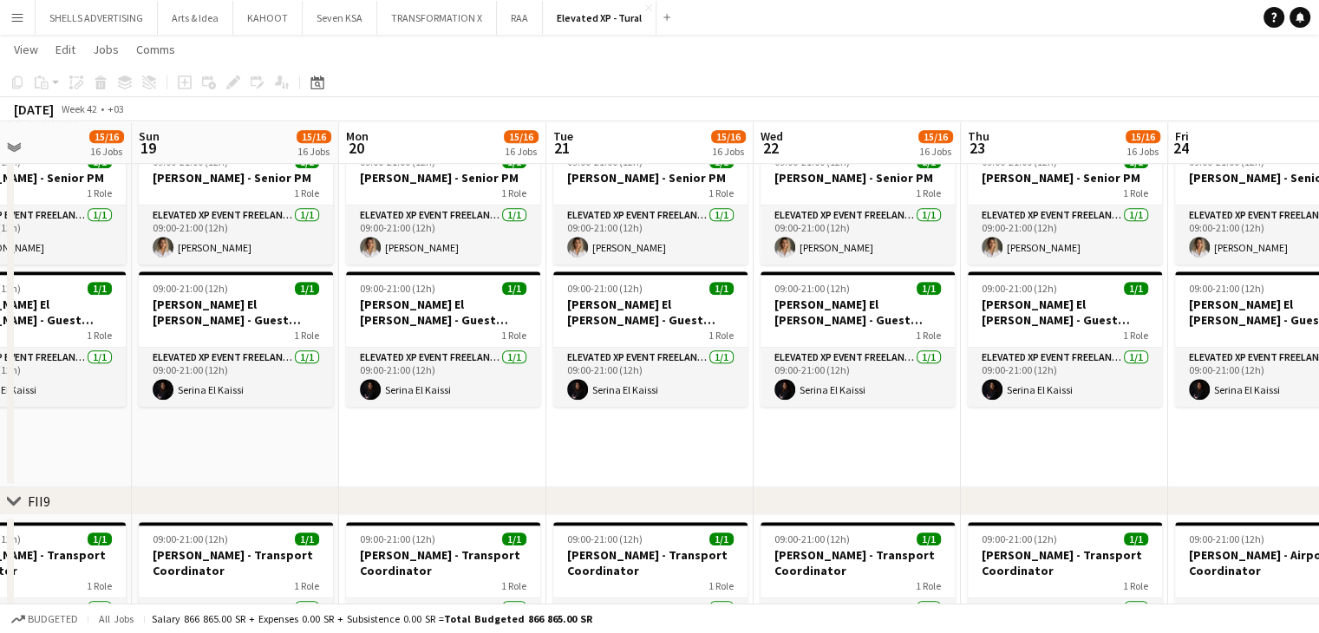
scroll to position [0, 494]
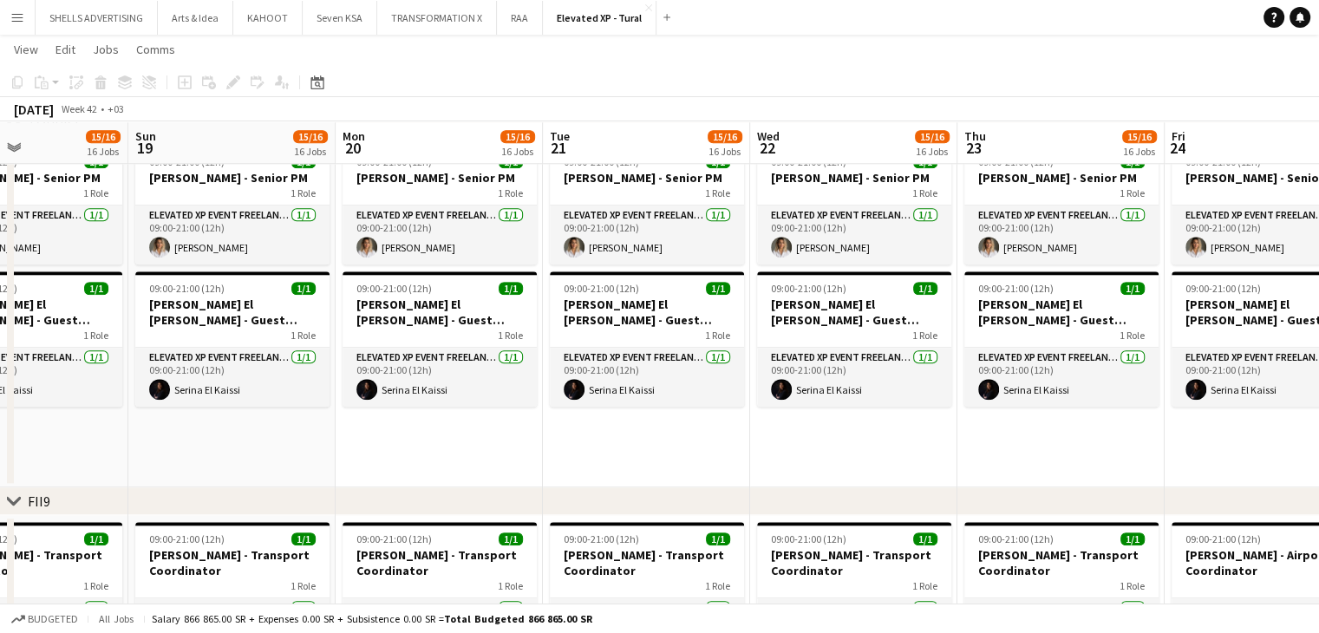
drag, startPoint x: 1013, startPoint y: 484, endPoint x: 719, endPoint y: 461, distance: 294.9
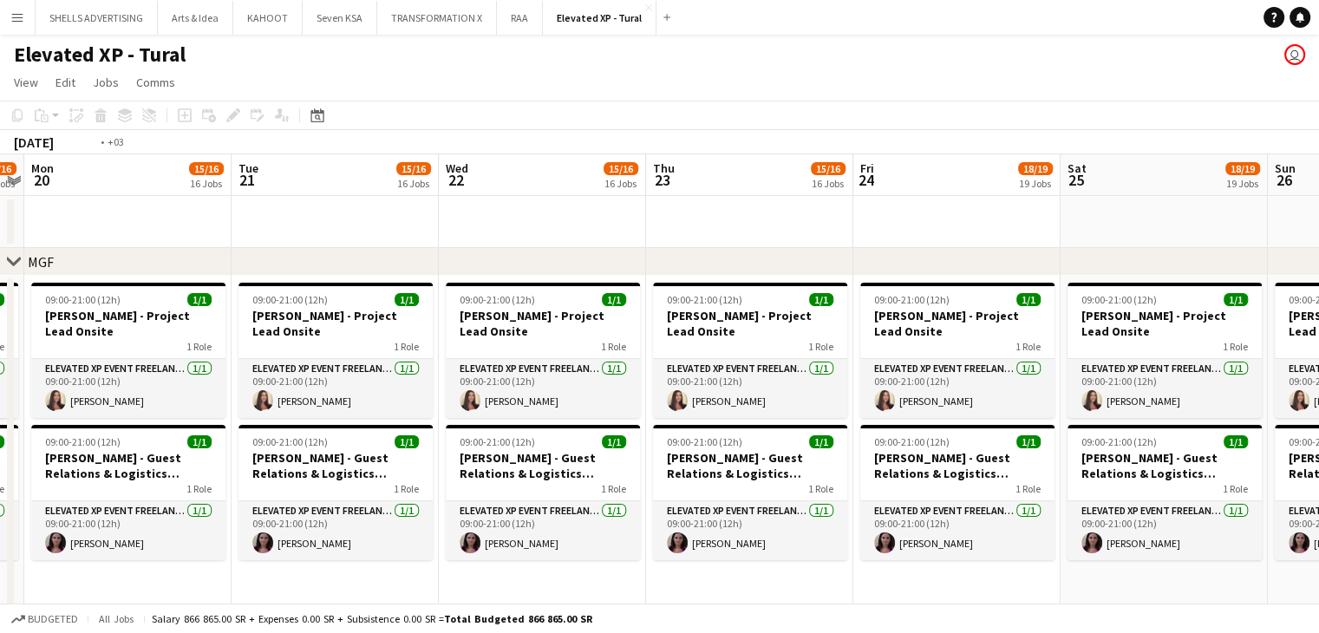
scroll to position [0, 444]
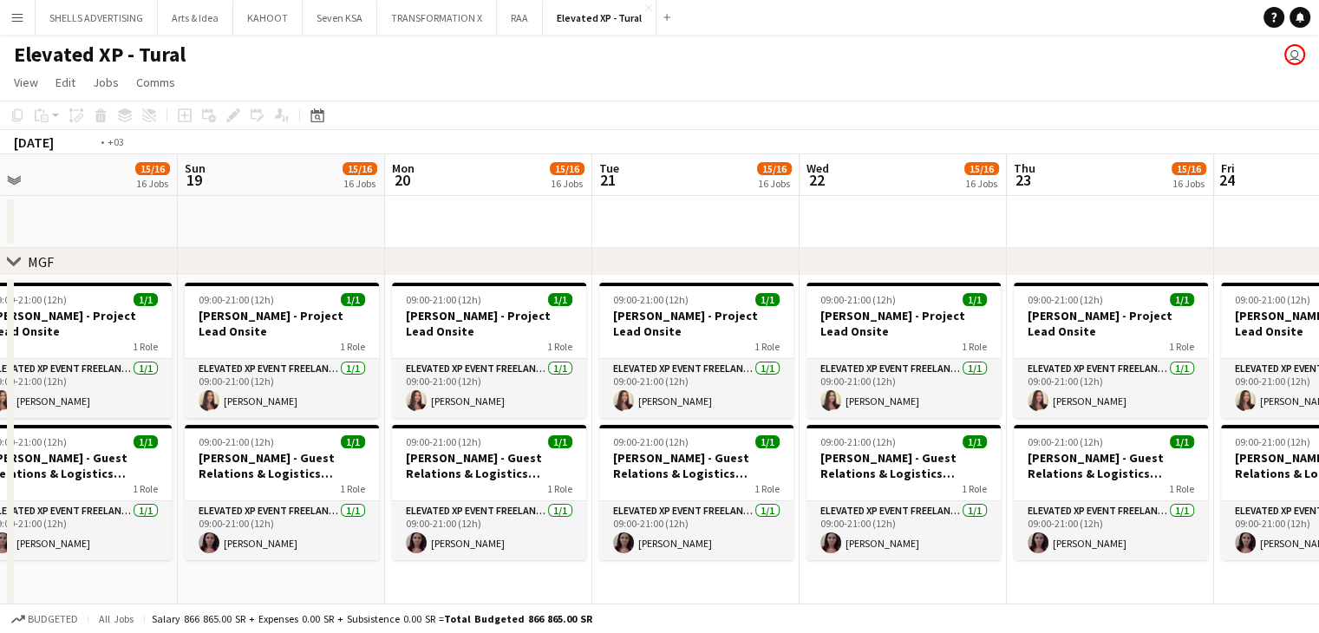
drag, startPoint x: 1086, startPoint y: 232, endPoint x: 802, endPoint y: 234, distance: 284.5
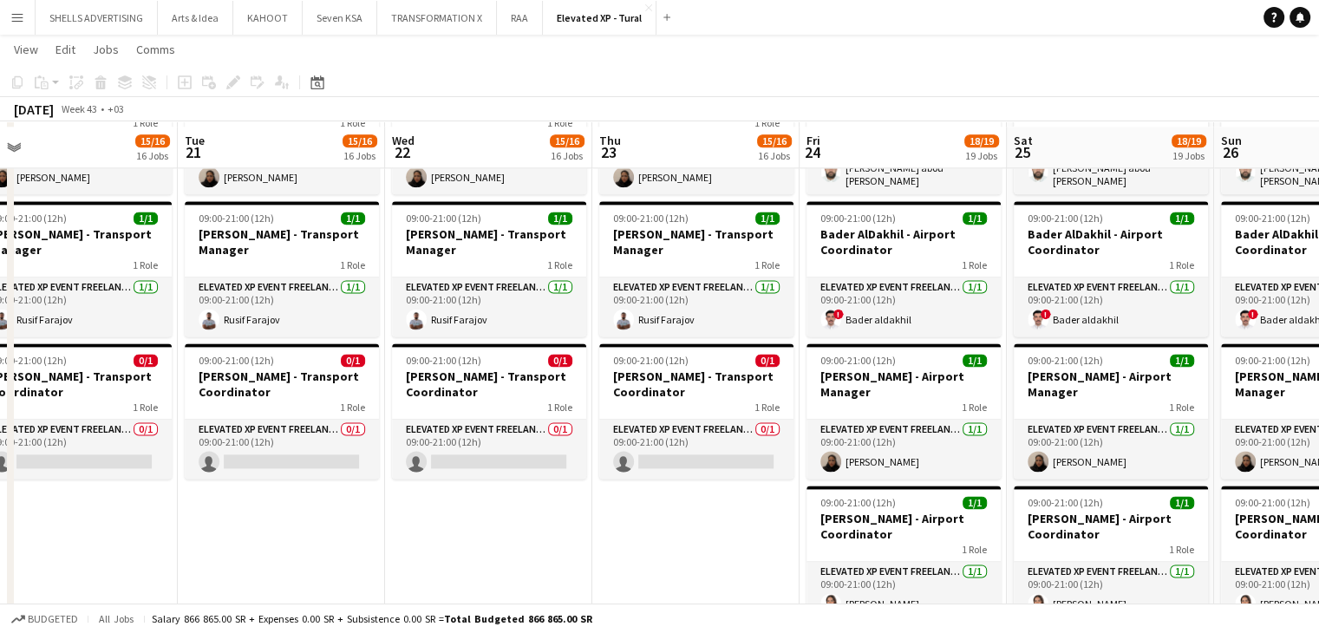
scroll to position [2342, 0]
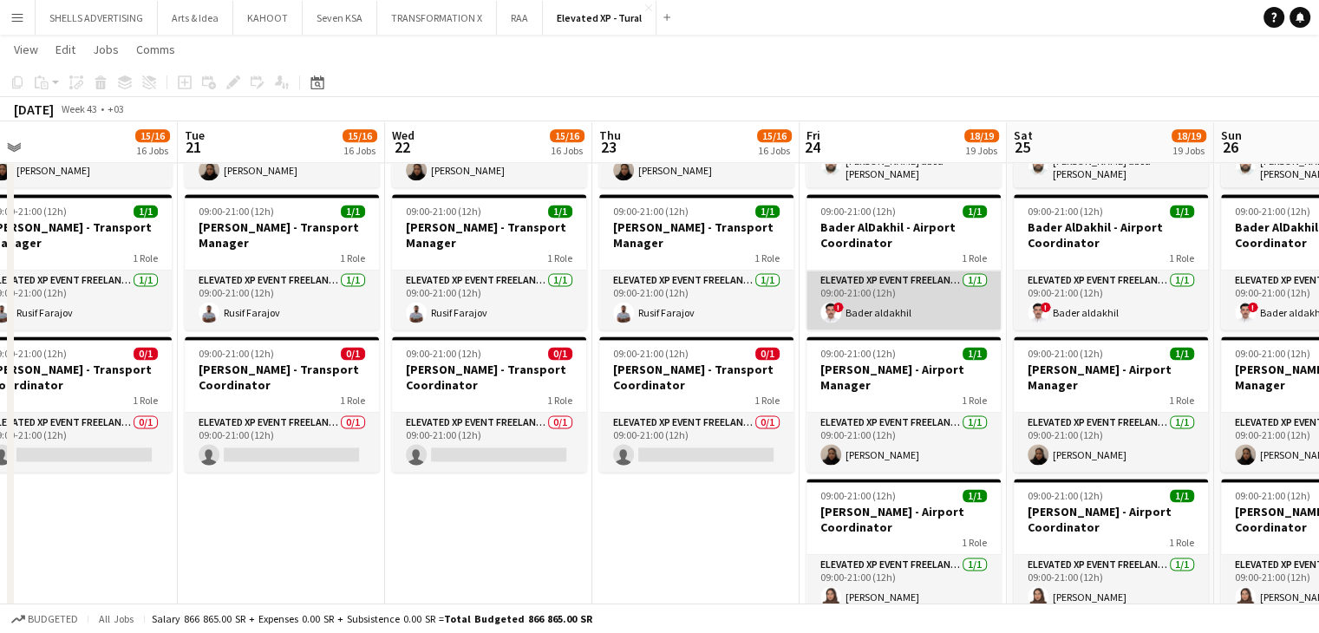
click at [876, 309] on app-card-role "Elevated XP Event Freelancer 1/1 09:00-21:00 (12h) ! Bader aldakhil" at bounding box center [904, 300] width 194 height 59
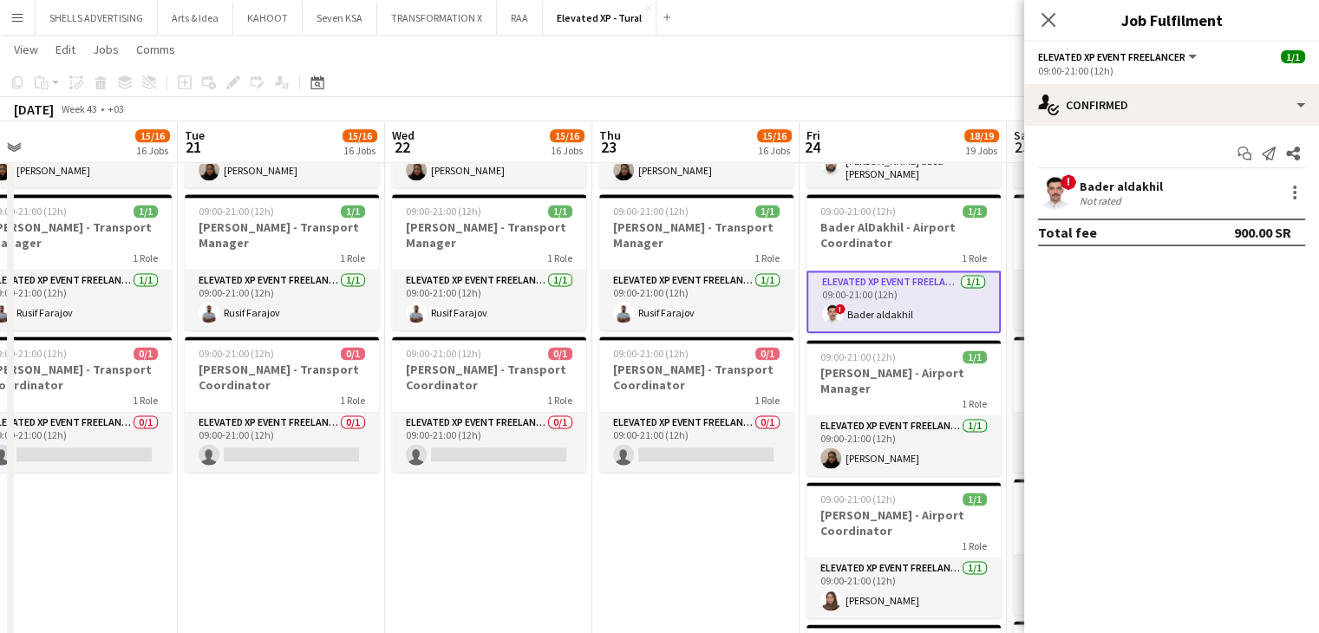
click at [1121, 186] on div "Bader aldakhil" at bounding box center [1121, 187] width 83 height 16
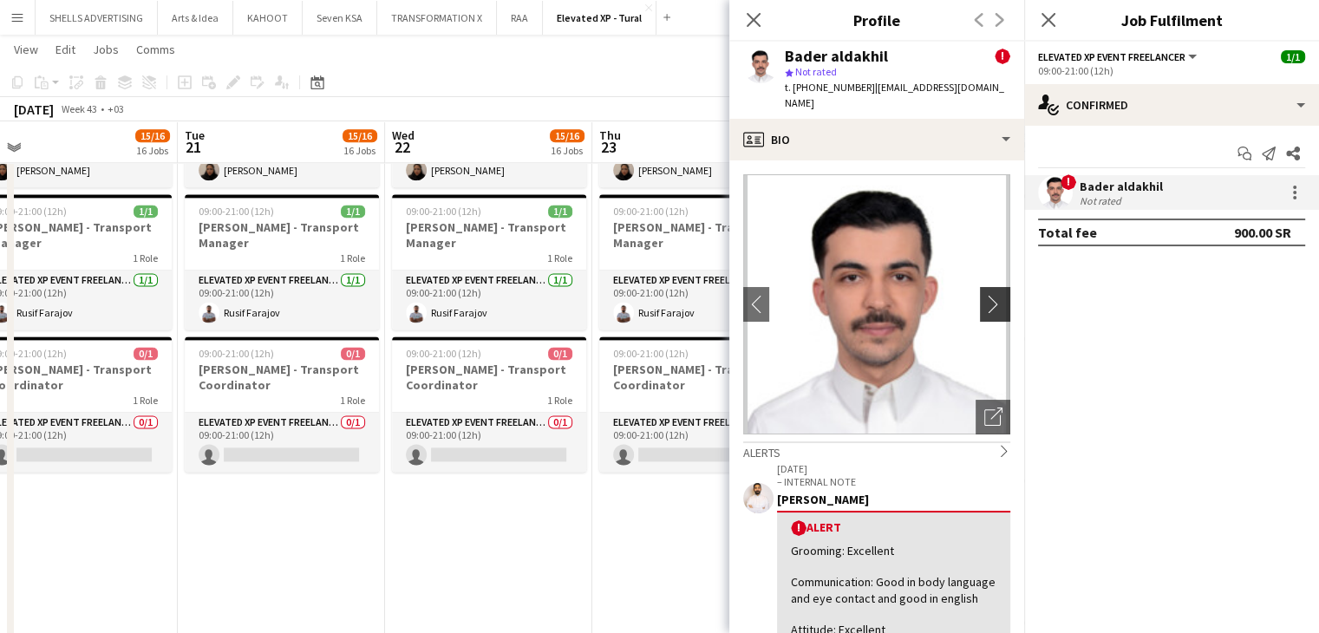
click at [985, 295] on app-icon "chevron-right" at bounding box center [998, 304] width 27 height 18
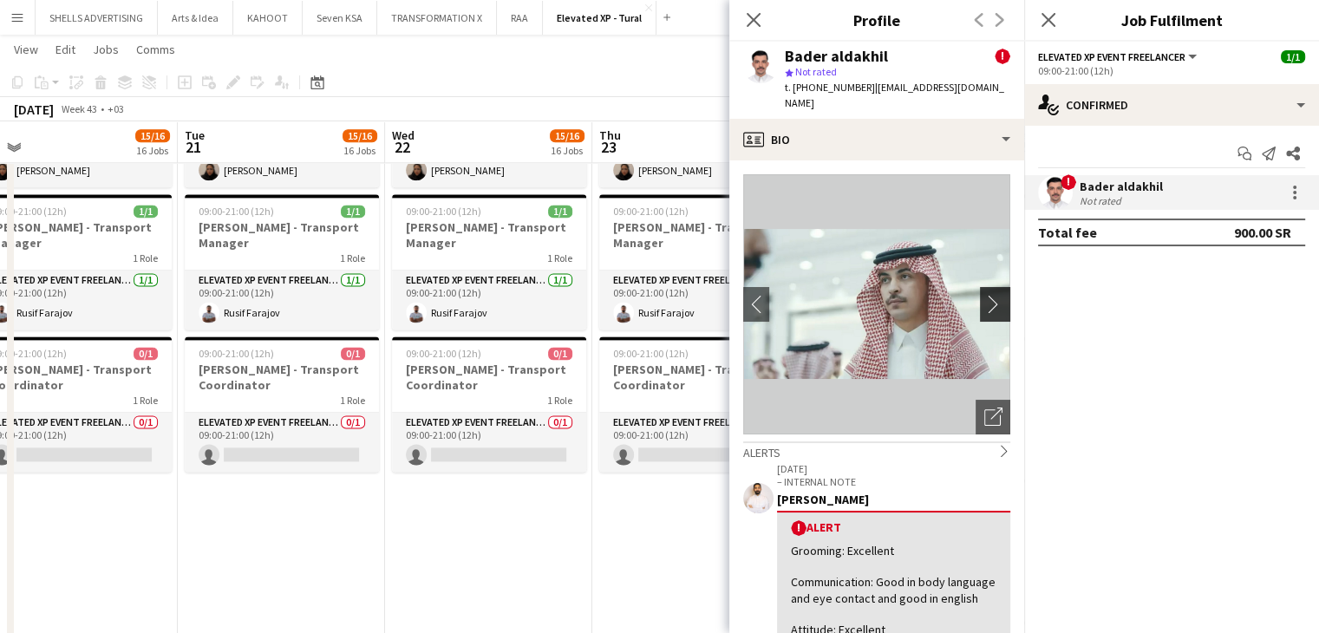
click at [985, 295] on app-icon "chevron-right" at bounding box center [998, 304] width 27 height 18
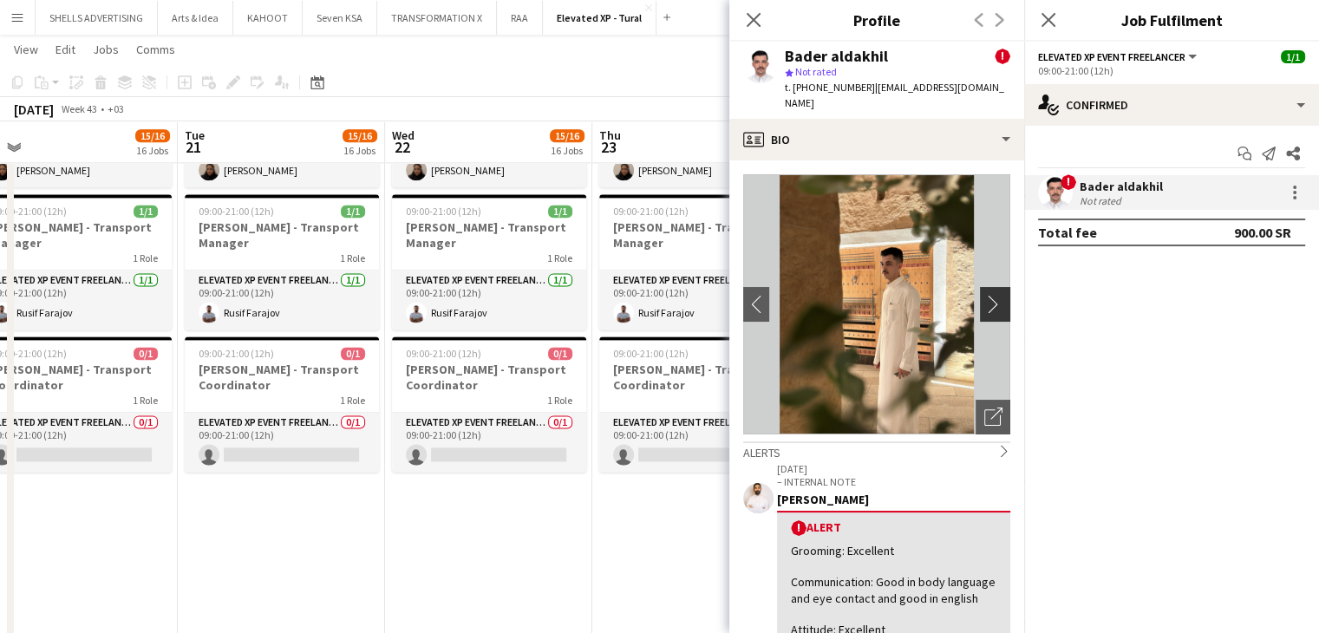
click at [985, 295] on app-icon "chevron-right" at bounding box center [998, 304] width 27 height 18
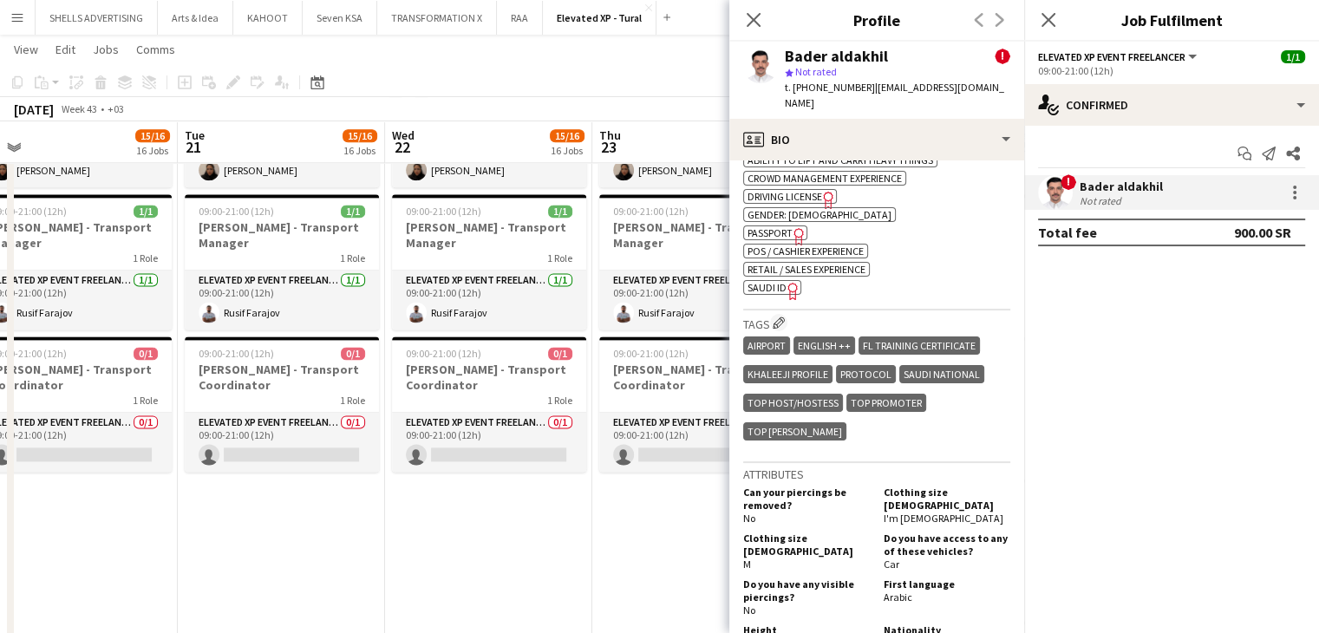
scroll to position [1128, 0]
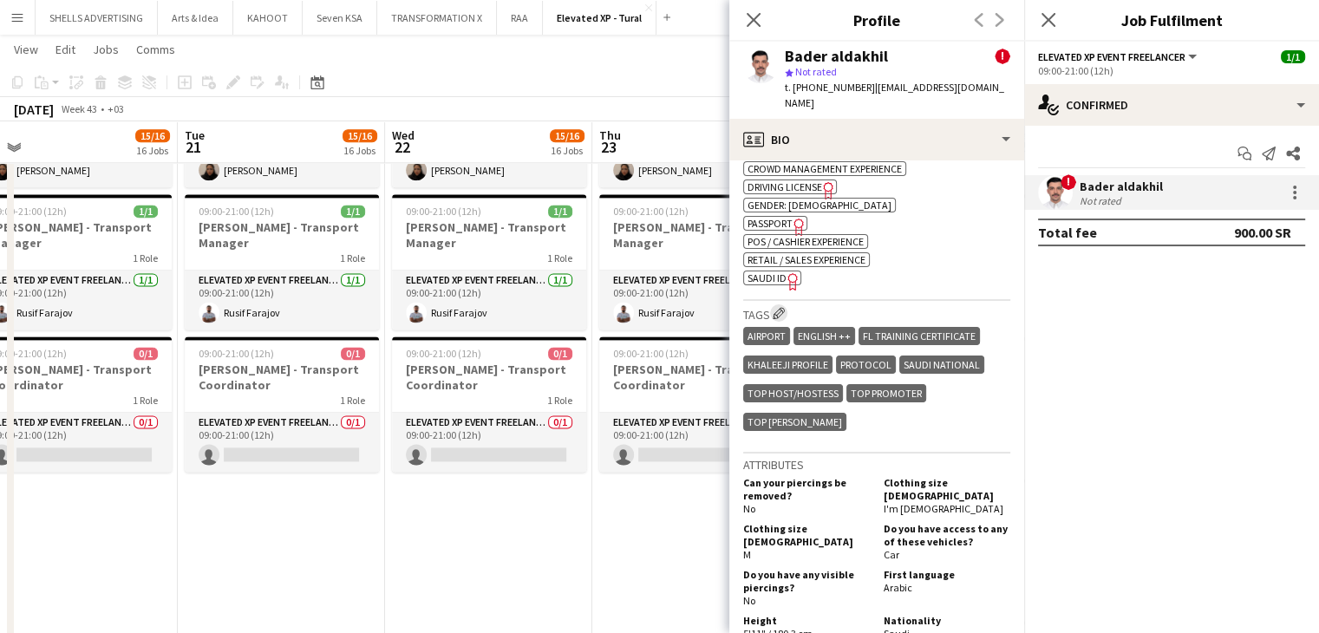
click at [778, 311] on app-icon "Edit crew company tags" at bounding box center [779, 313] width 12 height 12
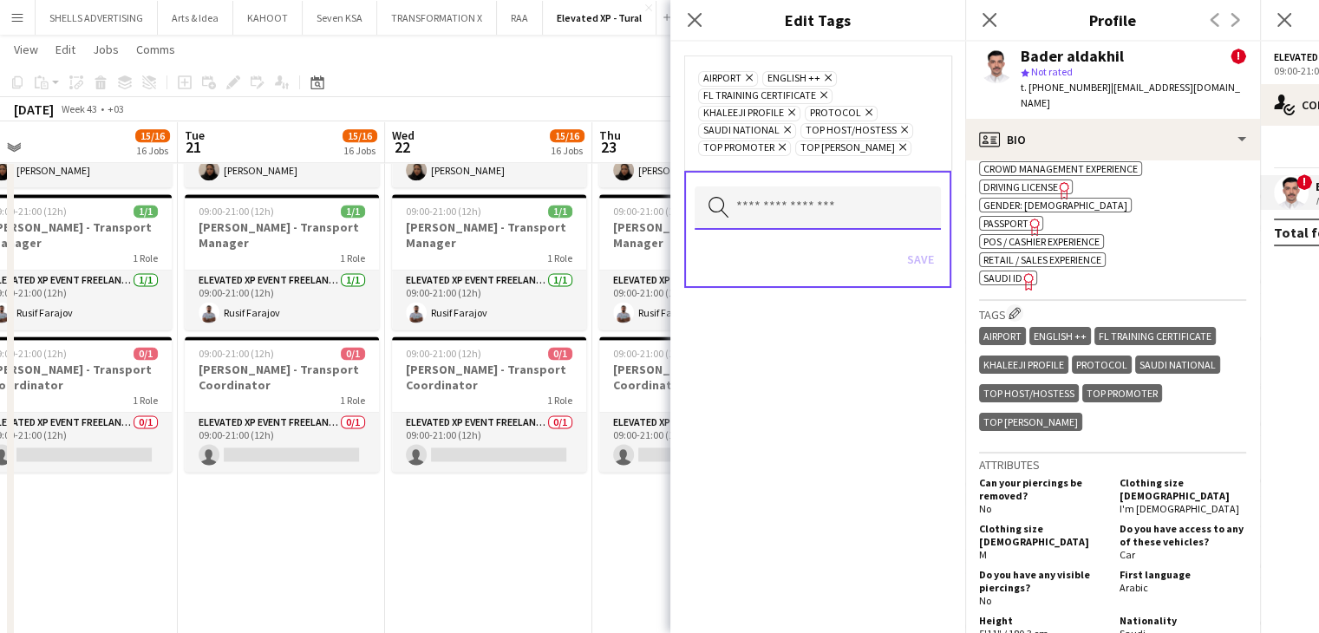
click at [768, 209] on input "text" at bounding box center [818, 208] width 246 height 43
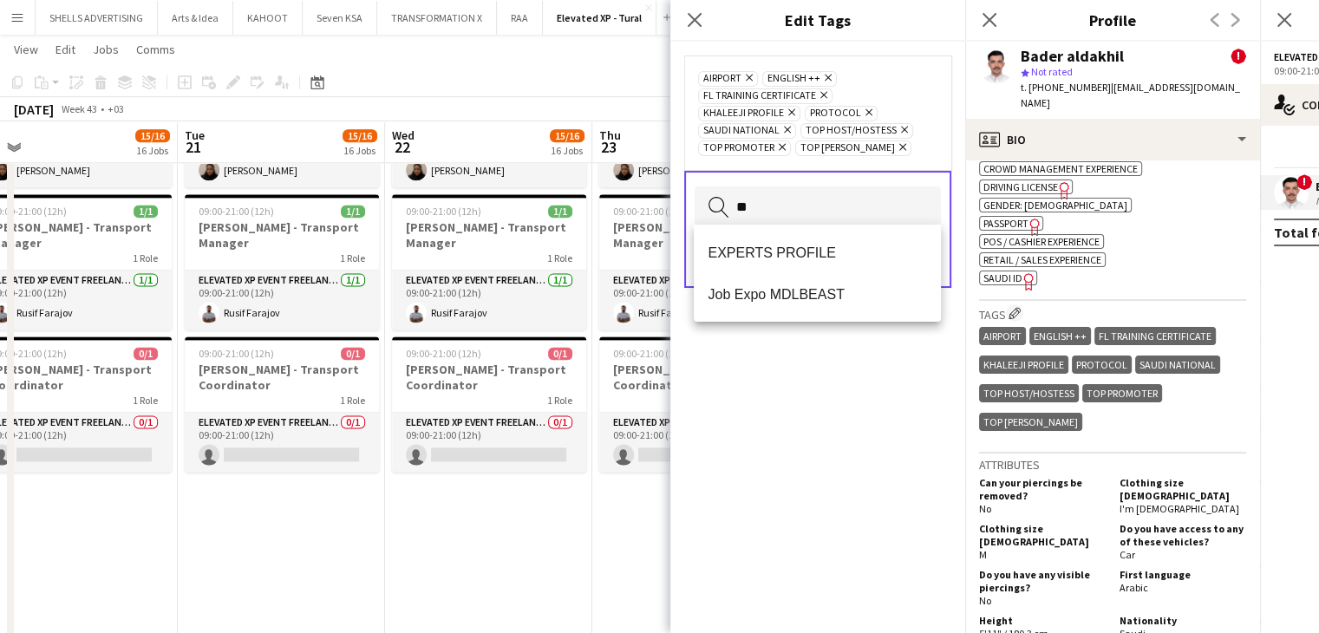
type input "***"
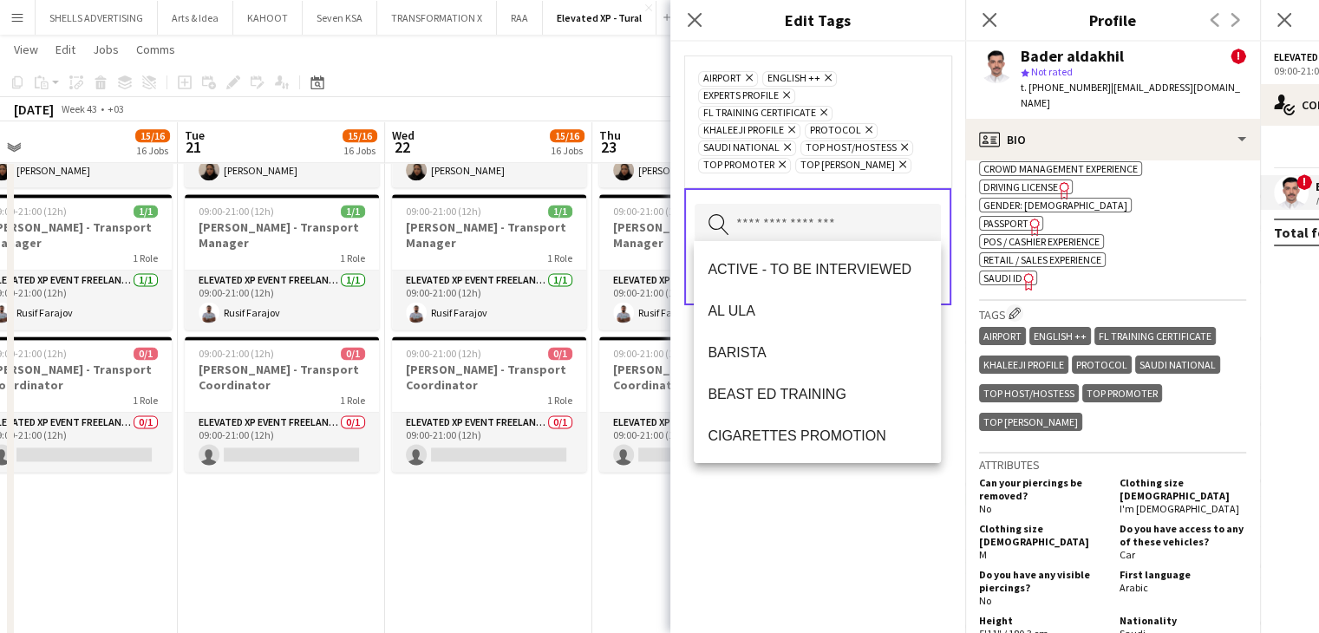
click at [793, 533] on div "AIRPORT Remove ENGLISH ++ Remove EXPERTS PROFILE Remove FL Training Certificate…" at bounding box center [818, 338] width 295 height 592
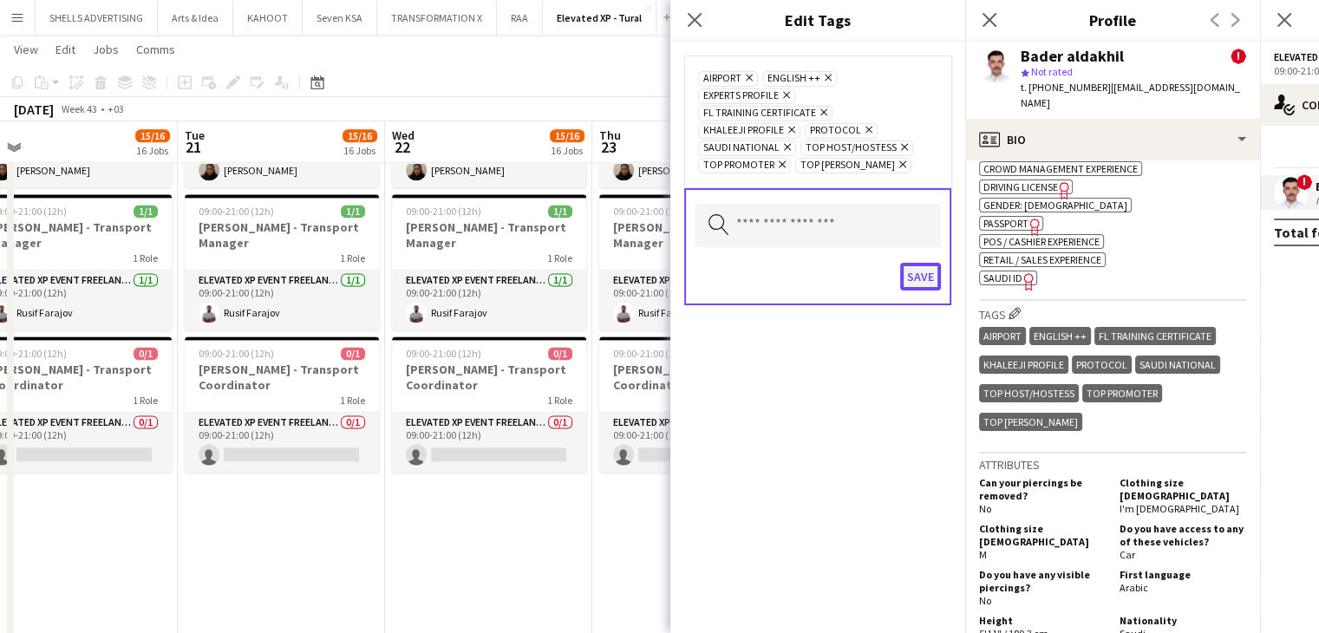
click at [926, 275] on button "Save" at bounding box center [920, 277] width 41 height 28
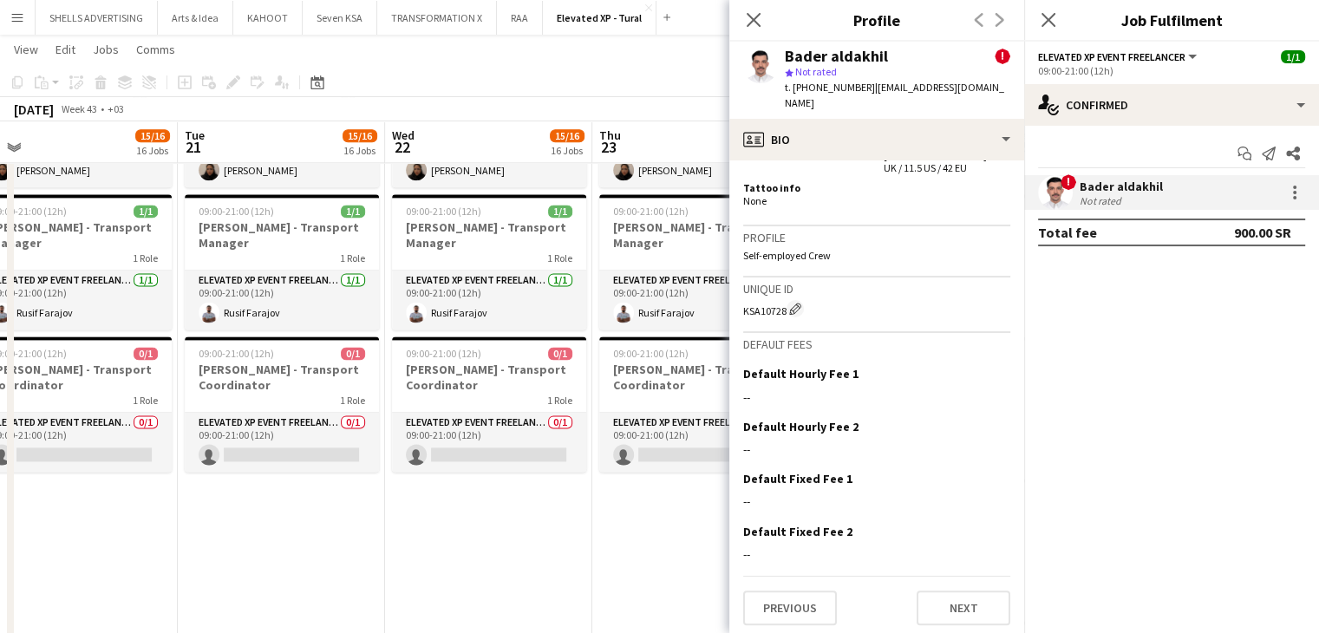
scroll to position [1640, 0]
click at [760, 22] on icon "Close pop-in" at bounding box center [753, 19] width 16 height 16
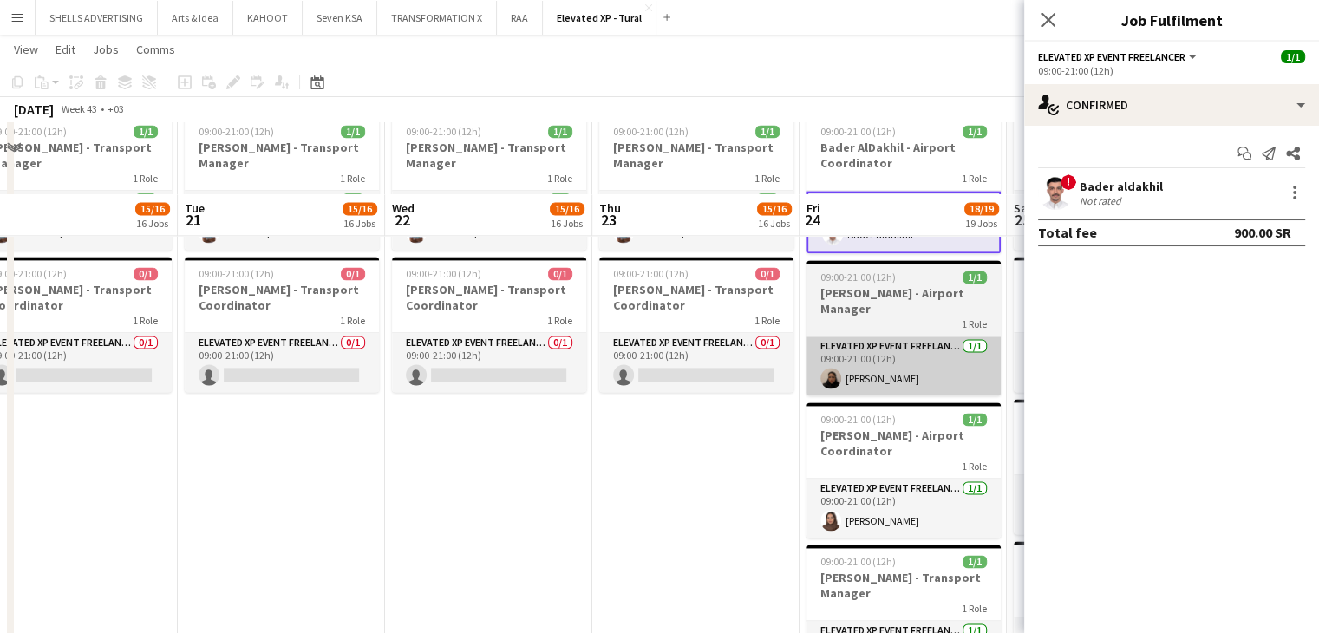
scroll to position [2516, 0]
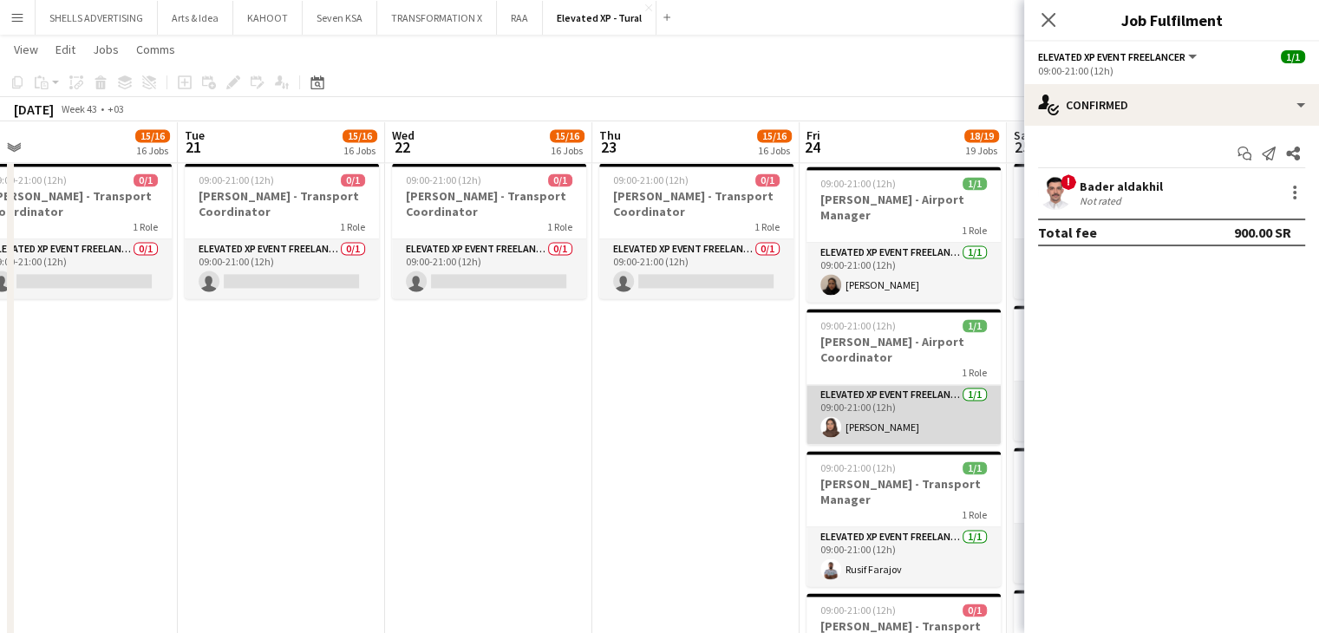
click at [863, 419] on app-card-role "Elevated XP Event Freelancer 1/1 09:00-21:00 (12h) Nada Bintalal" at bounding box center [904, 414] width 194 height 59
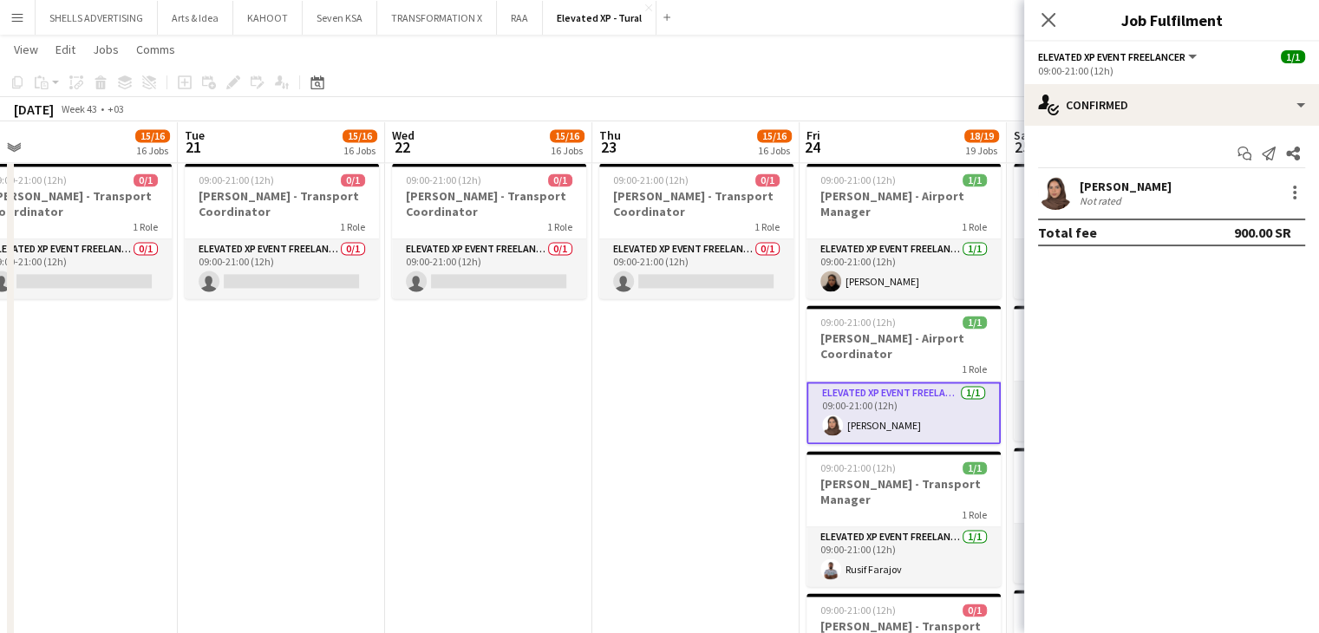
click at [1110, 187] on div "Nada Bintalal" at bounding box center [1126, 187] width 92 height 16
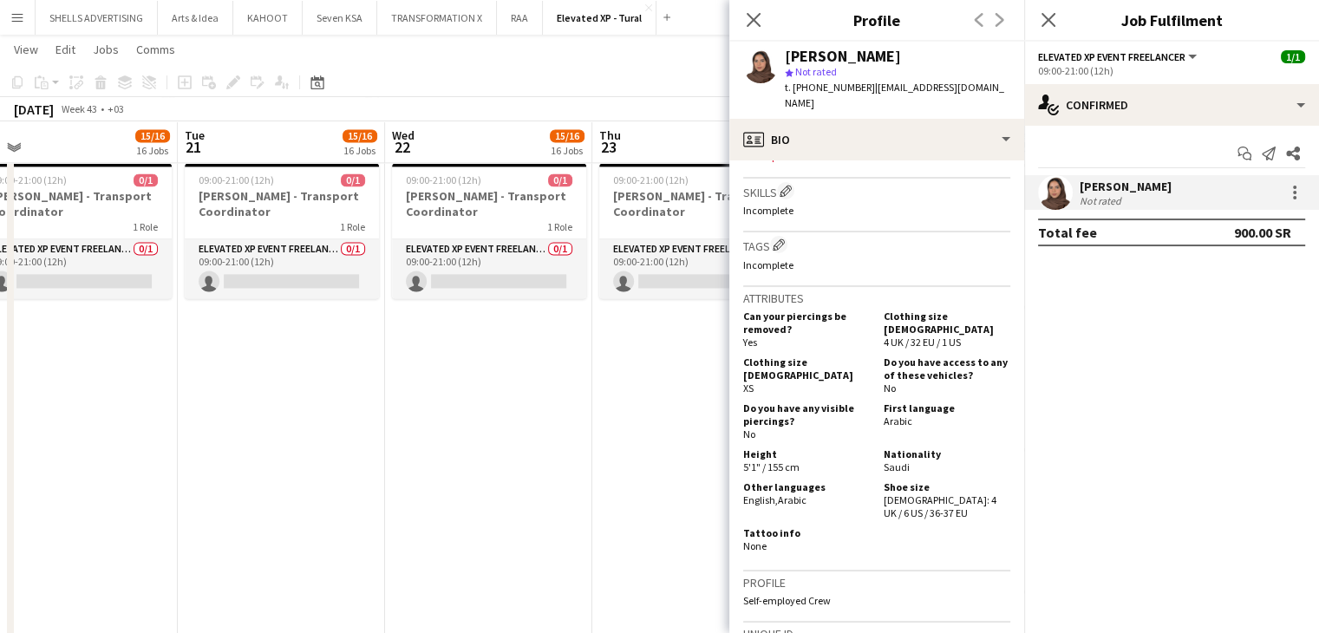
scroll to position [607, 0]
click at [781, 235] on app-icon "Edit crew company tags" at bounding box center [779, 241] width 12 height 12
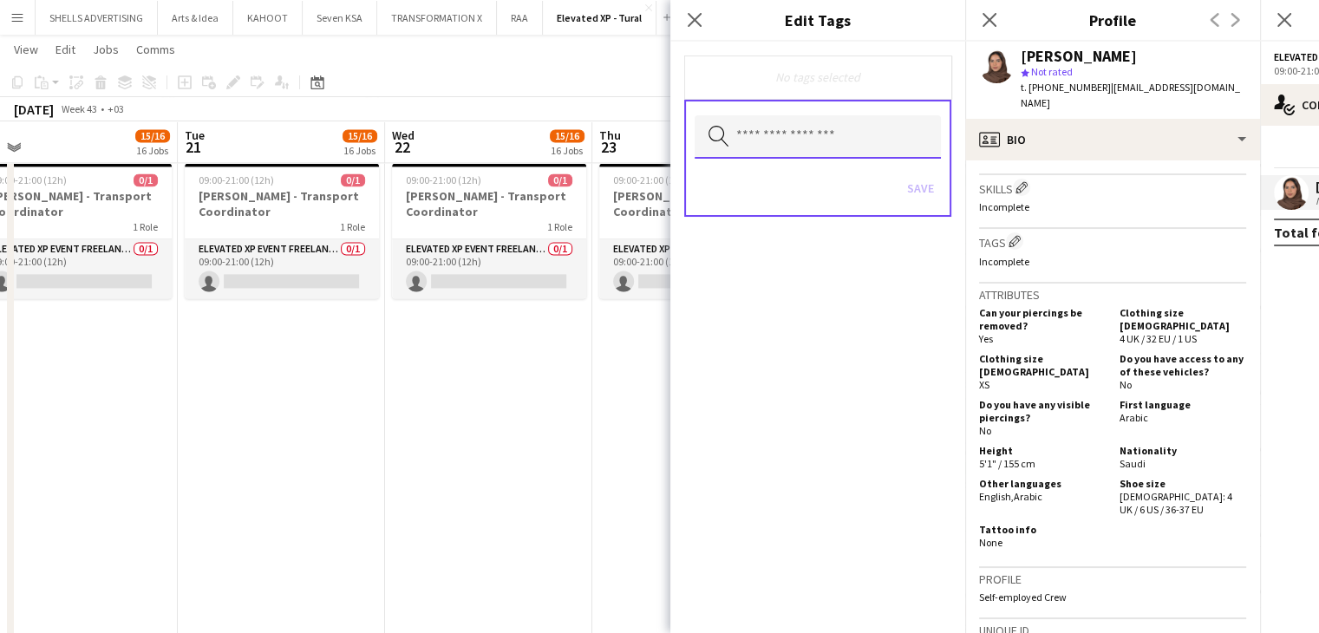
click at [782, 145] on input "text" at bounding box center [818, 136] width 246 height 43
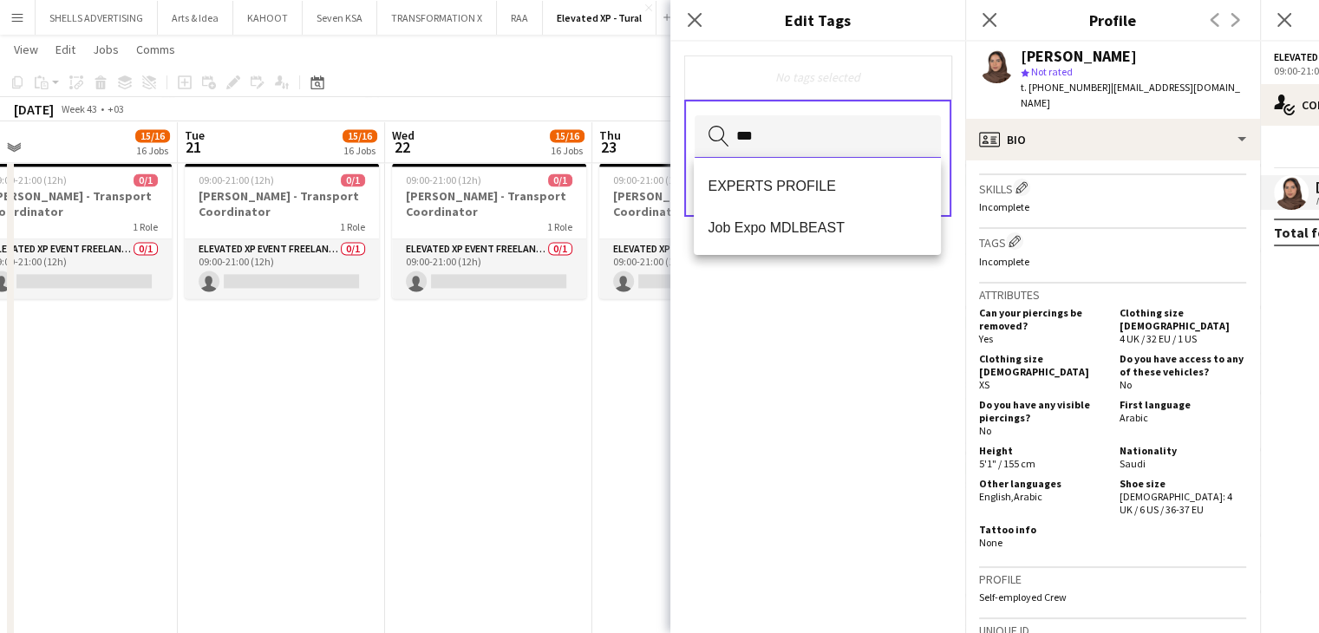
type input "****"
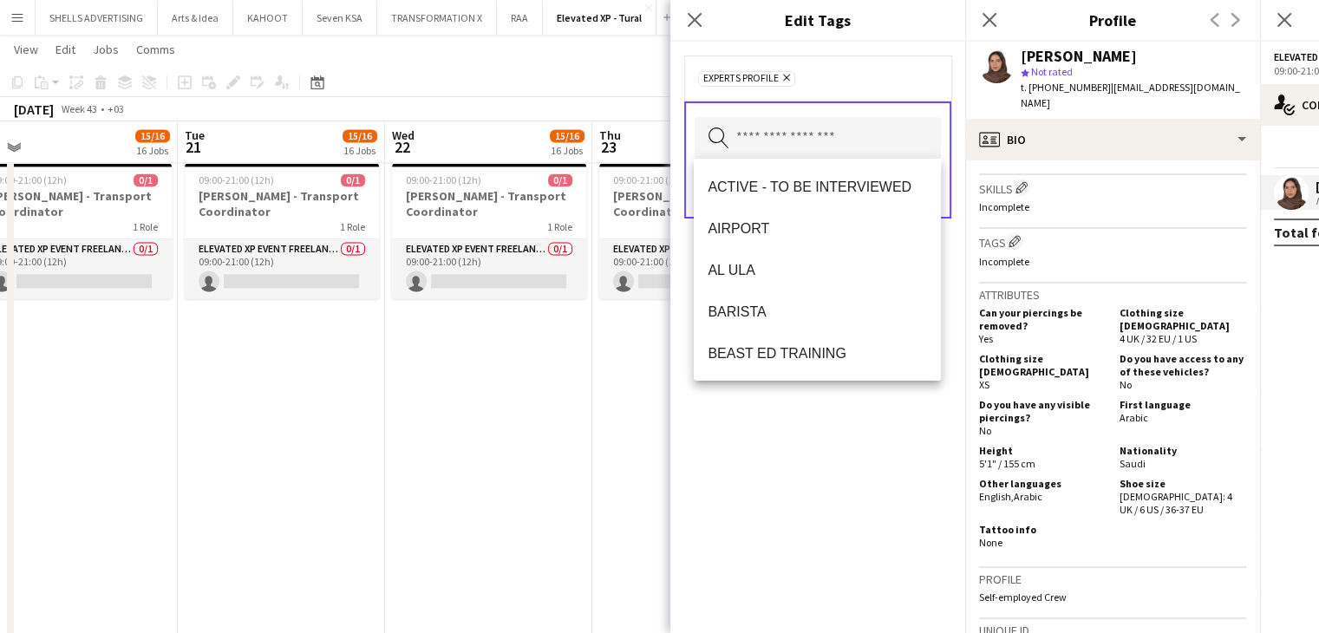
click at [899, 470] on div "EXPERTS PROFILE Remove Search by tag name Save" at bounding box center [818, 338] width 295 height 592
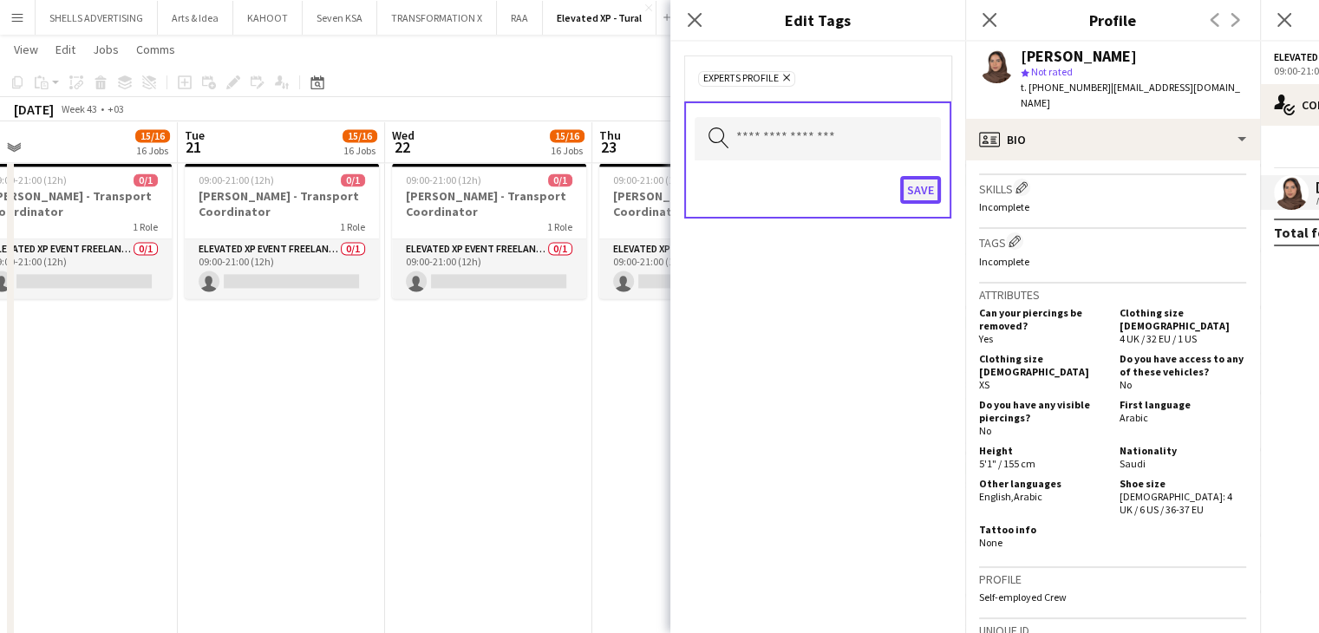
click at [917, 196] on button "Save" at bounding box center [920, 190] width 41 height 28
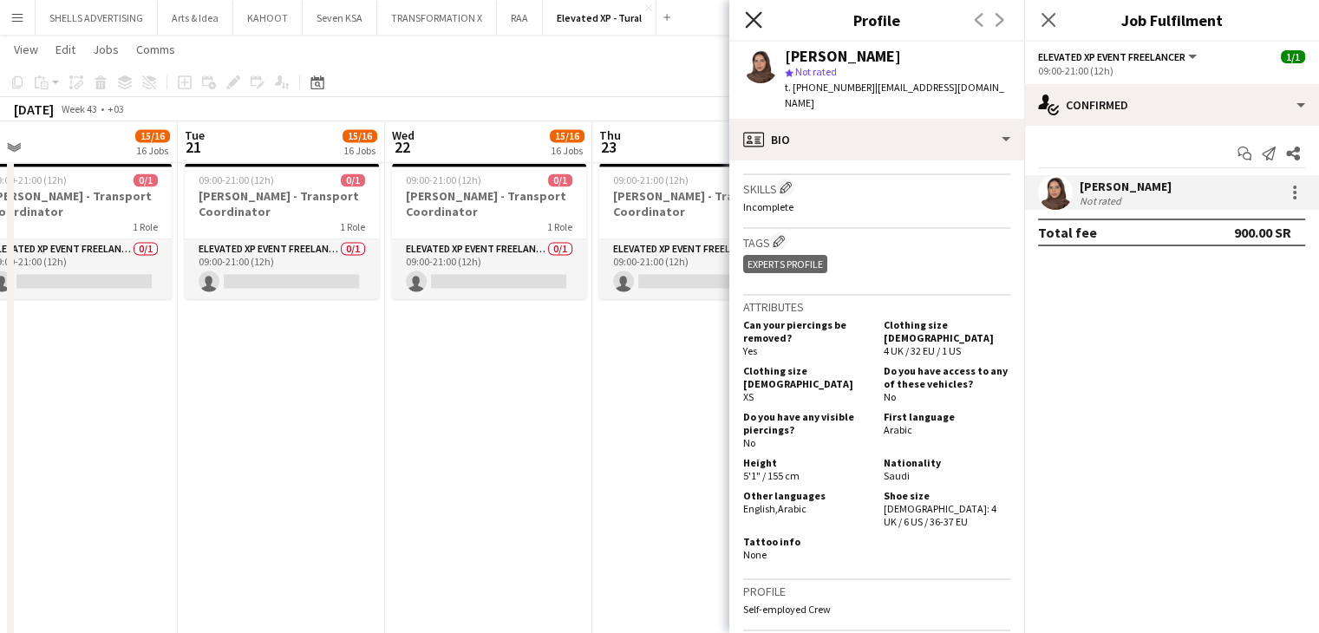
click at [754, 16] on icon "Close pop-in" at bounding box center [753, 19] width 16 height 16
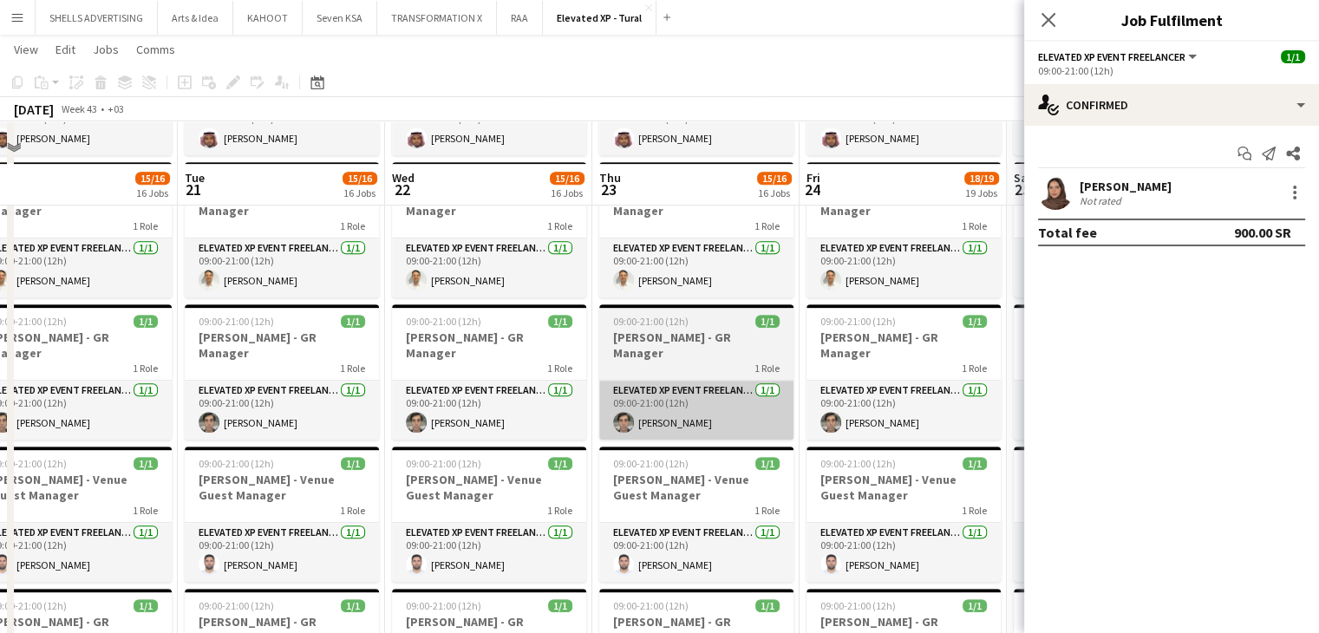
scroll to position [954, 0]
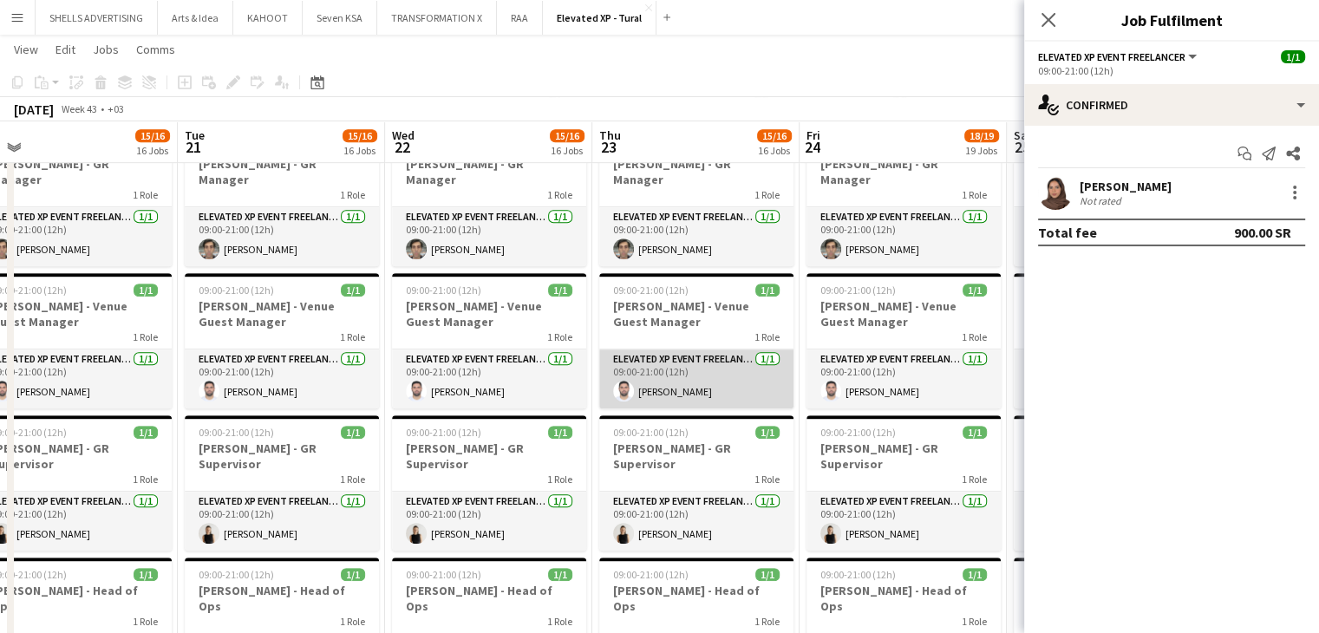
click at [687, 362] on app-card-role "Elevated XP Event Freelancer 1/1 09:00-21:00 (12h) Habil Guliyev" at bounding box center [696, 379] width 194 height 59
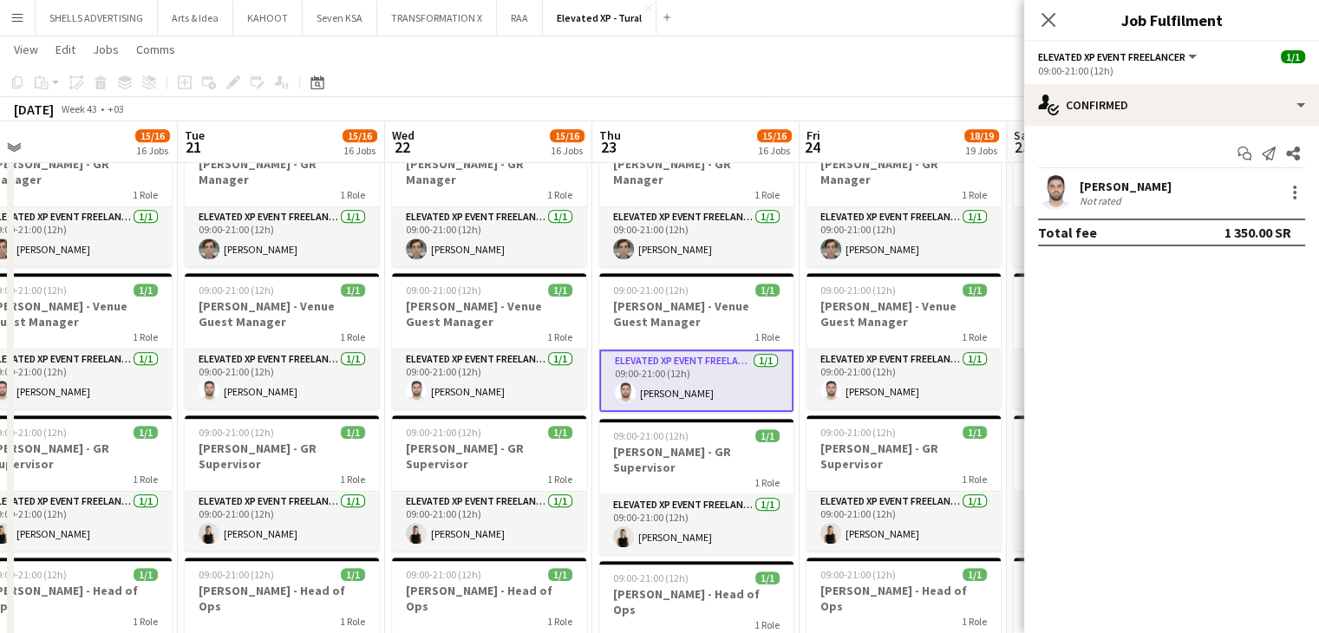
click at [1111, 180] on div "Habil Guliyev" at bounding box center [1126, 187] width 92 height 16
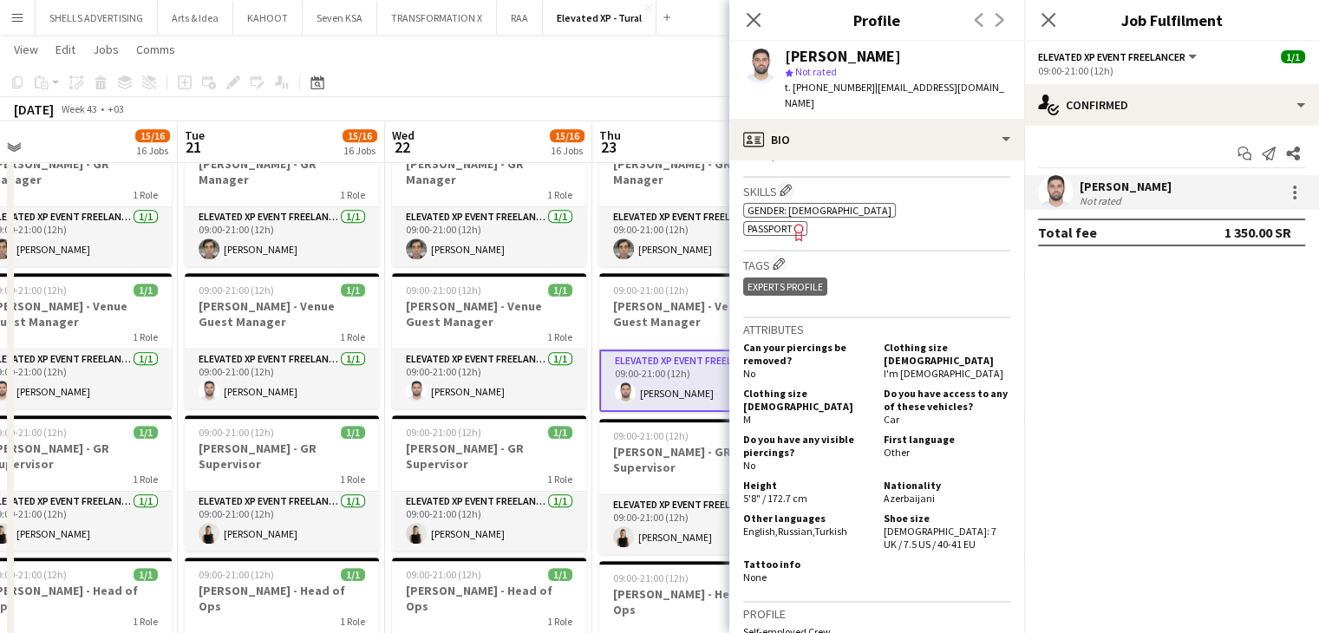
scroll to position [607, 0]
click at [788, 219] on span "Passport" at bounding box center [770, 225] width 45 height 13
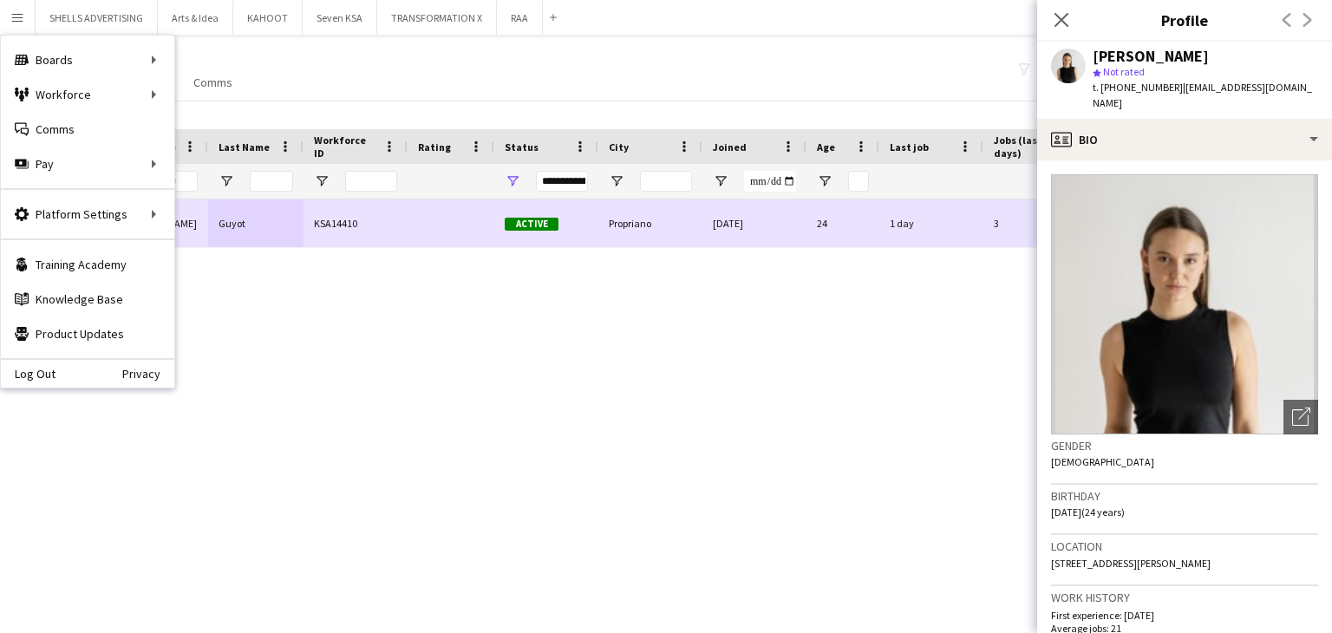
scroll to position [173, 0]
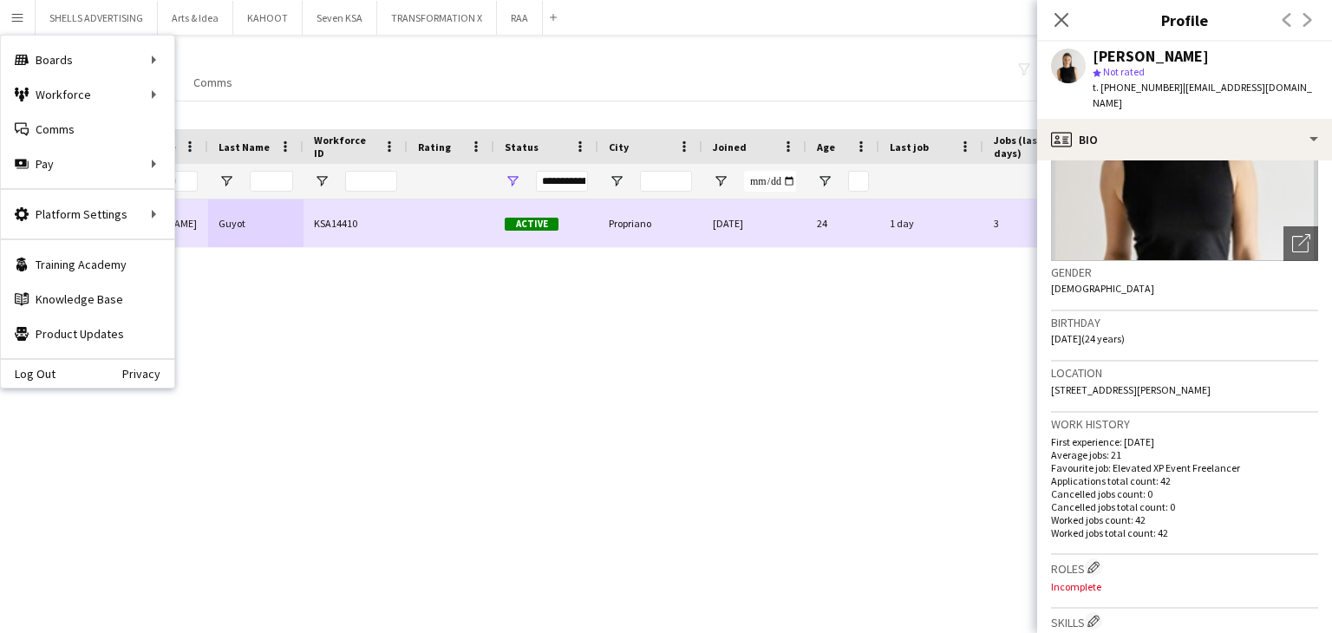
click at [823, 234] on div "24" at bounding box center [843, 224] width 73 height 48
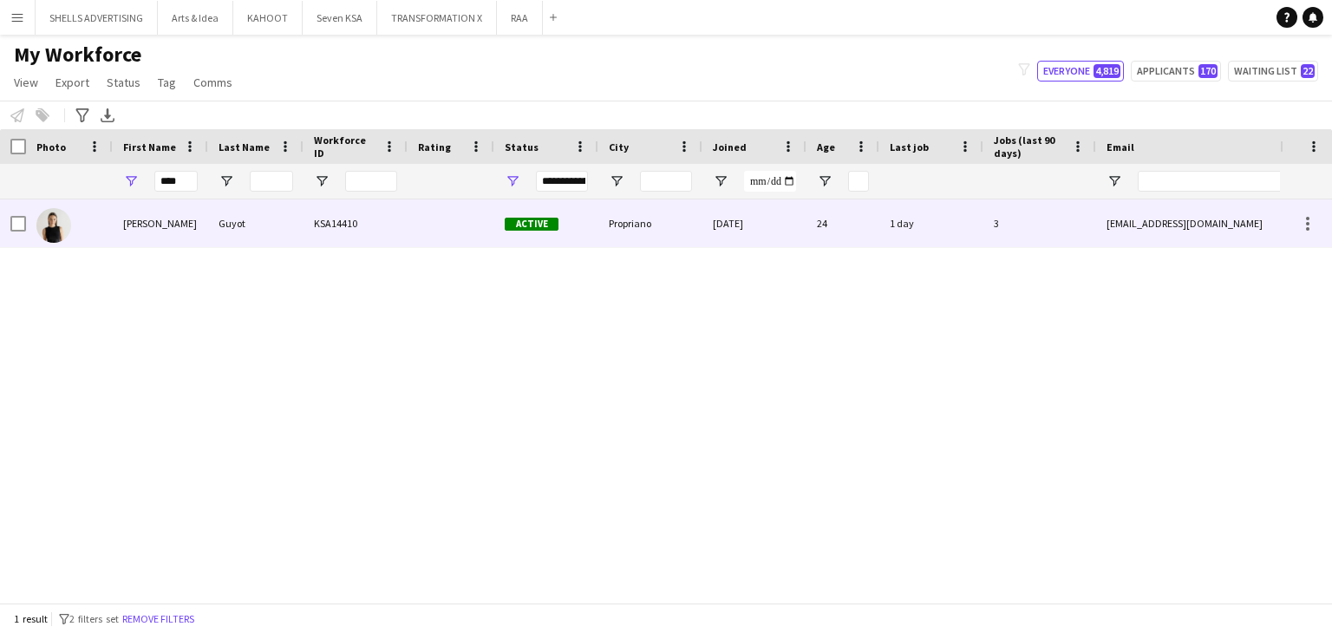
click at [829, 233] on div "24" at bounding box center [843, 224] width 73 height 48
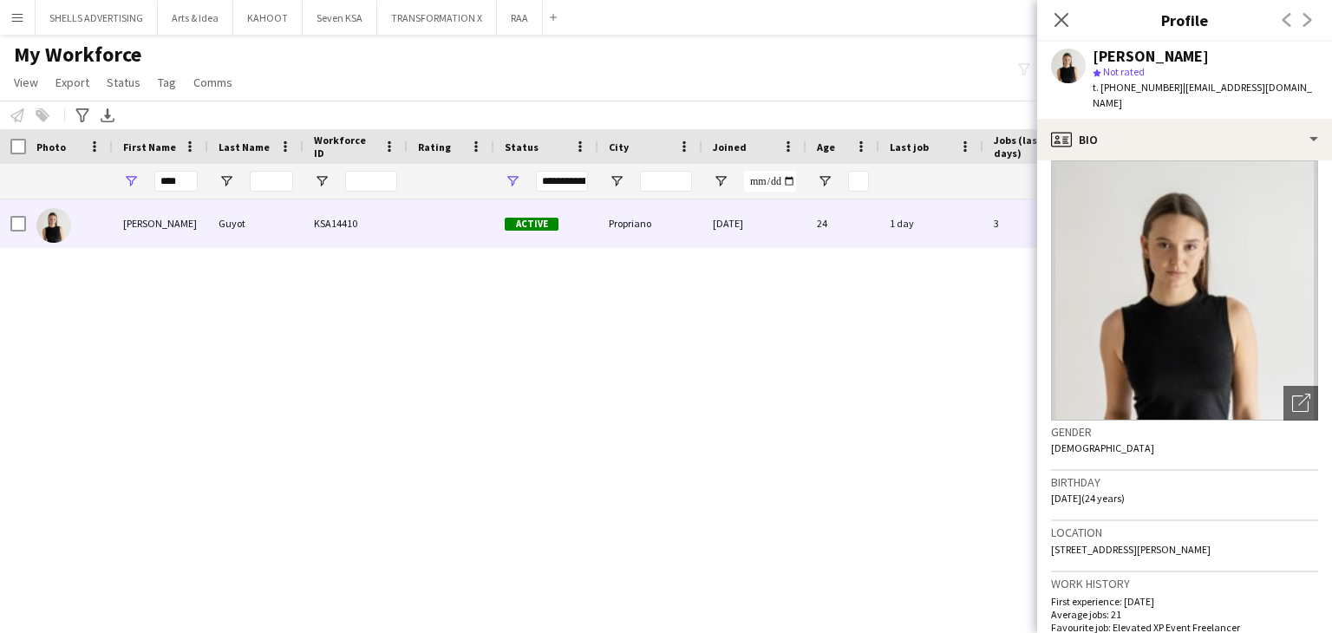
scroll to position [0, 0]
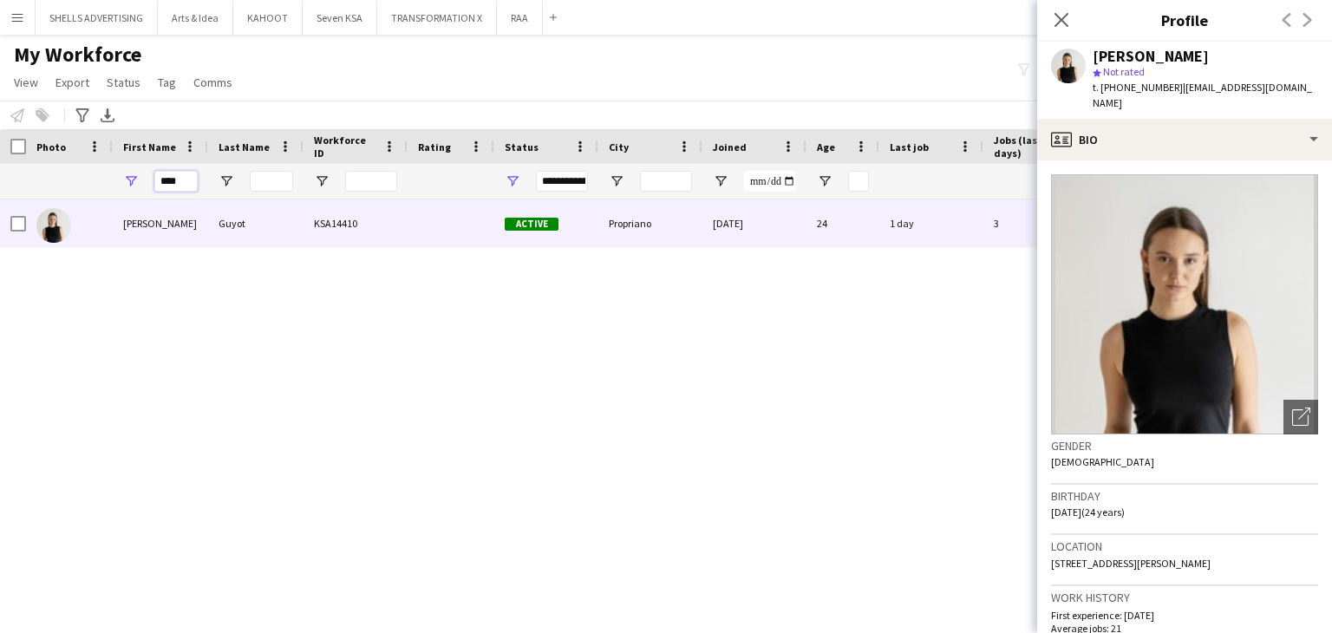
click at [167, 179] on input "****" at bounding box center [175, 181] width 43 height 21
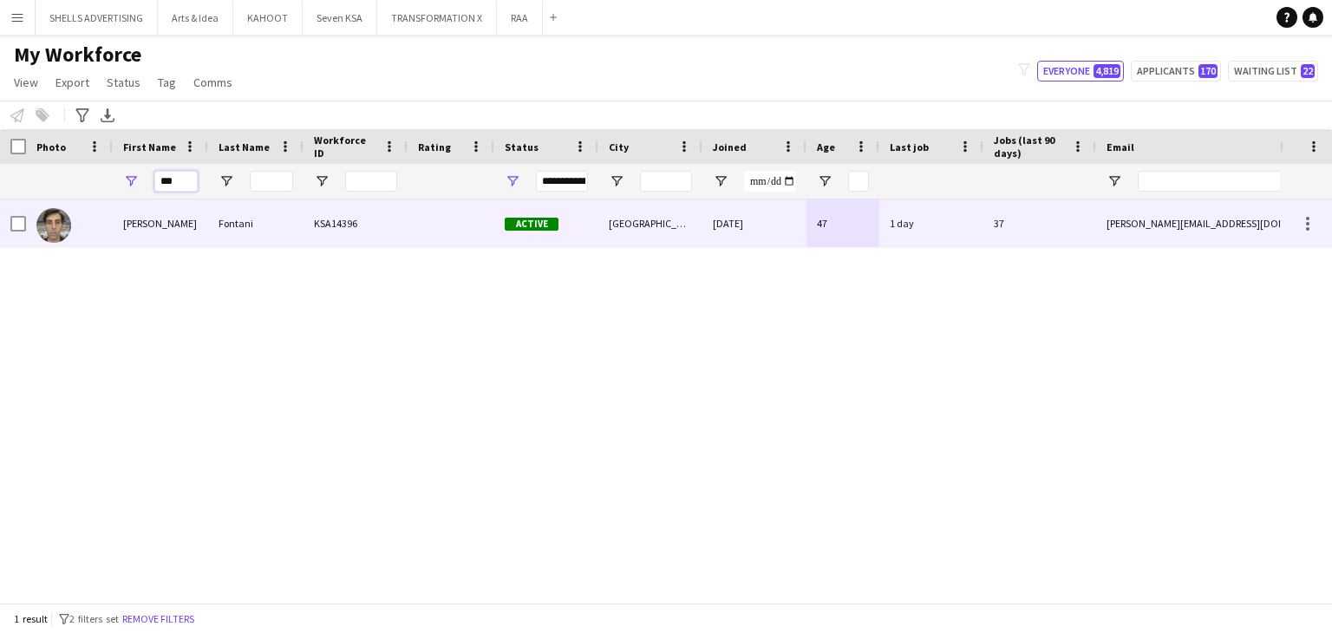
type input "***"
click at [232, 216] on div "Fontani" at bounding box center [255, 224] width 95 height 48
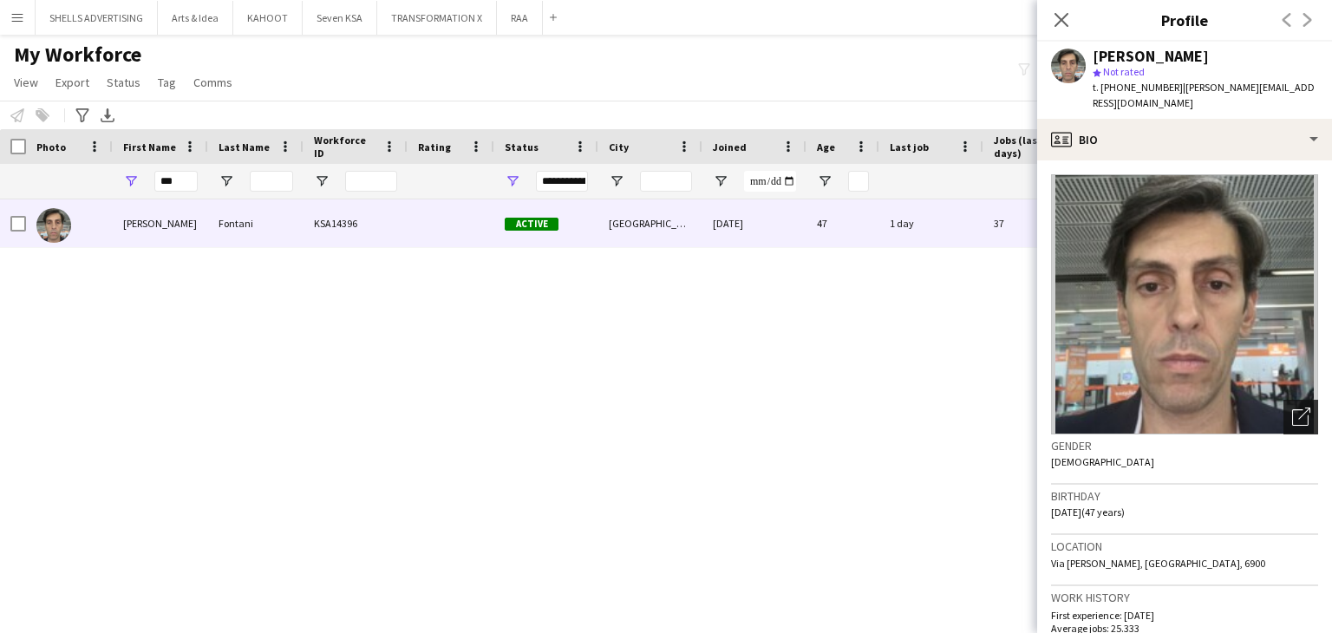
click at [1293, 417] on icon "Open photos pop-in" at bounding box center [1302, 417] width 18 height 18
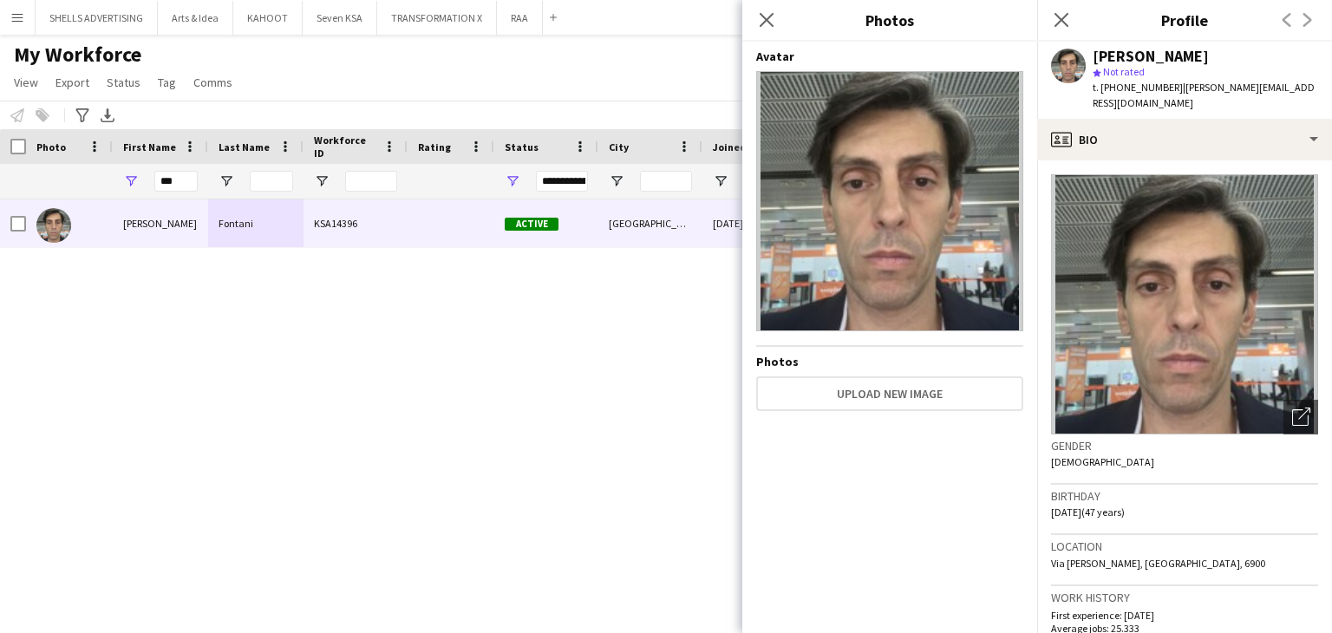
click at [753, 16] on div "Close pop-in" at bounding box center [767, 20] width 49 height 40
click at [766, 13] on icon "Close pop-in" at bounding box center [766, 19] width 16 height 16
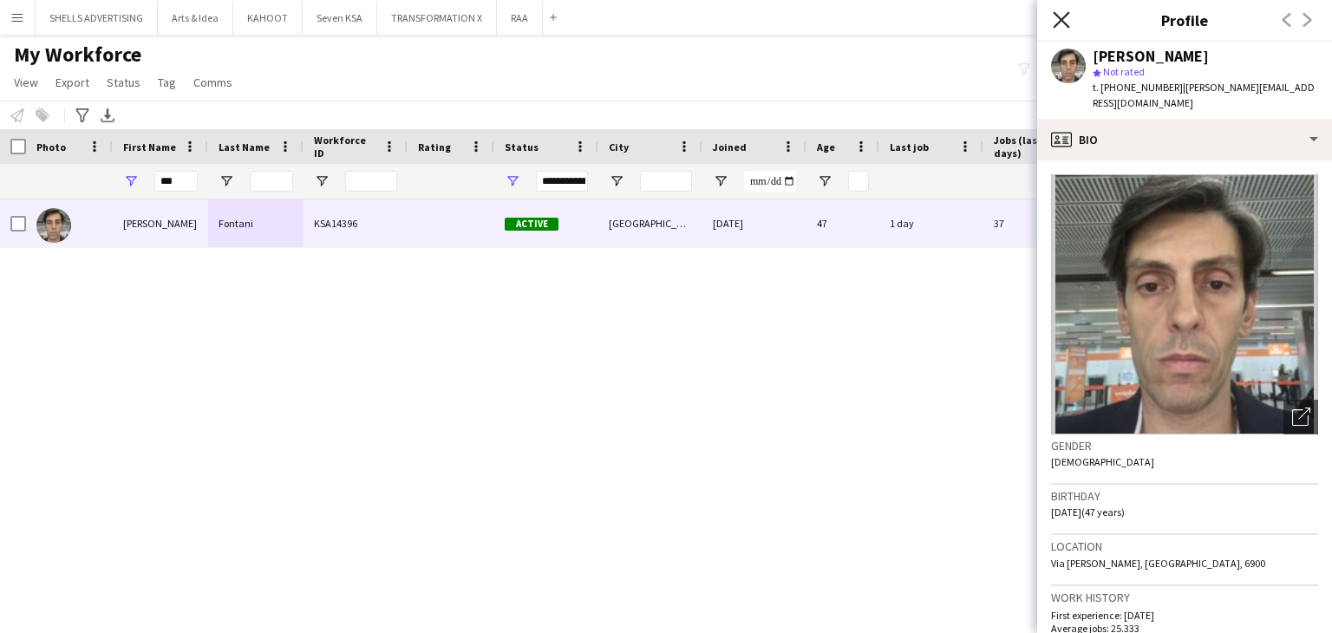
click at [1070, 18] on icon "Close pop-in" at bounding box center [1061, 19] width 16 height 16
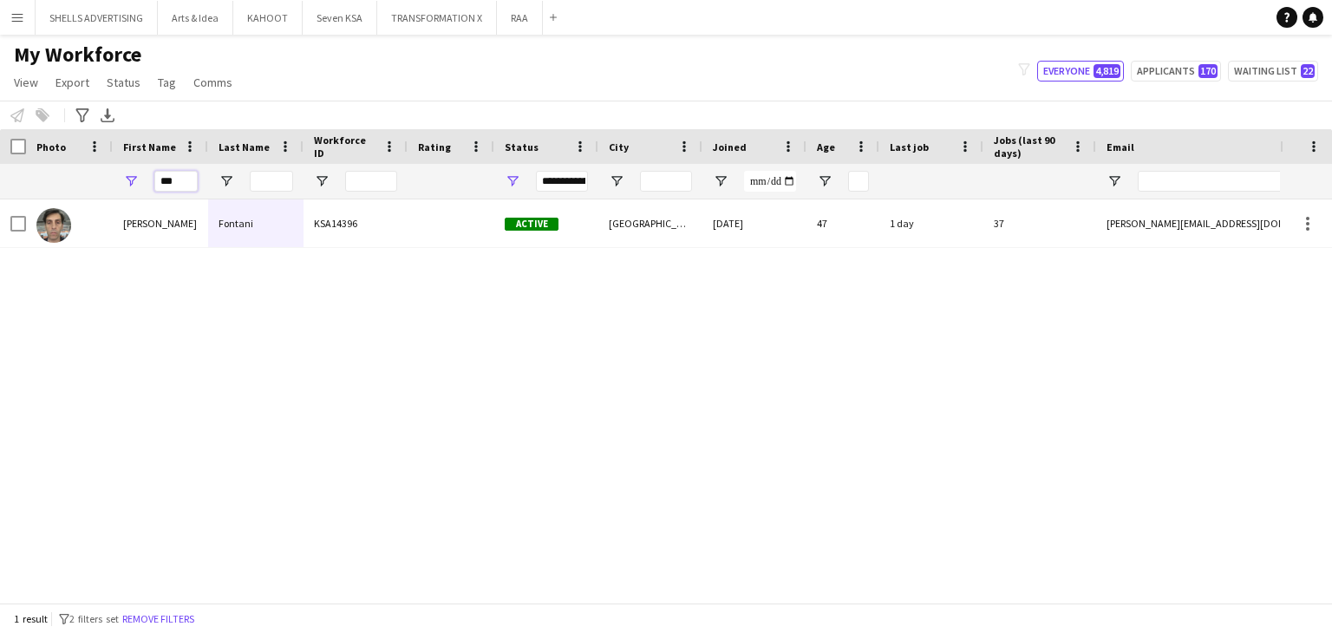
click at [177, 175] on input "***" at bounding box center [175, 181] width 43 height 21
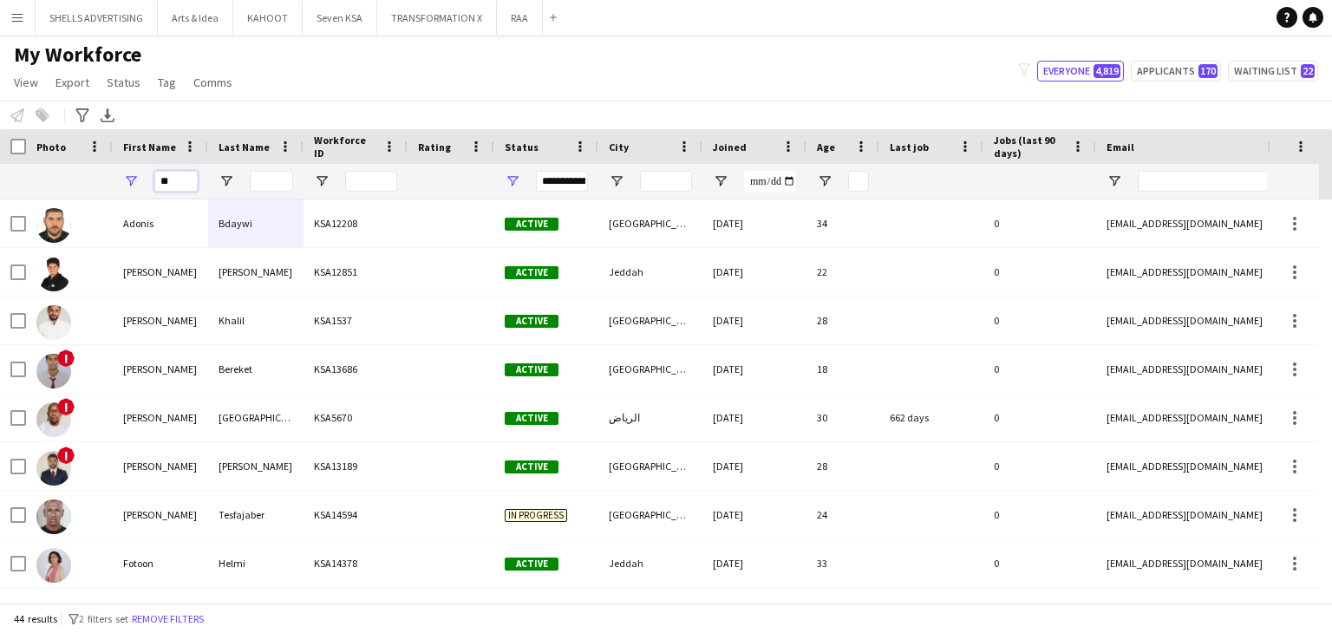
type input "*"
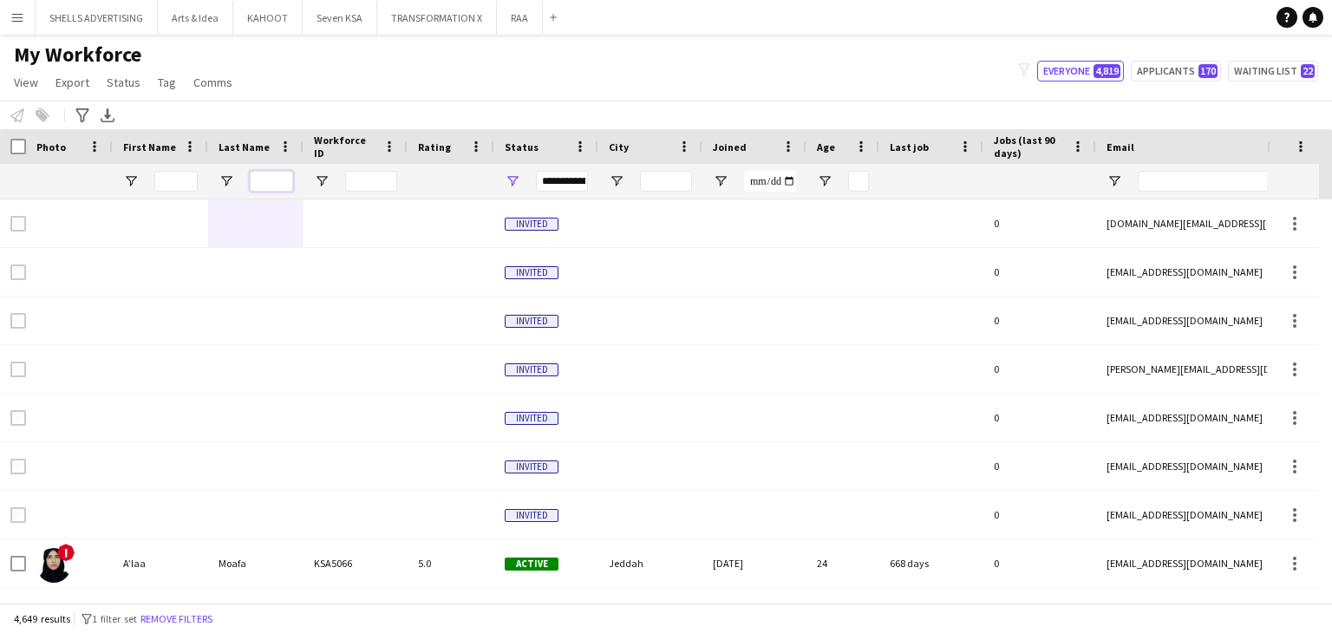
click at [273, 176] on input "Last Name Filter Input" at bounding box center [271, 181] width 43 height 21
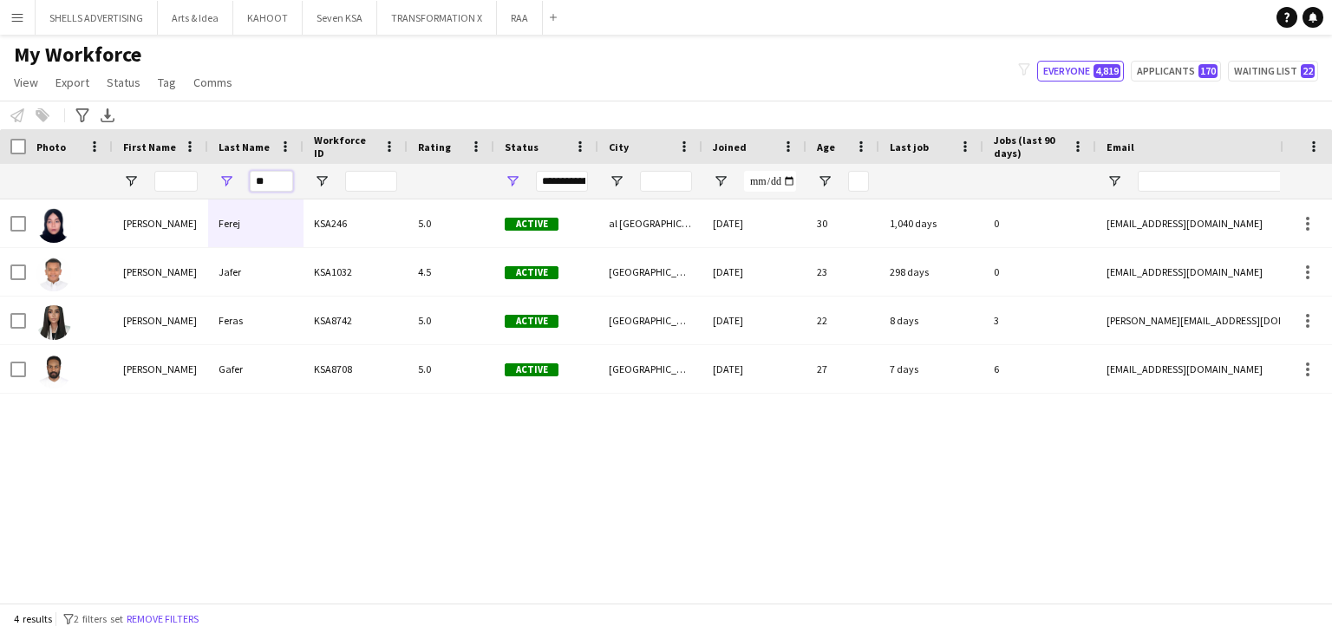
type input "*"
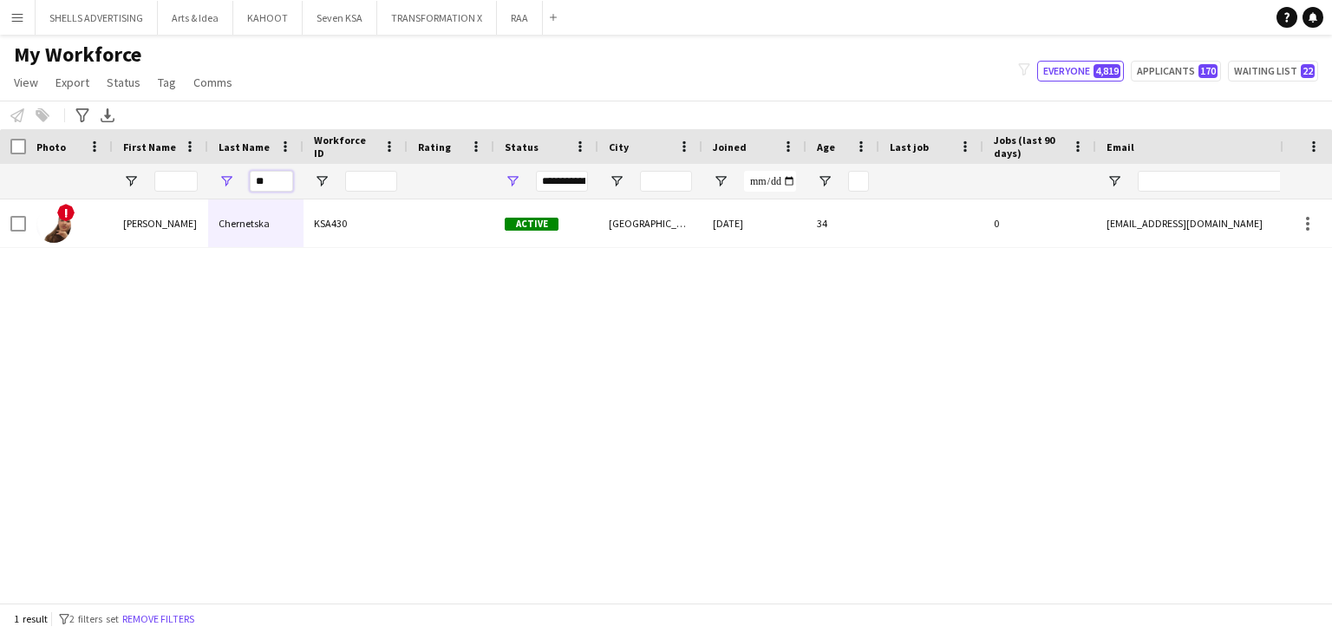
type input "*"
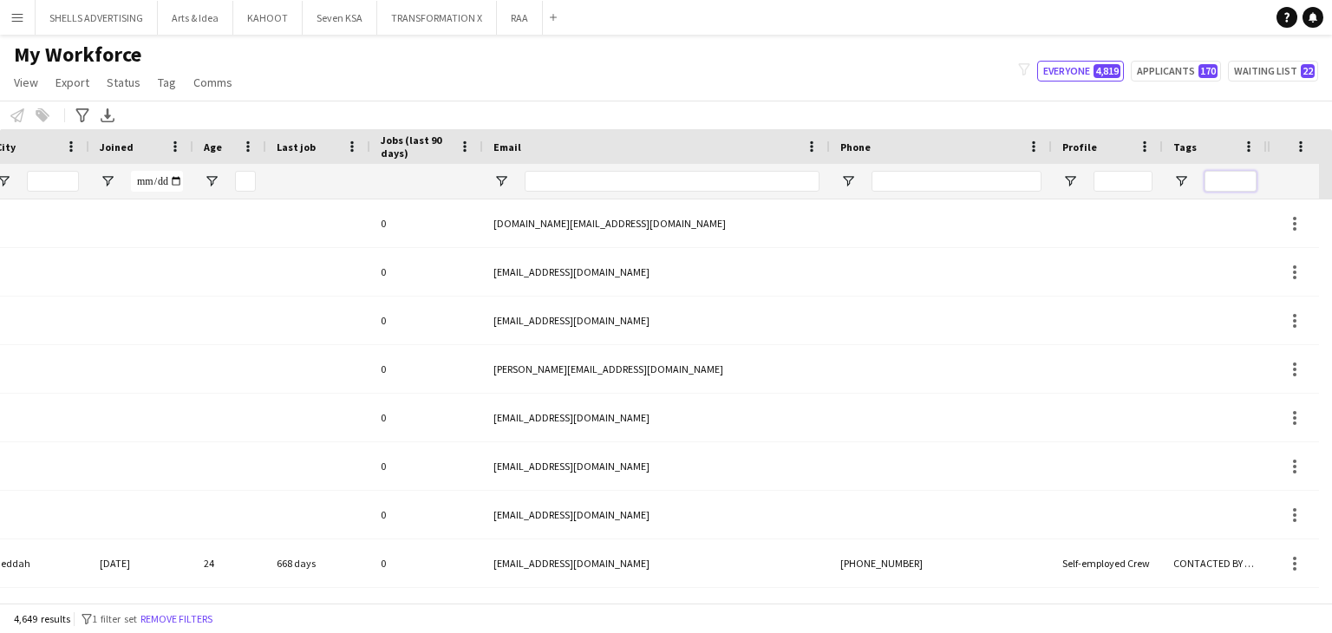
click at [1239, 187] on input "Tags Filter Input" at bounding box center [1231, 181] width 52 height 21
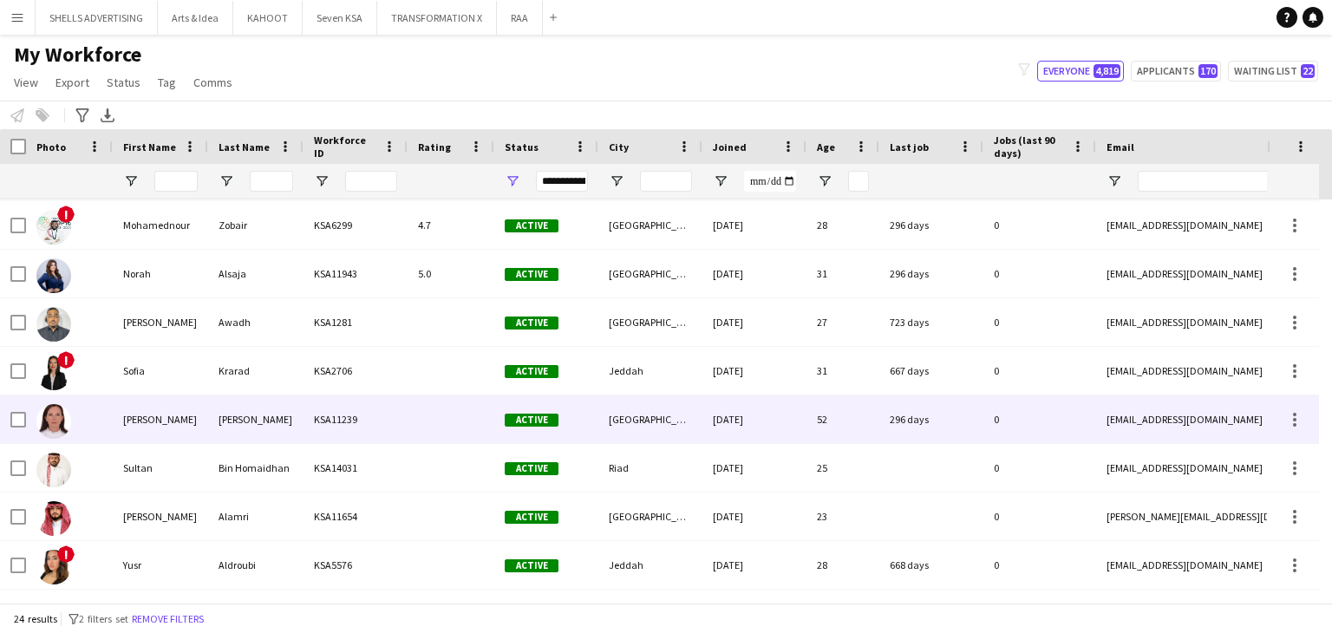
type input "*******"
click at [174, 435] on div "Stephanie" at bounding box center [160, 420] width 95 height 48
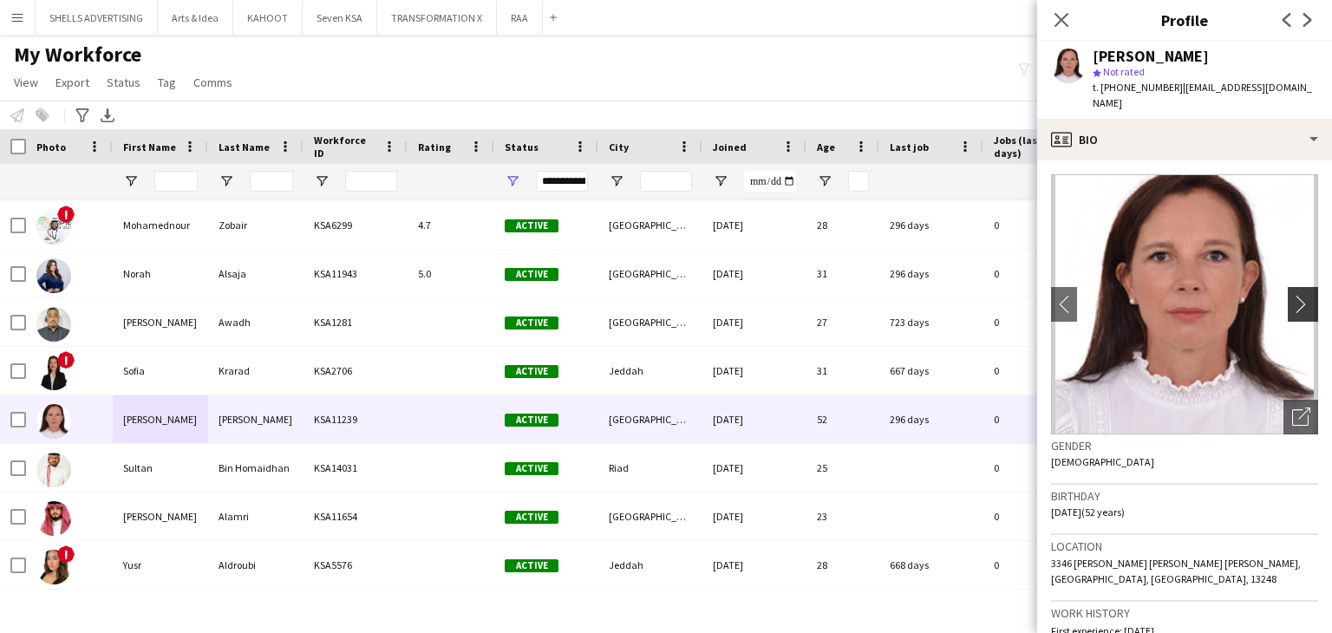
click at [1298, 295] on app-icon "chevron-right" at bounding box center [1306, 304] width 27 height 18
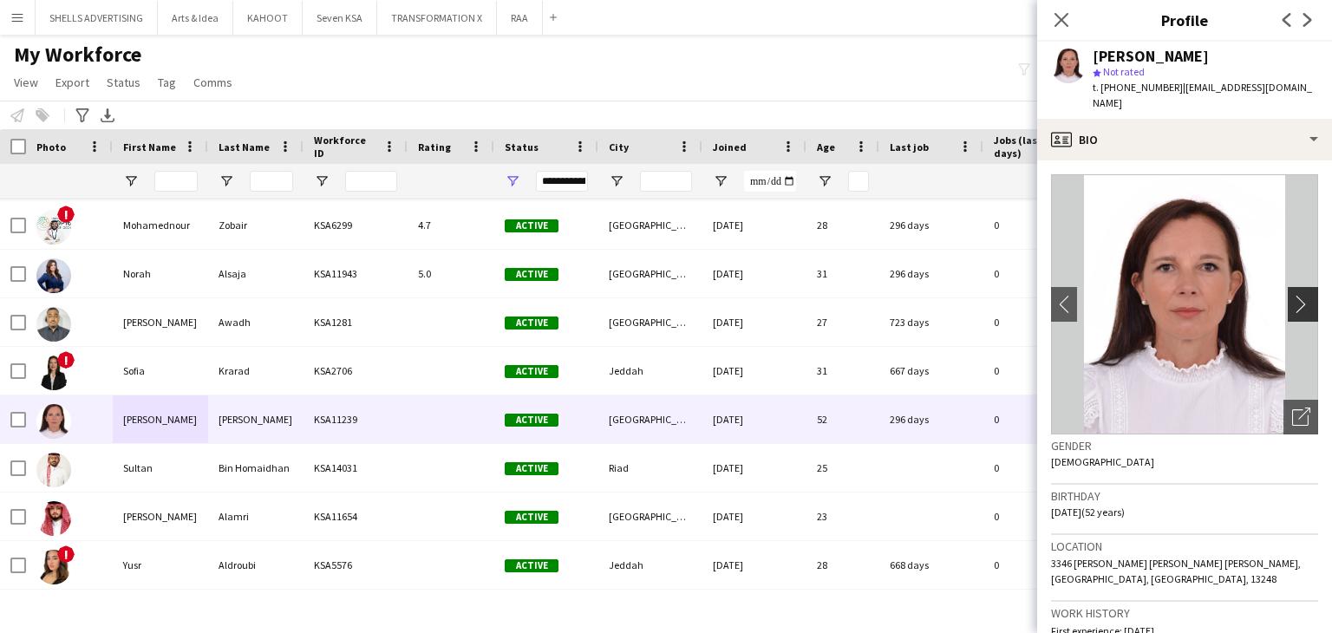
click at [1298, 295] on app-icon "chevron-right" at bounding box center [1306, 304] width 27 height 18
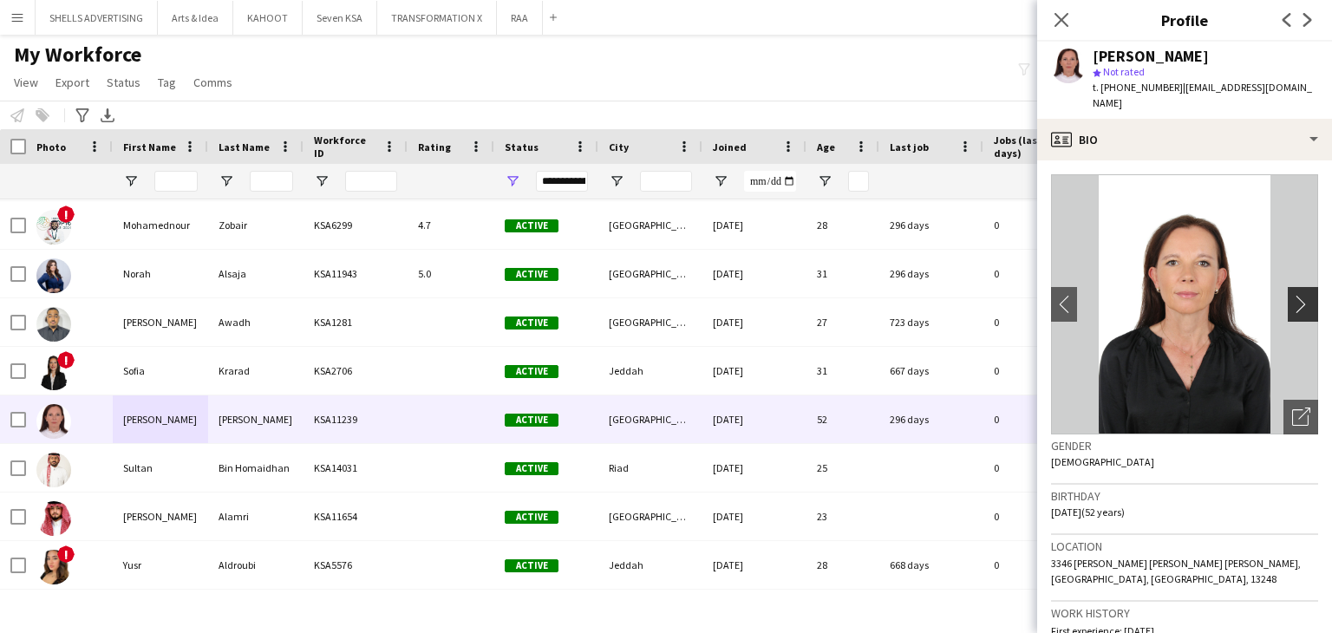
click at [1298, 295] on app-icon "chevron-right" at bounding box center [1306, 304] width 27 height 18
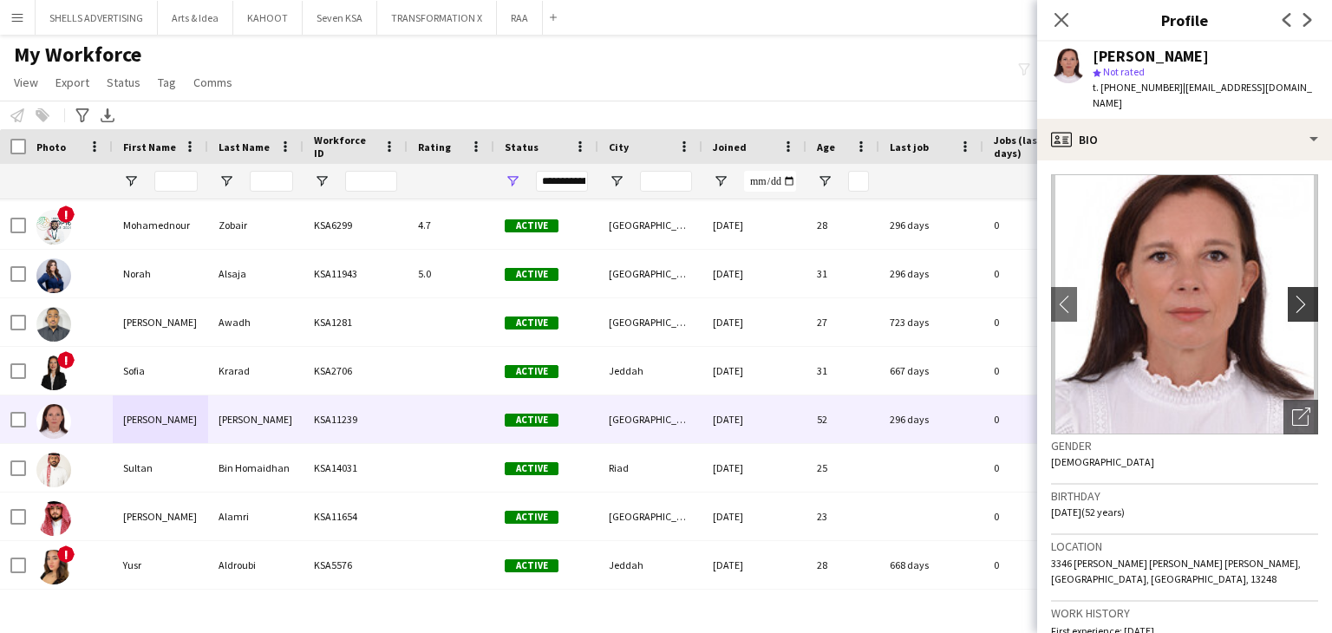
click at [1298, 295] on app-icon "chevron-right" at bounding box center [1306, 304] width 27 height 18
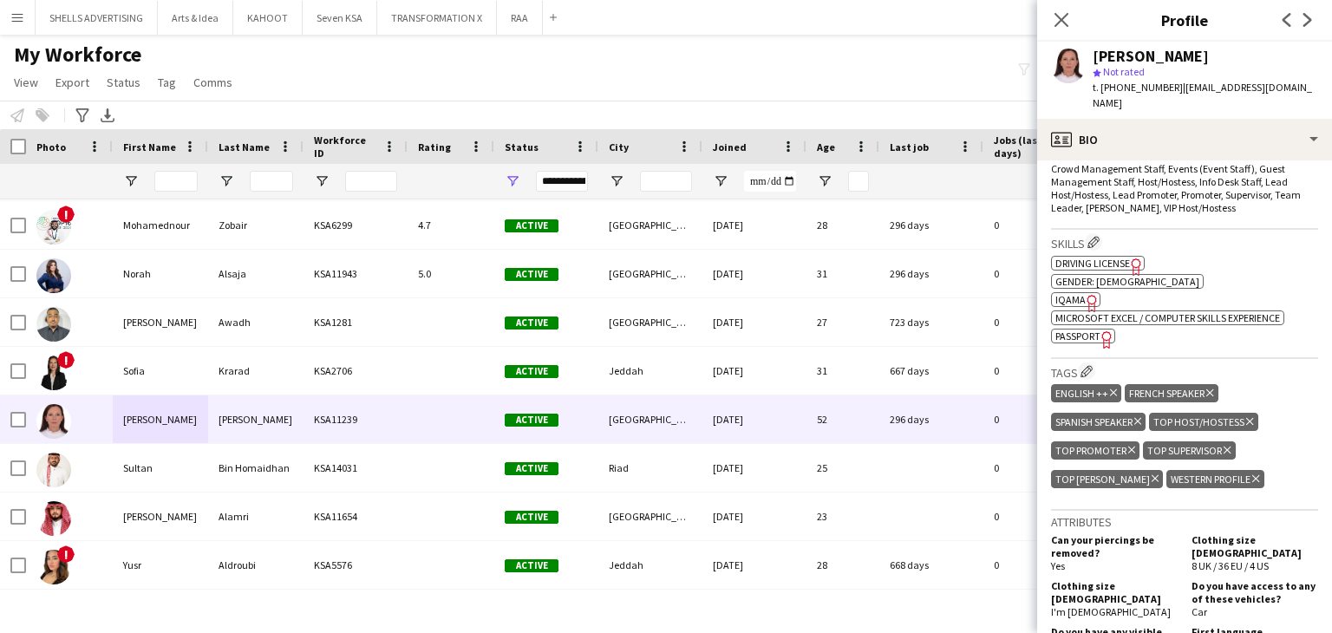
click at [1083, 294] on icon "Freelancer has uploaded a photo validation of skill. Click to see" at bounding box center [1092, 303] width 18 height 18
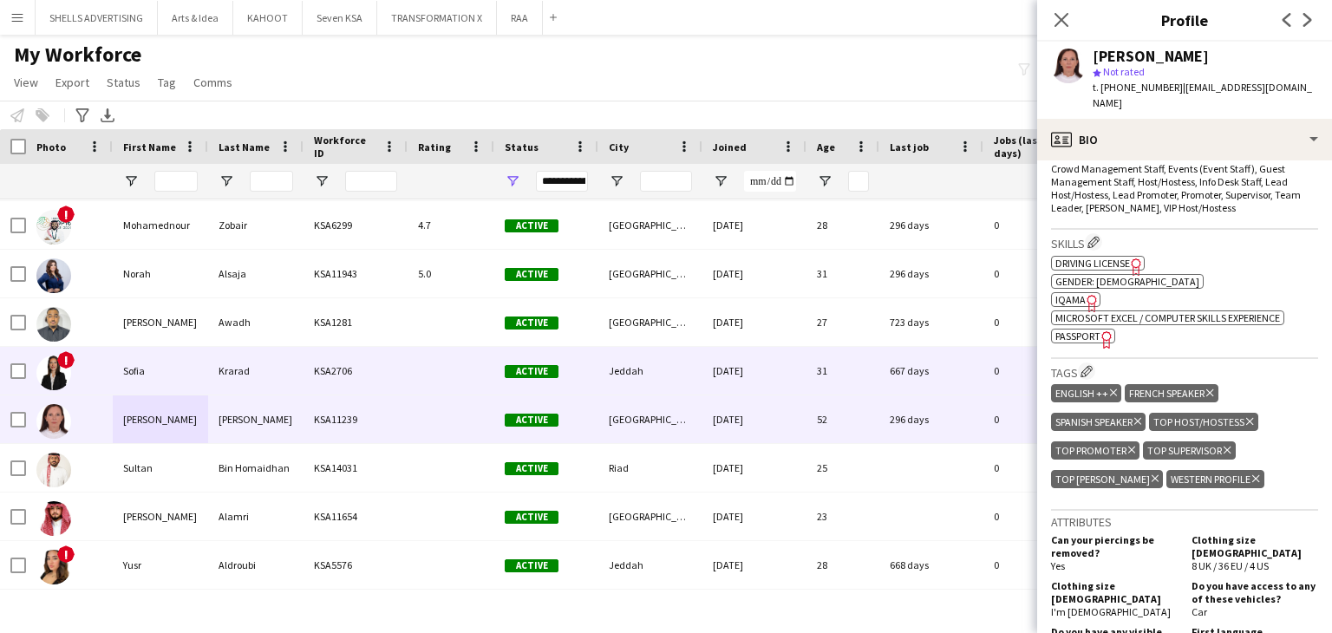
click at [276, 374] on div "Krarad" at bounding box center [255, 371] width 95 height 48
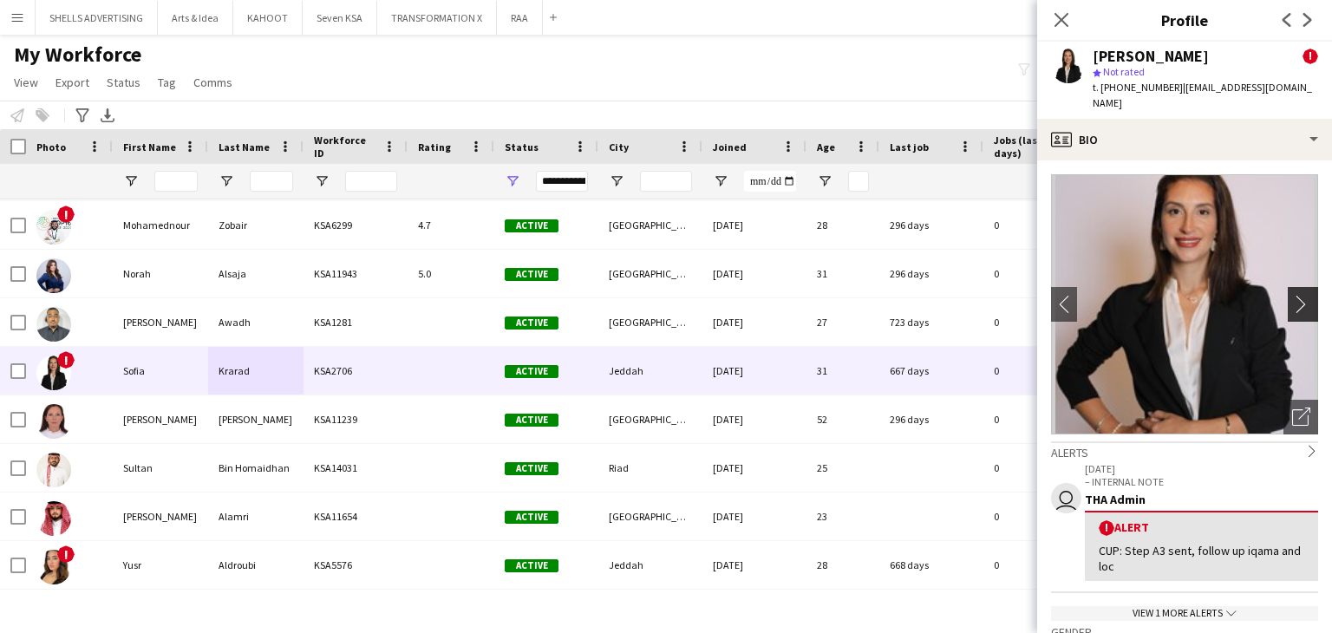
click at [1298, 287] on button "chevron-right" at bounding box center [1305, 304] width 35 height 35
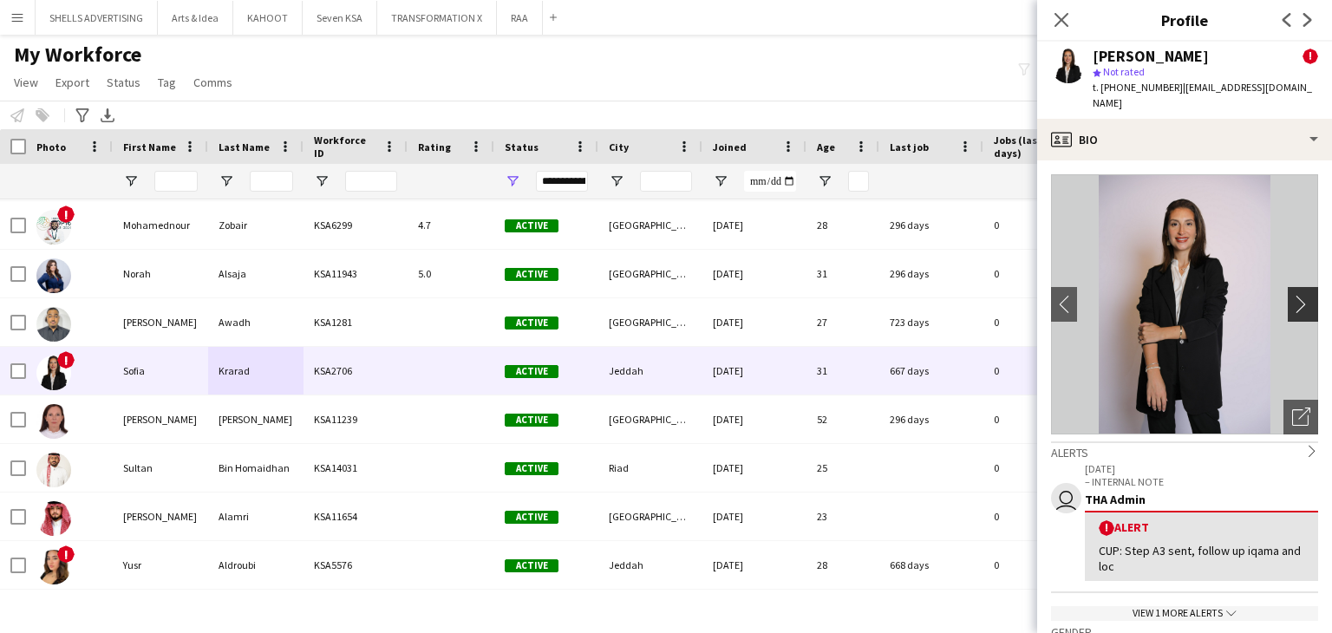
click at [1298, 287] on button "chevron-right" at bounding box center [1305, 304] width 35 height 35
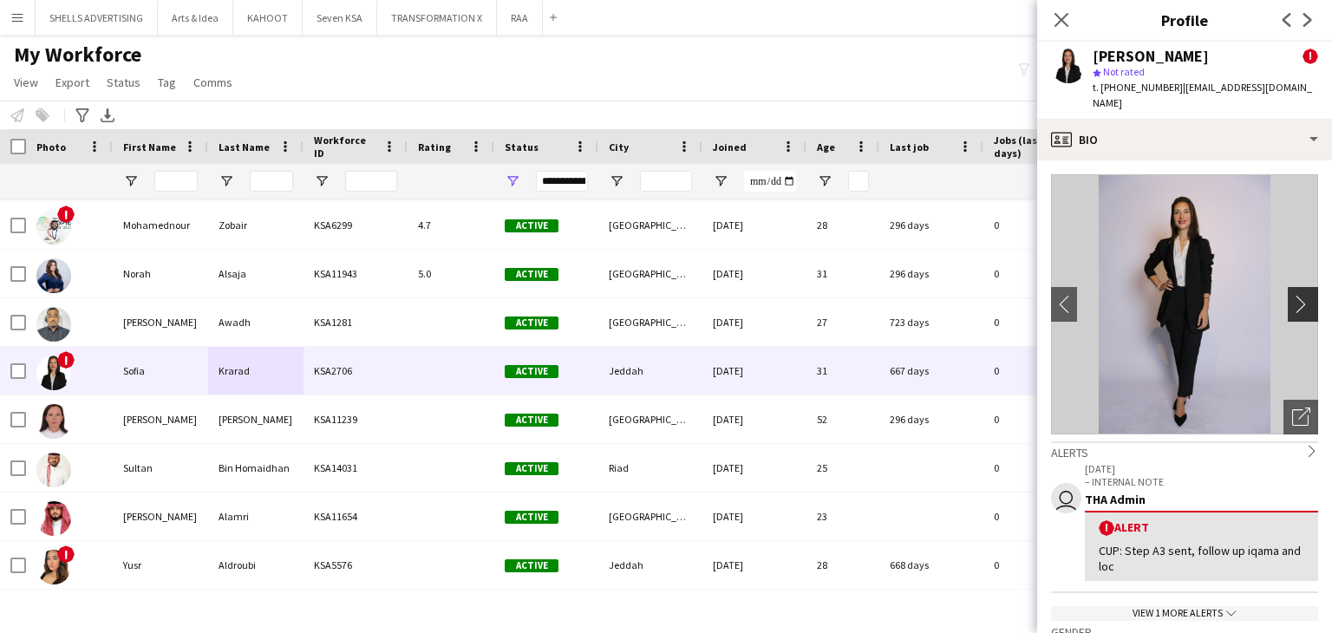
click at [1298, 287] on button "chevron-right" at bounding box center [1305, 304] width 35 height 35
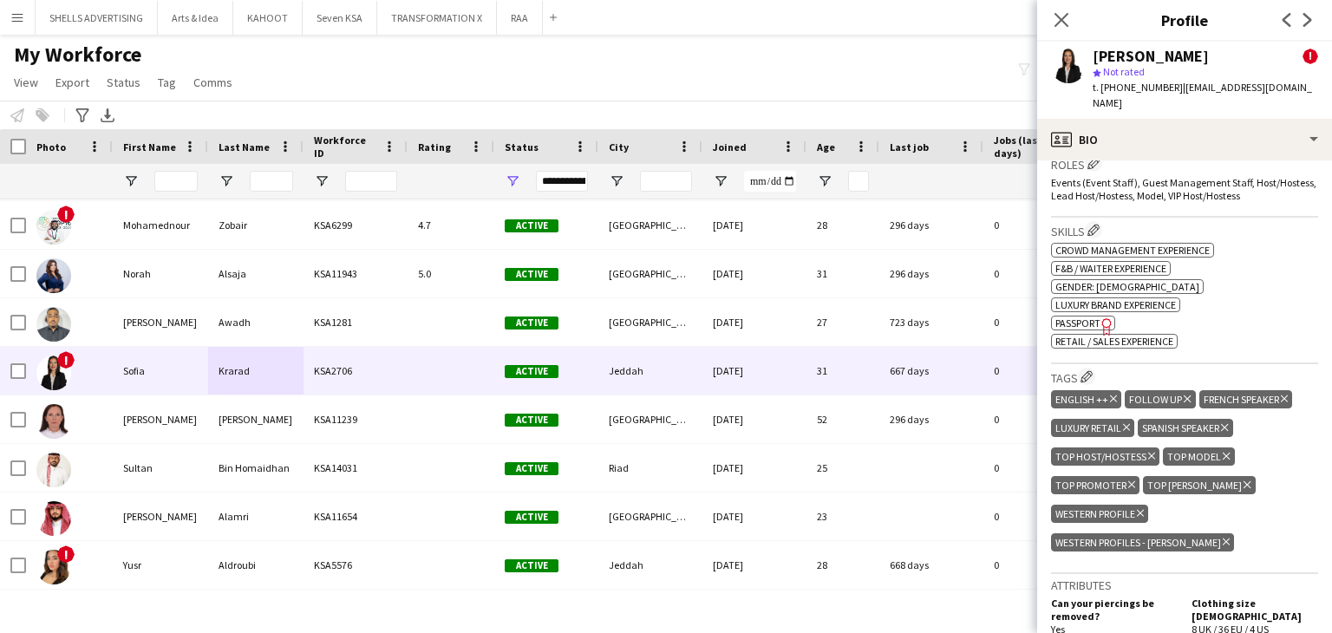
click at [1065, 317] on span "Passport" at bounding box center [1078, 323] width 45 height 13
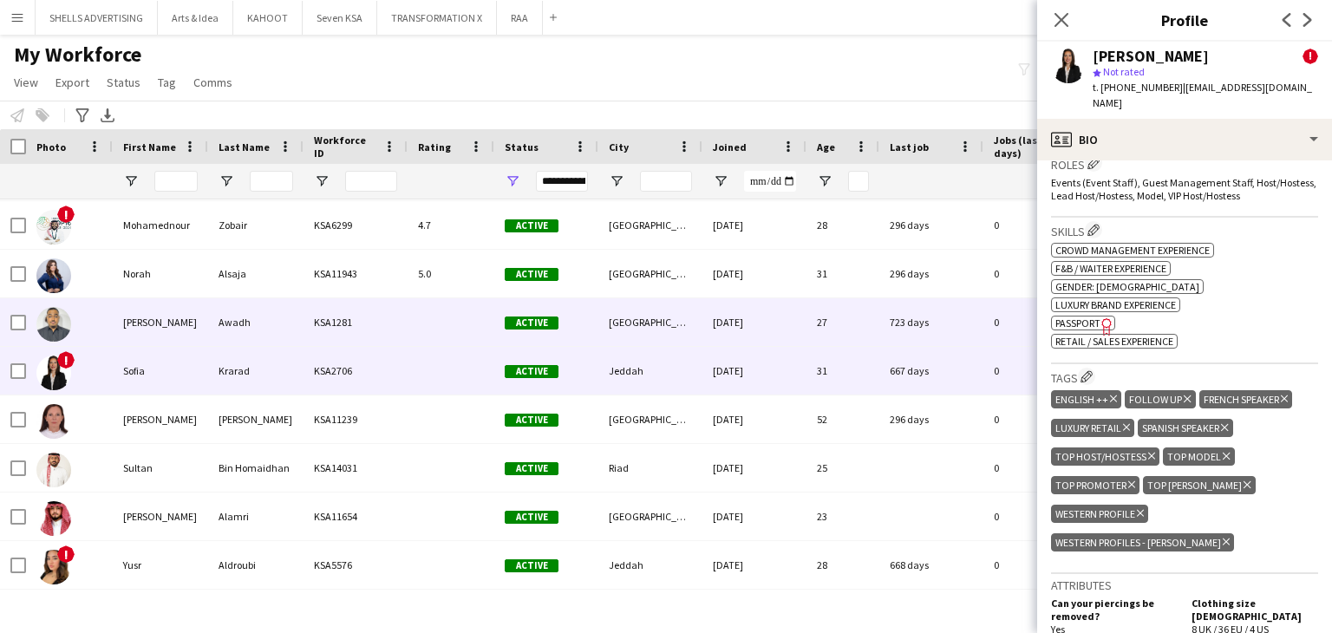
click at [331, 324] on div "KSA1281" at bounding box center [356, 322] width 104 height 48
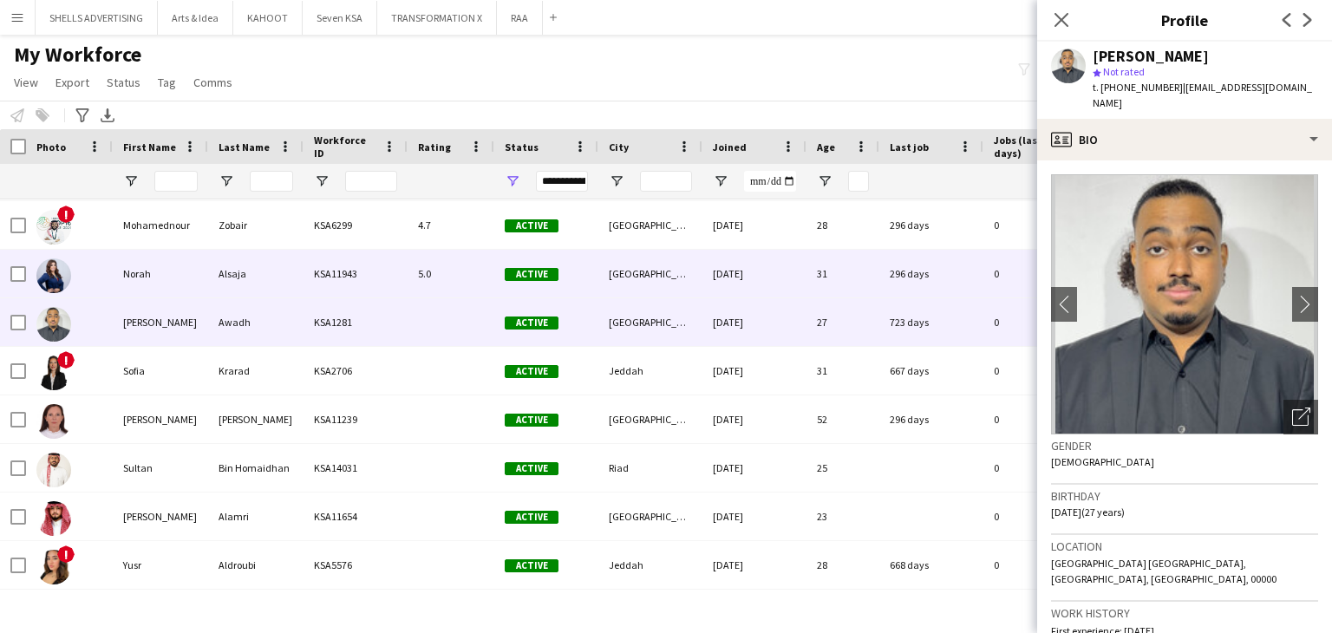
click at [316, 275] on div "KSA11943" at bounding box center [356, 274] width 104 height 48
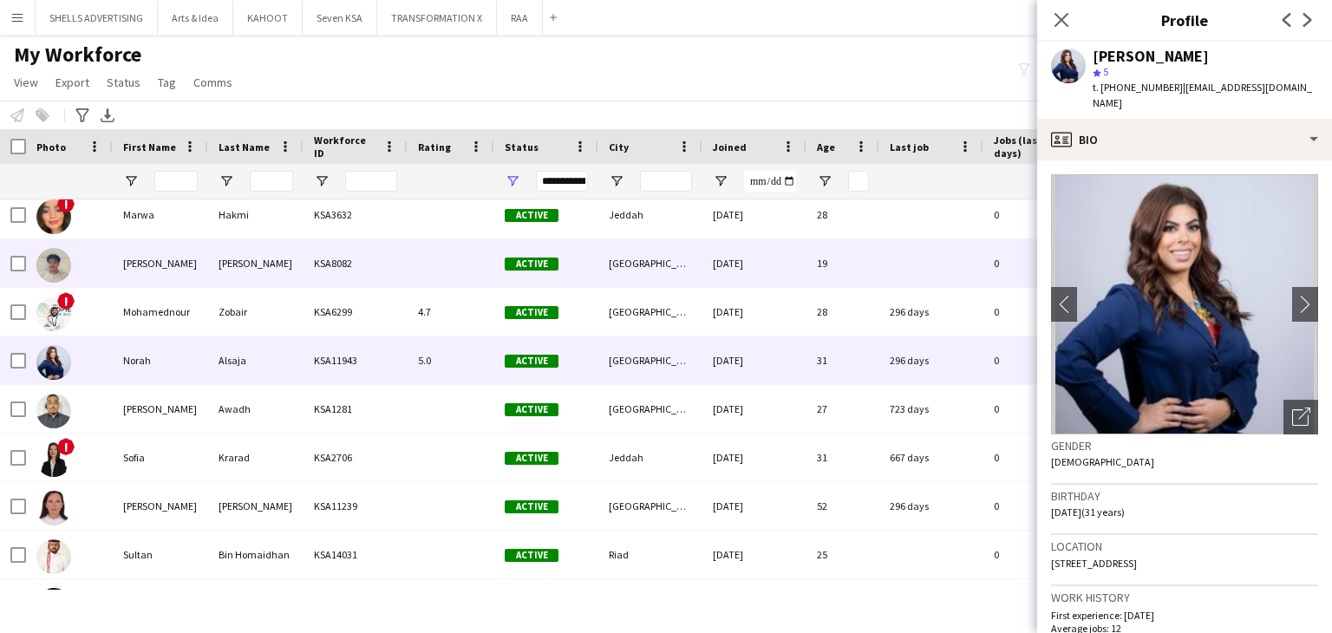
click at [301, 264] on div "Dey" at bounding box center [255, 263] width 95 height 48
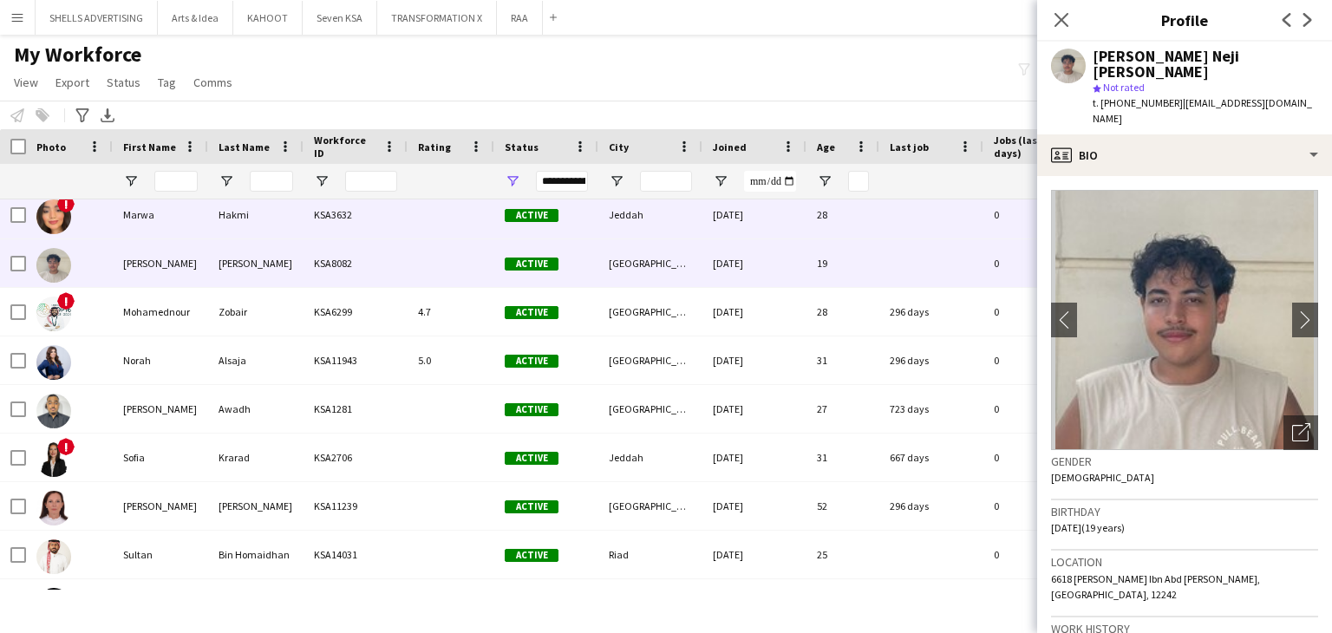
click at [285, 228] on div "Hakmi" at bounding box center [255, 215] width 95 height 48
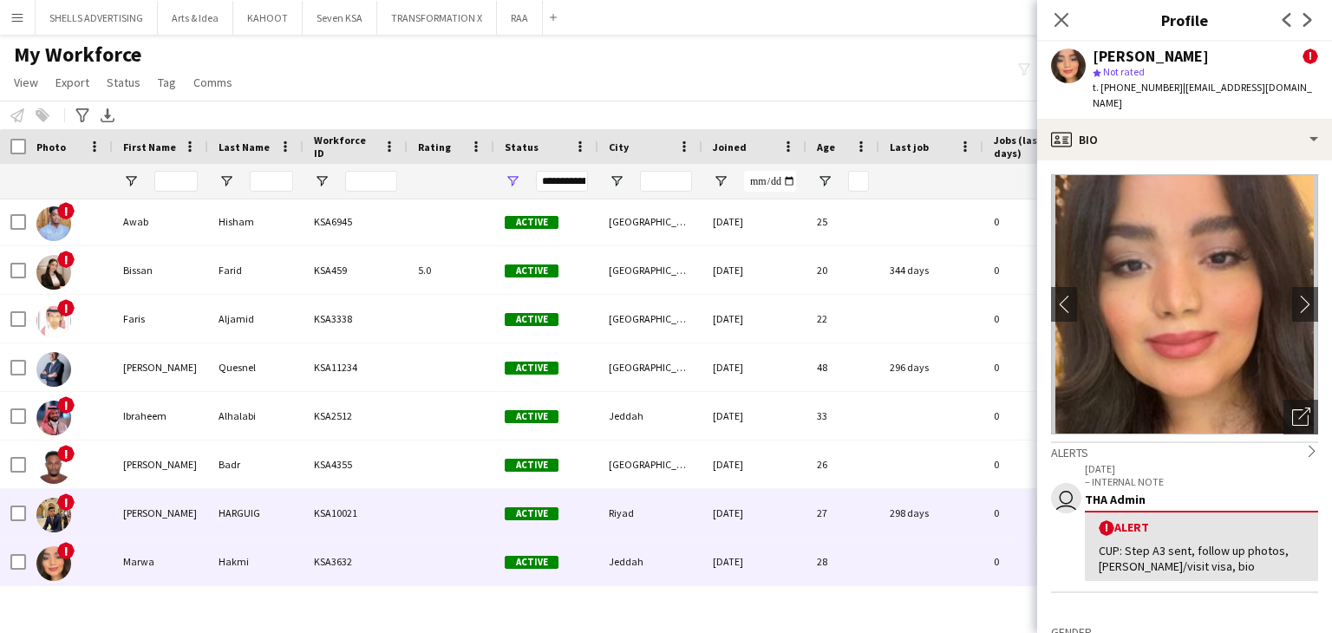
click at [251, 520] on div "HARGUIG" at bounding box center [255, 513] width 95 height 48
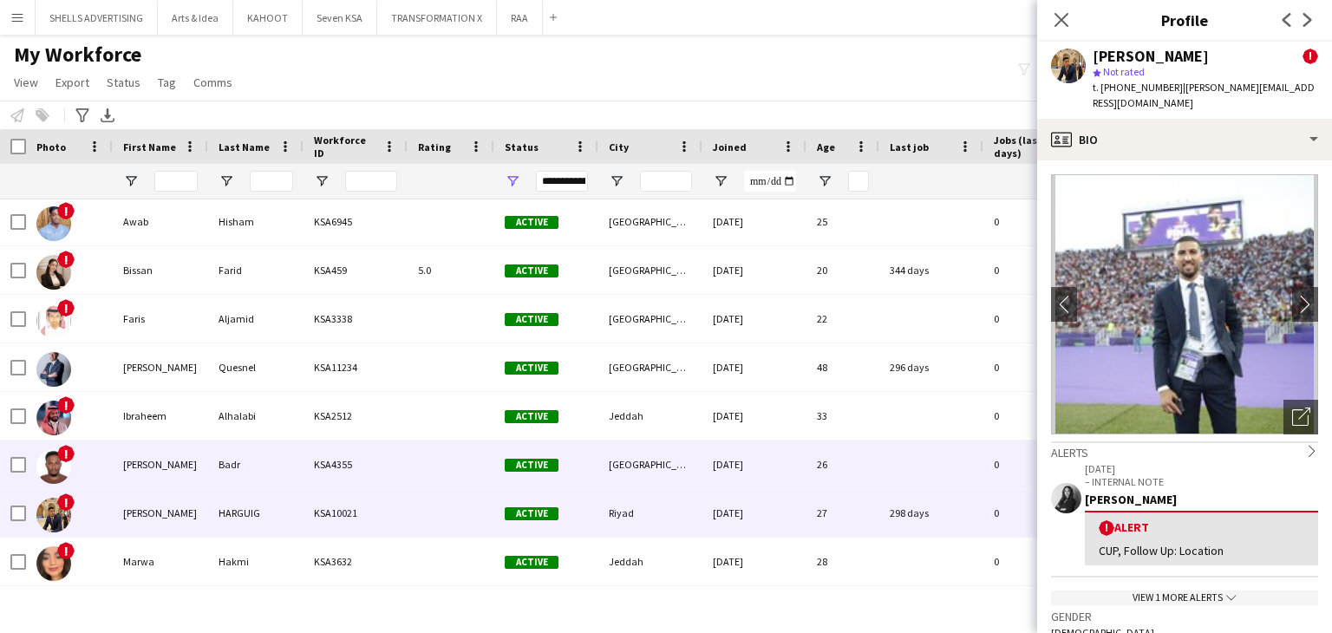
click at [246, 463] on div "Badr" at bounding box center [255, 465] width 95 height 48
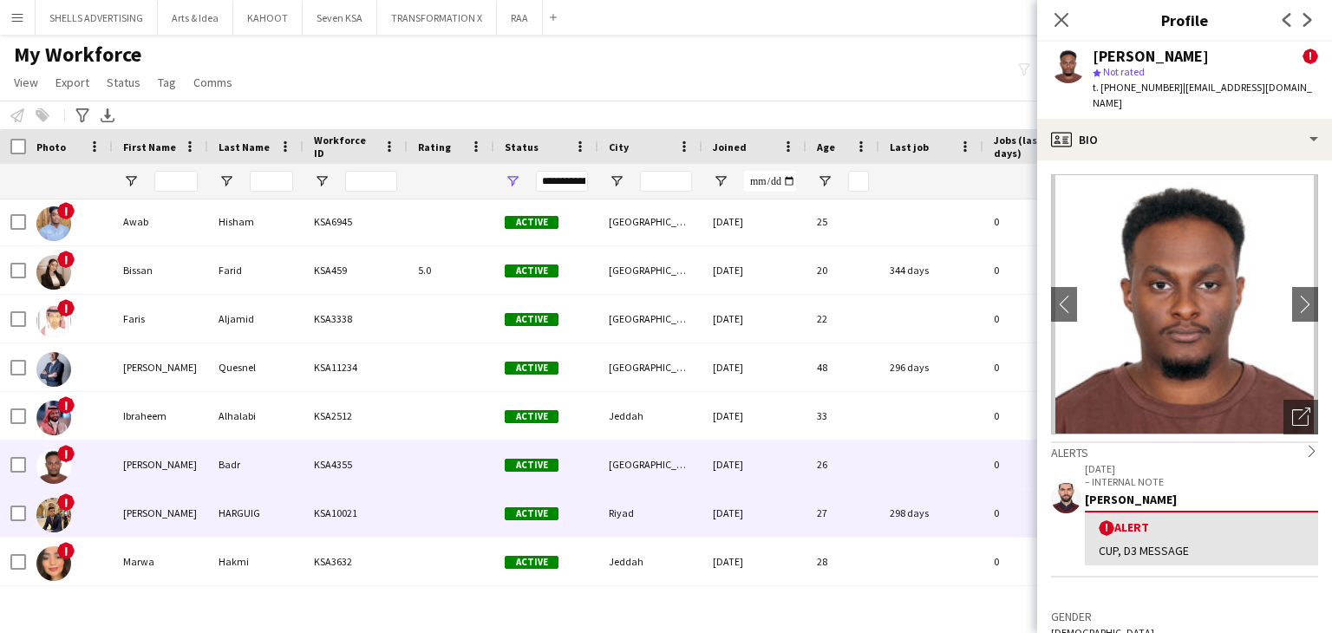
click at [289, 523] on div "HARGUIG" at bounding box center [255, 513] width 95 height 48
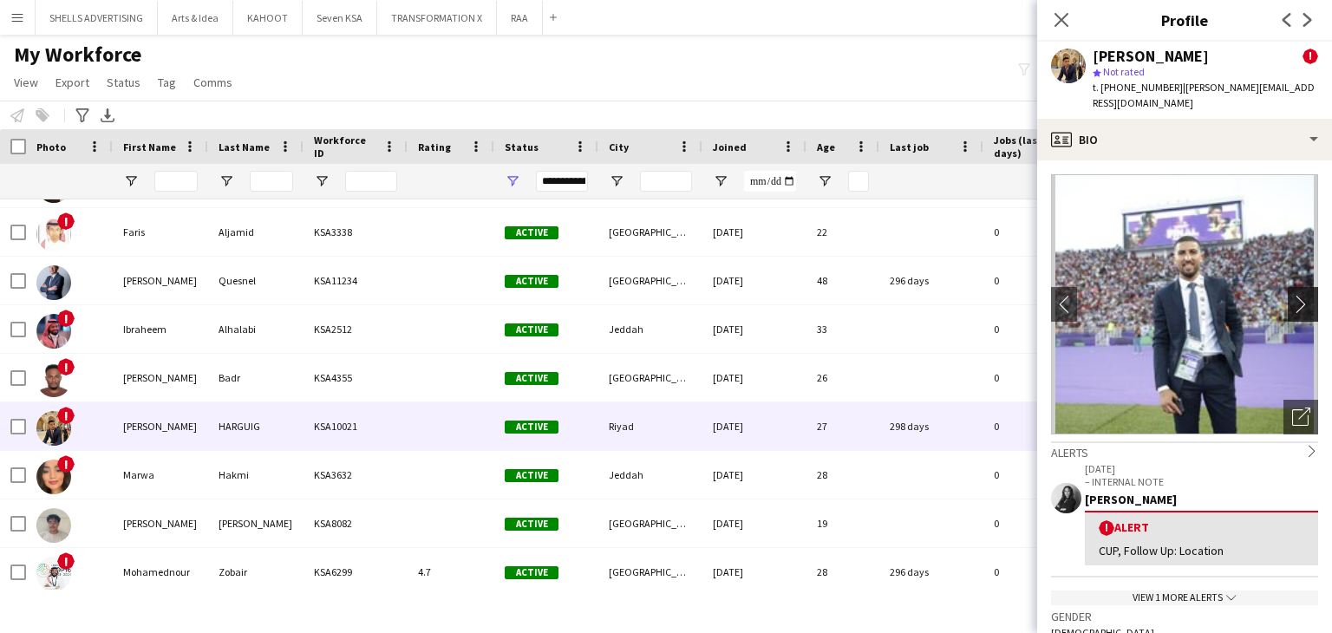
click at [1293, 295] on app-icon "chevron-right" at bounding box center [1306, 304] width 27 height 18
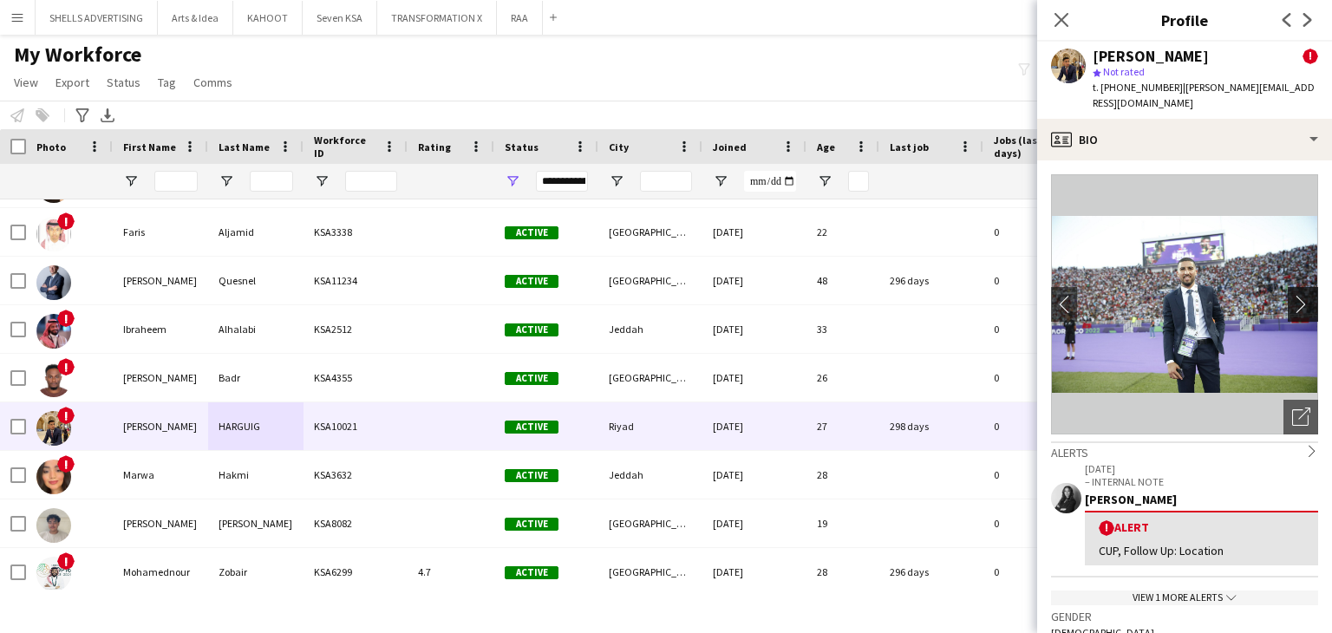
click at [1293, 295] on app-icon "chevron-right" at bounding box center [1306, 304] width 27 height 18
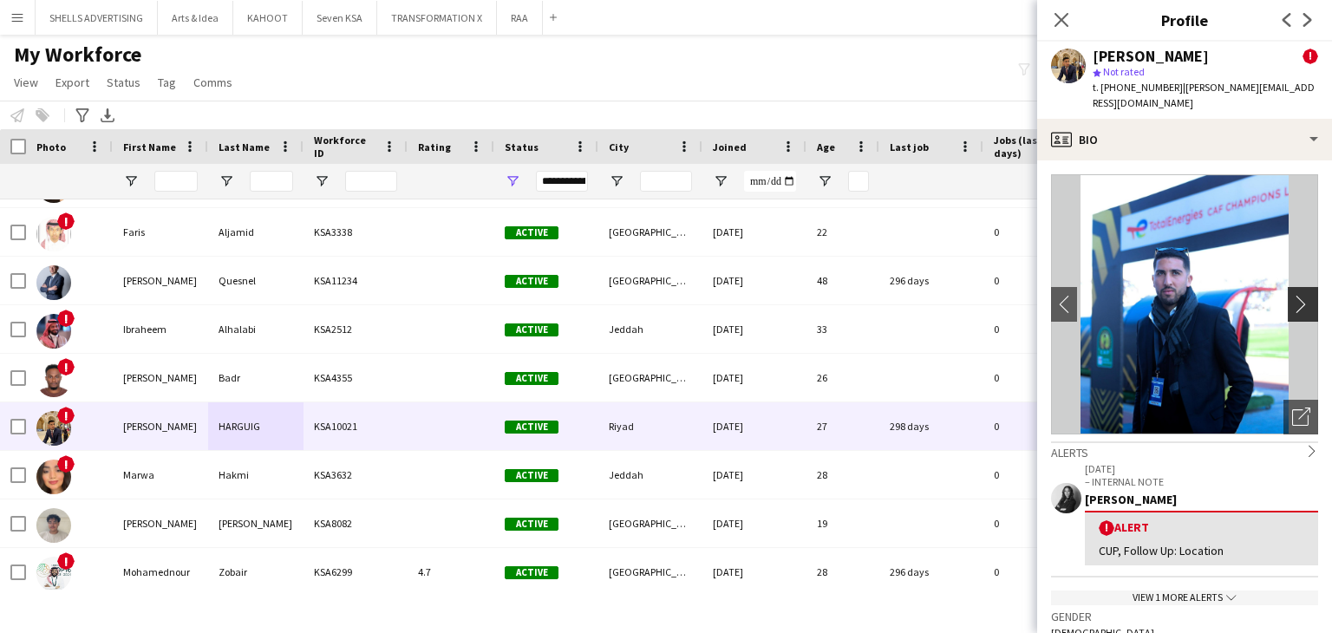
click at [1293, 295] on app-icon "chevron-right" at bounding box center [1306, 304] width 27 height 18
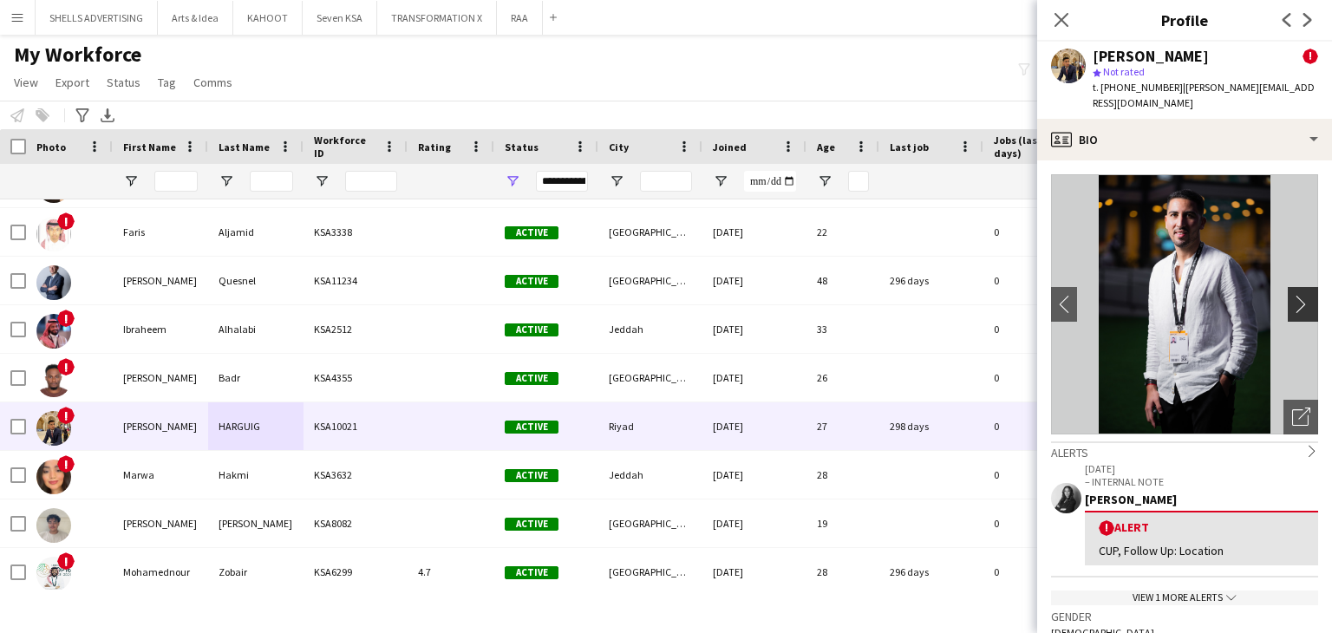
click at [1293, 295] on app-icon "chevron-right" at bounding box center [1306, 304] width 27 height 18
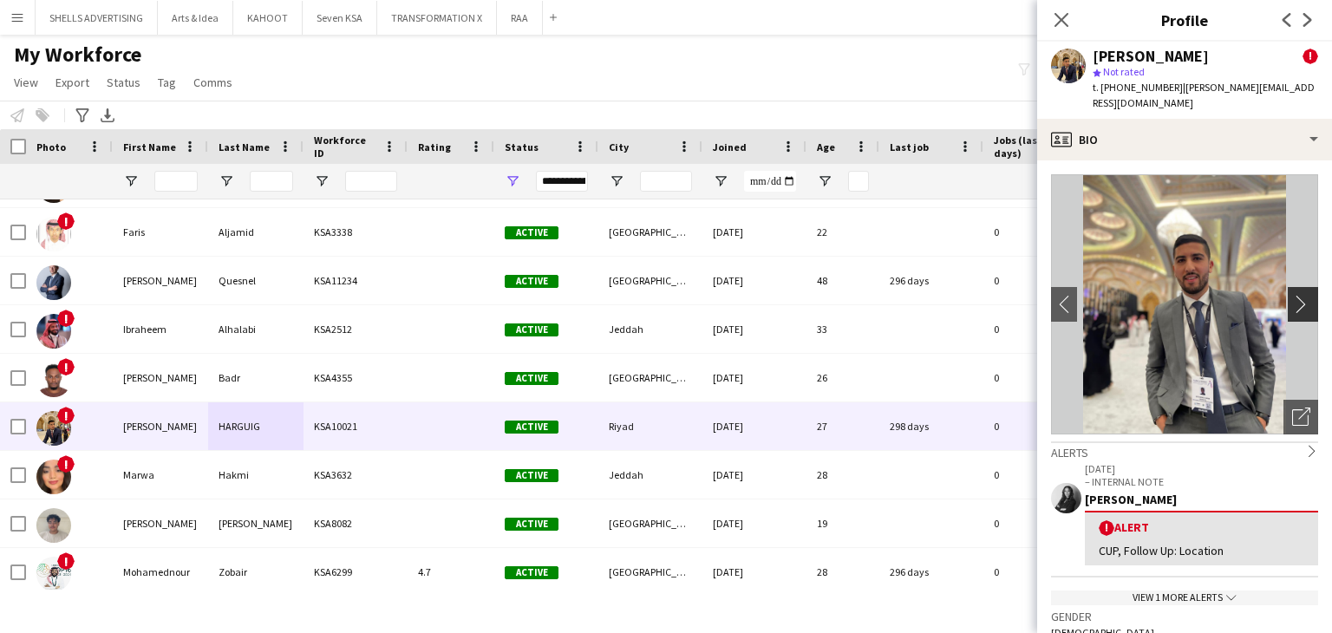
click at [1293, 295] on app-icon "chevron-right" at bounding box center [1306, 304] width 27 height 18
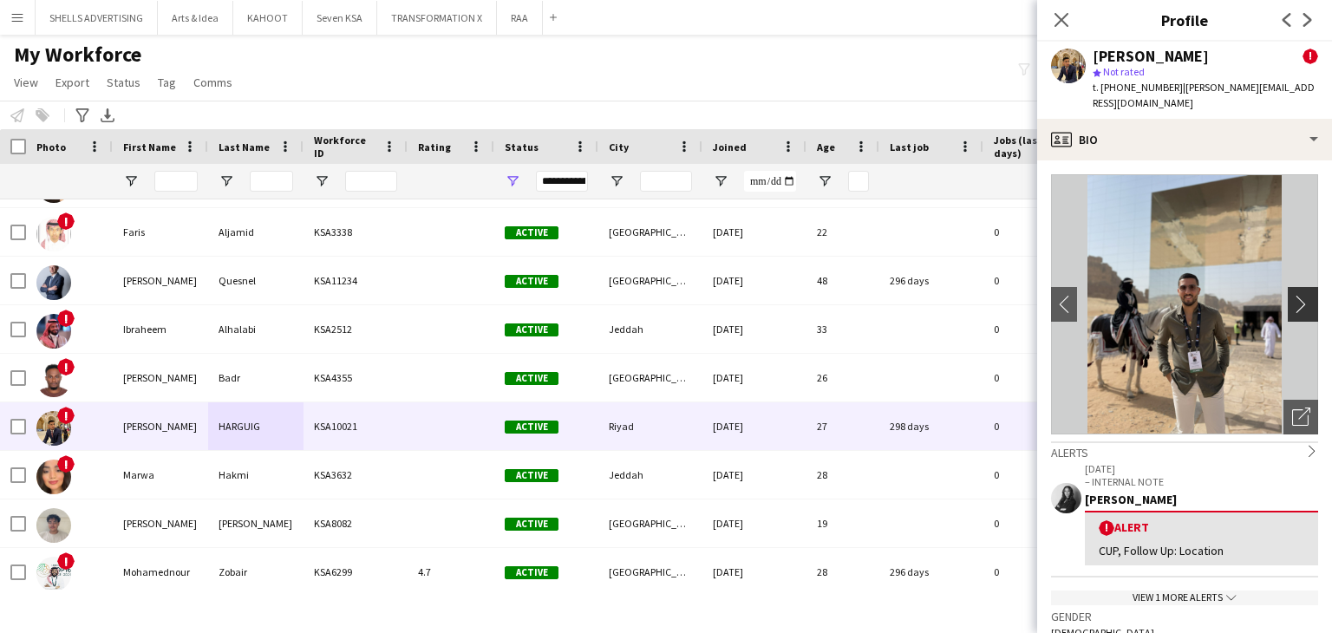
click at [1293, 295] on app-icon "chevron-right" at bounding box center [1306, 304] width 27 height 18
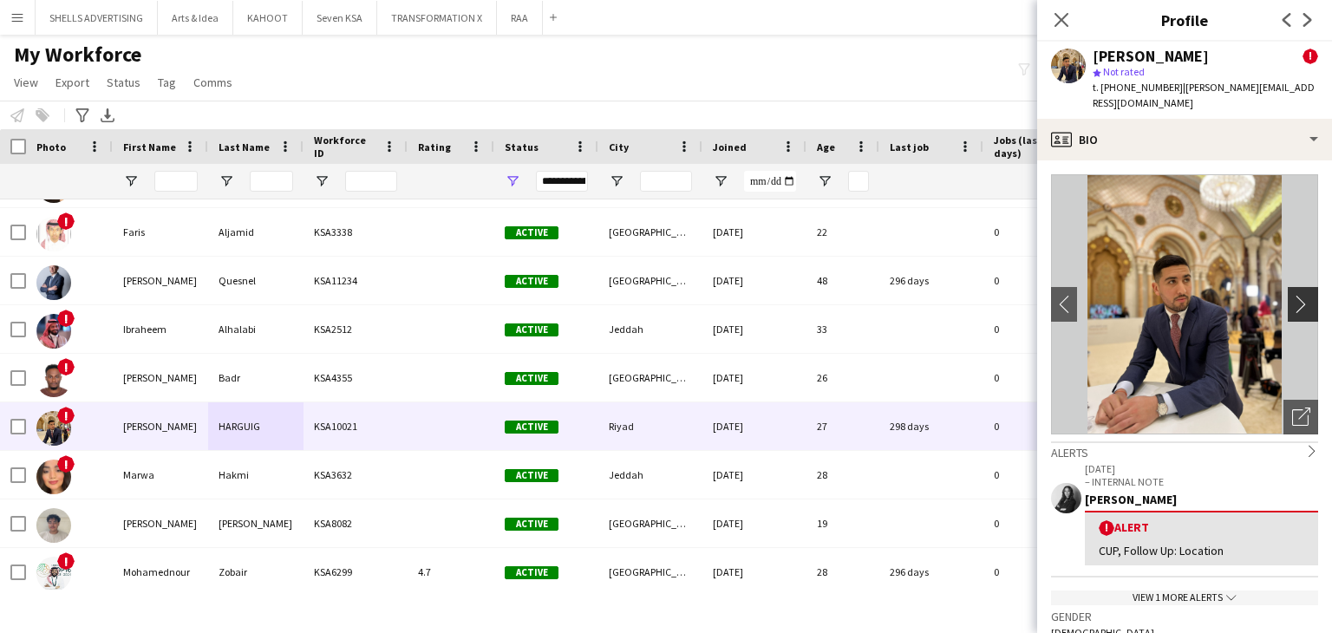
click at [1293, 295] on app-icon "chevron-right" at bounding box center [1306, 304] width 27 height 18
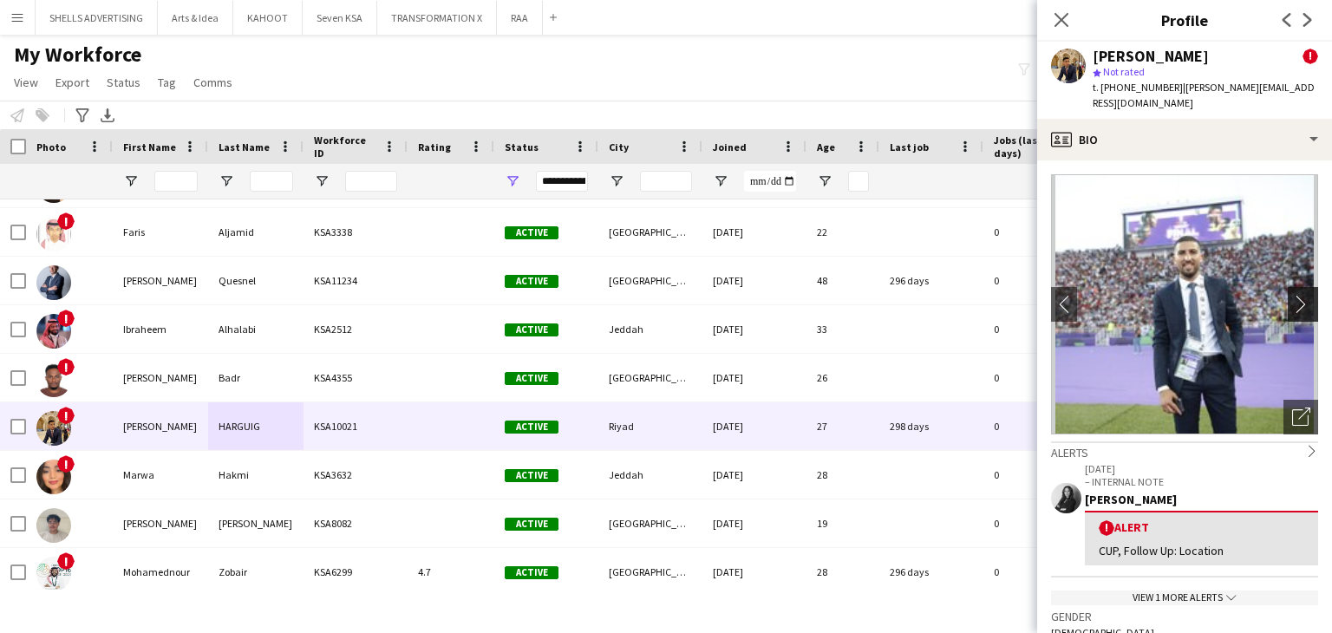
click at [1293, 295] on app-icon "chevron-right" at bounding box center [1306, 304] width 27 height 18
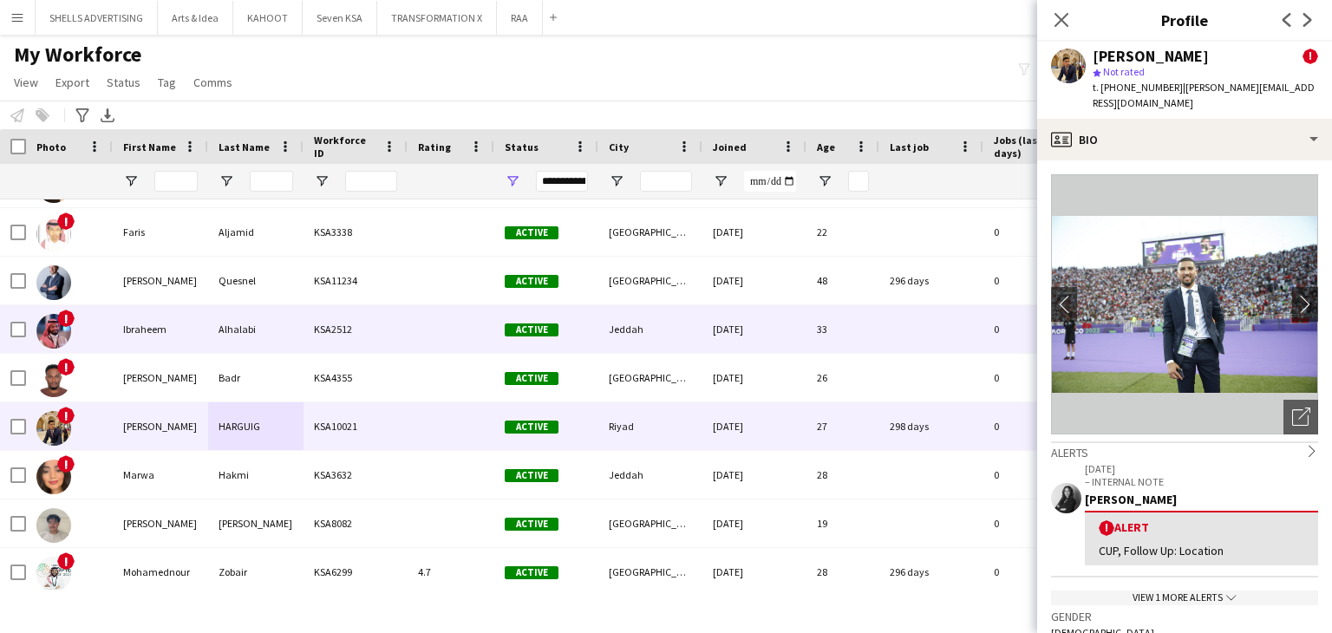
click at [370, 332] on div "KSA2512" at bounding box center [356, 329] width 104 height 48
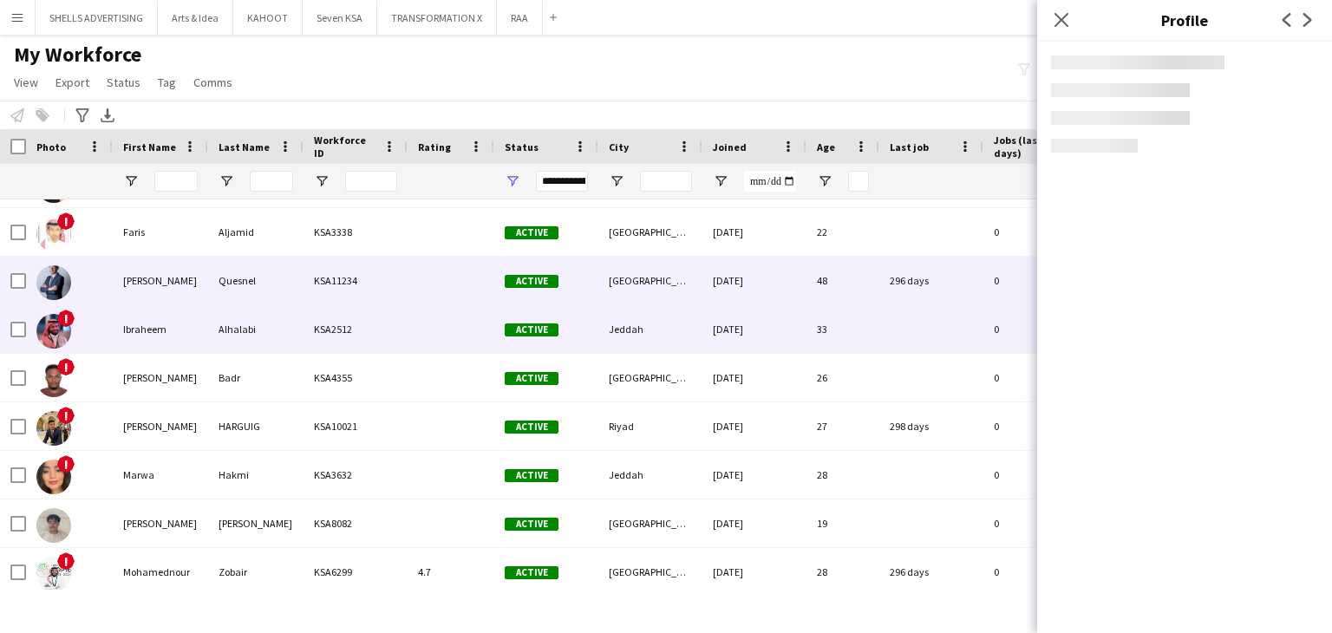
click at [350, 285] on div "KSA11234" at bounding box center [356, 281] width 104 height 48
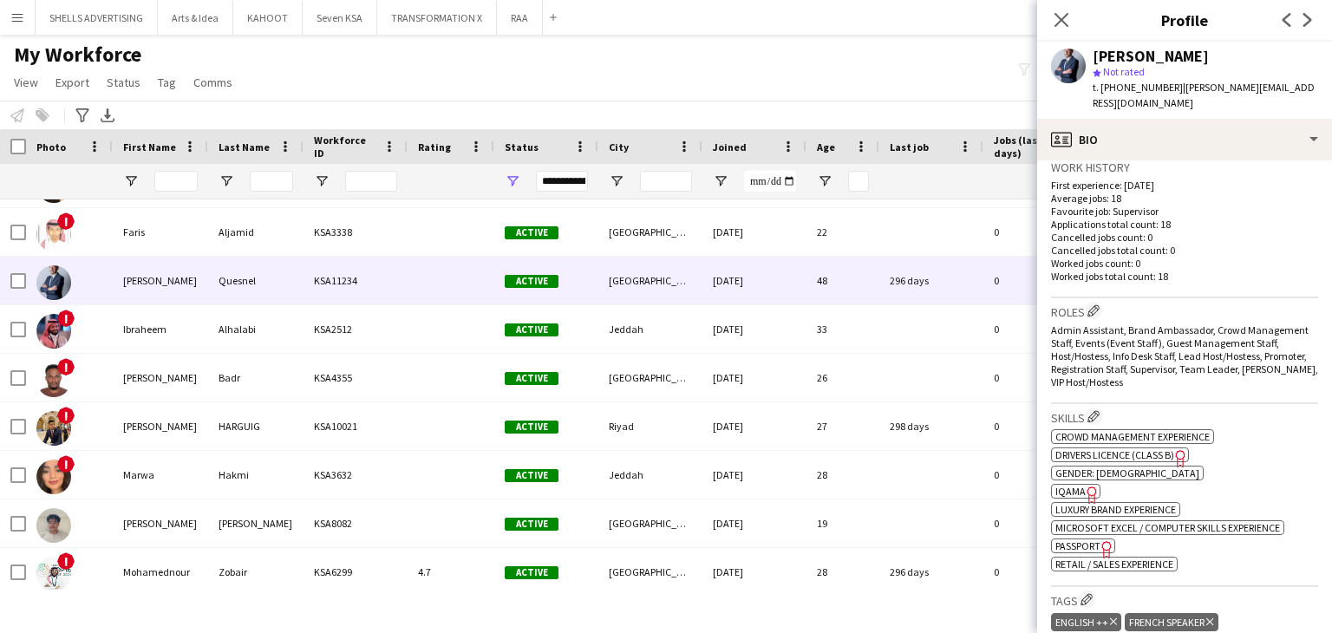
scroll to position [434, 0]
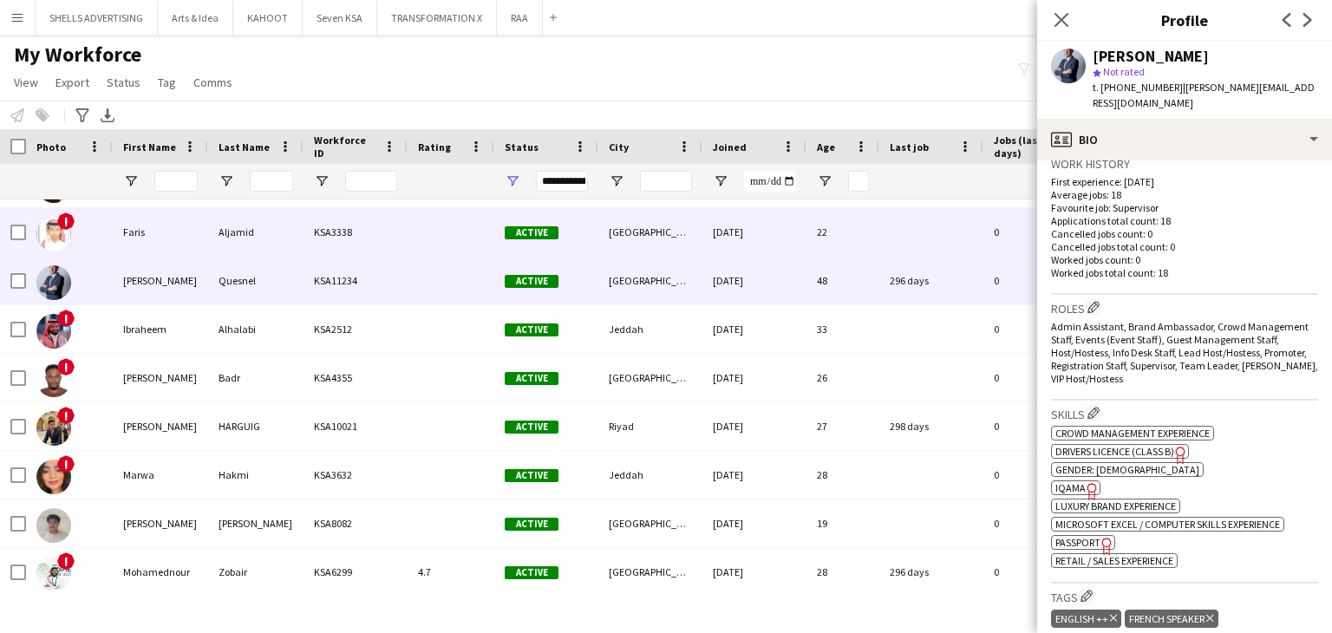
click at [278, 251] on div "Aljamid" at bounding box center [255, 232] width 95 height 48
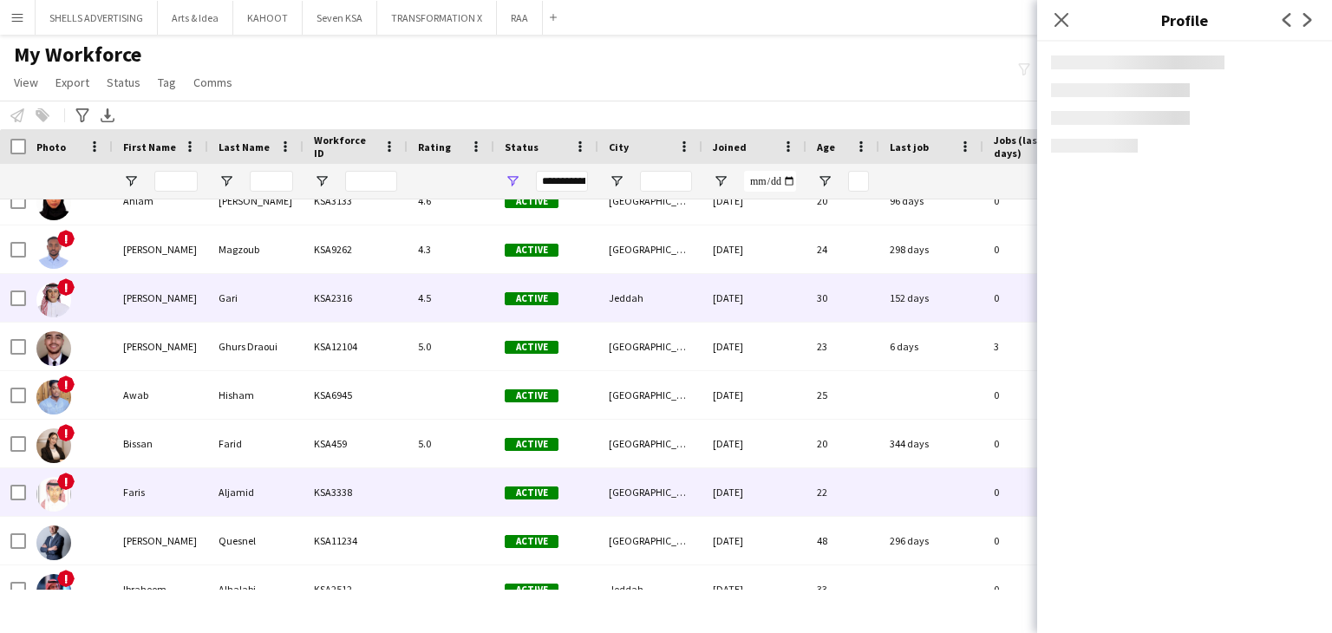
scroll to position [168, 0]
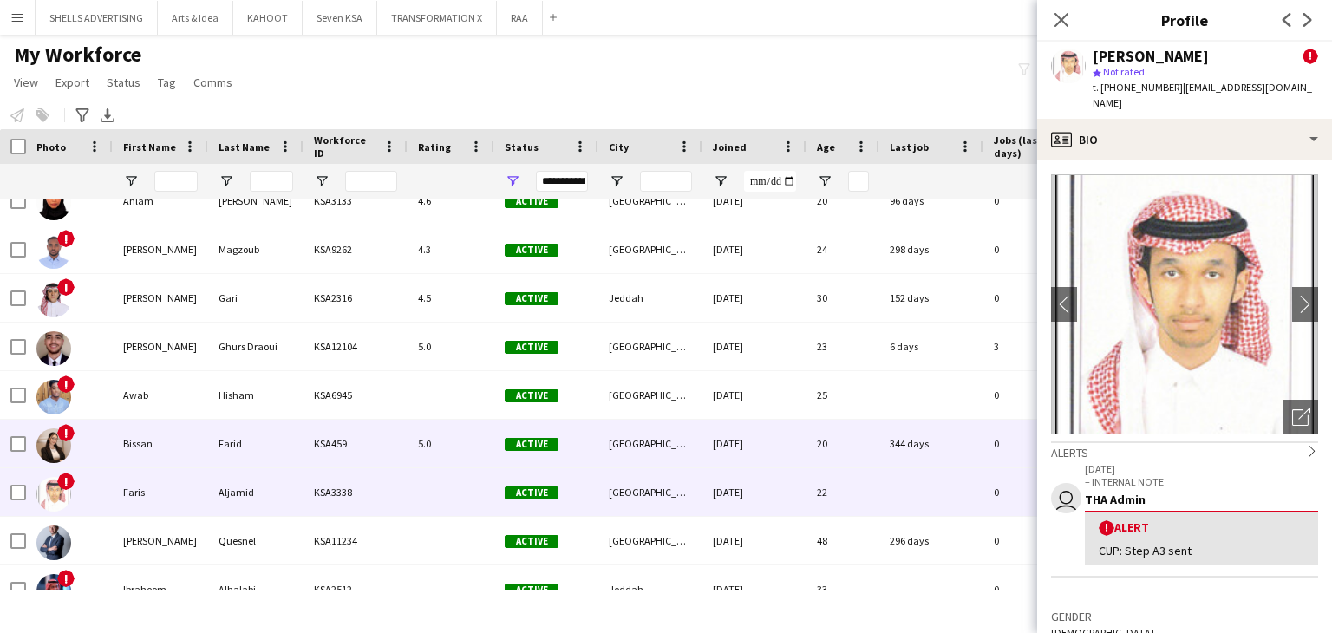
click at [264, 436] on div "Farid" at bounding box center [255, 444] width 95 height 48
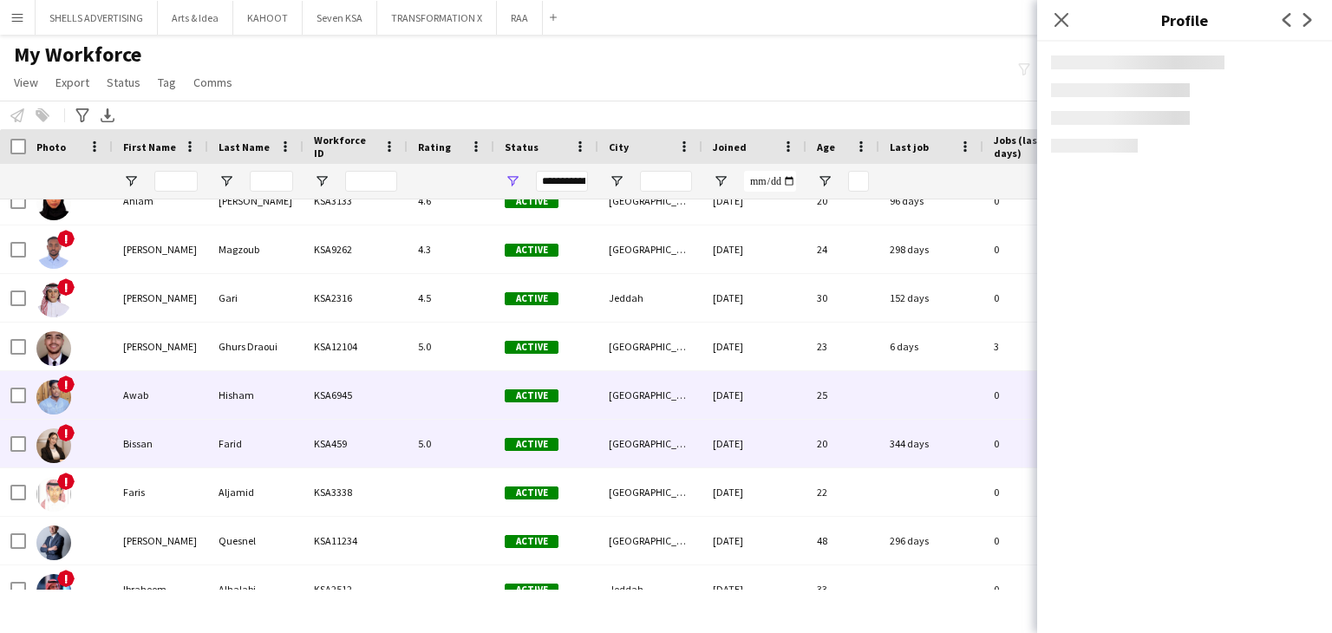
click at [265, 384] on div "Hisham" at bounding box center [255, 395] width 95 height 48
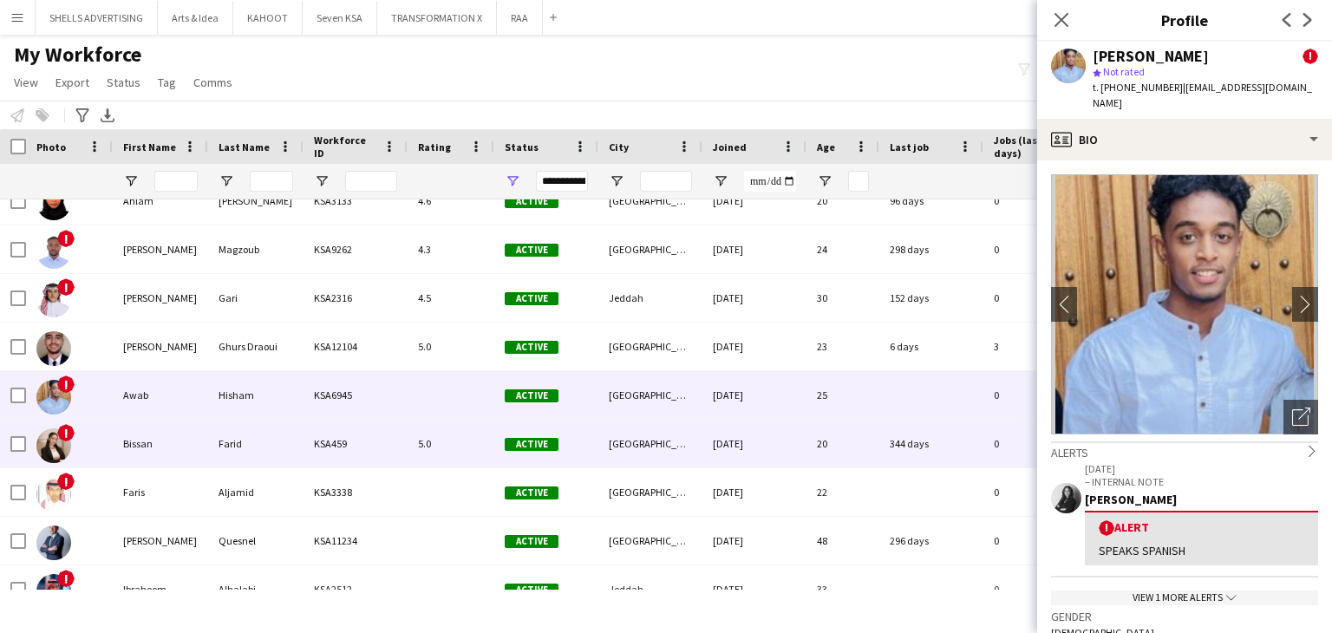
click at [289, 445] on div "Farid" at bounding box center [255, 444] width 95 height 48
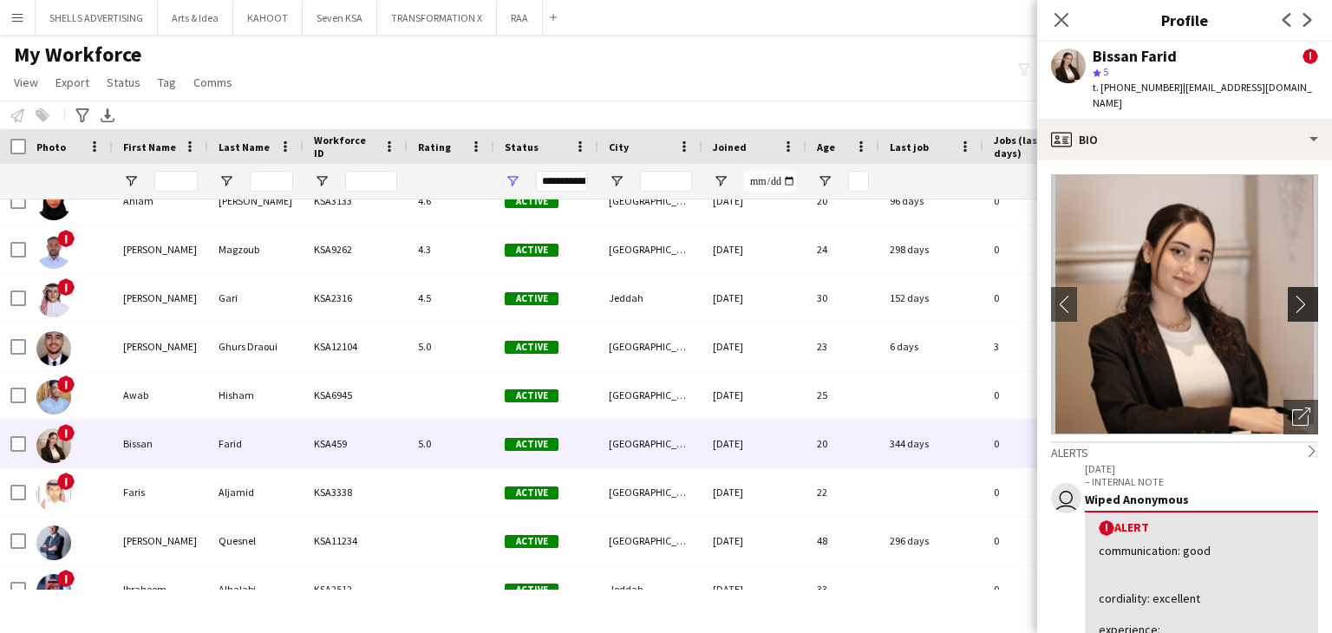
click at [1289, 287] on button "chevron-right" at bounding box center [1305, 304] width 35 height 35
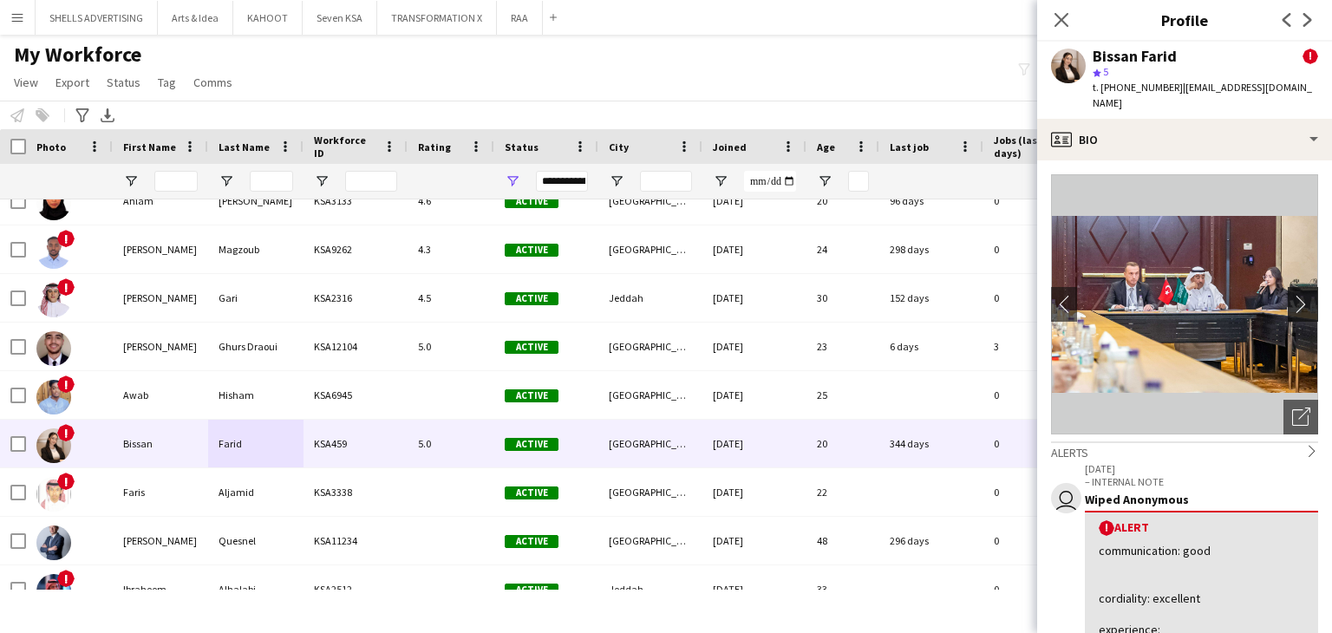
click at [1289, 287] on button "chevron-right" at bounding box center [1305, 304] width 35 height 35
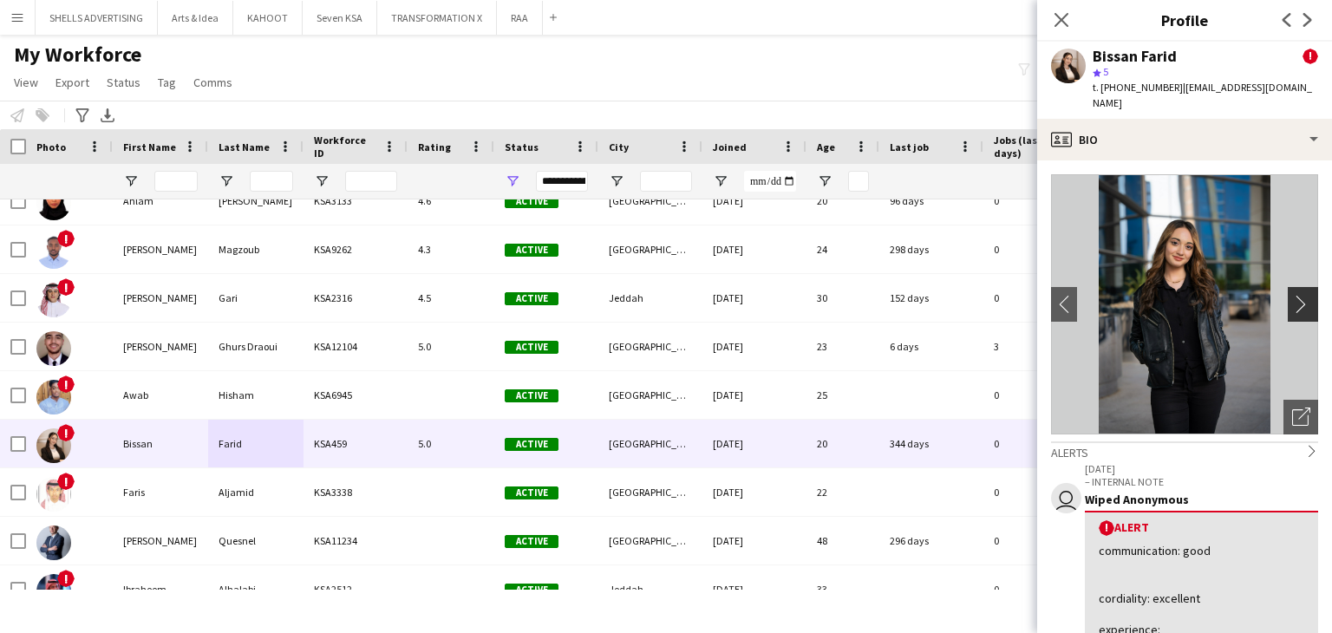
click at [1293, 295] on app-icon "chevron-right" at bounding box center [1306, 304] width 27 height 18
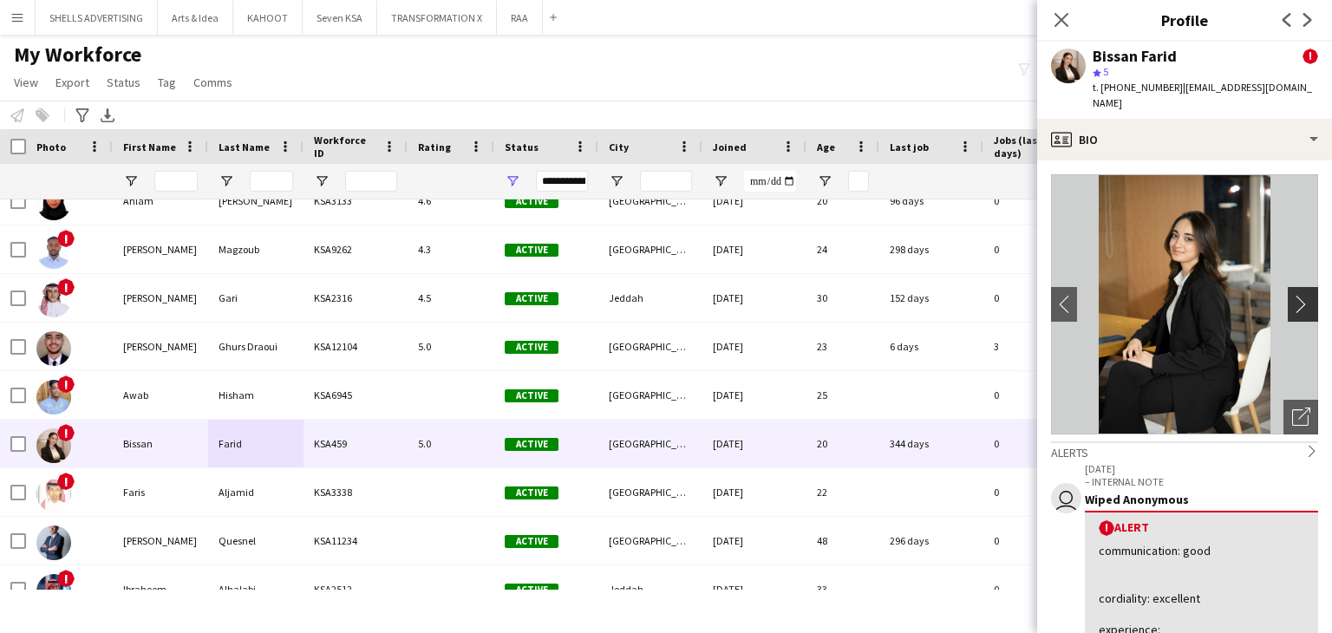
click at [1293, 295] on app-icon "chevron-right" at bounding box center [1306, 304] width 27 height 18
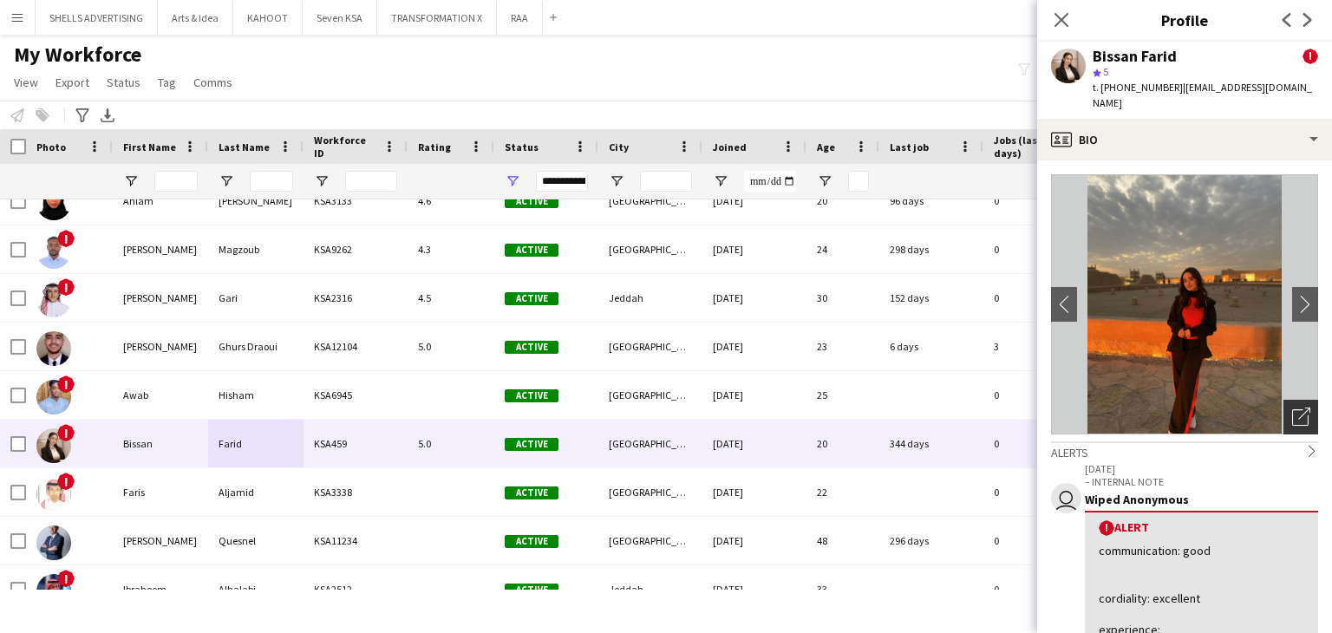
click at [1286, 400] on div "Open photos pop-in" at bounding box center [1301, 417] width 35 height 35
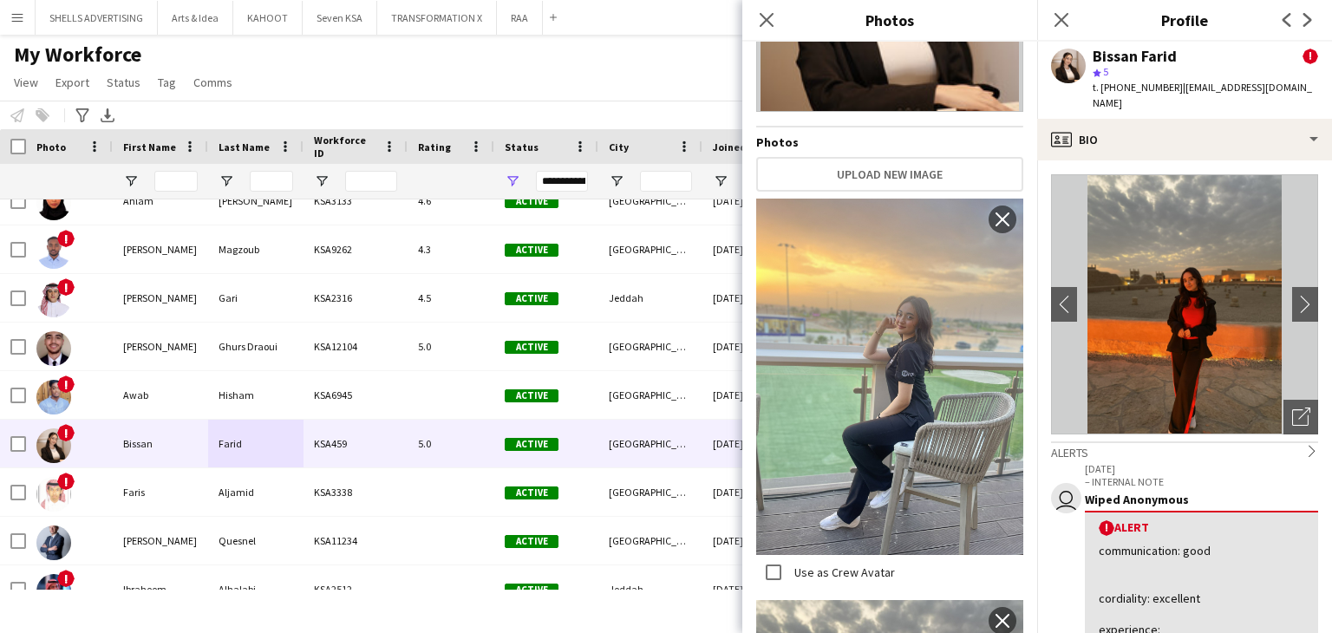
scroll to position [260, 0]
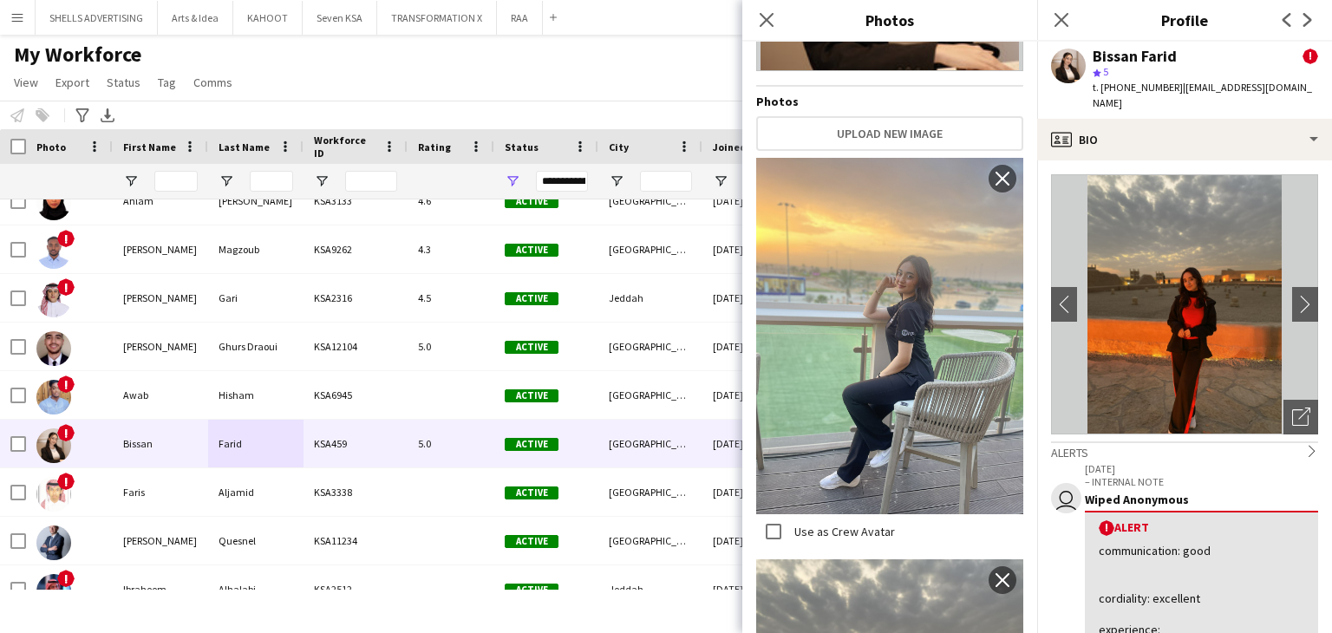
click at [848, 361] on img at bounding box center [889, 336] width 267 height 357
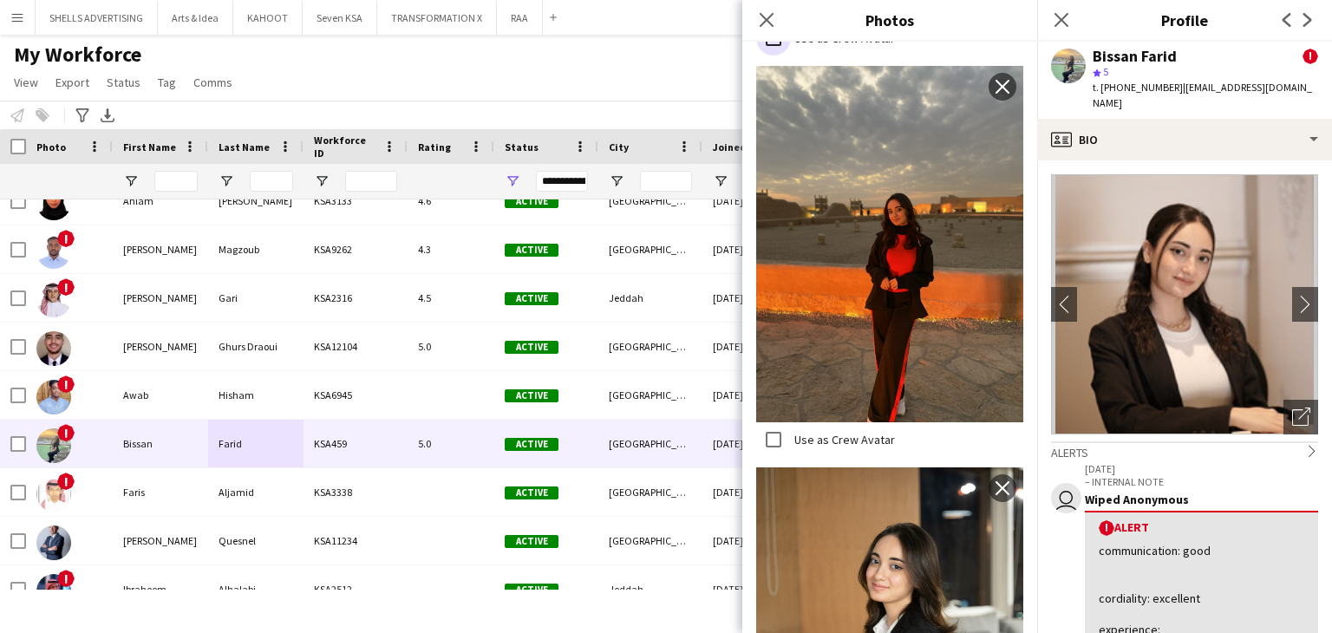
scroll to position [781, 0]
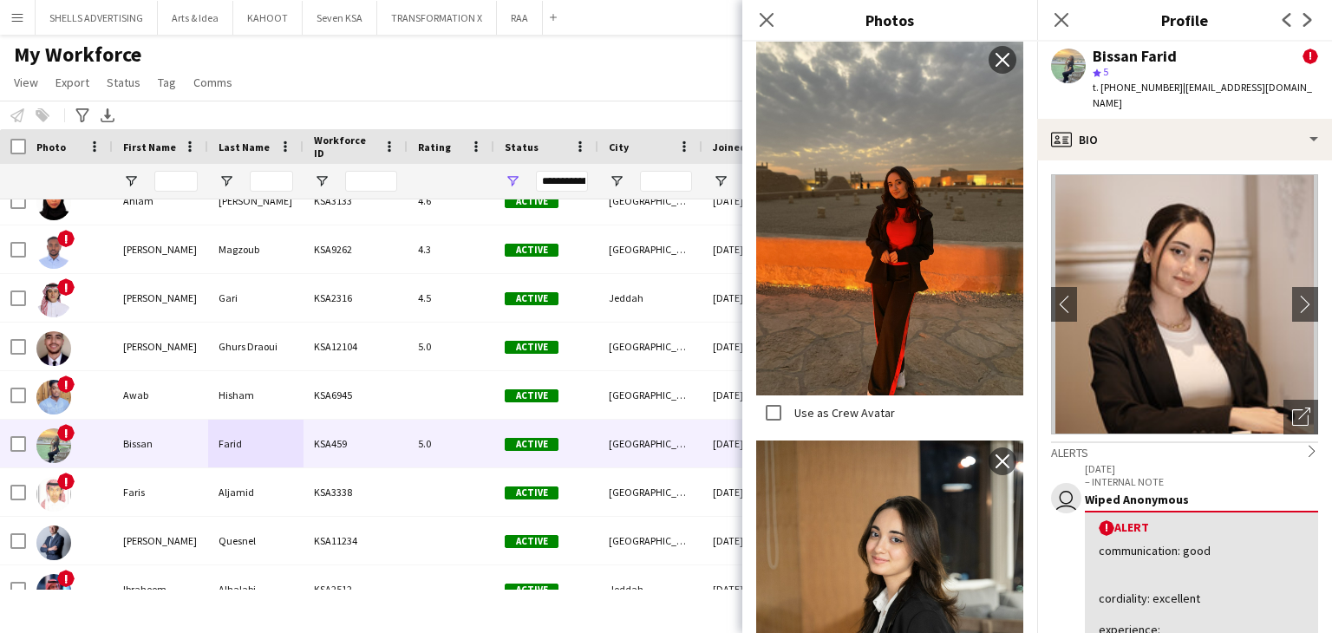
click at [881, 268] on img at bounding box center [889, 217] width 267 height 357
click at [893, 456] on img at bounding box center [889, 642] width 267 height 402
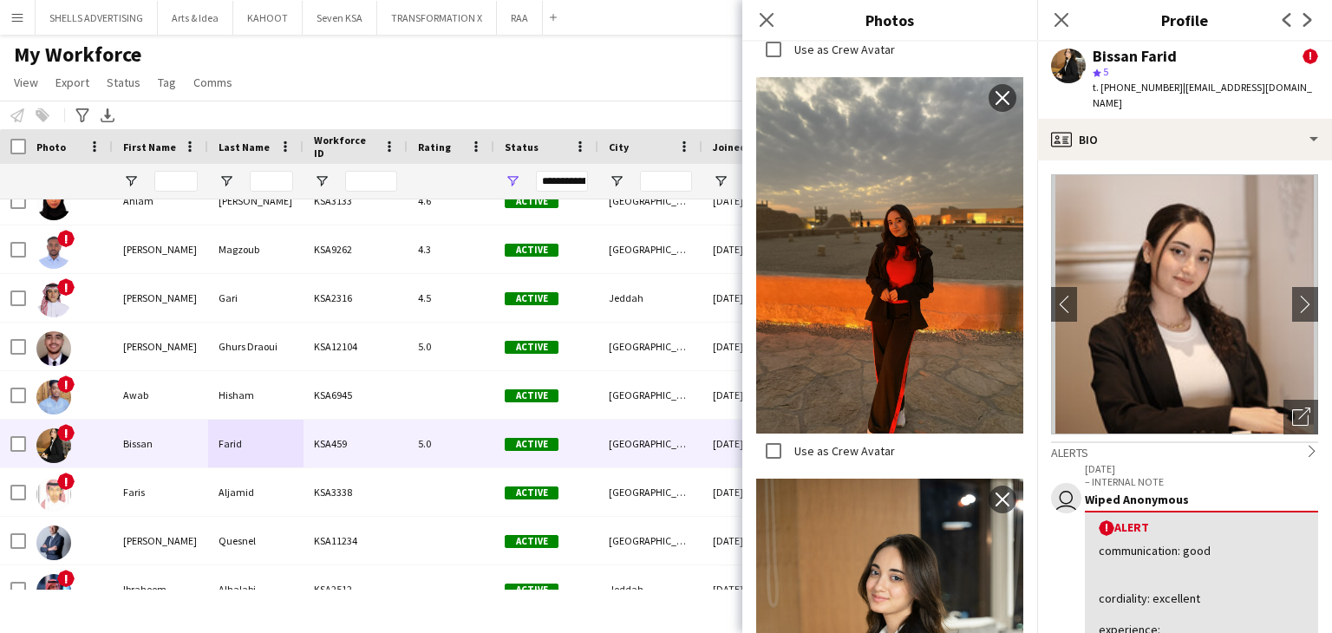
scroll to position [467, 0]
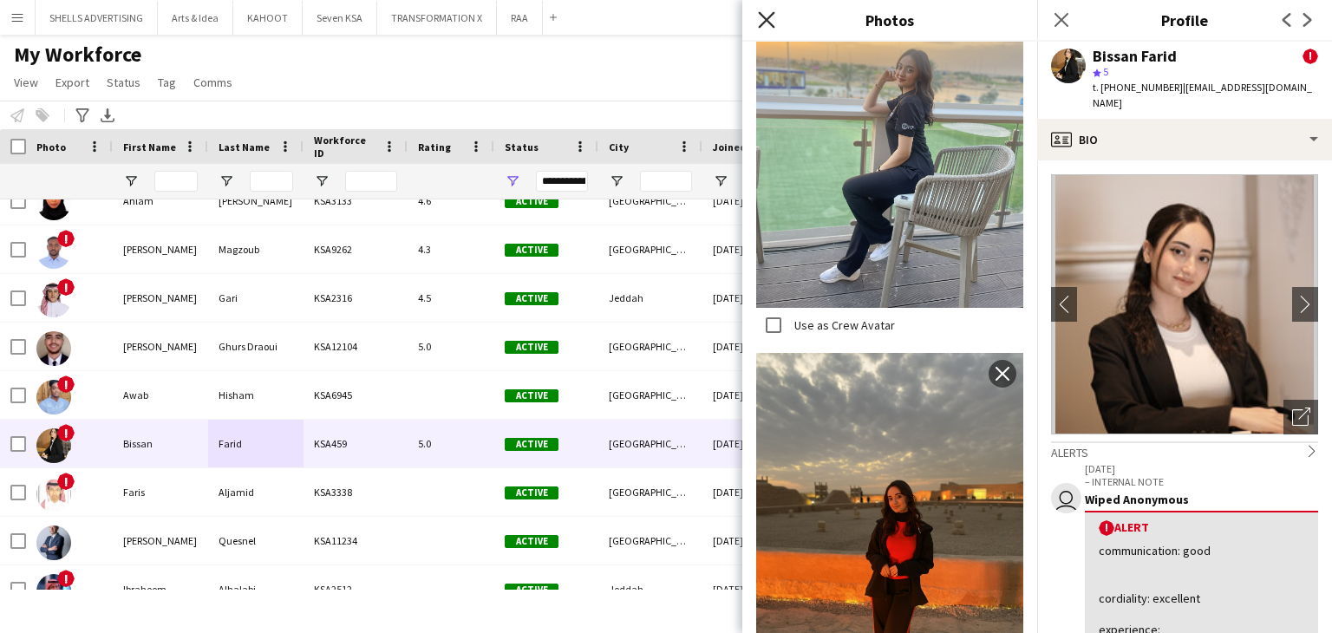
click at [764, 22] on icon "Close pop-in" at bounding box center [766, 19] width 16 height 16
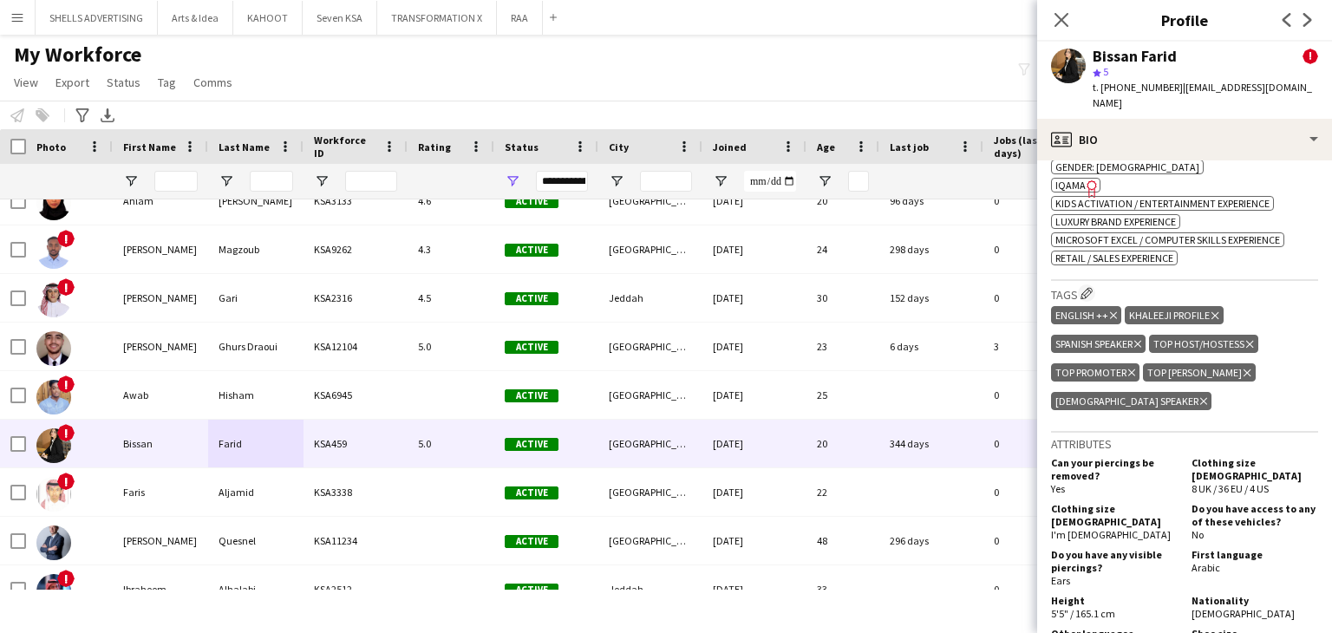
scroll to position [1128, 0]
click at [1063, 178] on span "IQAMA" at bounding box center [1071, 184] width 30 height 13
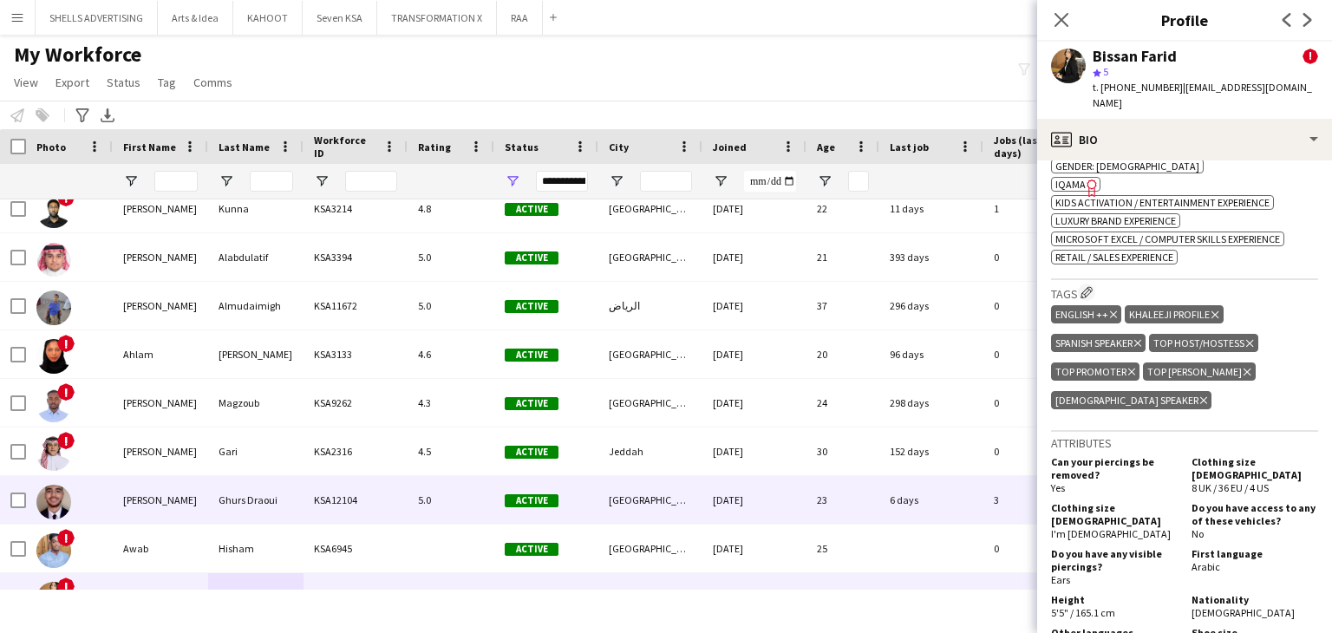
scroll to position [0, 0]
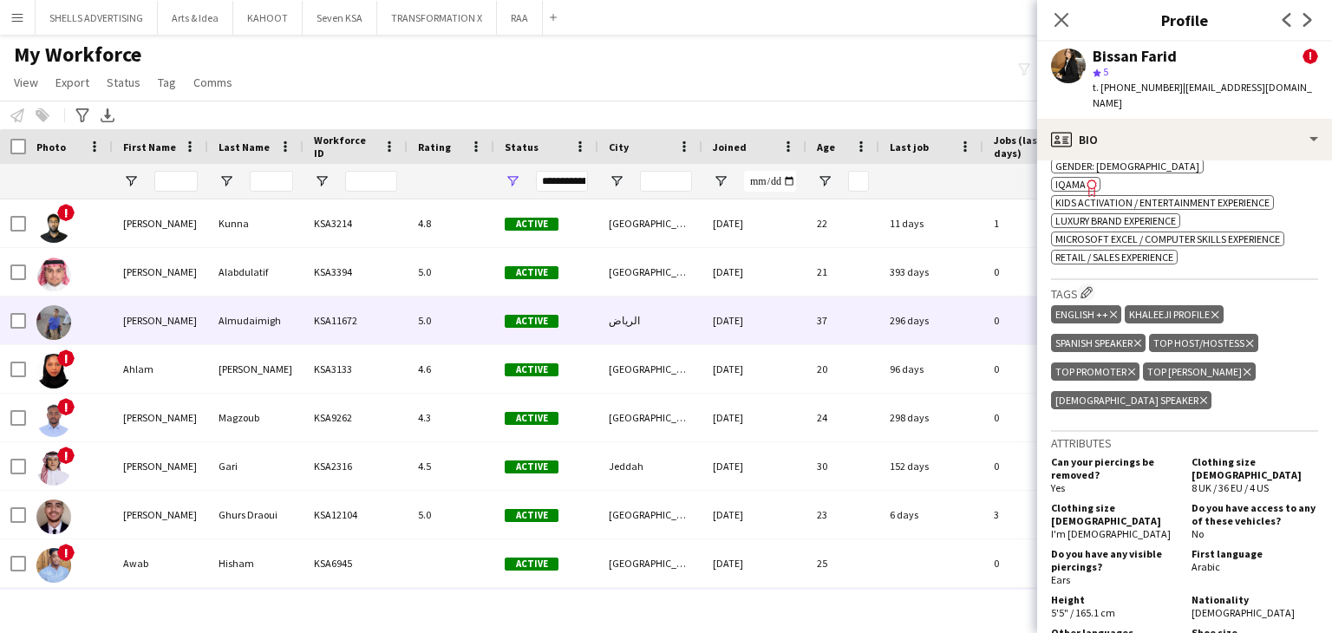
click at [232, 323] on div "Almudaimigh" at bounding box center [255, 321] width 95 height 48
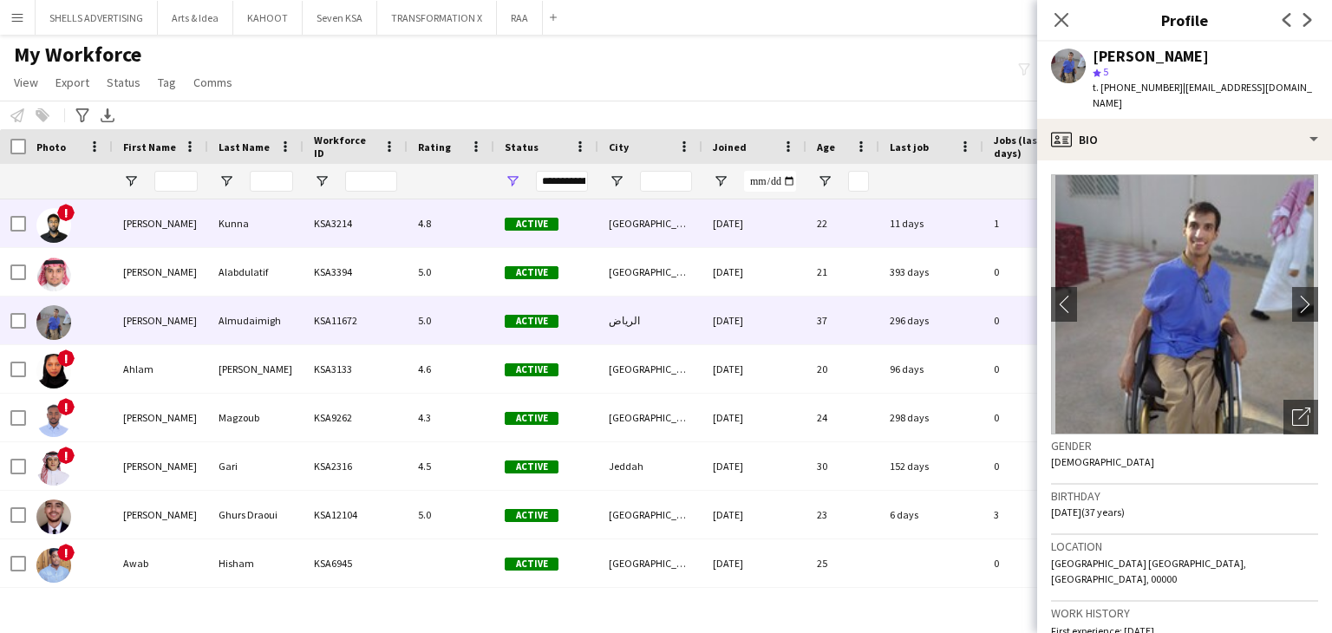
click at [232, 226] on div "Kunna" at bounding box center [255, 224] width 95 height 48
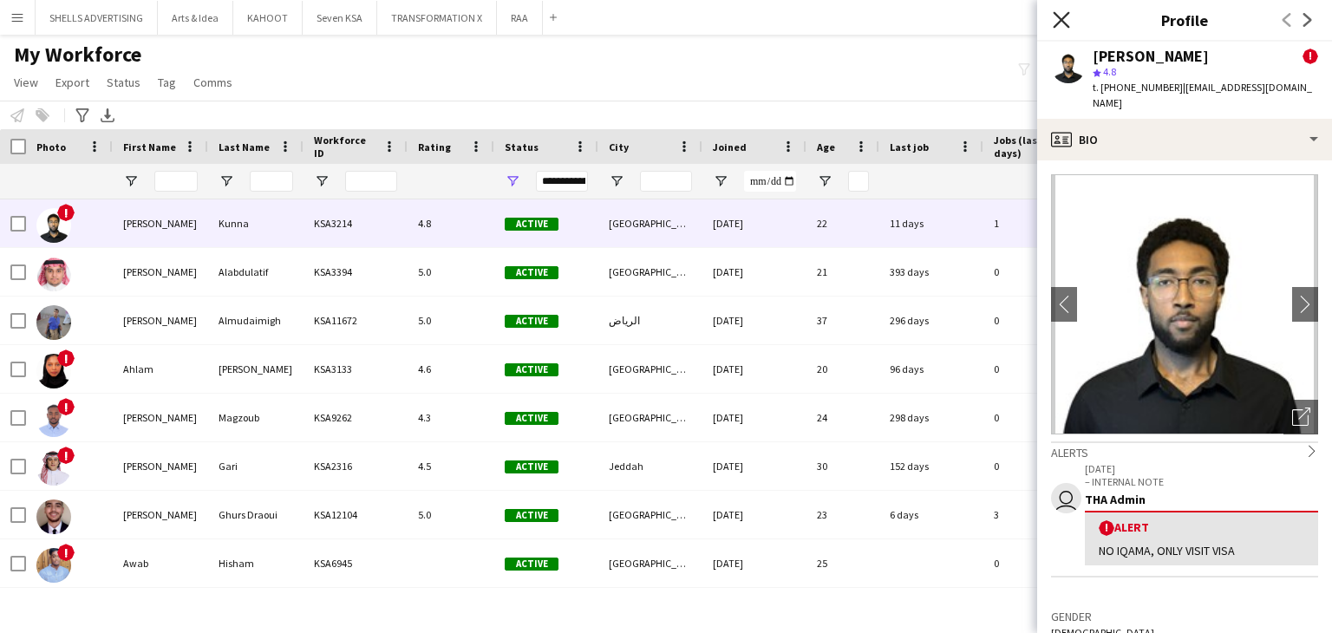
click at [1061, 15] on icon "Close pop-in" at bounding box center [1061, 19] width 16 height 16
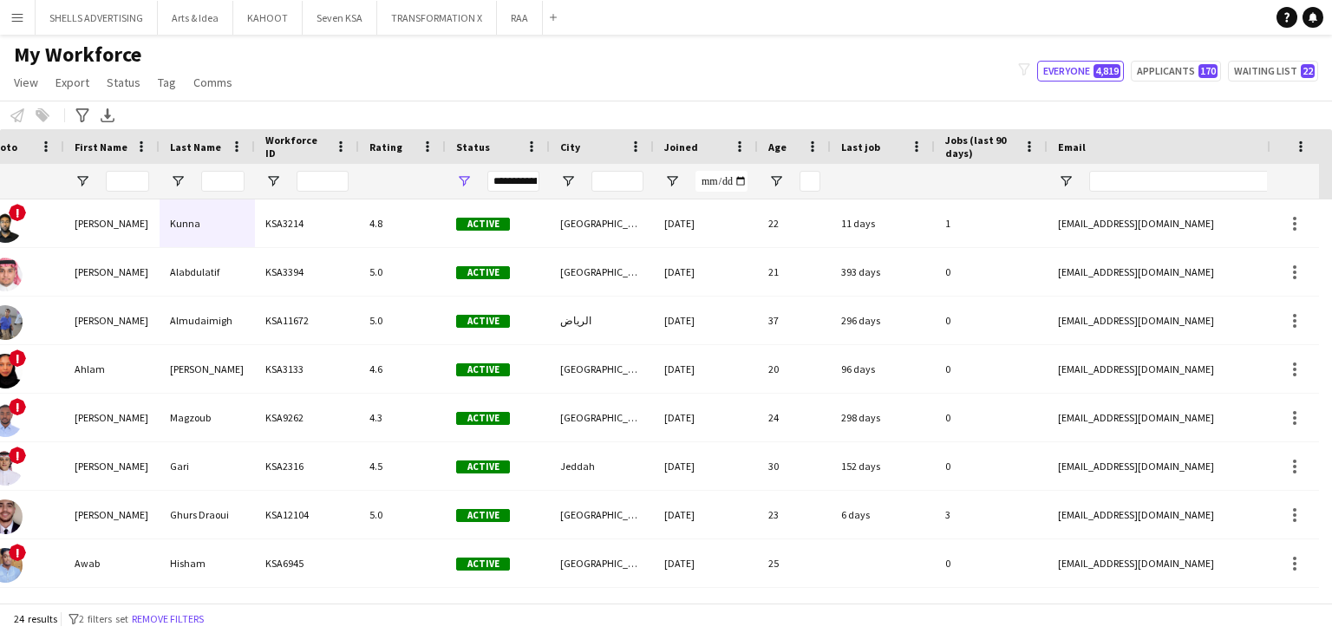
scroll to position [0, 613]
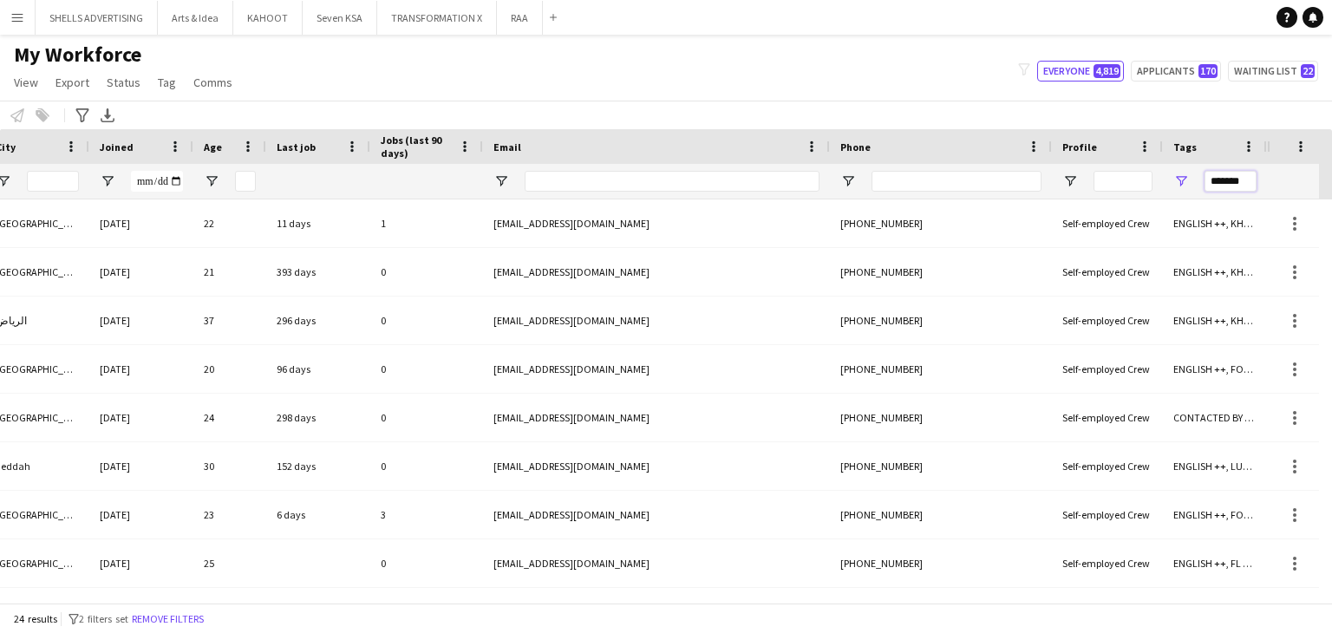
click at [1223, 181] on input "*******" at bounding box center [1231, 181] width 52 height 21
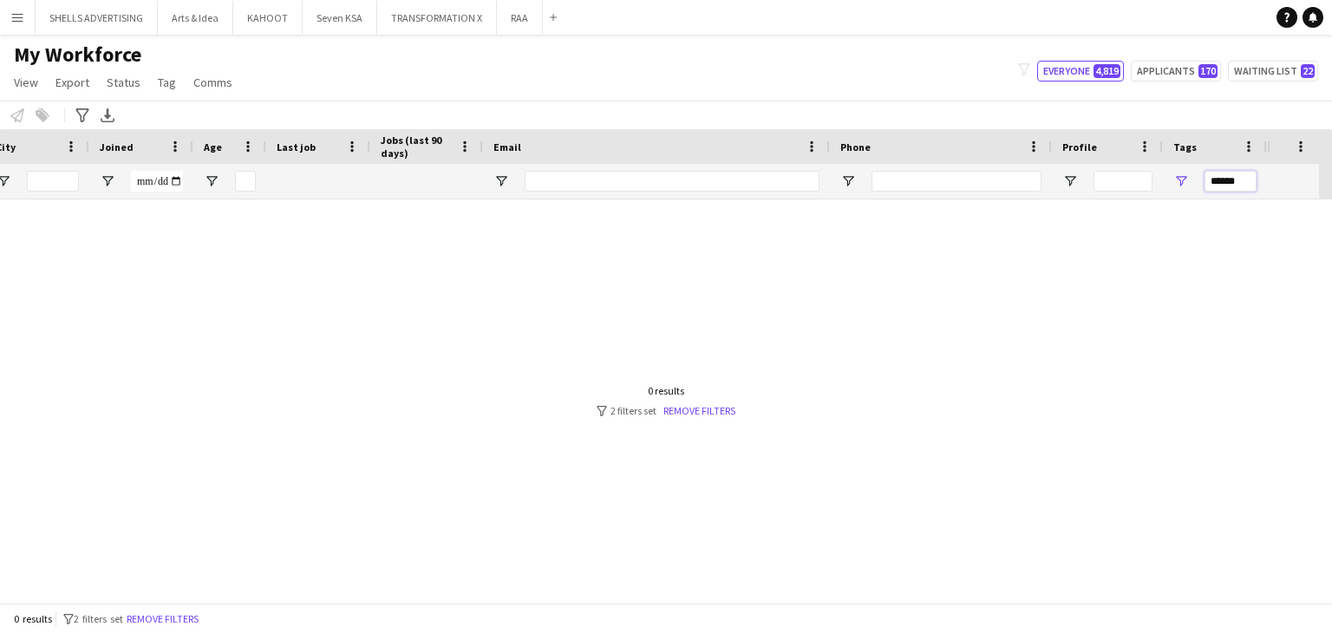
scroll to position [0, 600]
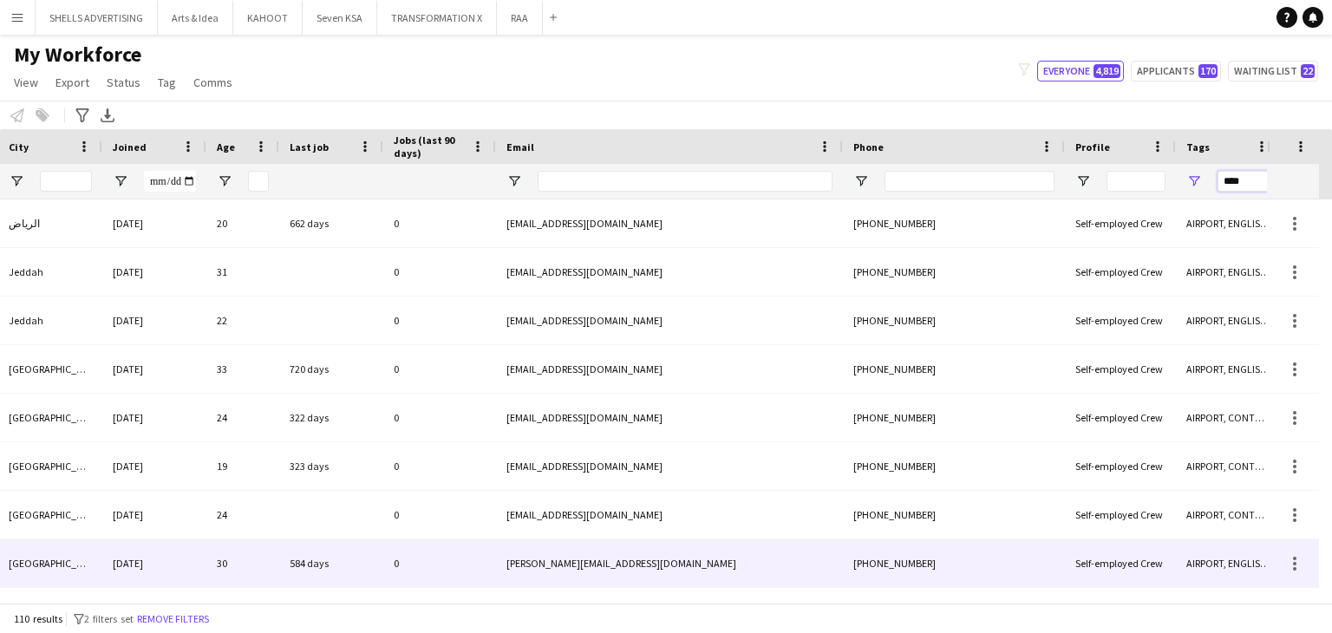
type input "****"
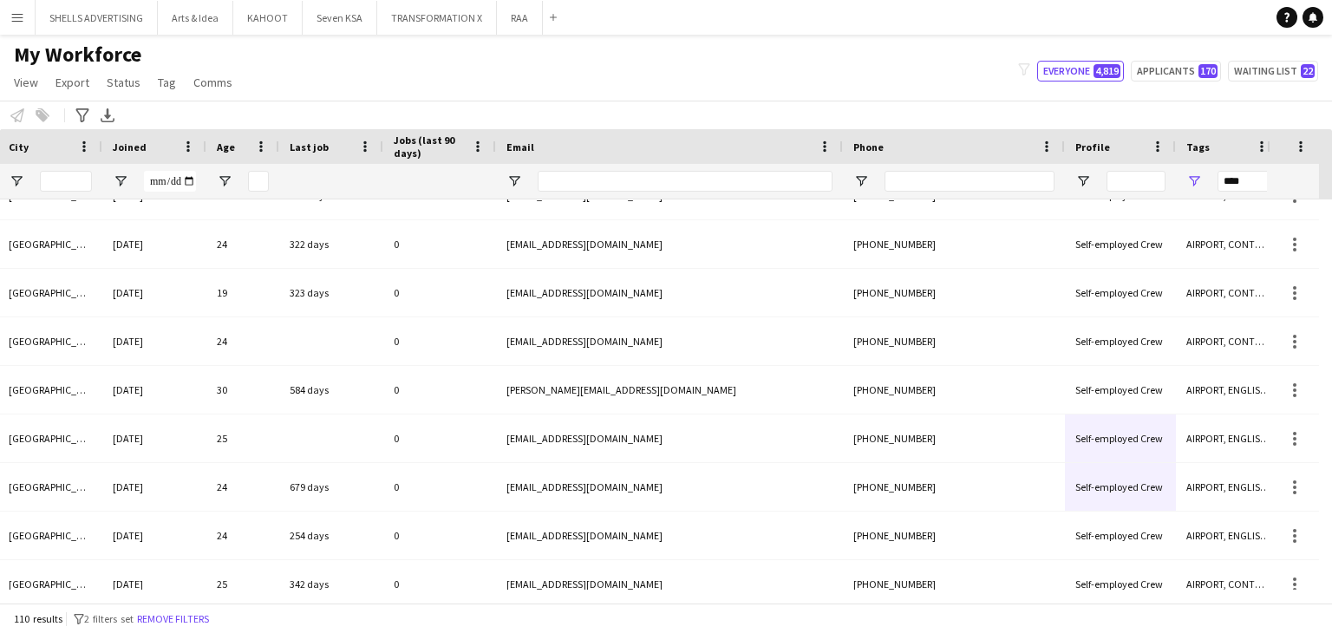
drag, startPoint x: 1110, startPoint y: 585, endPoint x: 1040, endPoint y: 606, distance: 73.5
click at [1040, 603] on app-workforce-table "Press SPACE to select this row Drag here to set row groups Photo Title Full Nam…" at bounding box center [666, 366] width 1332 height 474
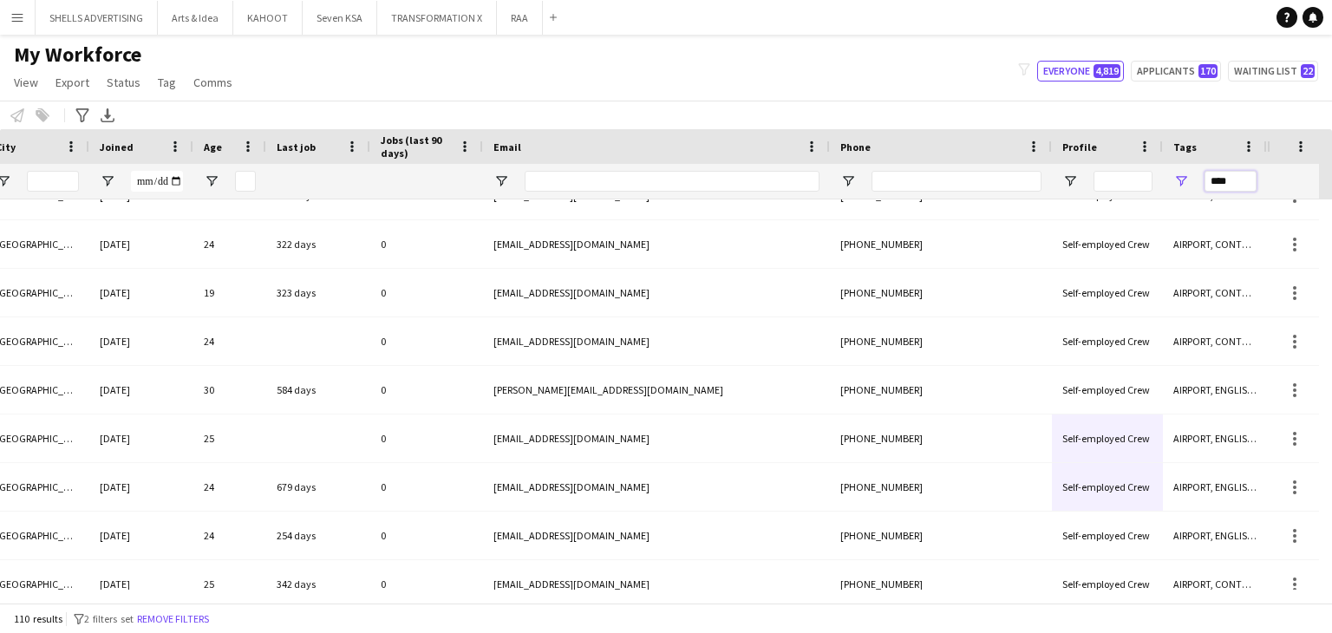
click at [1221, 185] on input "****" at bounding box center [1231, 181] width 52 height 21
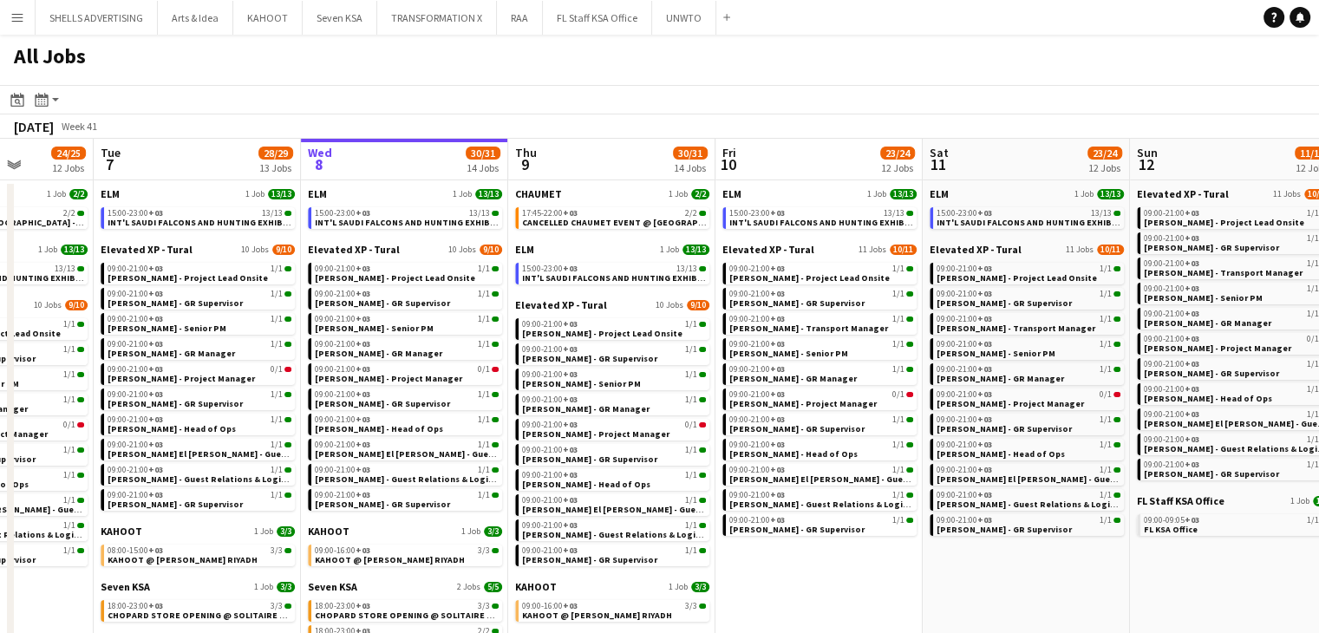
scroll to position [0, 746]
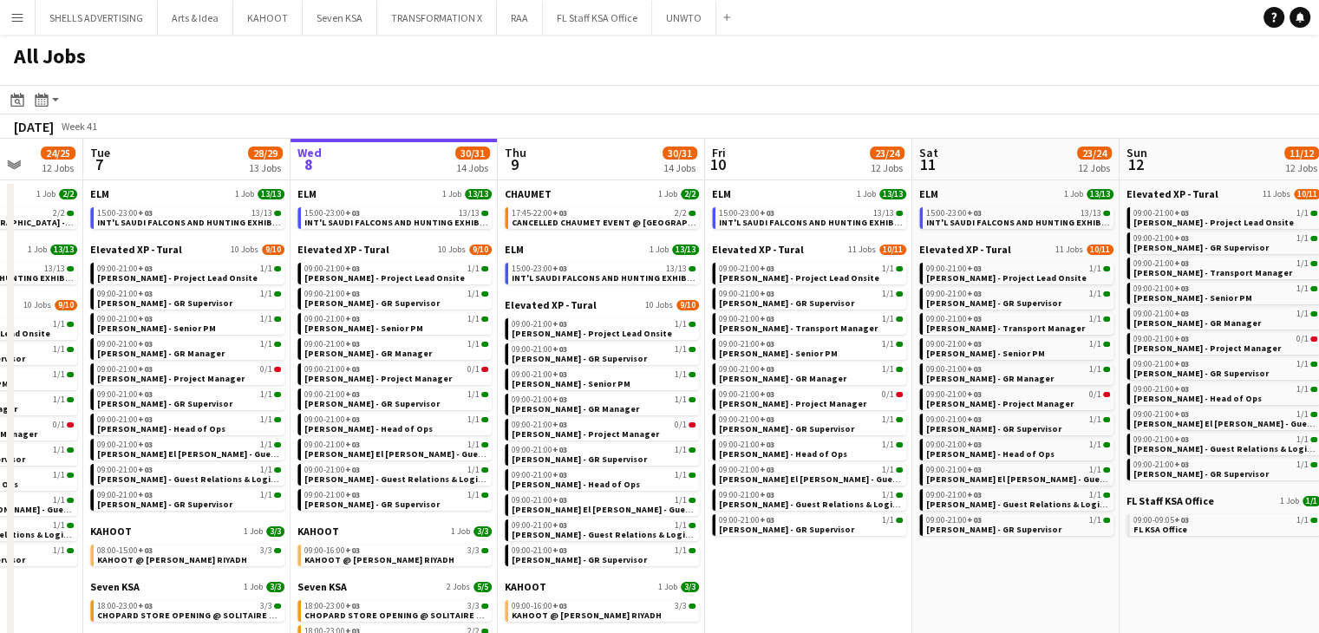
drag, startPoint x: 1039, startPoint y: 568, endPoint x: 892, endPoint y: 570, distance: 147.5
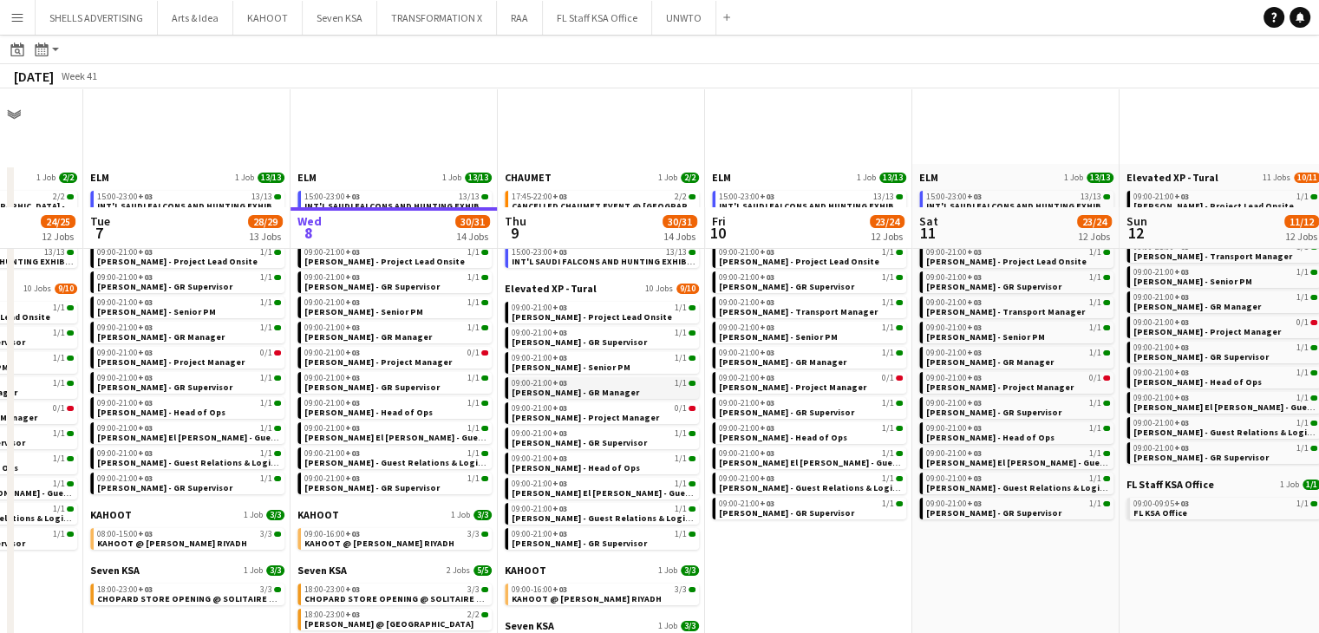
scroll to position [0, 0]
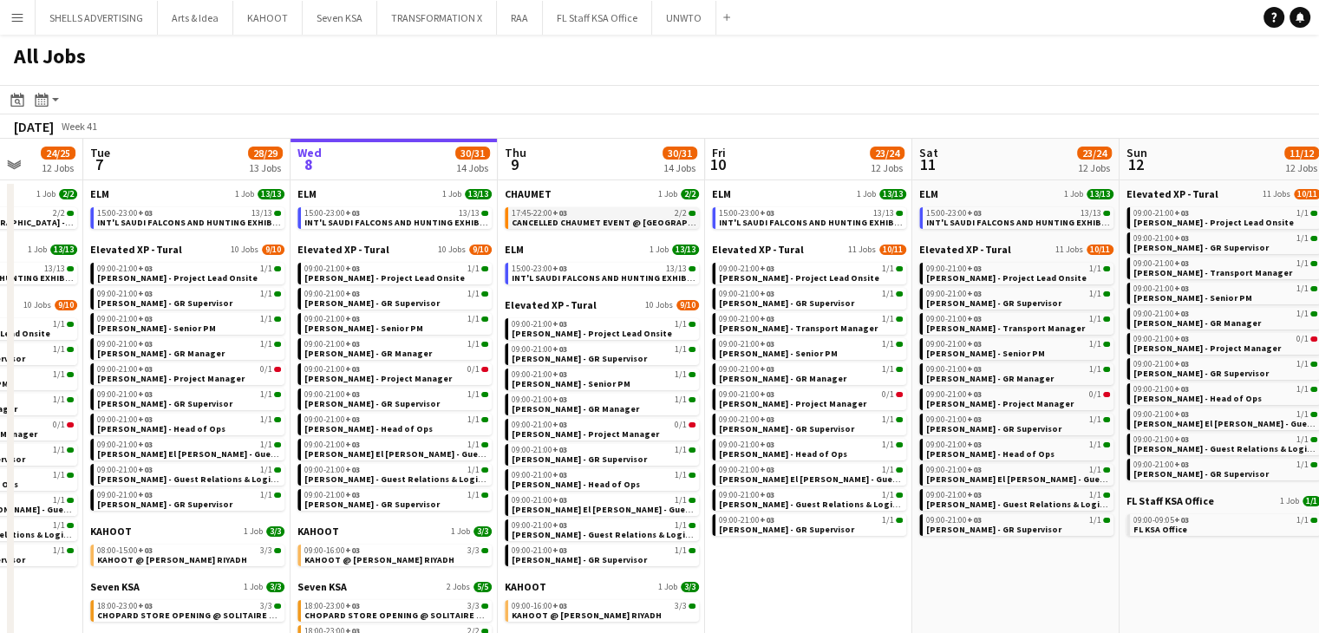
click at [625, 210] on div "17:45-22:00 +03 2/2" at bounding box center [604, 213] width 184 height 9
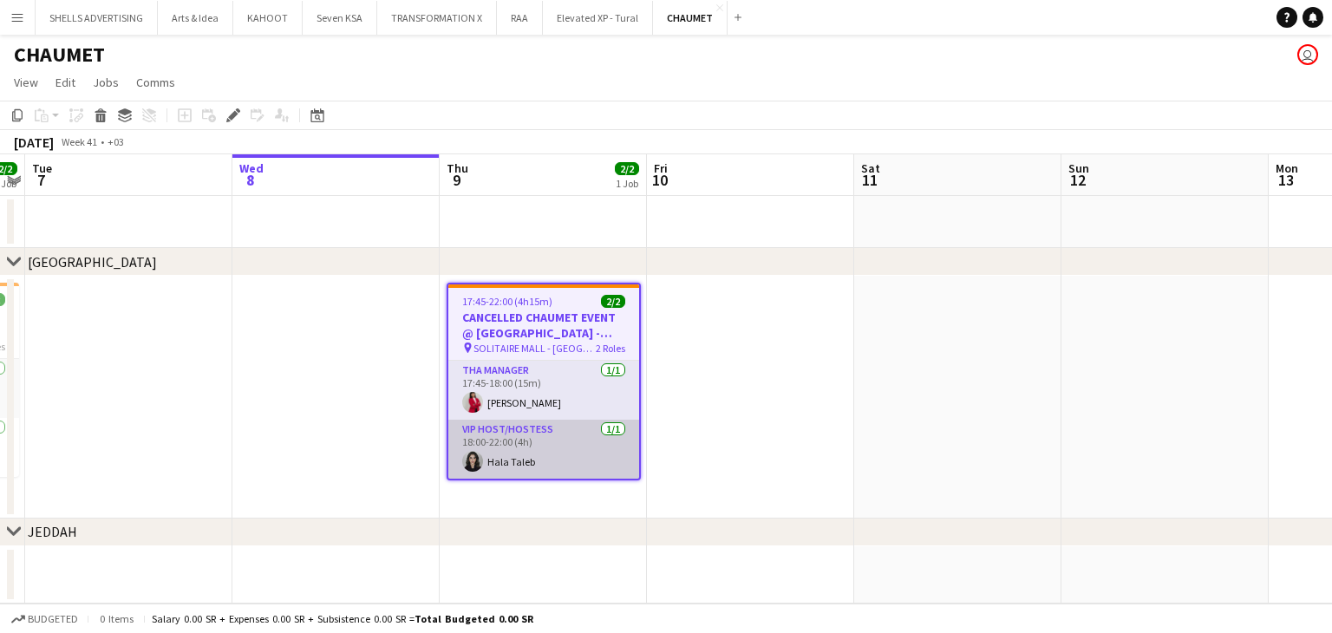
scroll to position [0, 597]
click at [523, 462] on app-card-role "VIP Host/Hostess [DATE] 18:00-22:00 (4h) [PERSON_NAME]" at bounding box center [543, 449] width 191 height 59
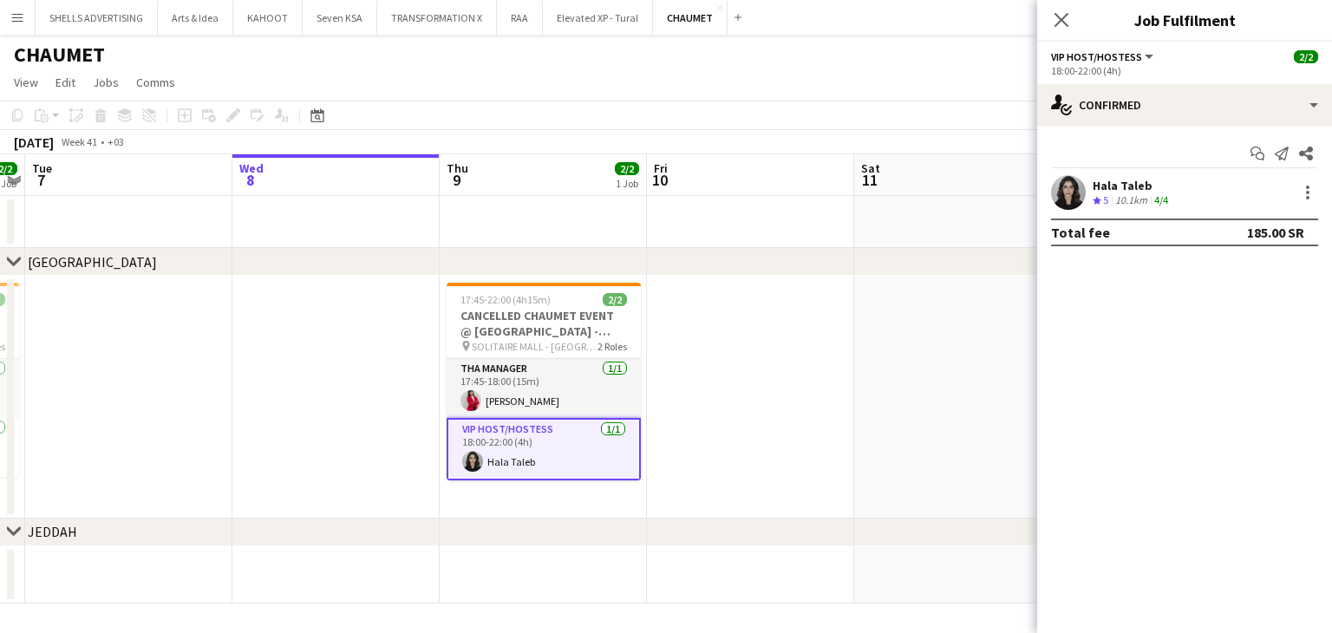
click at [1113, 184] on div "Hala Taleb" at bounding box center [1132, 186] width 79 height 16
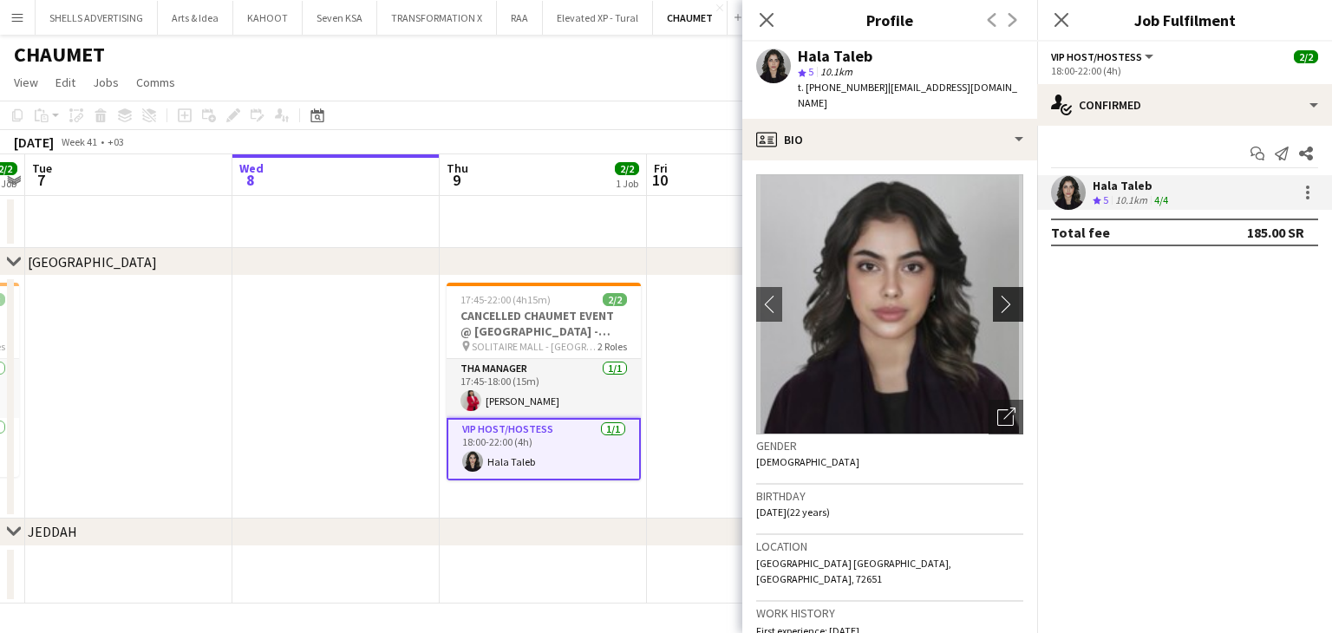
click at [998, 295] on app-icon "chevron-right" at bounding box center [1011, 304] width 27 height 18
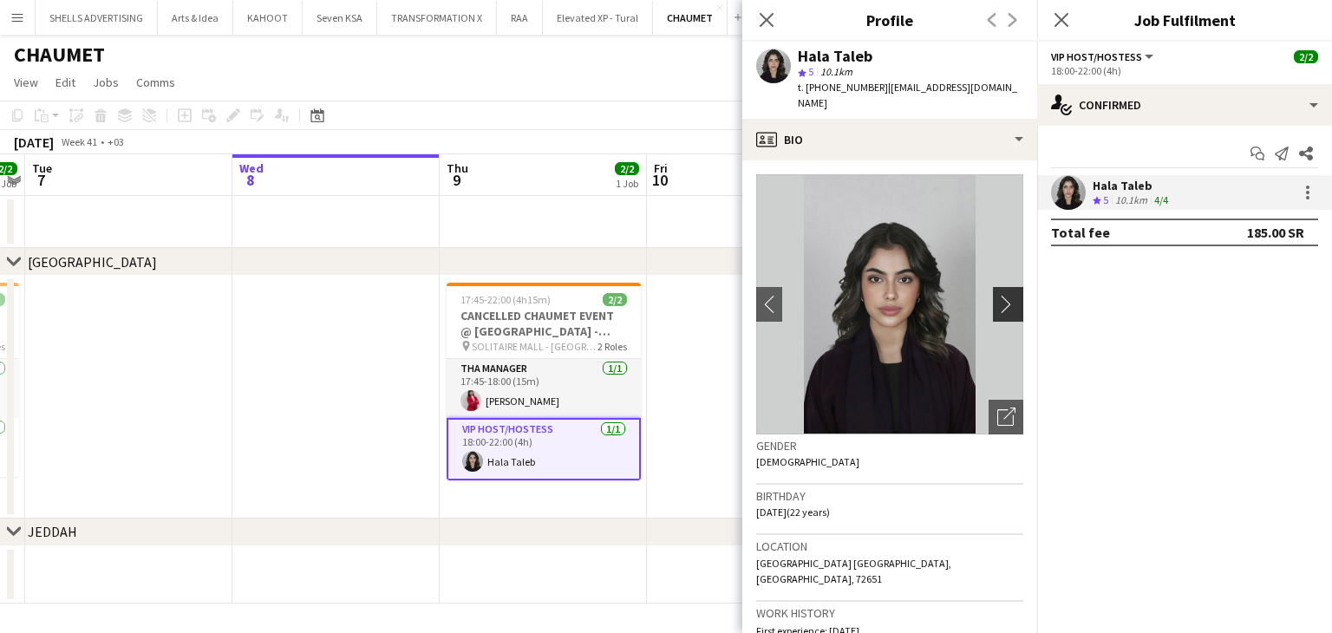
click at [998, 295] on app-icon "chevron-right" at bounding box center [1011, 304] width 27 height 18
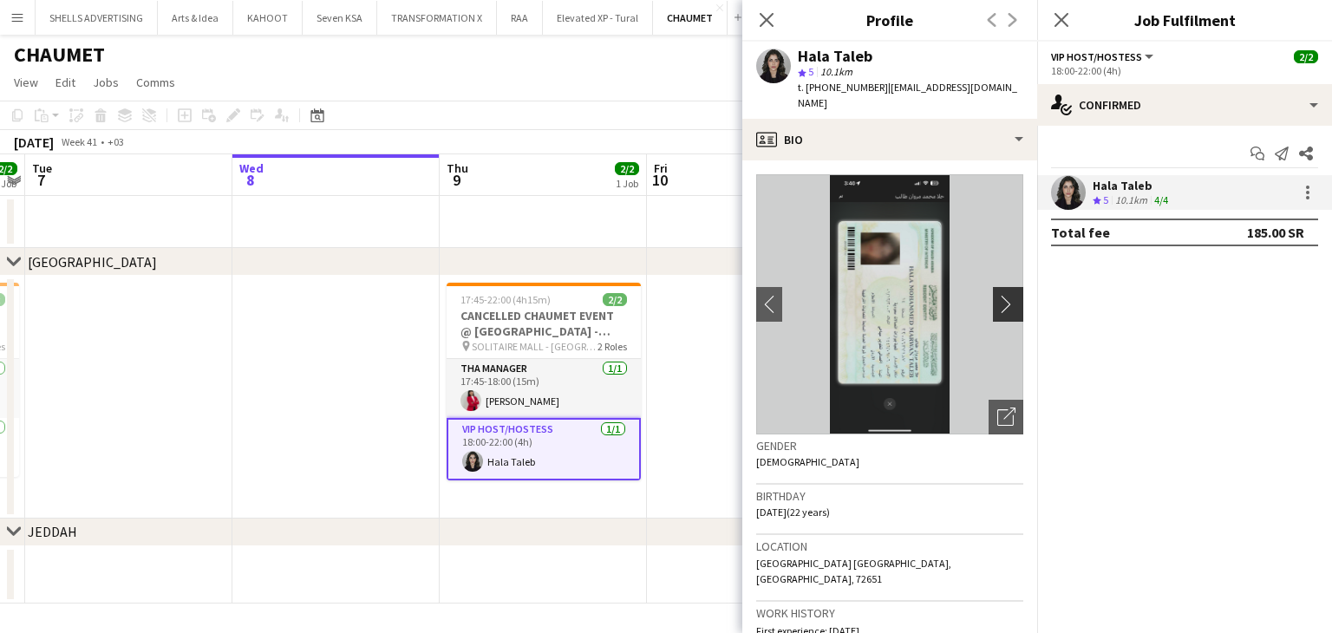
click at [998, 295] on app-icon "chevron-right" at bounding box center [1011, 304] width 27 height 18
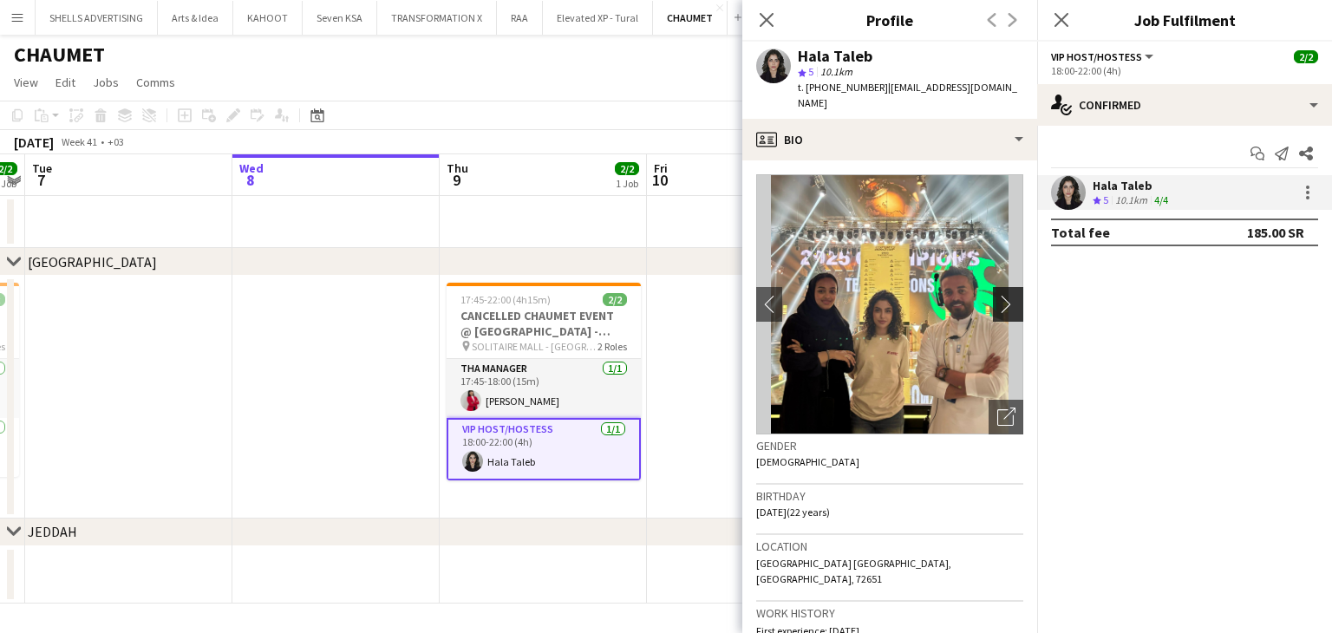
click at [998, 295] on app-icon "chevron-right" at bounding box center [1011, 304] width 27 height 18
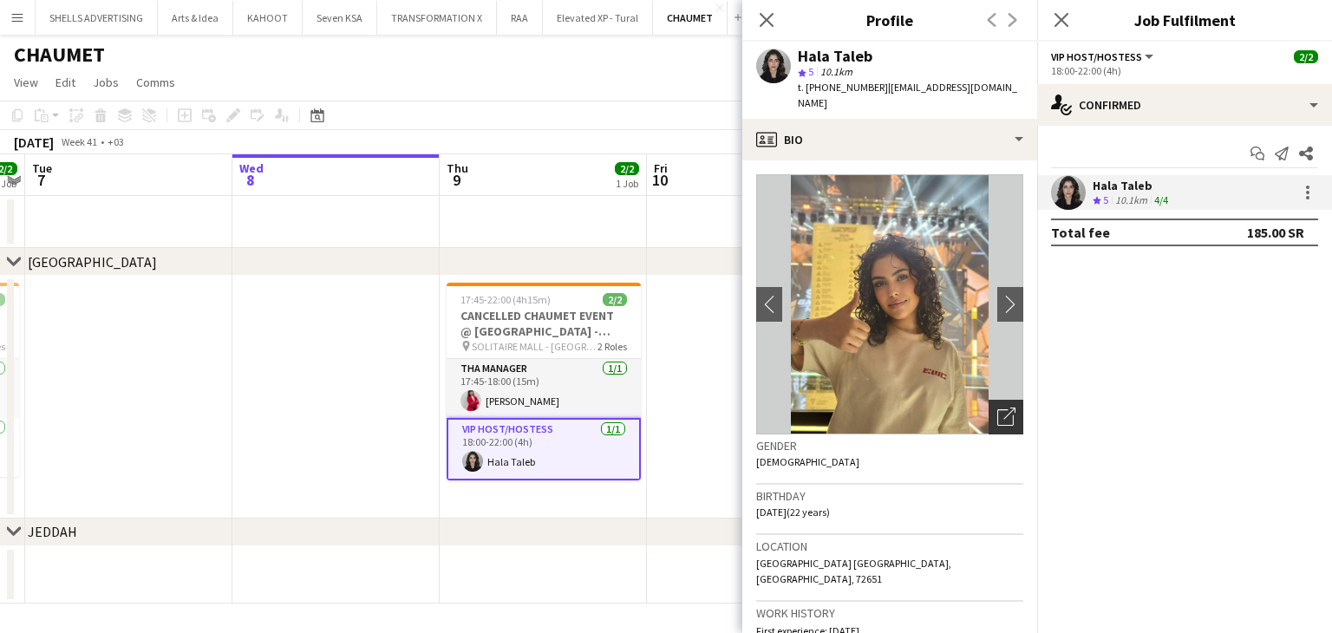
click at [998, 408] on icon "Open photos pop-in" at bounding box center [1007, 417] width 18 height 18
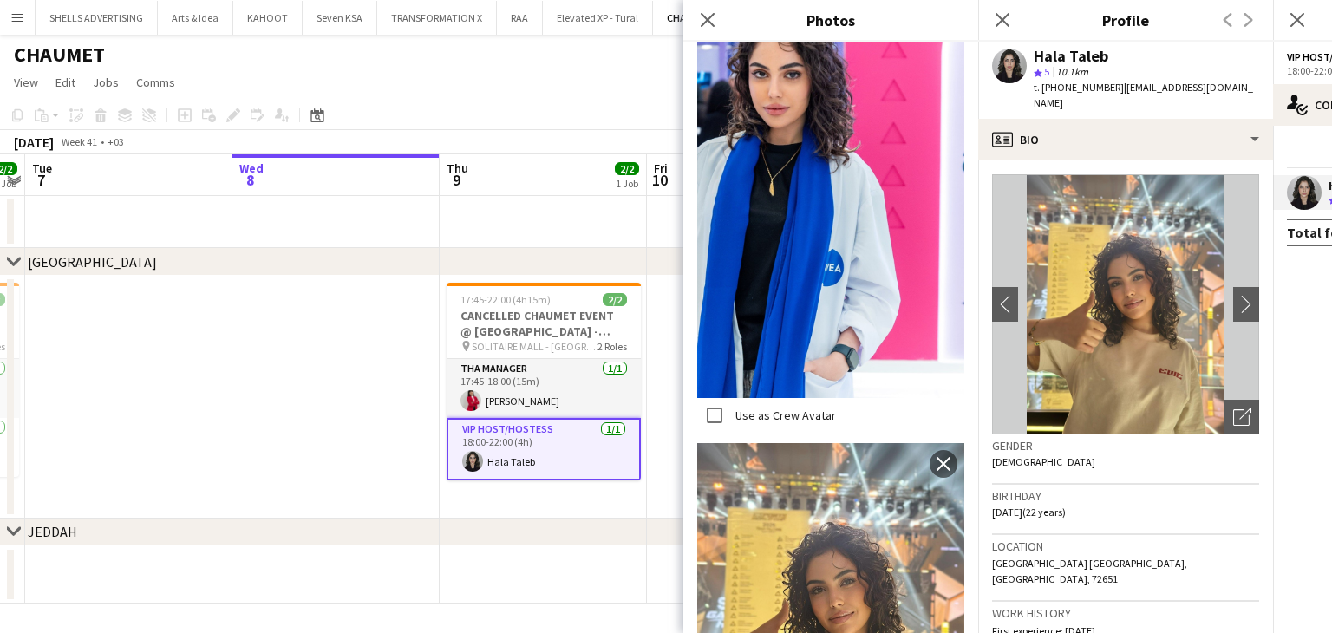
scroll to position [1128, 0]
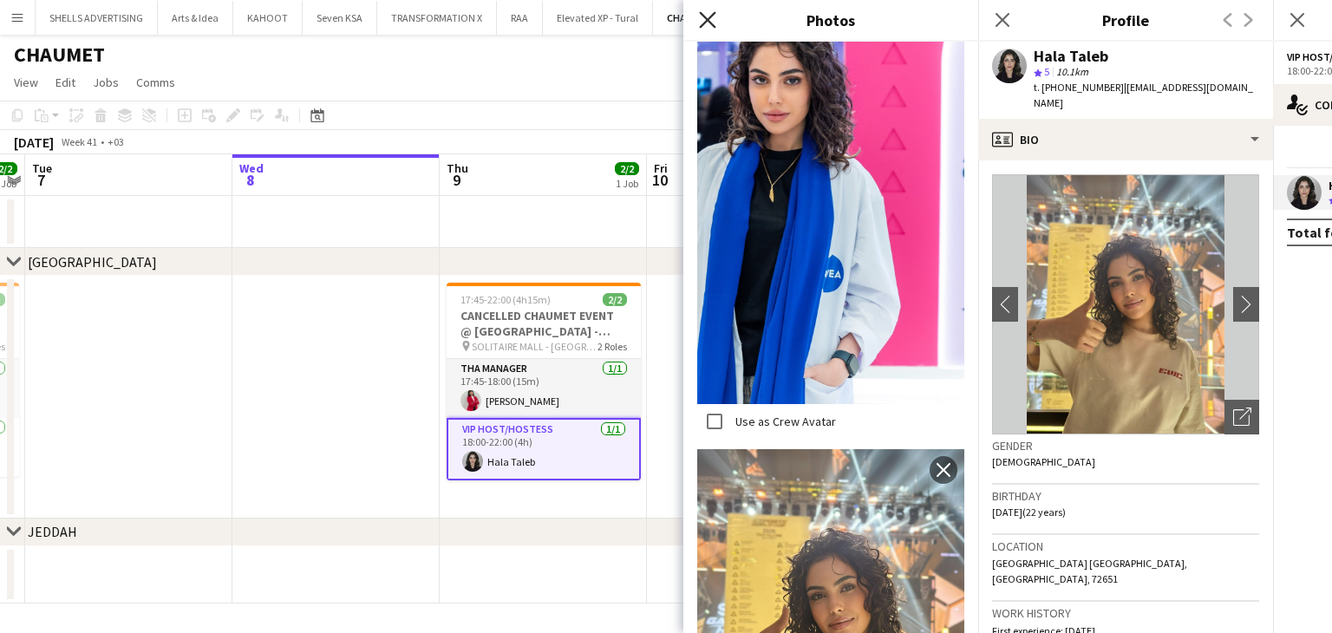
click at [714, 22] on icon "Close pop-in" at bounding box center [707, 19] width 16 height 16
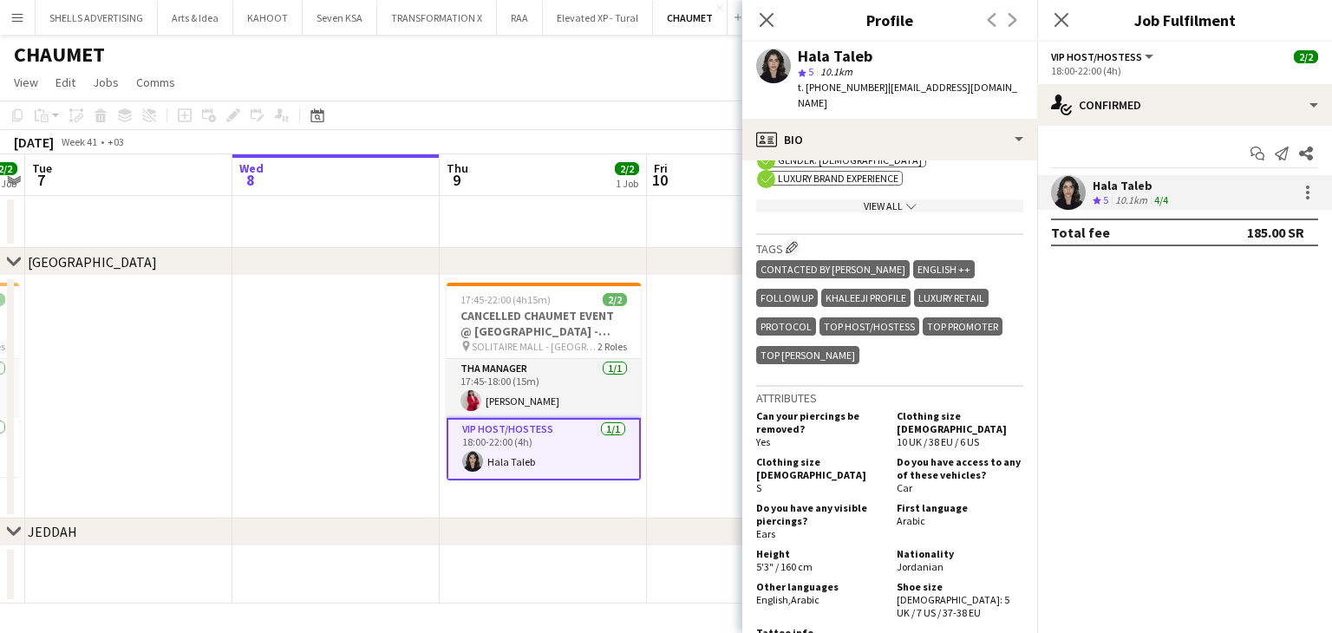
scroll to position [694, 0]
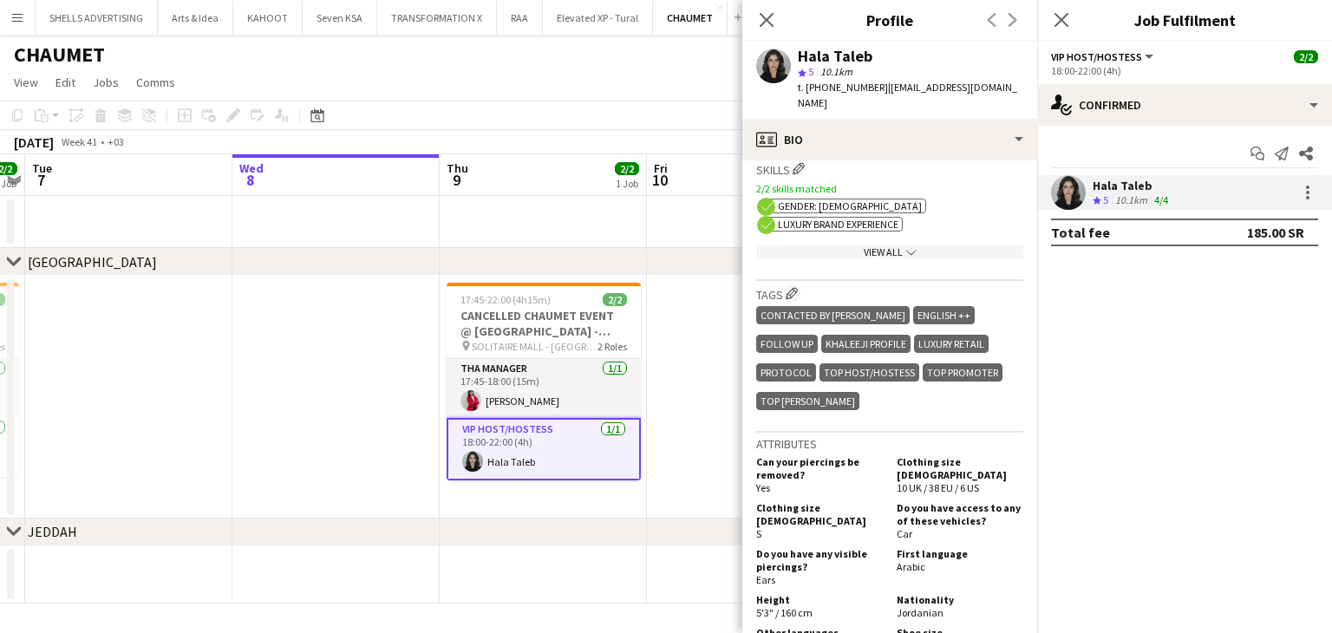
click at [863, 245] on div "View All chevron-down" at bounding box center [889, 251] width 267 height 13
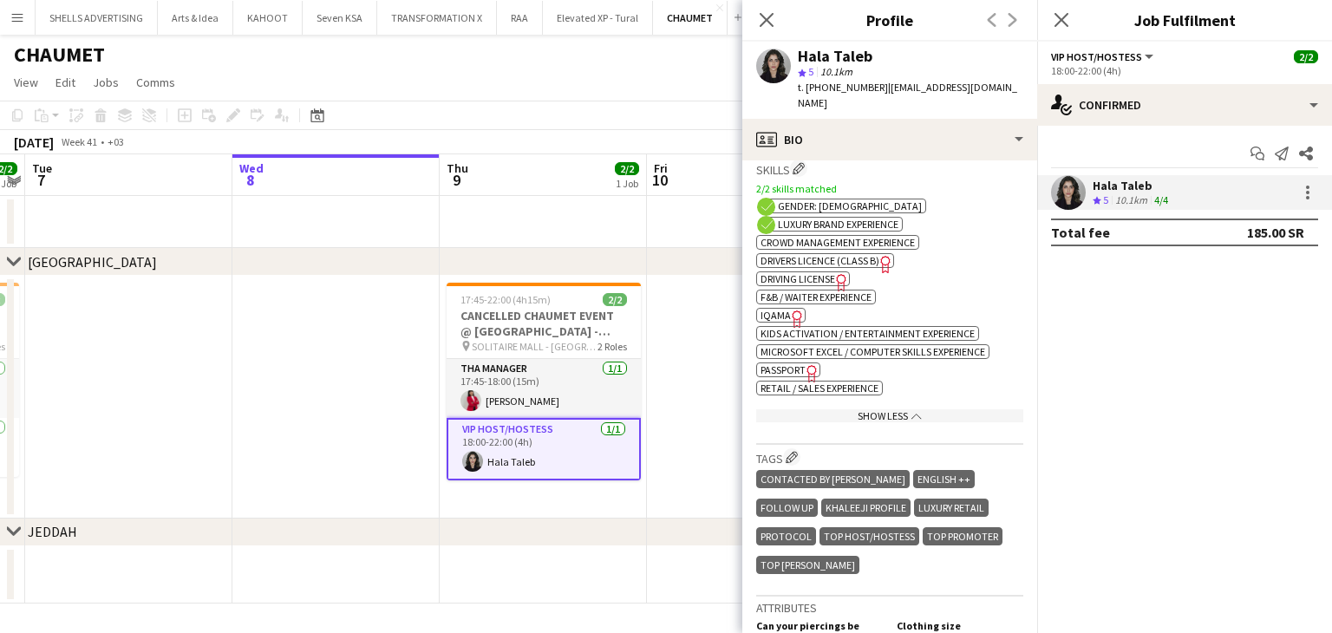
click at [789, 310] on icon "Freelancer has uploaded a photo validation of skill. Click to see" at bounding box center [798, 319] width 18 height 18
